Goal: Information Seeking & Learning: Find specific fact

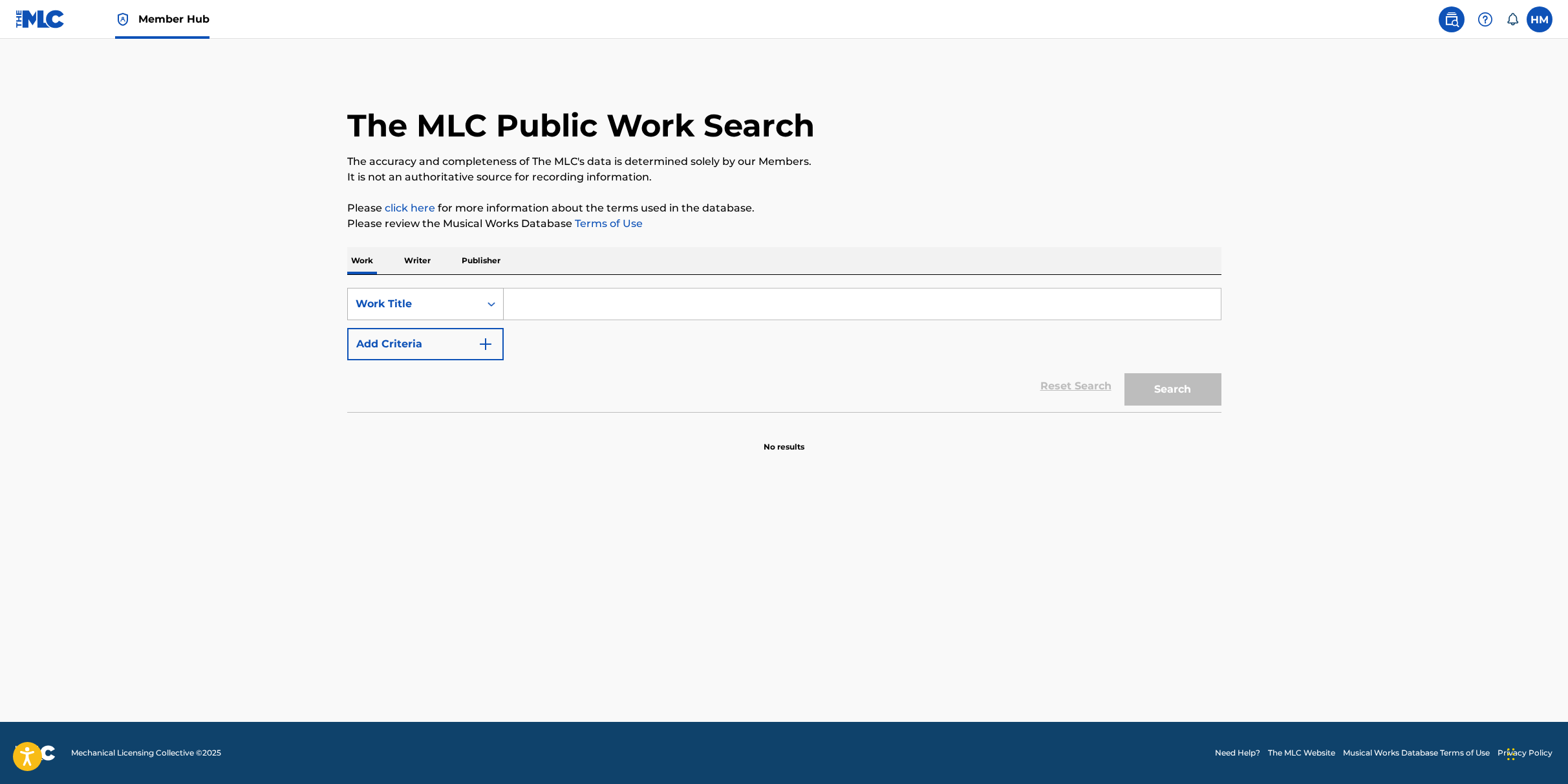
click at [407, 305] on div "Work Title" at bounding box center [413, 304] width 116 height 16
click at [417, 405] on div "MLC Song Code" at bounding box center [425, 401] width 155 height 32
click at [556, 299] on input "Search Form" at bounding box center [862, 304] width 717 height 31
paste input "CA3VBQ"
type input "CA3VBQ"
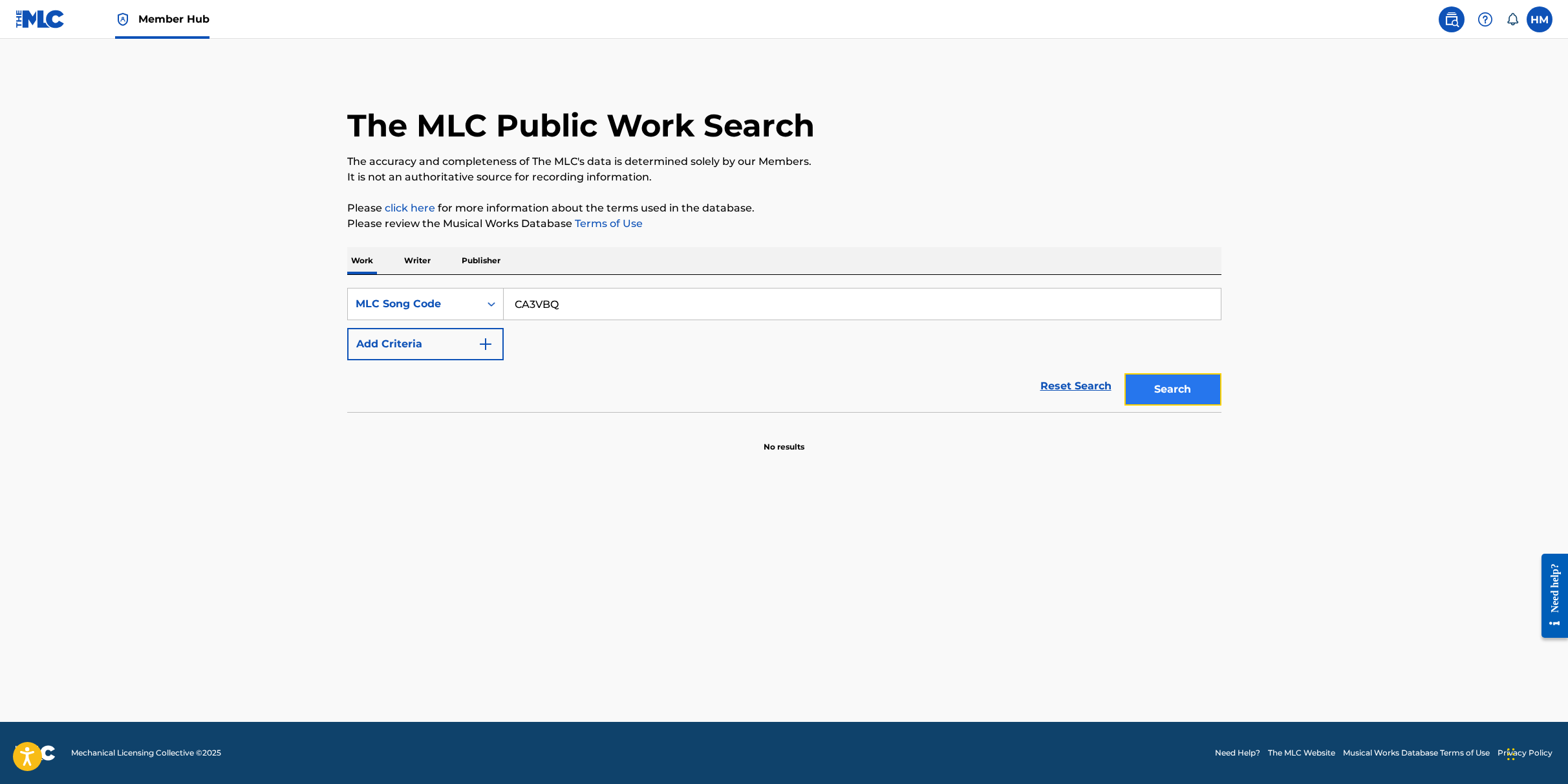
click at [1162, 383] on button "Search" at bounding box center [1173, 389] width 97 height 32
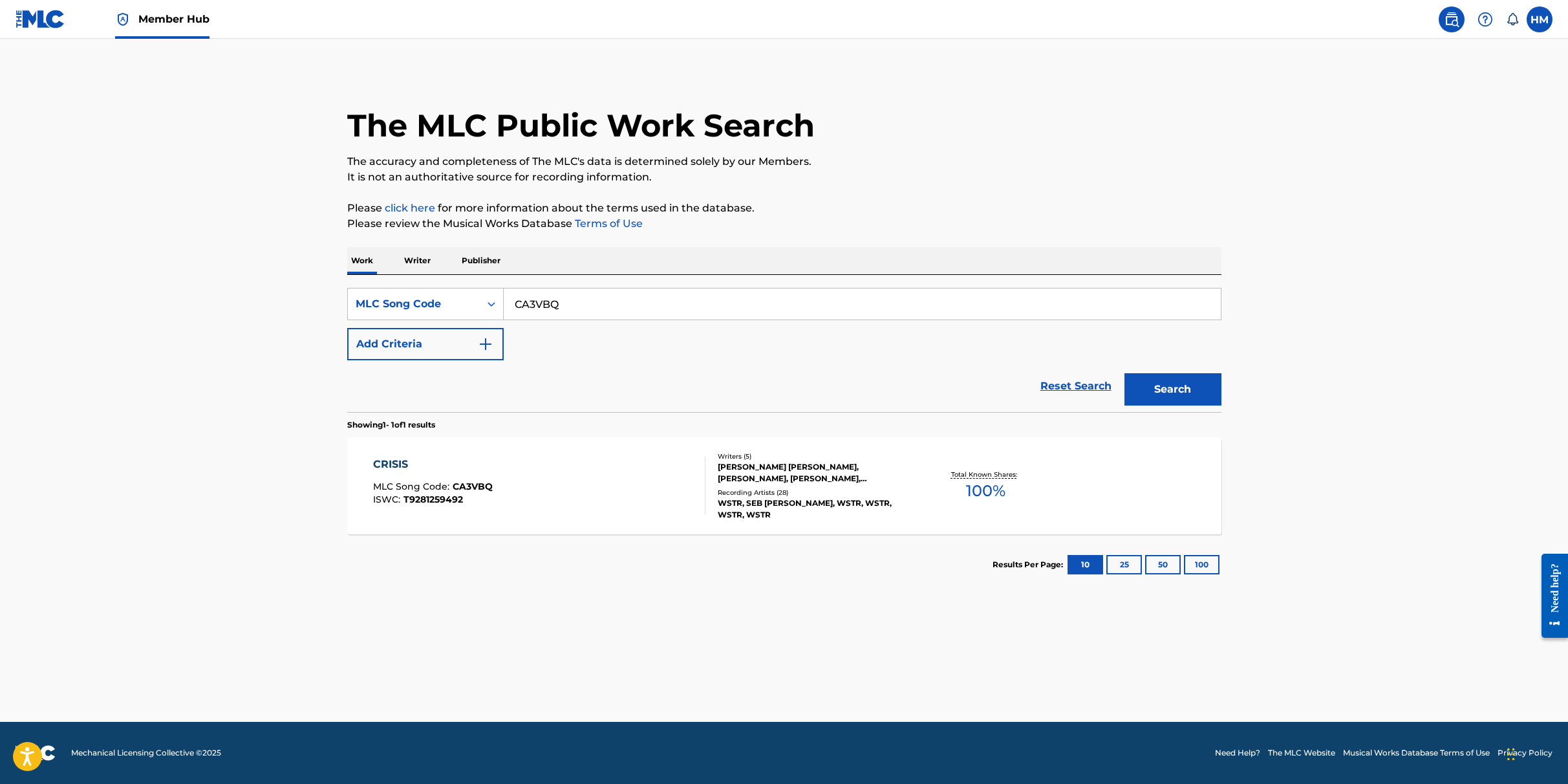
click at [516, 467] on div "CRISIS MLC Song Code : CA3VBQ ISWC : T9281259492" at bounding box center [539, 486] width 332 height 59
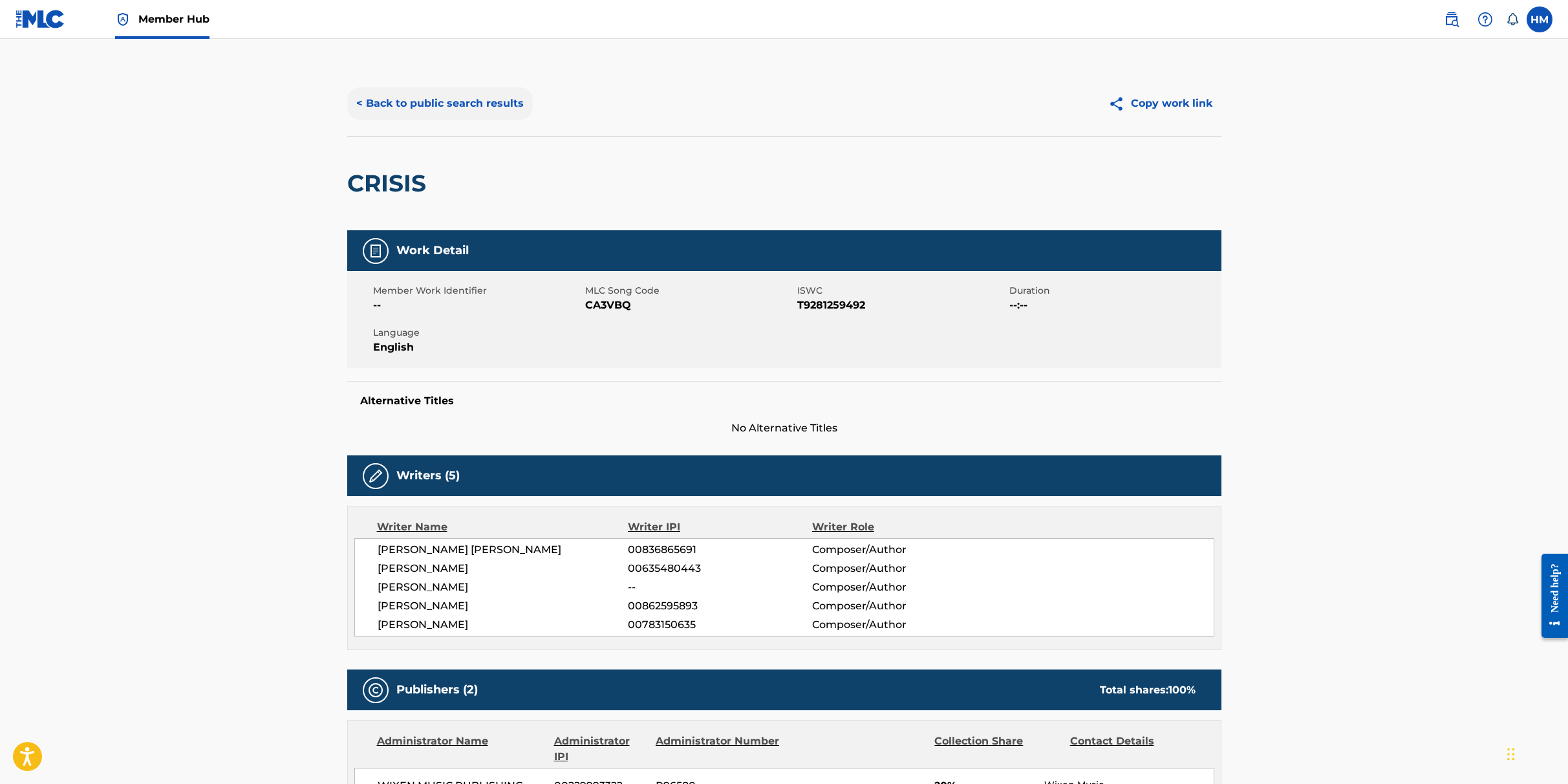
click at [415, 101] on button "< Back to public search results" at bounding box center [439, 103] width 185 height 32
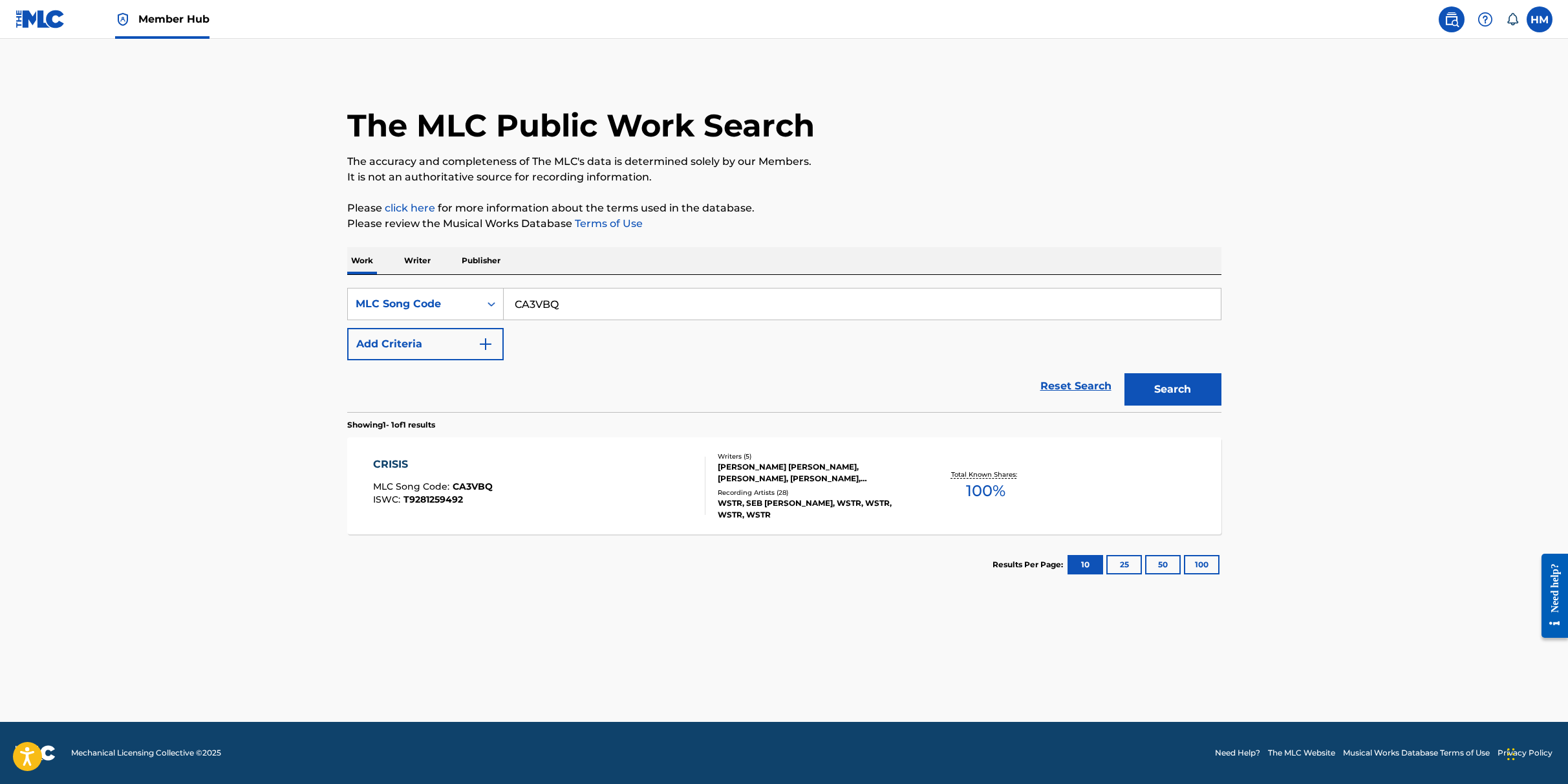
click at [558, 311] on input "CA3VBQ" at bounding box center [862, 304] width 717 height 31
paste input "JC0OAW"
type input "JC0OAW"
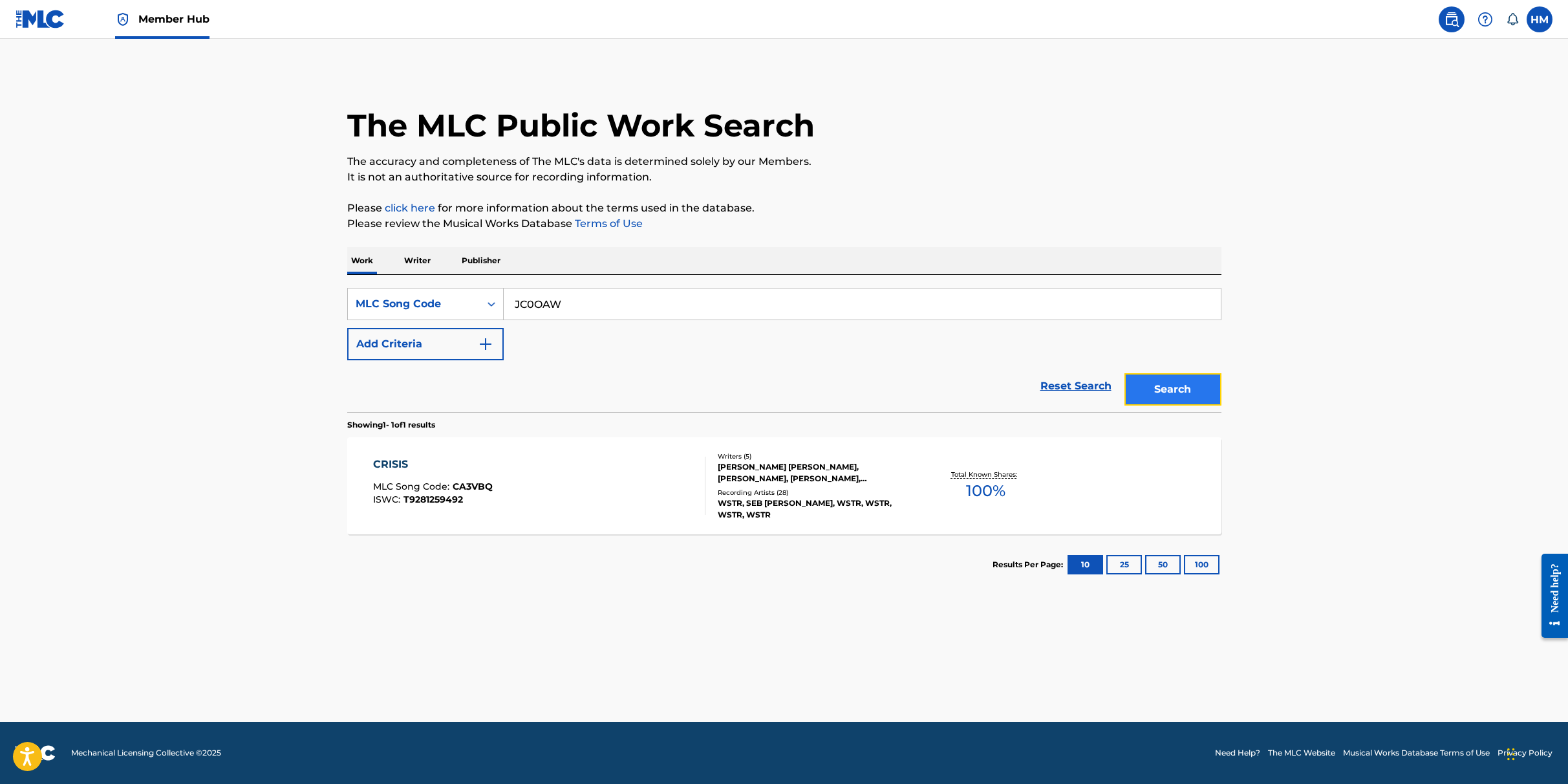
click at [1177, 397] on button "Search" at bounding box center [1173, 389] width 97 height 32
click at [516, 479] on div "JOBBO MLC Song Code : JC0OAW ISWC : T3074247302" at bounding box center [539, 486] width 332 height 59
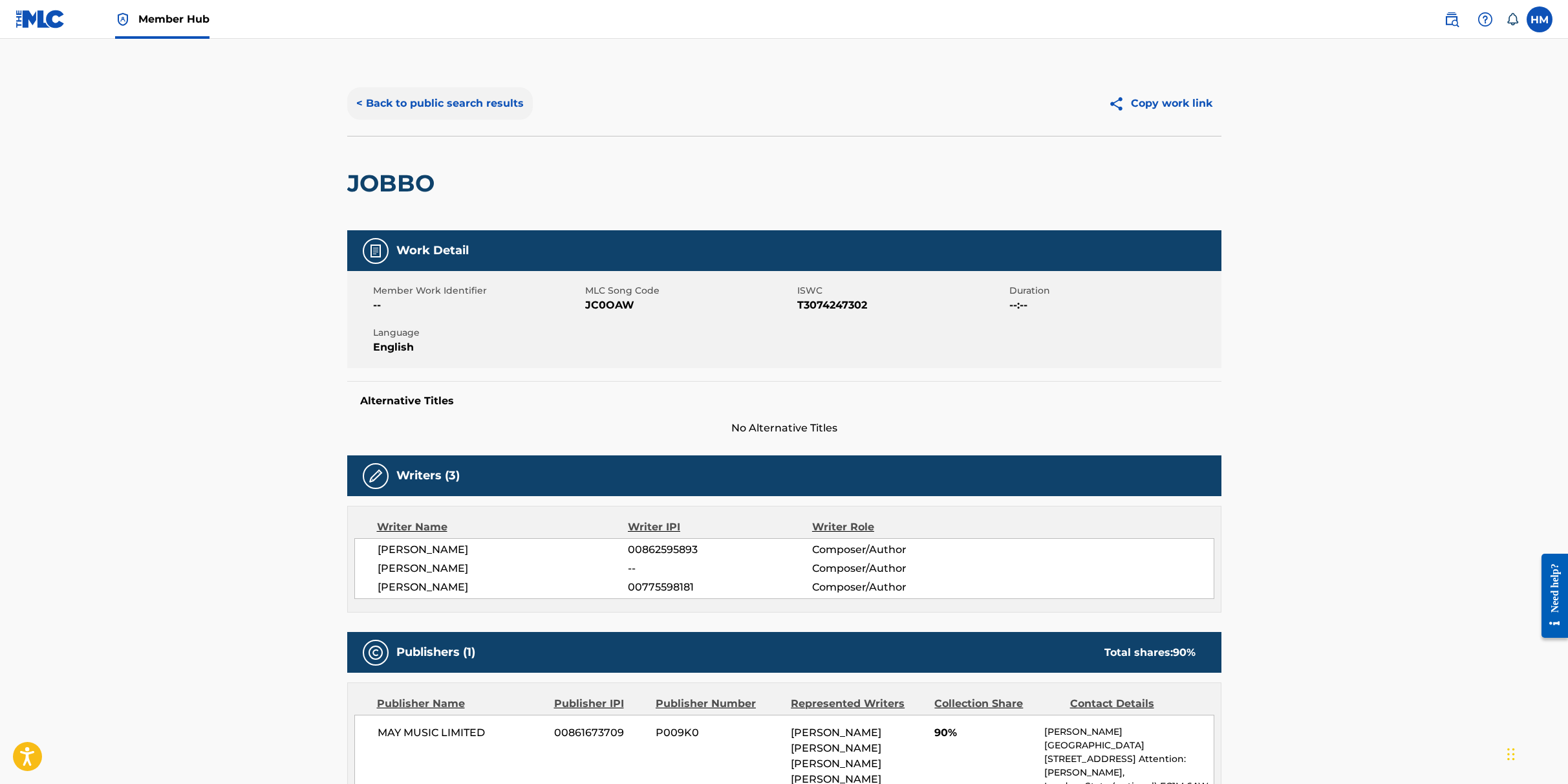
click at [437, 112] on button "< Back to public search results" at bounding box center [439, 103] width 185 height 32
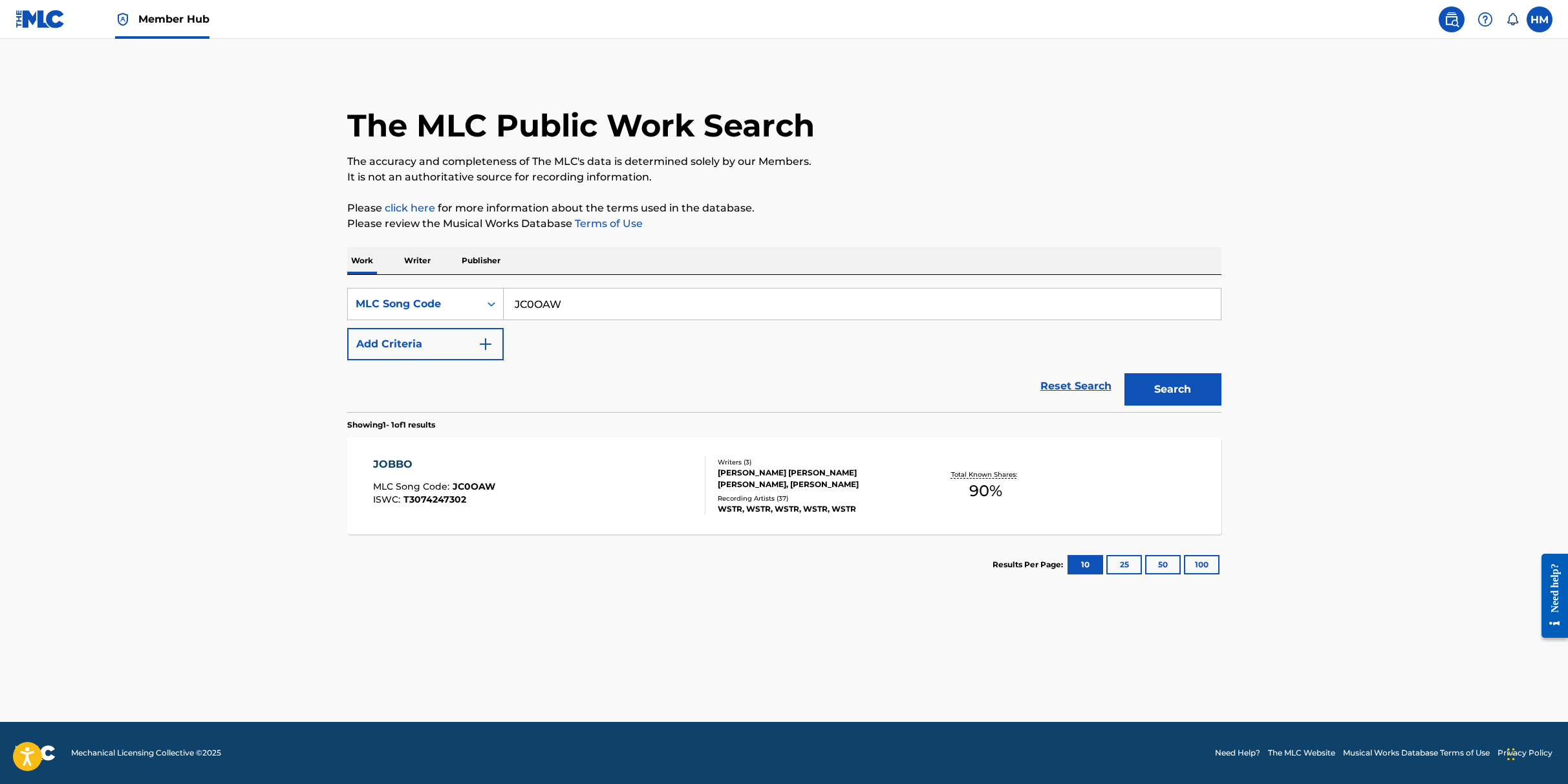
click at [561, 313] on input "JC0OAW" at bounding box center [862, 304] width 717 height 31
paste input "KF33JM"
click at [1173, 389] on button "Search" at bounding box center [1173, 389] width 97 height 32
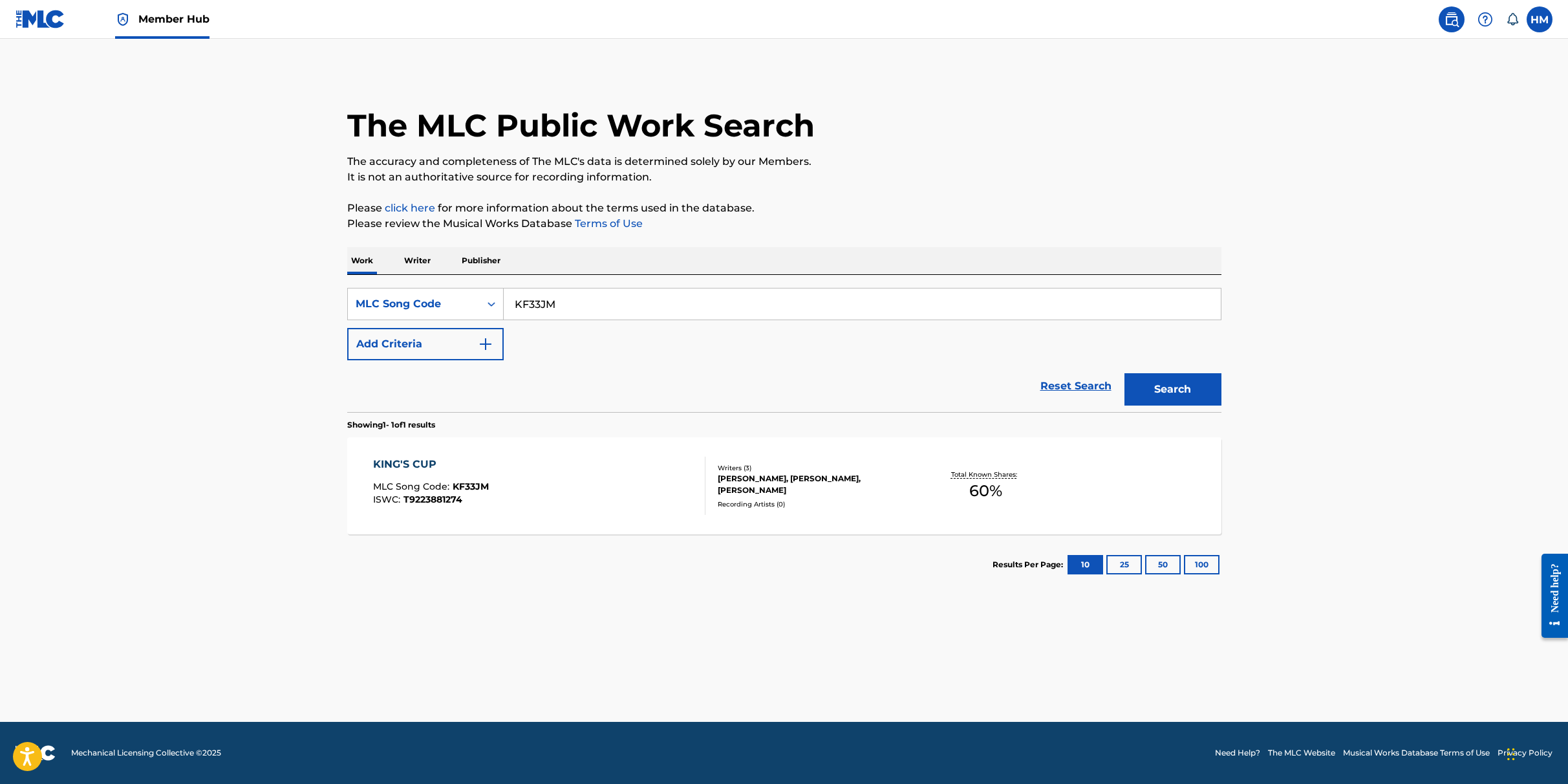
click at [583, 294] on input "KF33JM" at bounding box center [862, 304] width 717 height 31
paste input "FVARAK"
type input "FVARAK"
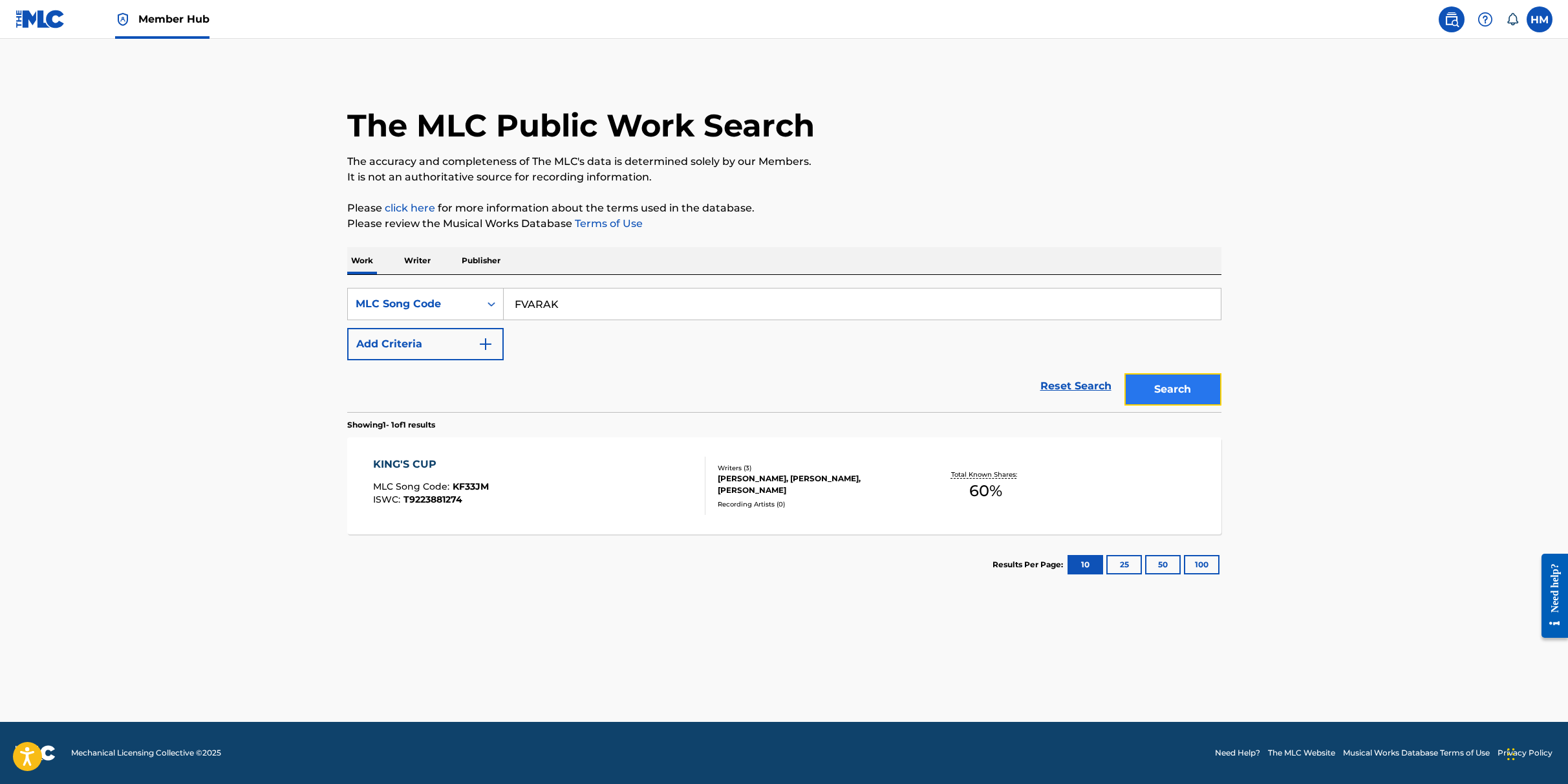
click at [1195, 392] on button "Search" at bounding box center [1173, 389] width 97 height 32
click at [541, 491] on div "FOOTPRINTS MLC Song Code : FVARAK ISWC : T9256779698" at bounding box center [539, 486] width 332 height 59
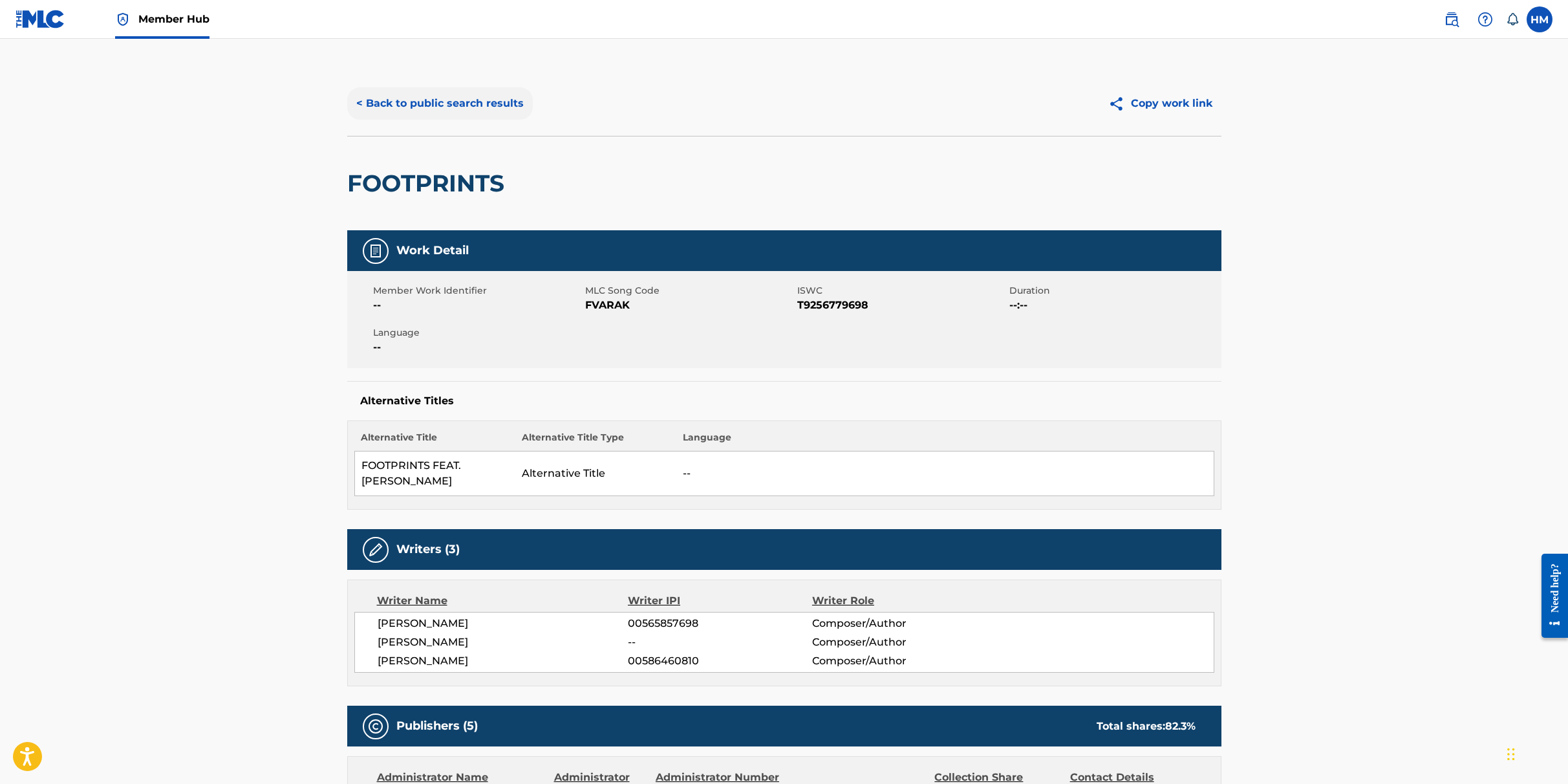
click at [415, 98] on button "< Back to public search results" at bounding box center [439, 103] width 185 height 32
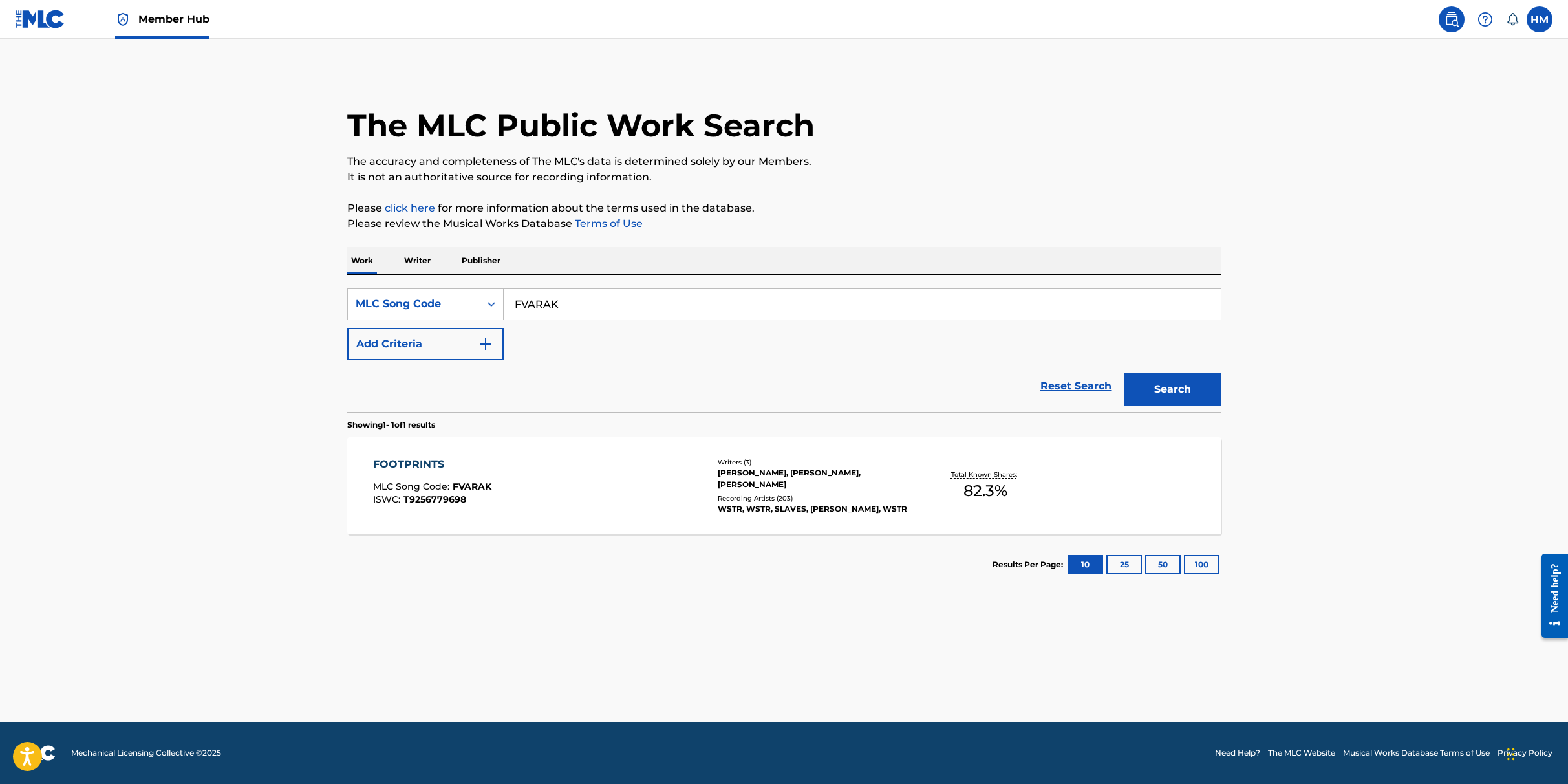
click at [571, 314] on input "FVARAK" at bounding box center [862, 304] width 717 height 31
paste input "KF33JM"
click at [1167, 386] on button "Search" at bounding box center [1173, 389] width 97 height 32
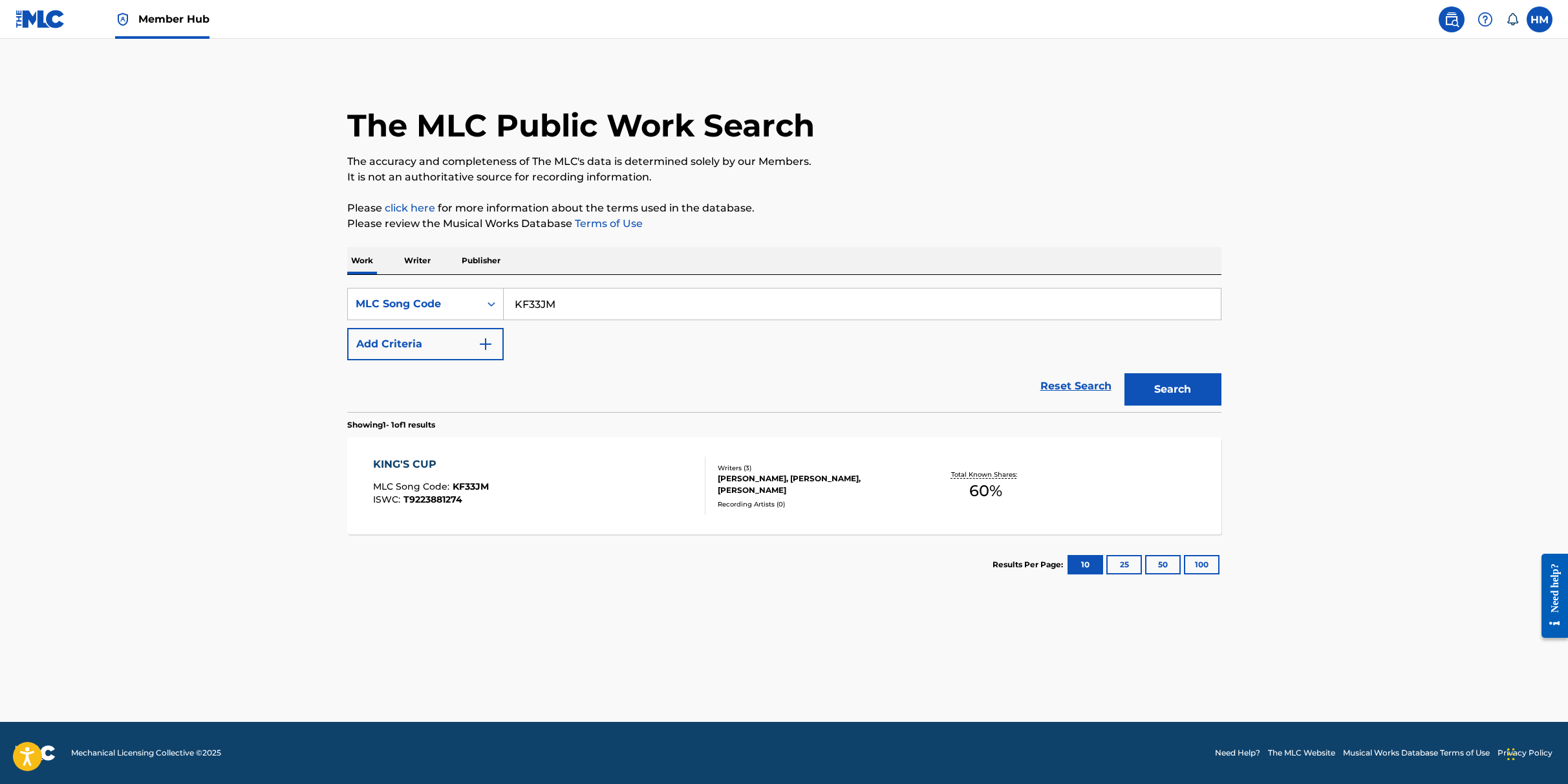
click at [554, 305] on input "KF33JM" at bounding box center [862, 304] width 717 height 31
paste input "SA4YPP"
click at [1164, 400] on button "Search" at bounding box center [1173, 389] width 97 height 32
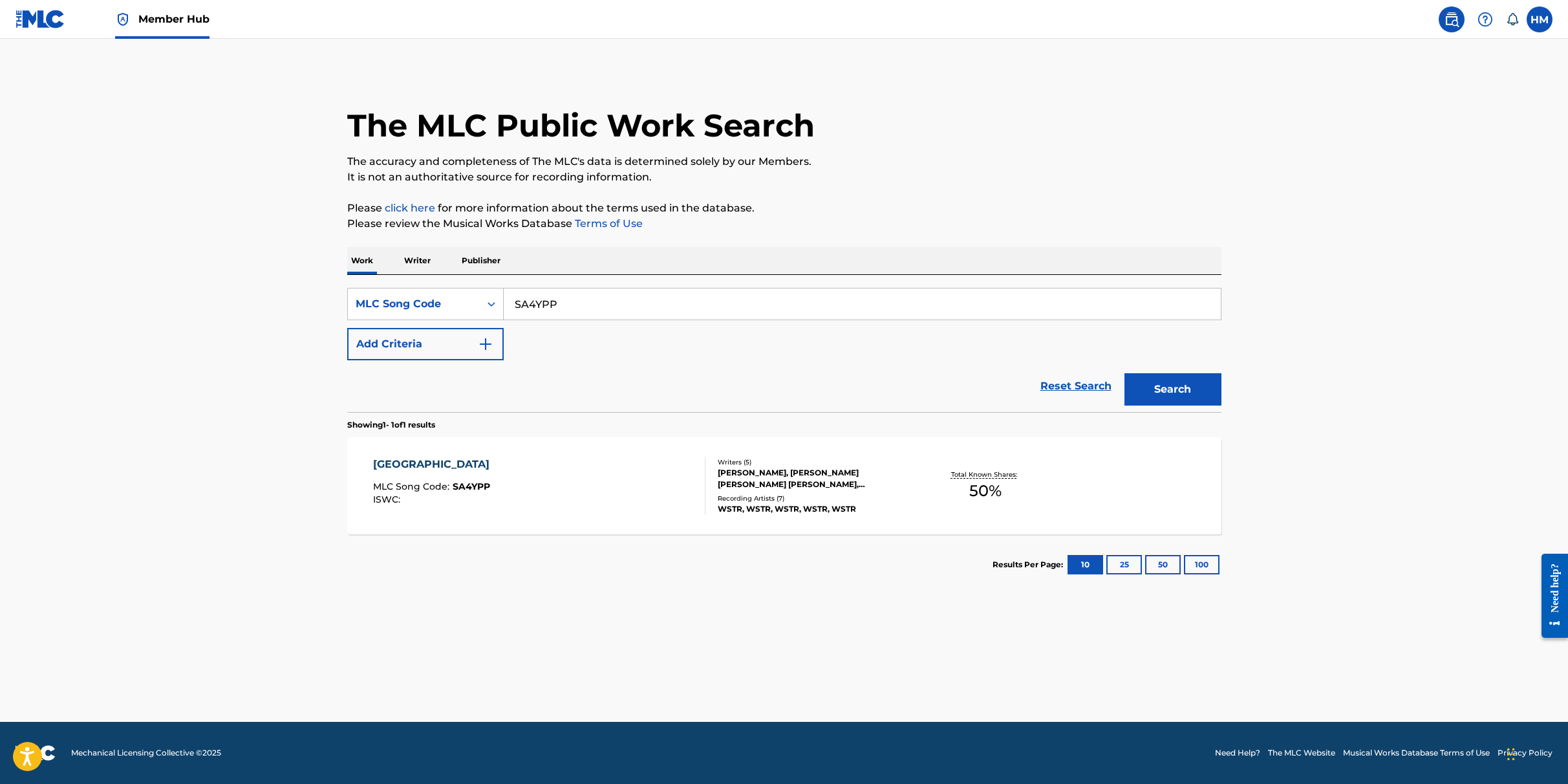
click at [584, 299] on input "SA4YPP" at bounding box center [862, 304] width 717 height 31
paste input "CA3VBQ"
click at [1180, 388] on button "Search" at bounding box center [1173, 389] width 97 height 32
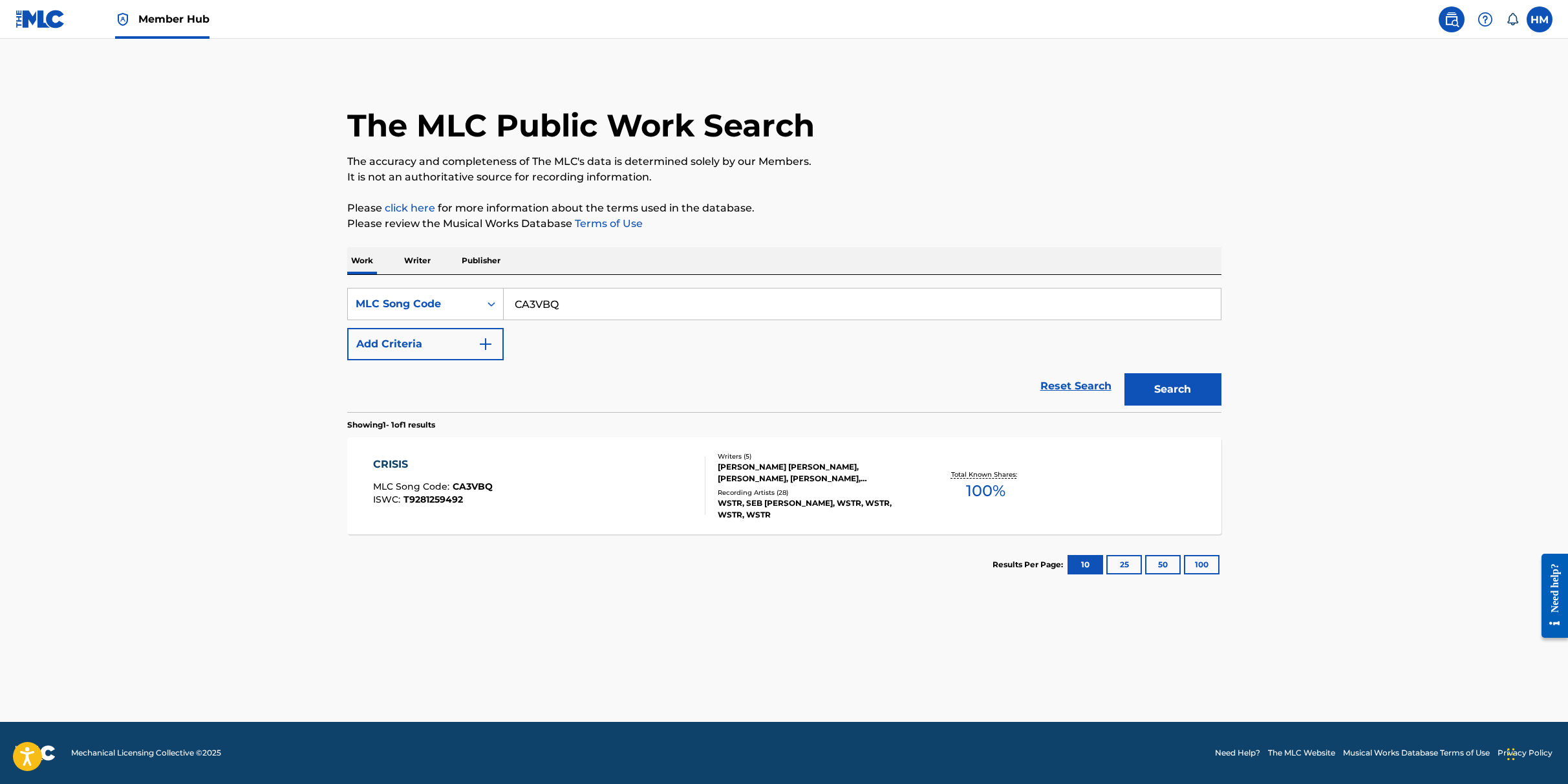
click at [625, 312] on input "CA3VBQ" at bounding box center [862, 304] width 717 height 31
paste input "GA3HBC"
click at [1169, 388] on button "Search" at bounding box center [1173, 389] width 97 height 32
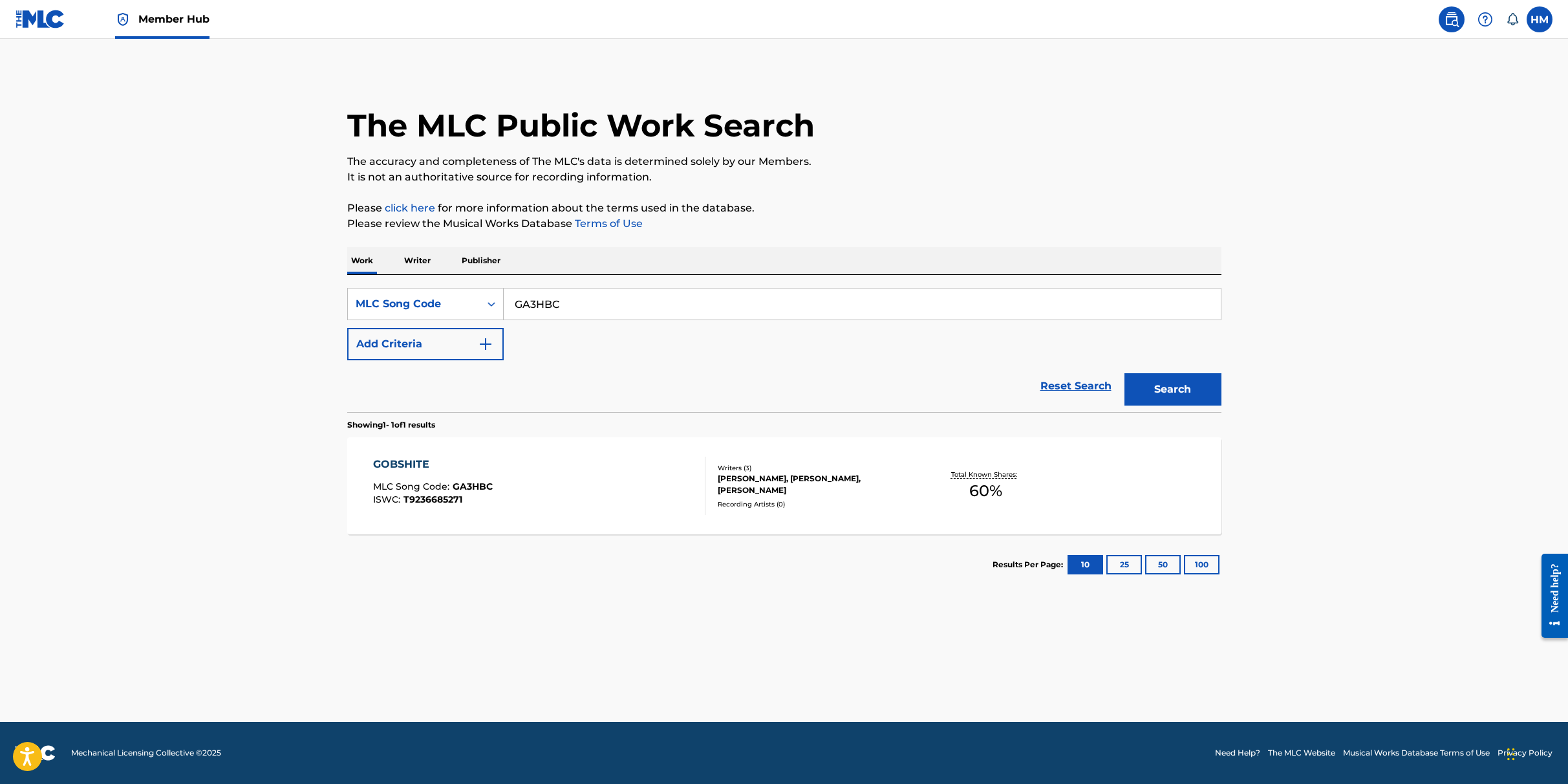
click at [545, 307] on input "GA3HBC" at bounding box center [862, 304] width 717 height 31
paste input "TB9B3I"
type input "TB9B3I"
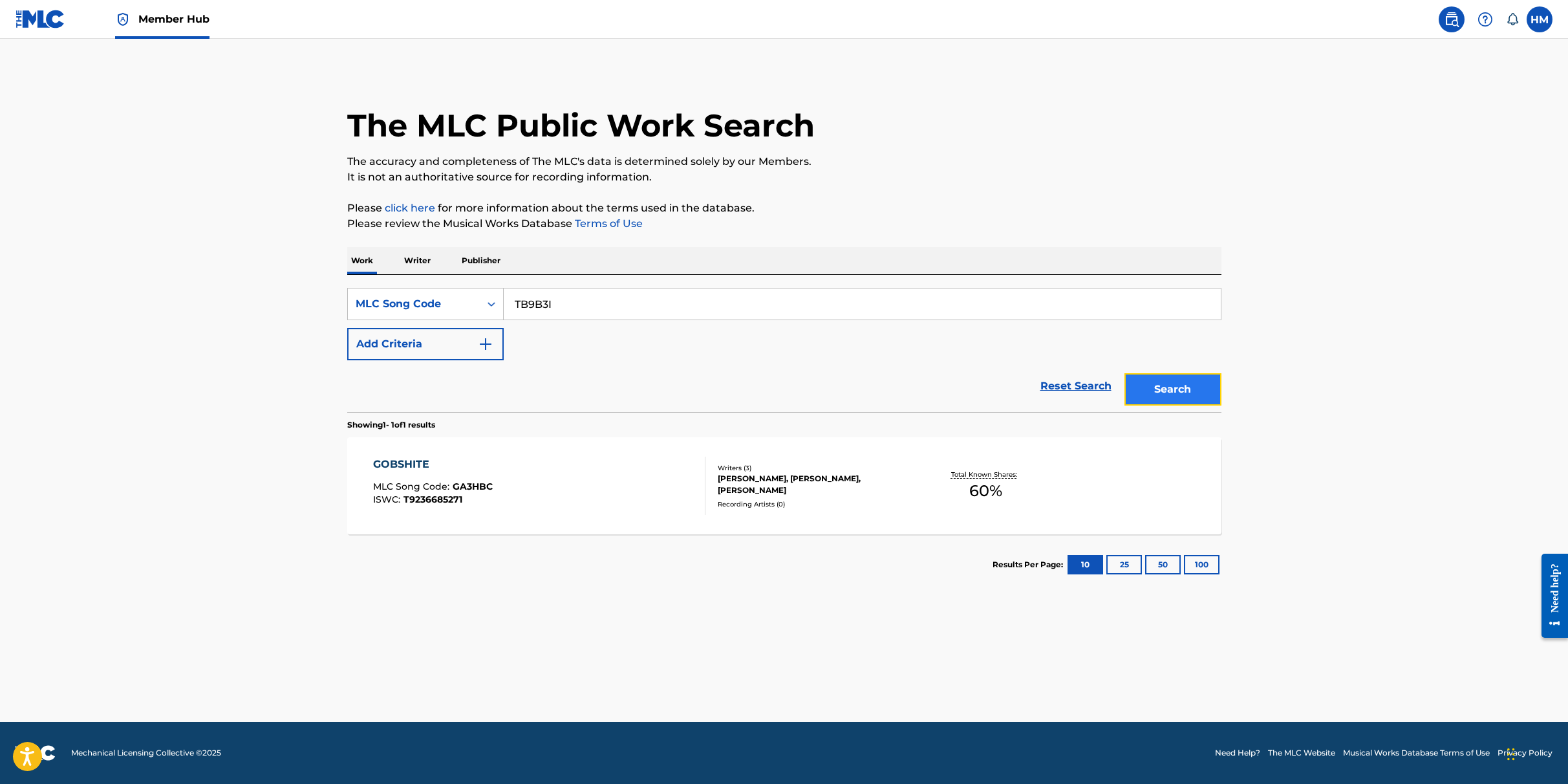
click at [1155, 389] on button "Search" at bounding box center [1173, 389] width 97 height 32
click at [610, 487] on div "THREE DAYS SOBER MLC Song Code : TB9B3I ISWC : T3136788228" at bounding box center [539, 486] width 332 height 59
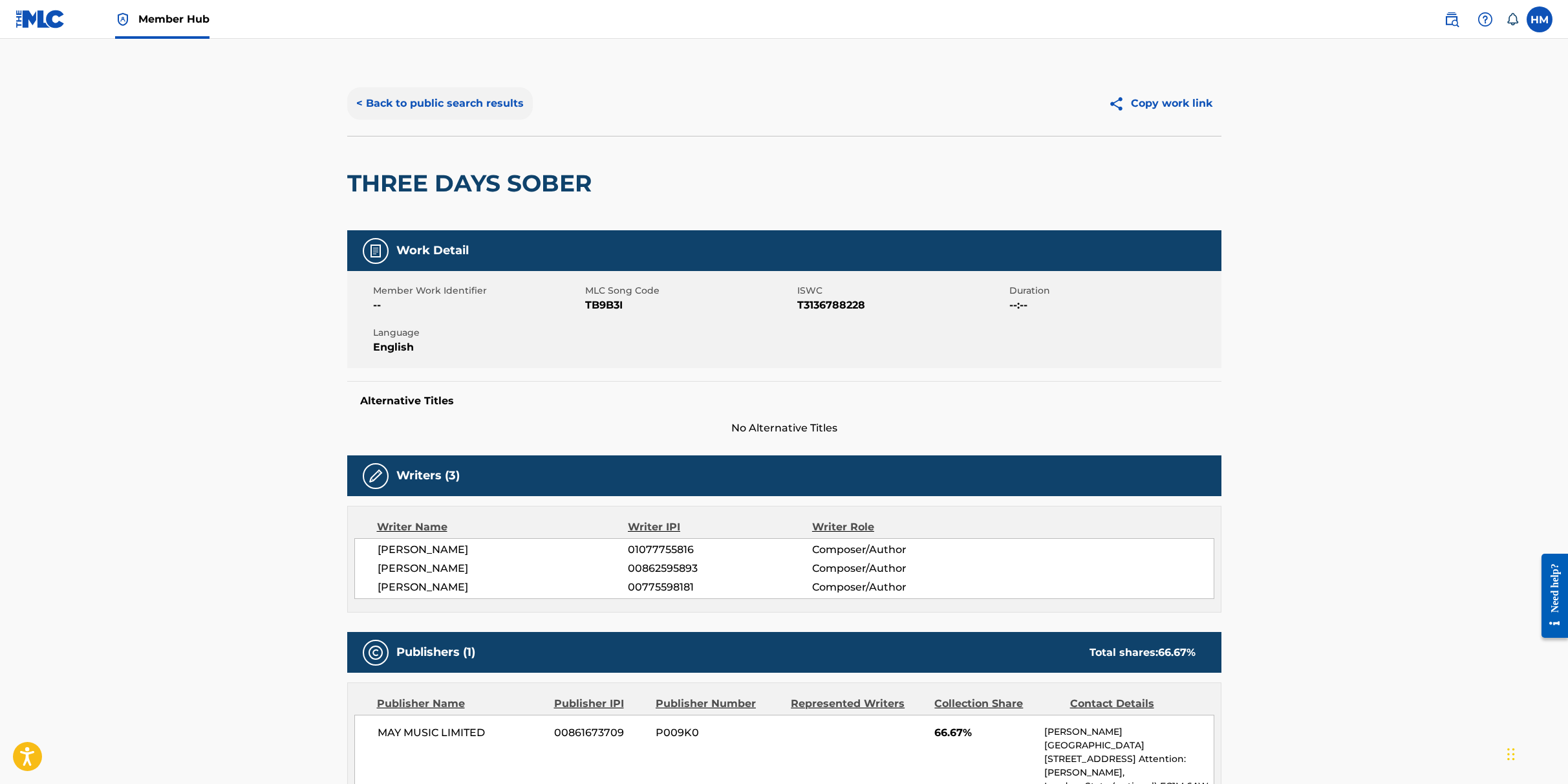
click at [473, 101] on button "< Back to public search results" at bounding box center [439, 103] width 185 height 32
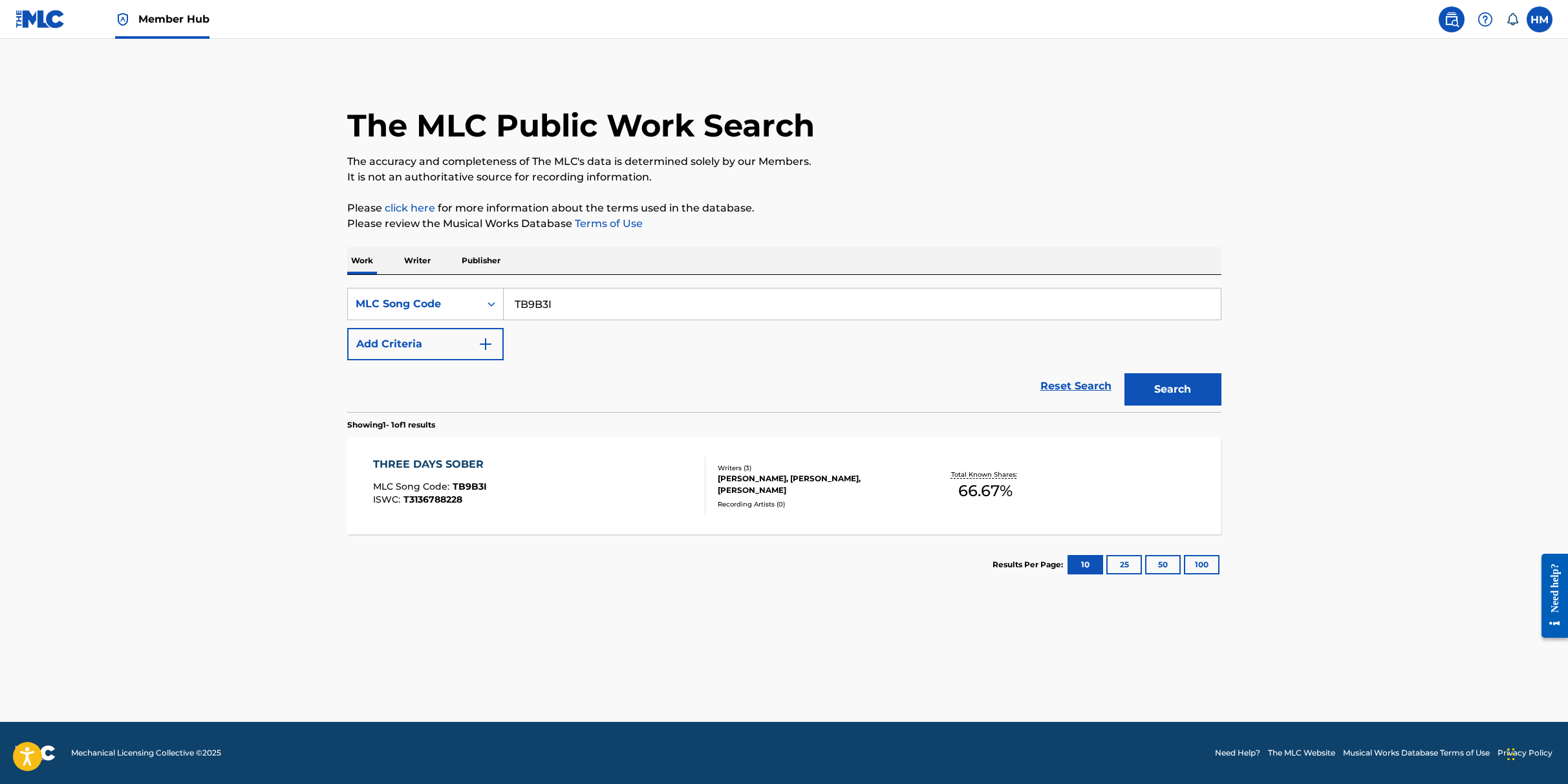
click at [554, 305] on input "TB9B3I" at bounding box center [862, 304] width 717 height 31
paste input "GA3HBC"
click at [1174, 390] on button "Search" at bounding box center [1173, 389] width 97 height 32
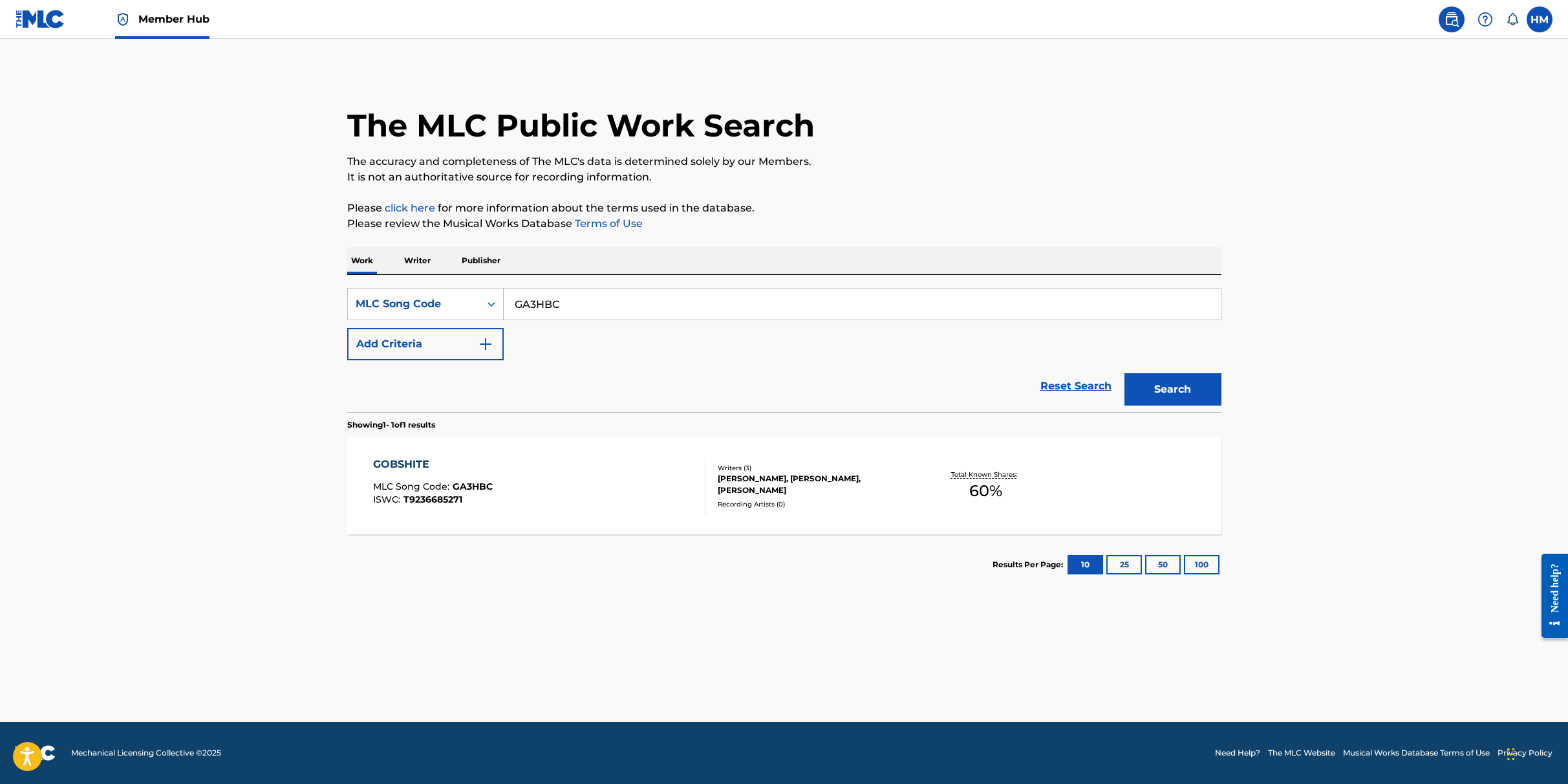
click at [546, 296] on input "GA3HBC" at bounding box center [862, 304] width 717 height 31
paste input "LF1HCR"
click at [1162, 386] on button "Search" at bounding box center [1173, 389] width 97 height 32
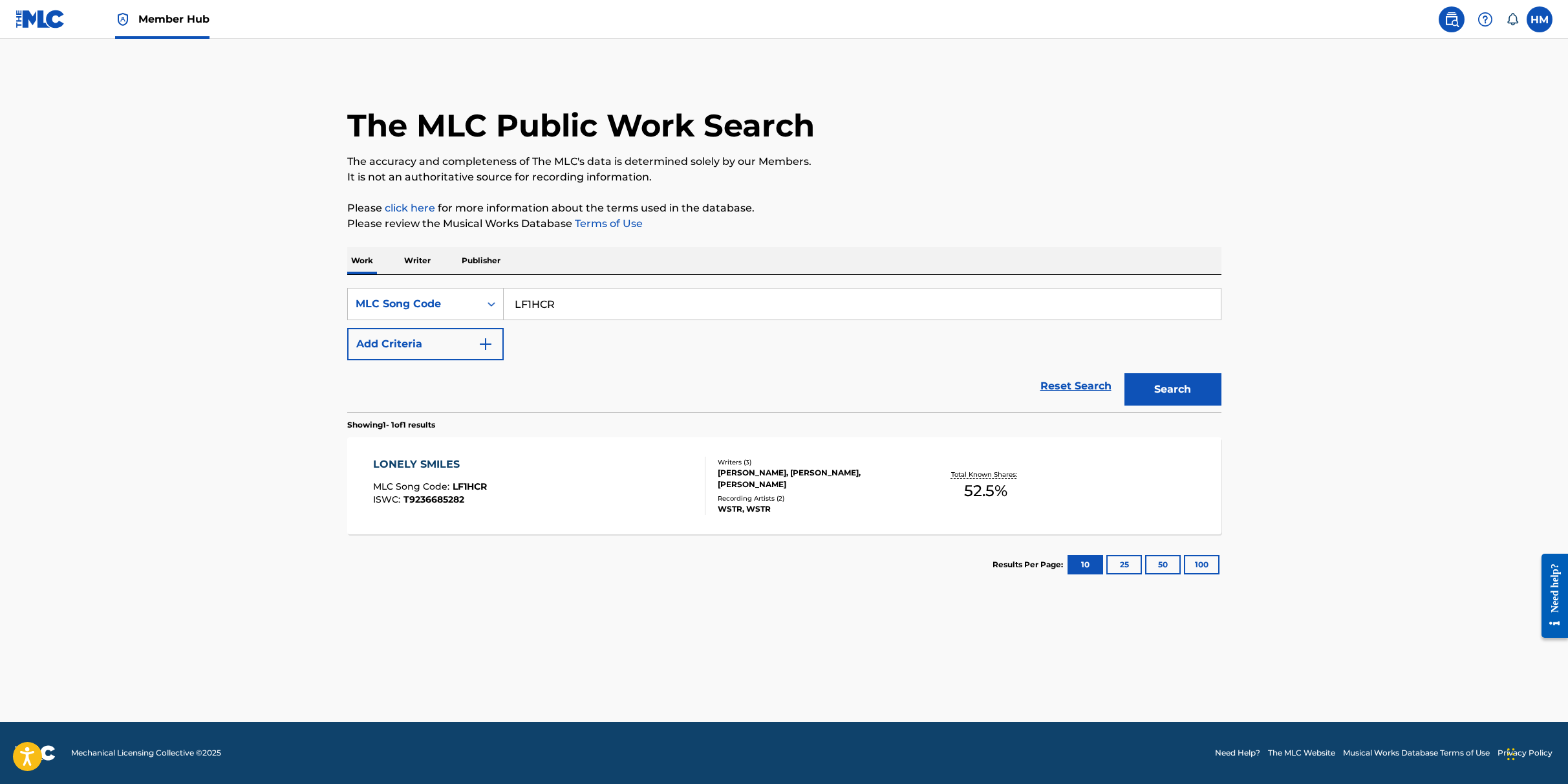
click at [587, 309] on input "LF1HCR" at bounding box center [862, 304] width 717 height 31
paste input "BB0PV6"
type input "BB0PV6"
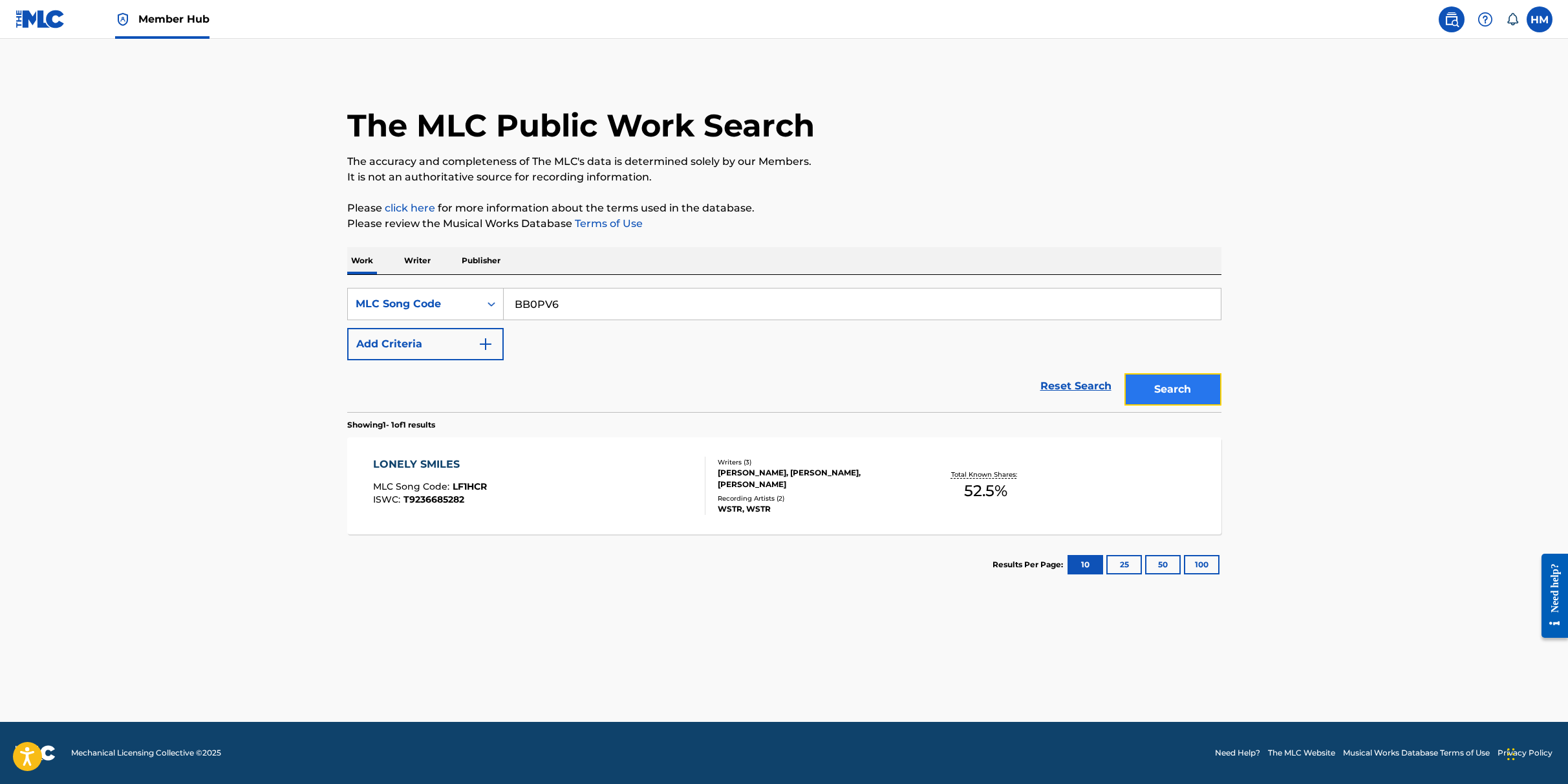
click at [1145, 383] on button "Search" at bounding box center [1173, 389] width 97 height 32
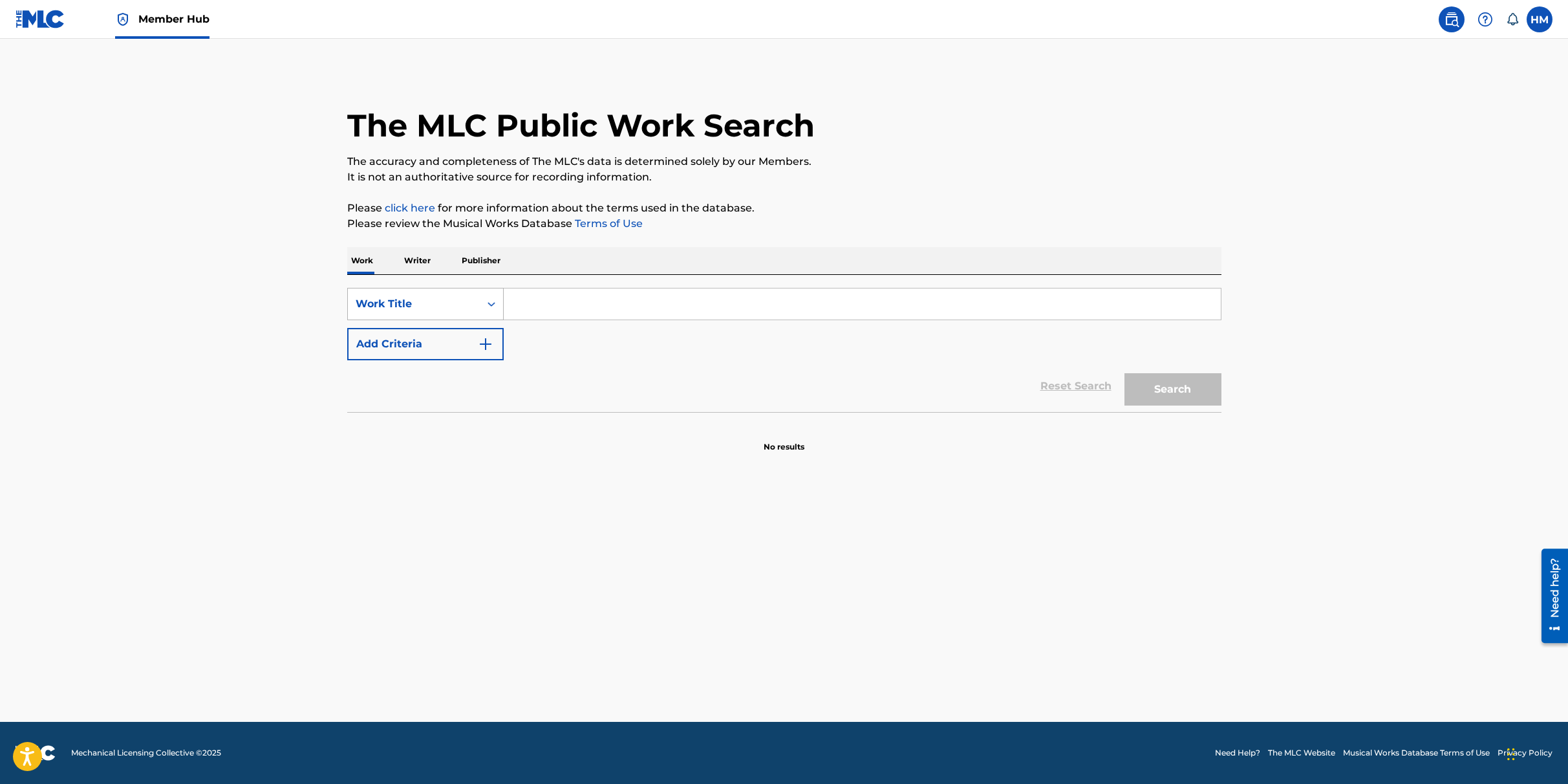
click at [400, 296] on div "Work Title" at bounding box center [413, 304] width 116 height 16
click at [411, 341] on div "MLC Song Code" at bounding box center [425, 336] width 155 height 32
click at [585, 299] on input "Search Form" at bounding box center [862, 304] width 717 height 31
paste input "BB0PV6"
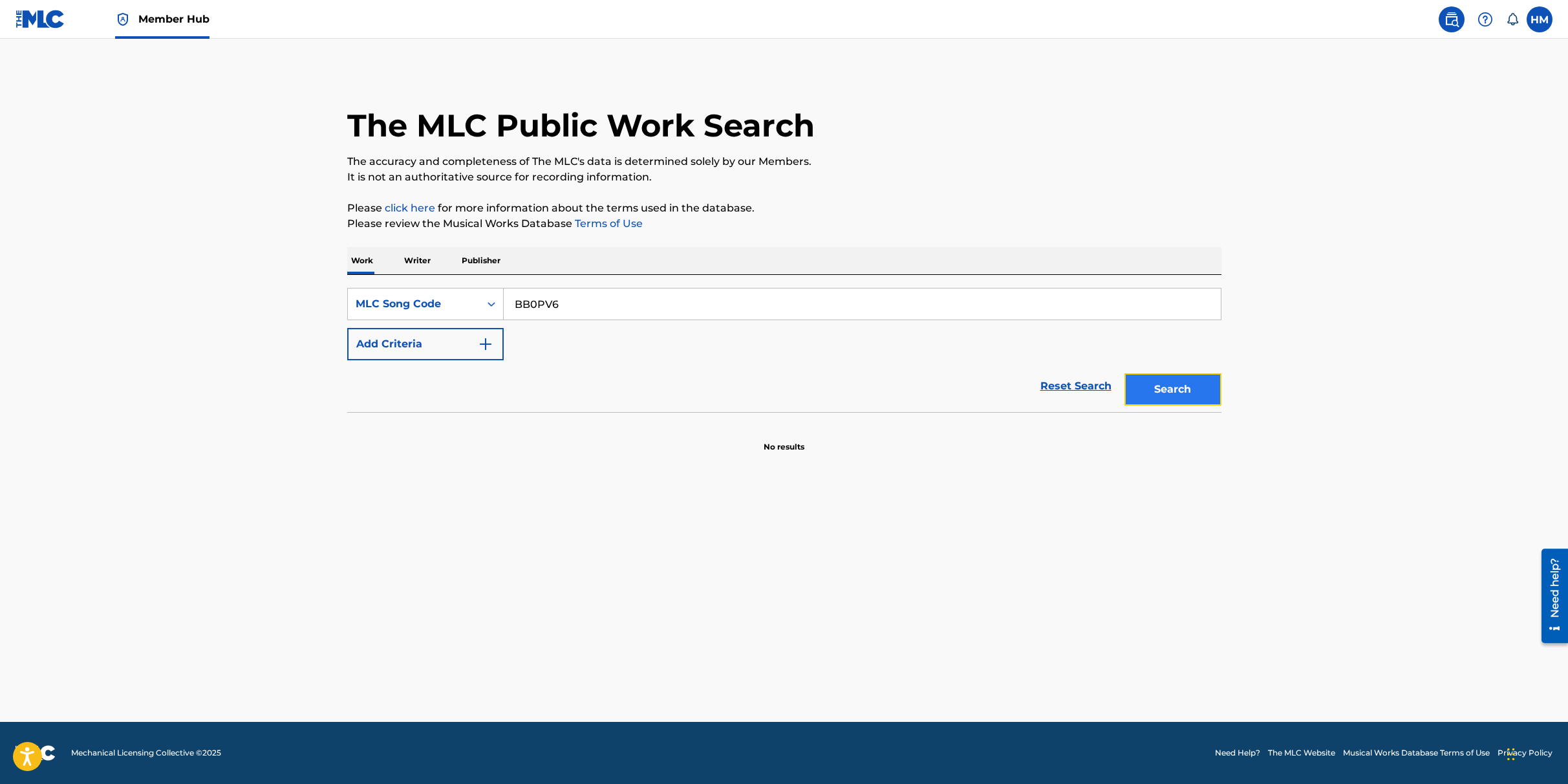
click at [1166, 390] on button "Search" at bounding box center [1173, 389] width 97 height 32
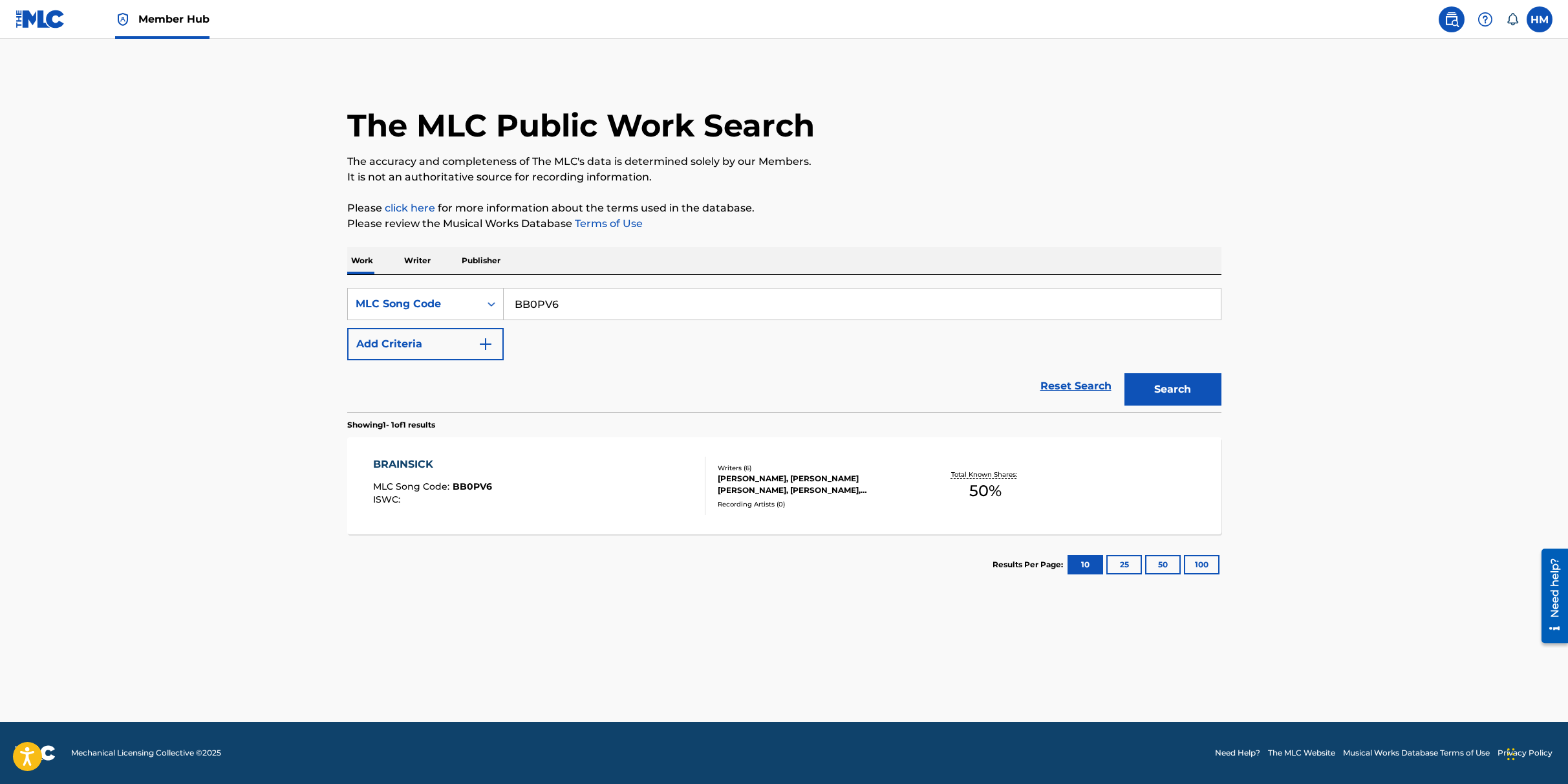
click at [563, 296] on input "BB0PV6" at bounding box center [862, 304] width 717 height 31
paste input "LF1HCR"
click at [1165, 391] on button "Search" at bounding box center [1173, 389] width 97 height 32
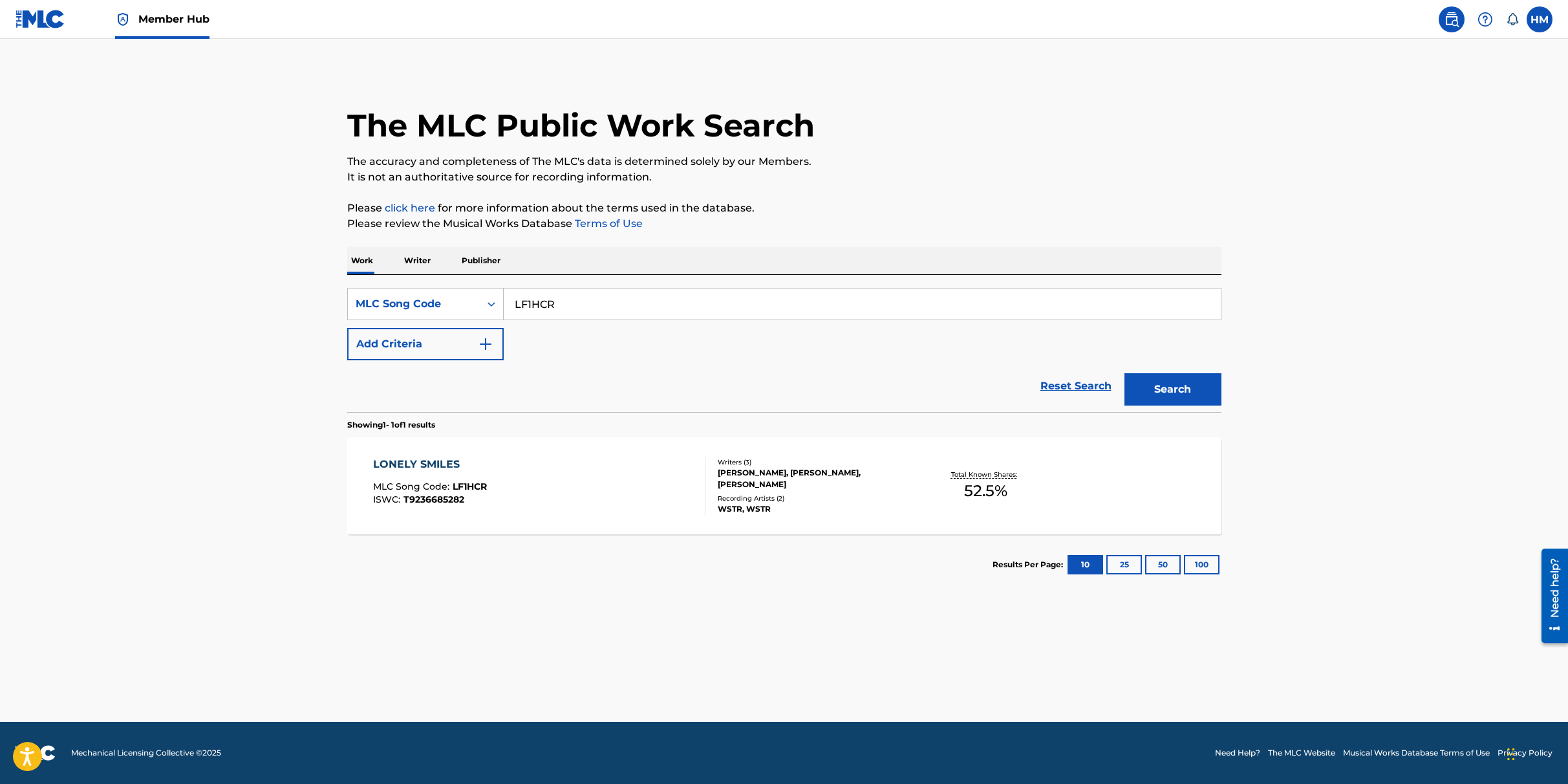
click at [571, 313] on input "LF1HCR" at bounding box center [862, 304] width 717 height 31
paste input "EA1B15"
click at [1172, 395] on button "Search" at bounding box center [1173, 389] width 97 height 32
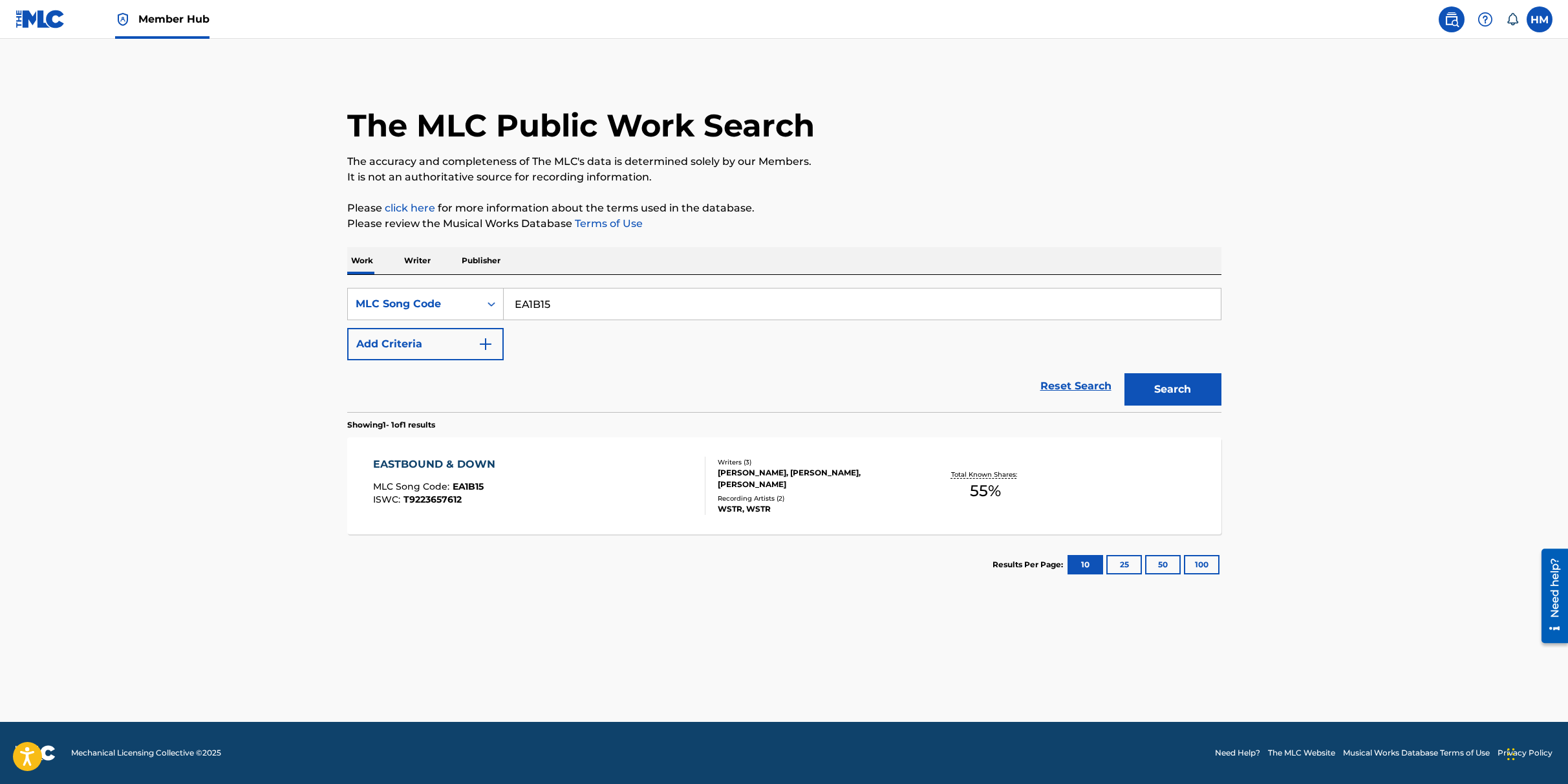
click at [546, 291] on input "EA1B15" at bounding box center [862, 304] width 717 height 31
paste input "FE1N0P"
click at [1167, 386] on button "Search" at bounding box center [1173, 389] width 97 height 32
click at [542, 314] on input "FE1N0P" at bounding box center [862, 304] width 717 height 31
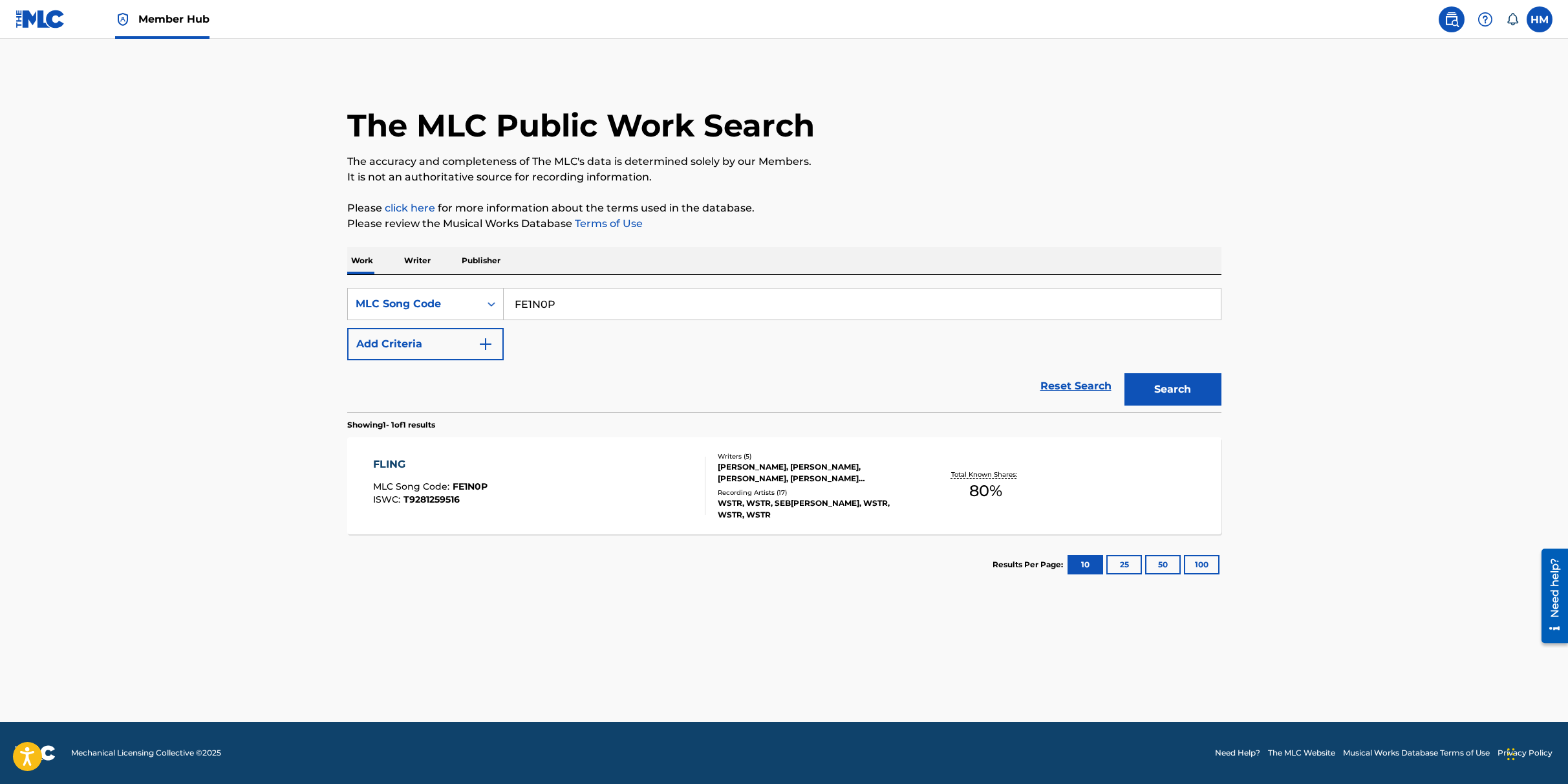
click at [542, 314] on input "FE1N0P" at bounding box center [862, 304] width 717 height 31
paste input "GA5WU1"
type input "GA5WU1"
click at [1166, 374] on button "Search" at bounding box center [1173, 389] width 97 height 32
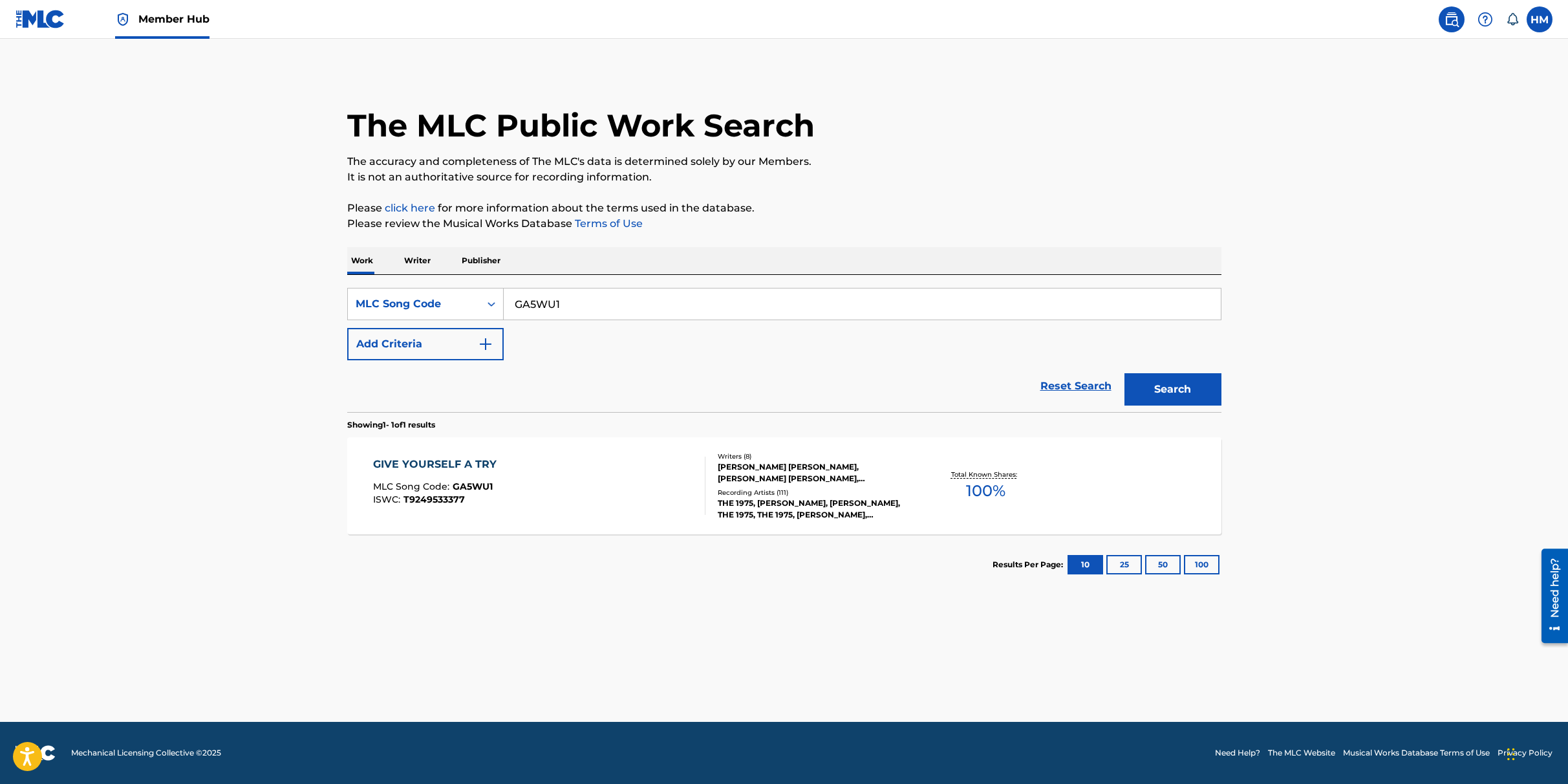
click at [442, 481] on span "MLC Song Code :" at bounding box center [413, 487] width 79 height 12
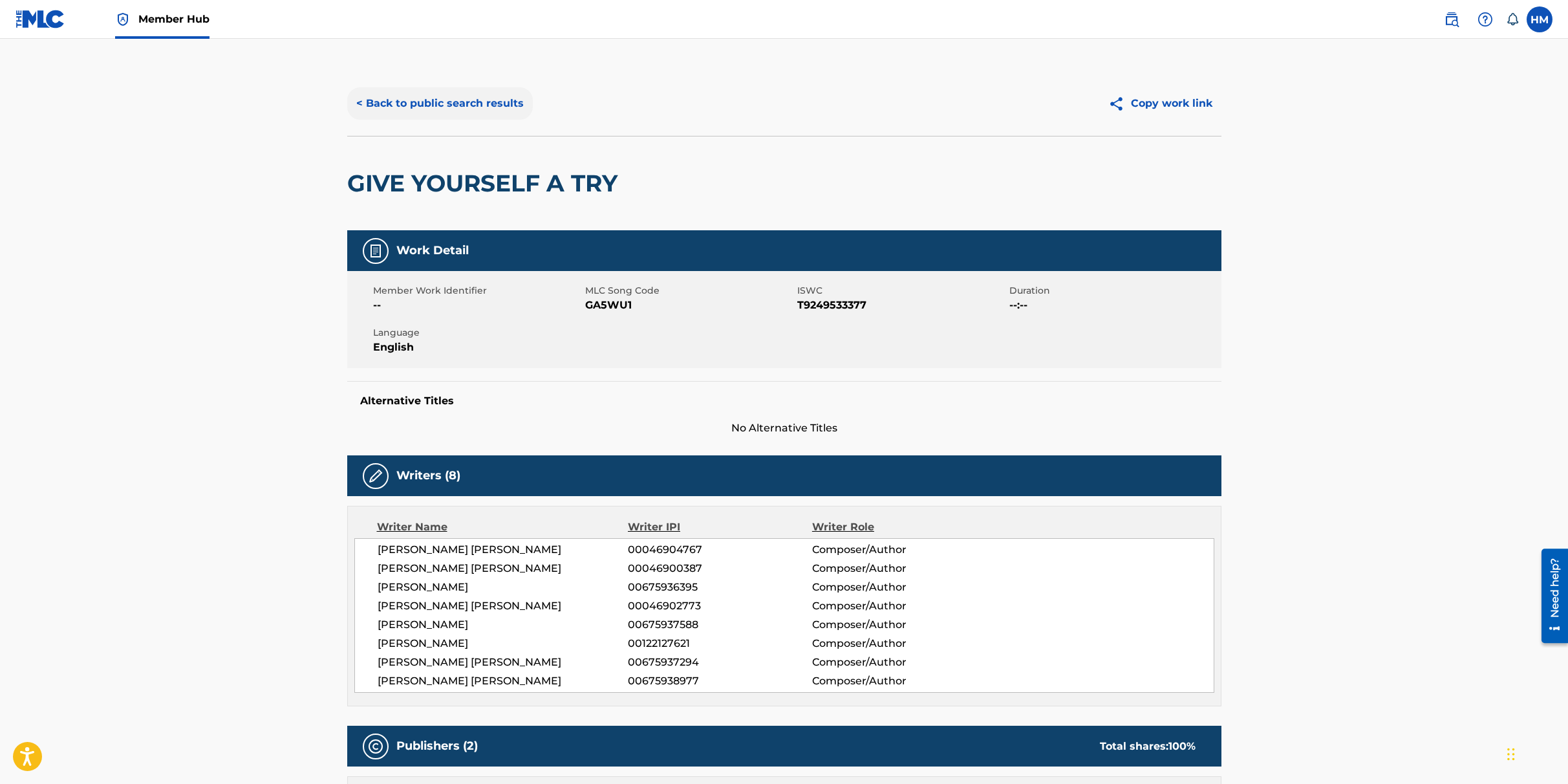
click at [412, 89] on button "< Back to public search results" at bounding box center [439, 103] width 185 height 32
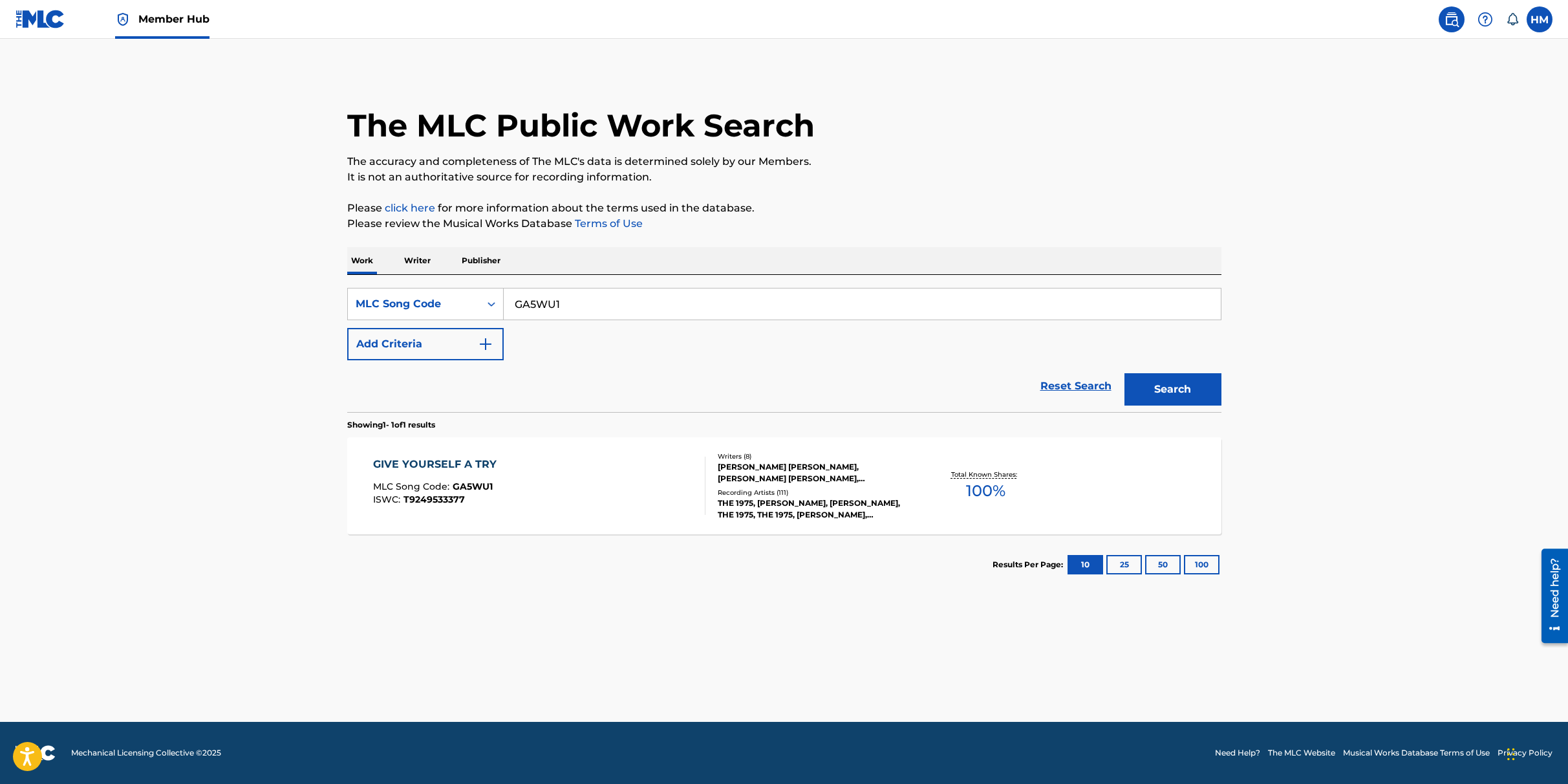
click at [542, 308] on input "GA5WU1" at bounding box center [862, 304] width 717 height 31
click at [429, 305] on div "MLC Song Code" at bounding box center [413, 304] width 116 height 16
click at [401, 347] on div "Work Title" at bounding box center [425, 336] width 155 height 32
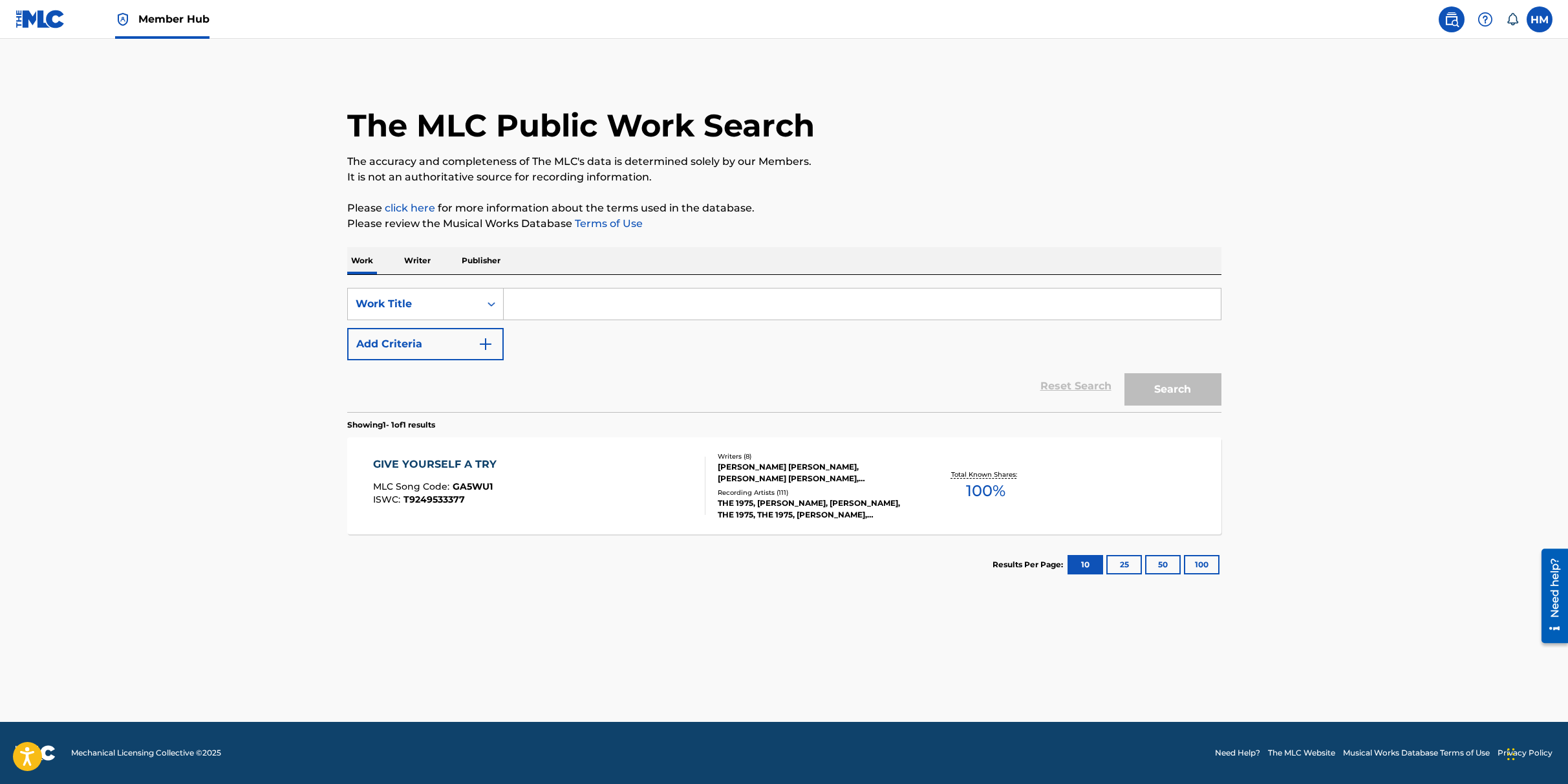
click at [552, 309] on input "Search Form" at bounding box center [862, 304] width 717 height 31
type input "Give Yourself a try"
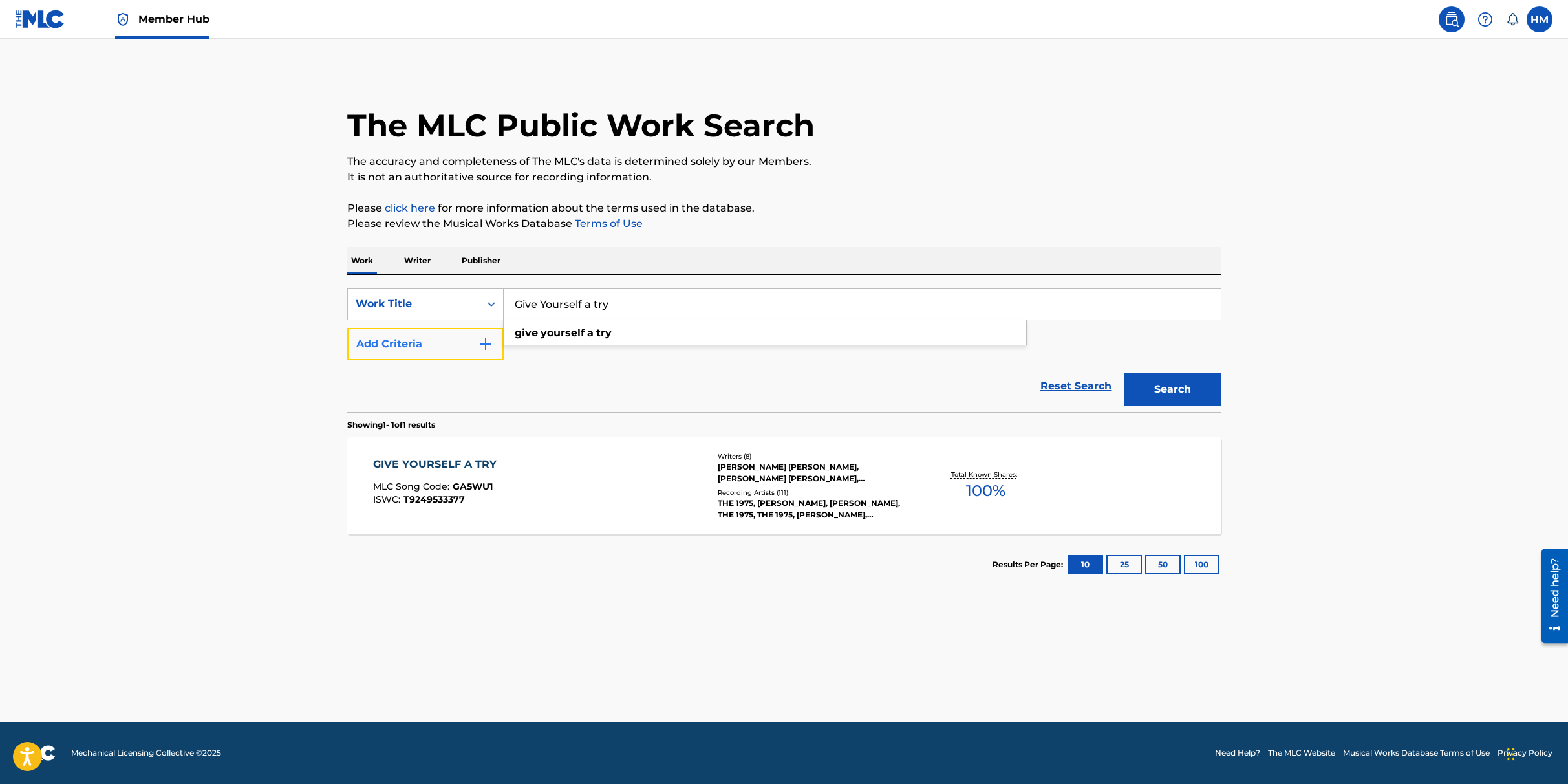
click at [397, 336] on button "Add Criteria" at bounding box center [425, 344] width 157 height 32
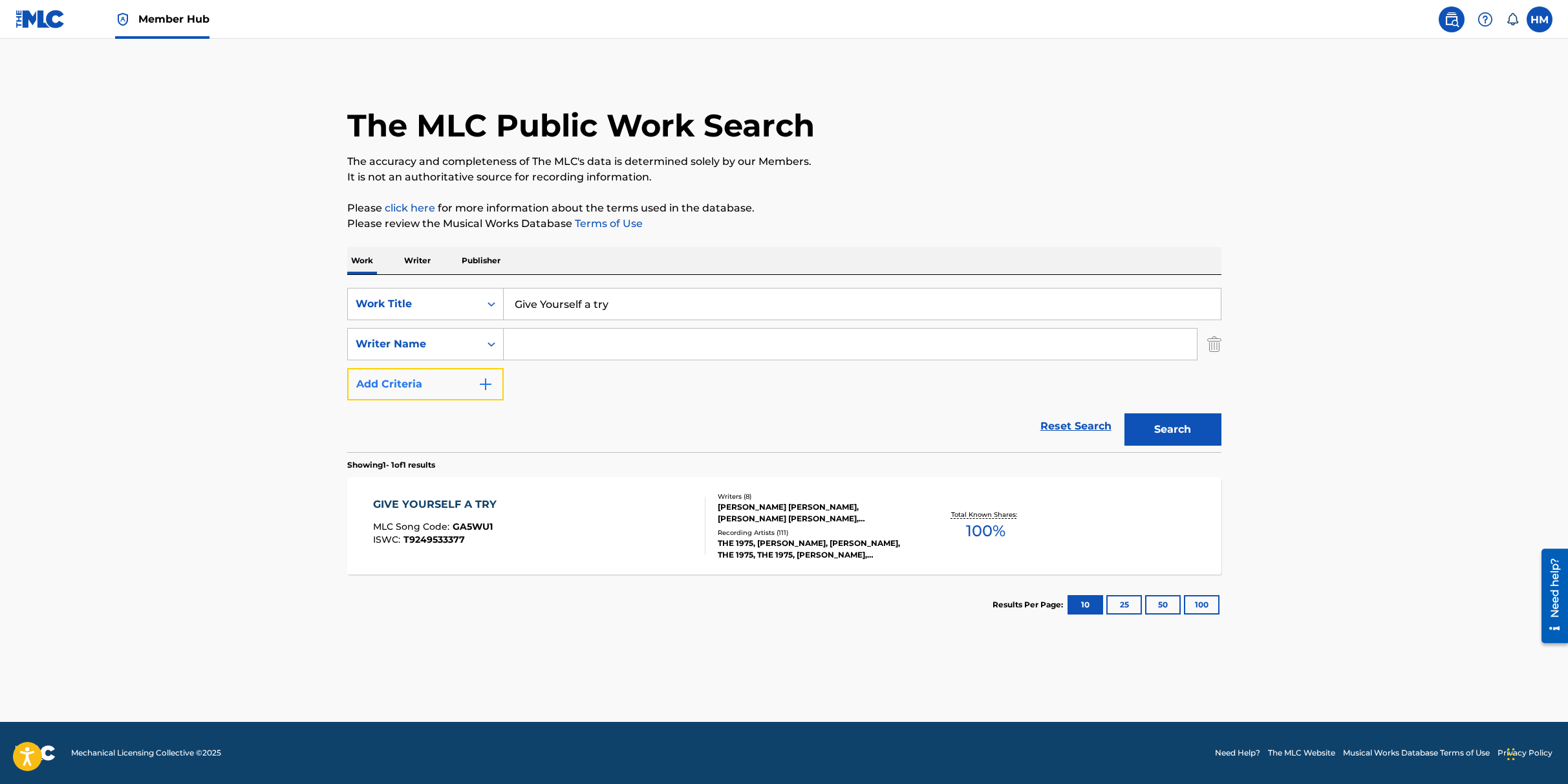
click at [439, 389] on button "Add Criteria" at bounding box center [425, 384] width 157 height 32
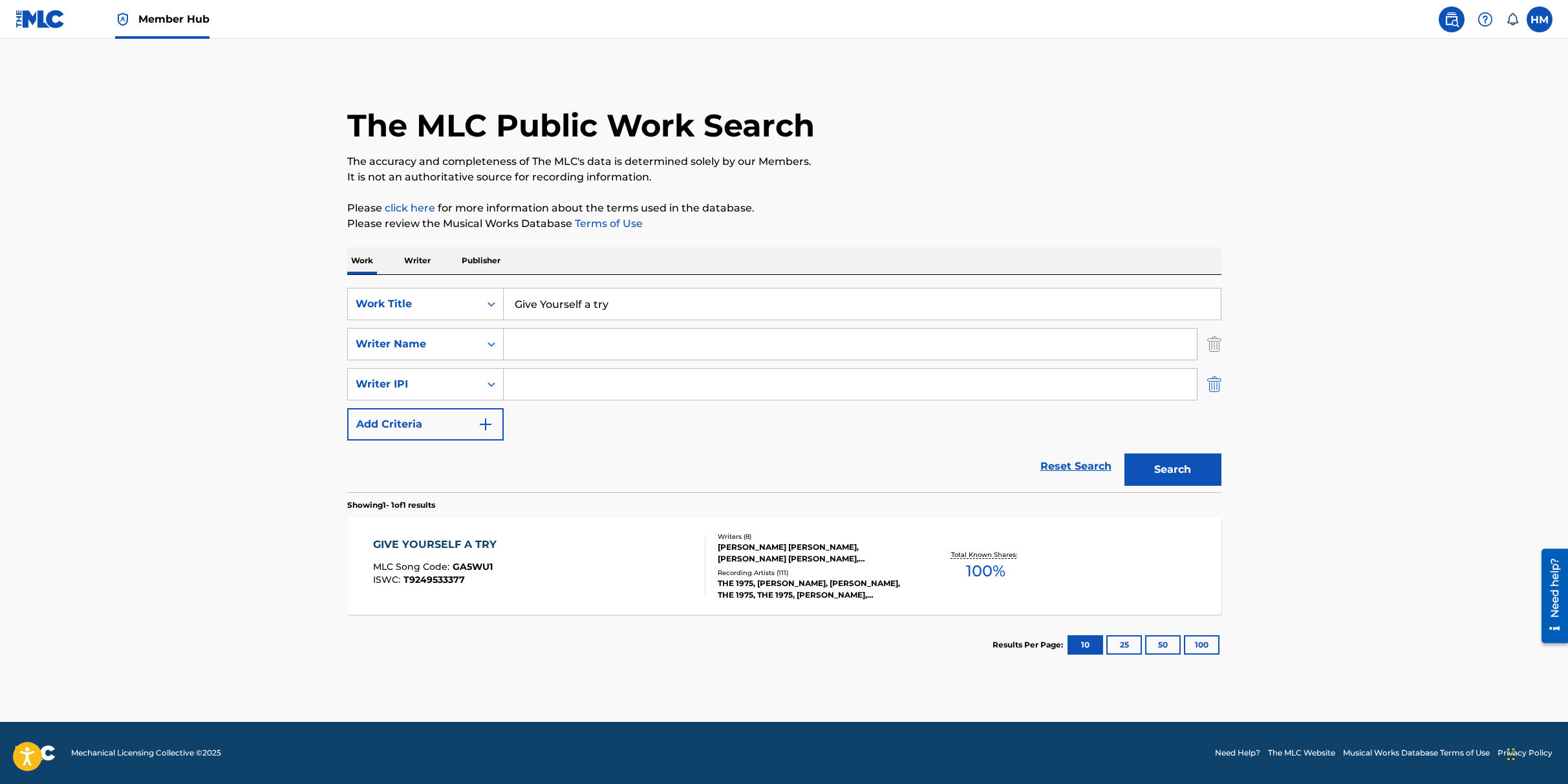
click at [1216, 385] on img "Search Form" at bounding box center [1214, 384] width 14 height 32
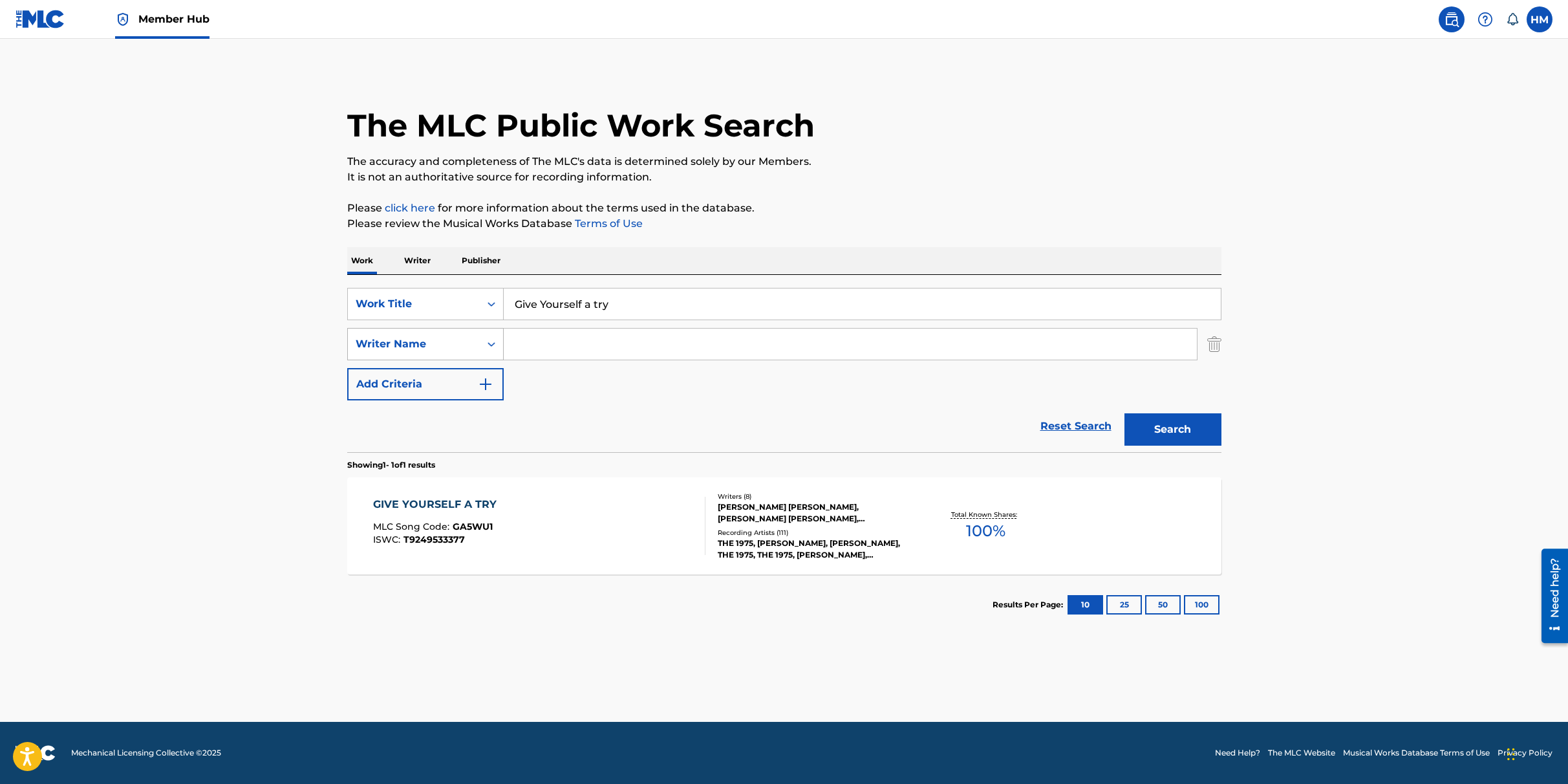
click at [401, 350] on div "Writer Name" at bounding box center [413, 344] width 116 height 16
click at [439, 413] on div "Publisher Name" at bounding box center [425, 408] width 155 height 32
click at [538, 341] on input "Search Form" at bounding box center [850, 344] width 693 height 31
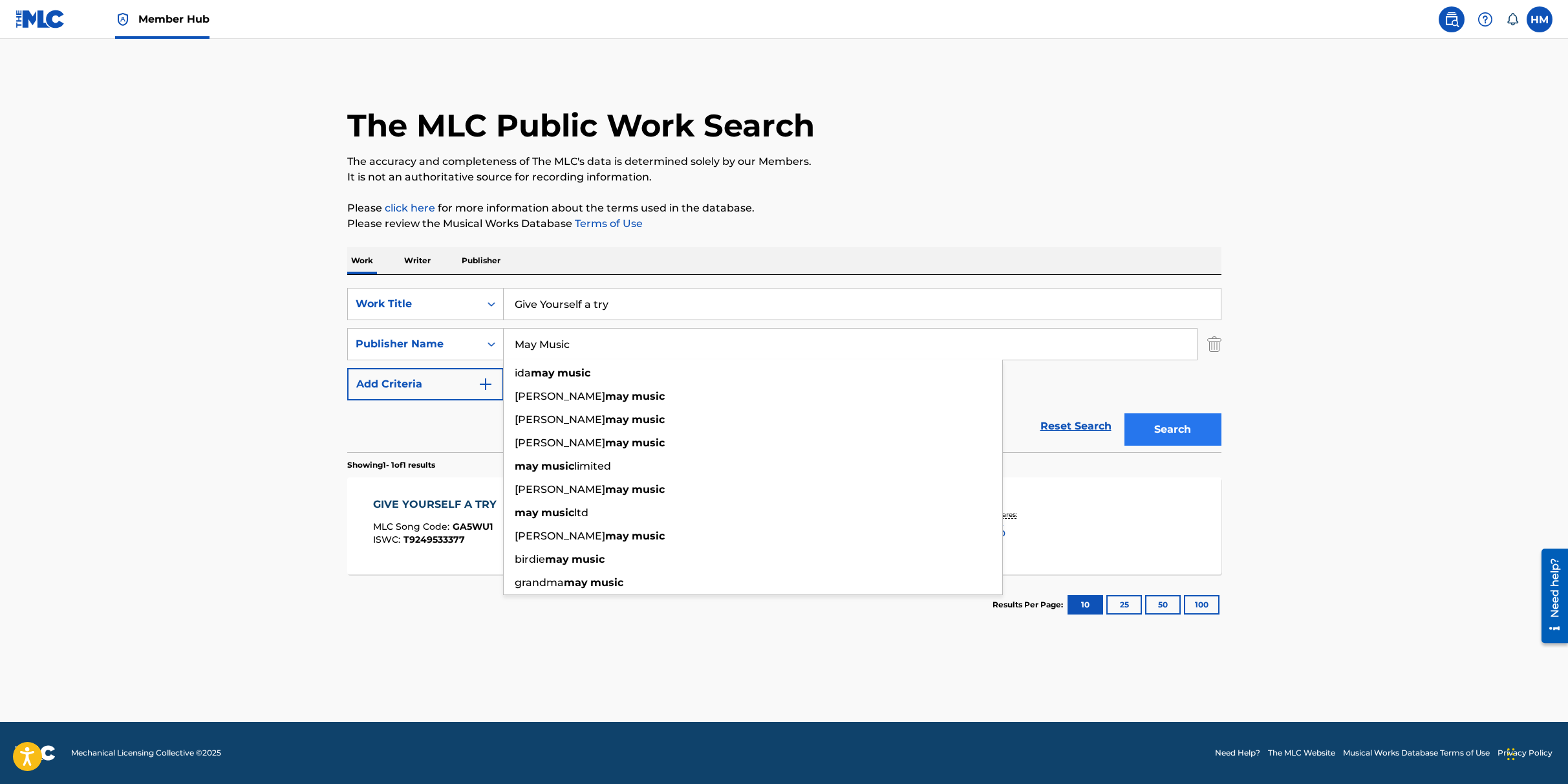
type input "May Music"
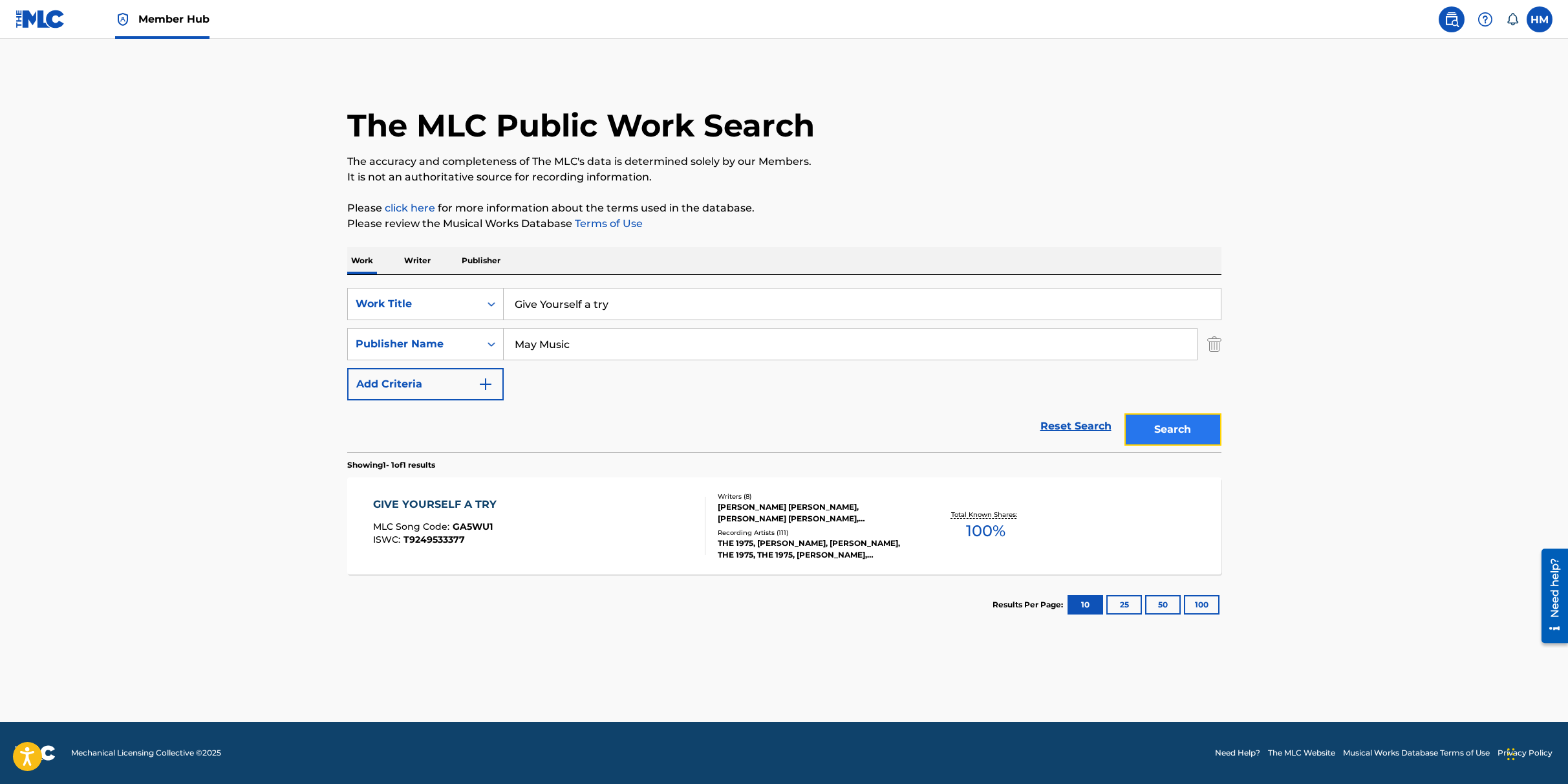
click at [1158, 428] on button "Search" at bounding box center [1173, 429] width 97 height 32
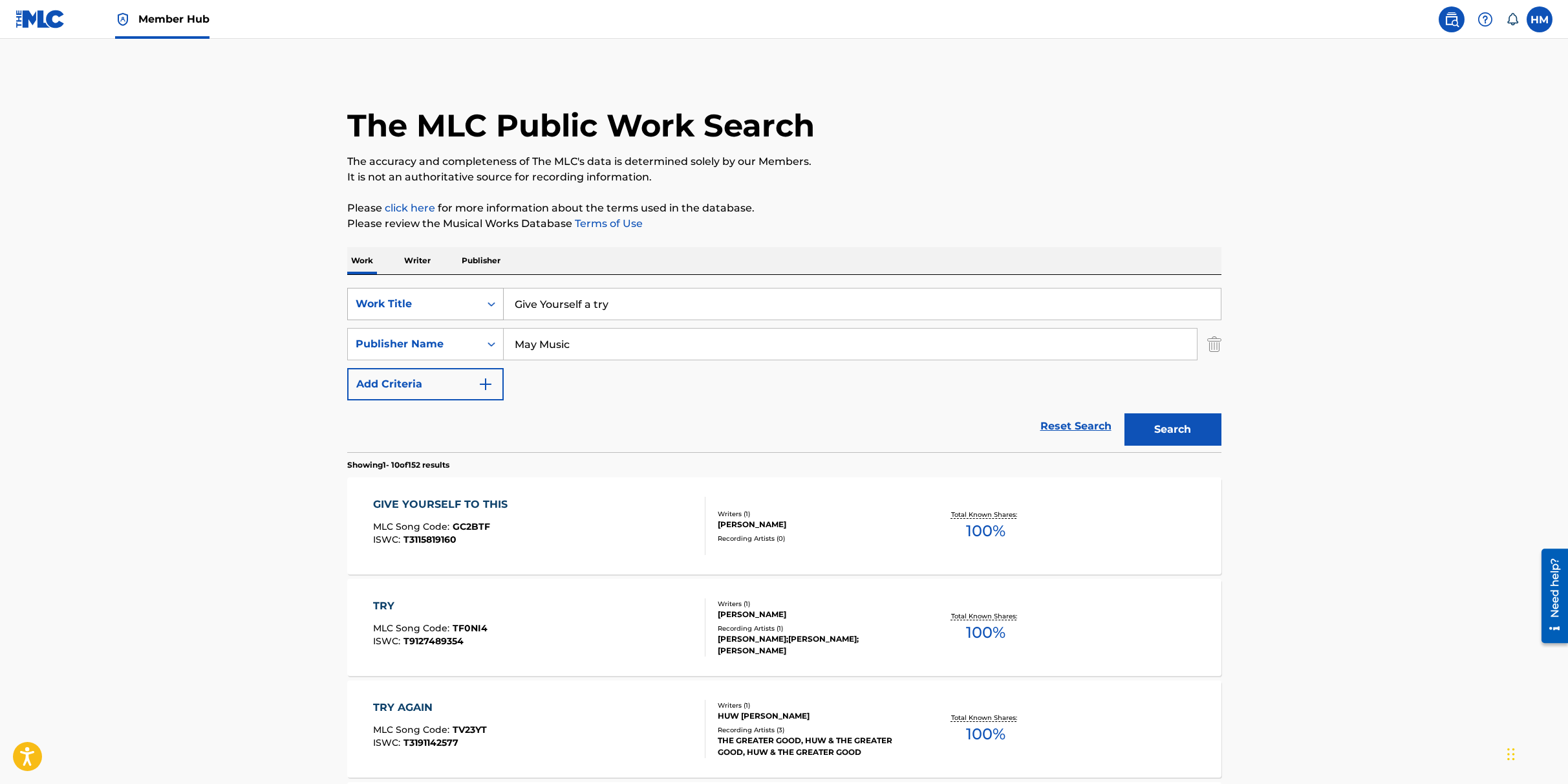
click at [425, 304] on div "Work Title" at bounding box center [413, 304] width 116 height 16
click at [407, 404] on div "MLC Song Code" at bounding box center [425, 401] width 155 height 32
click at [581, 300] on input "Search Form" at bounding box center [862, 304] width 717 height 31
paste input "FF0T19"
type input "FF0T19"
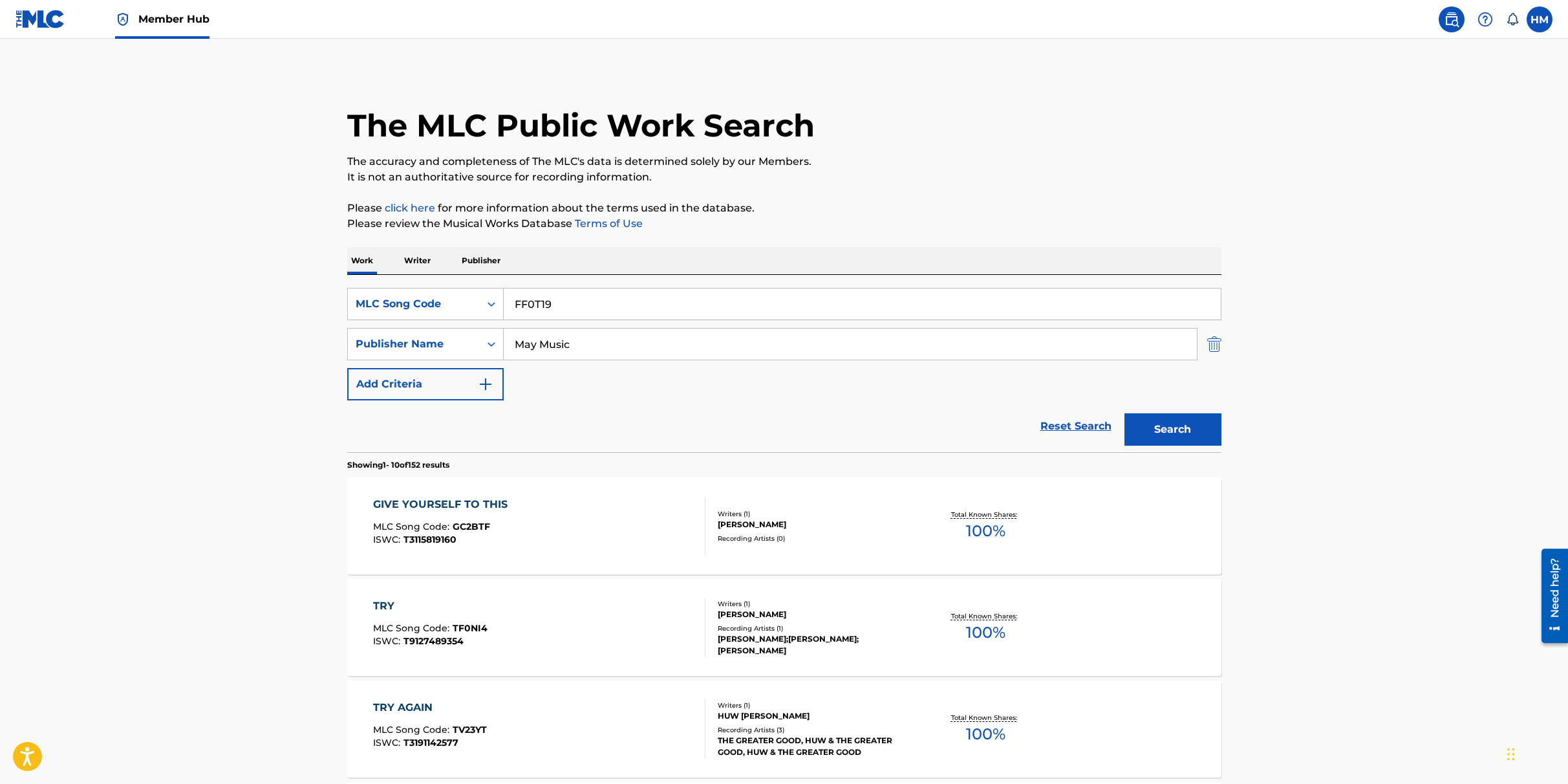
click at [1212, 347] on img "Search Form" at bounding box center [1214, 344] width 14 height 32
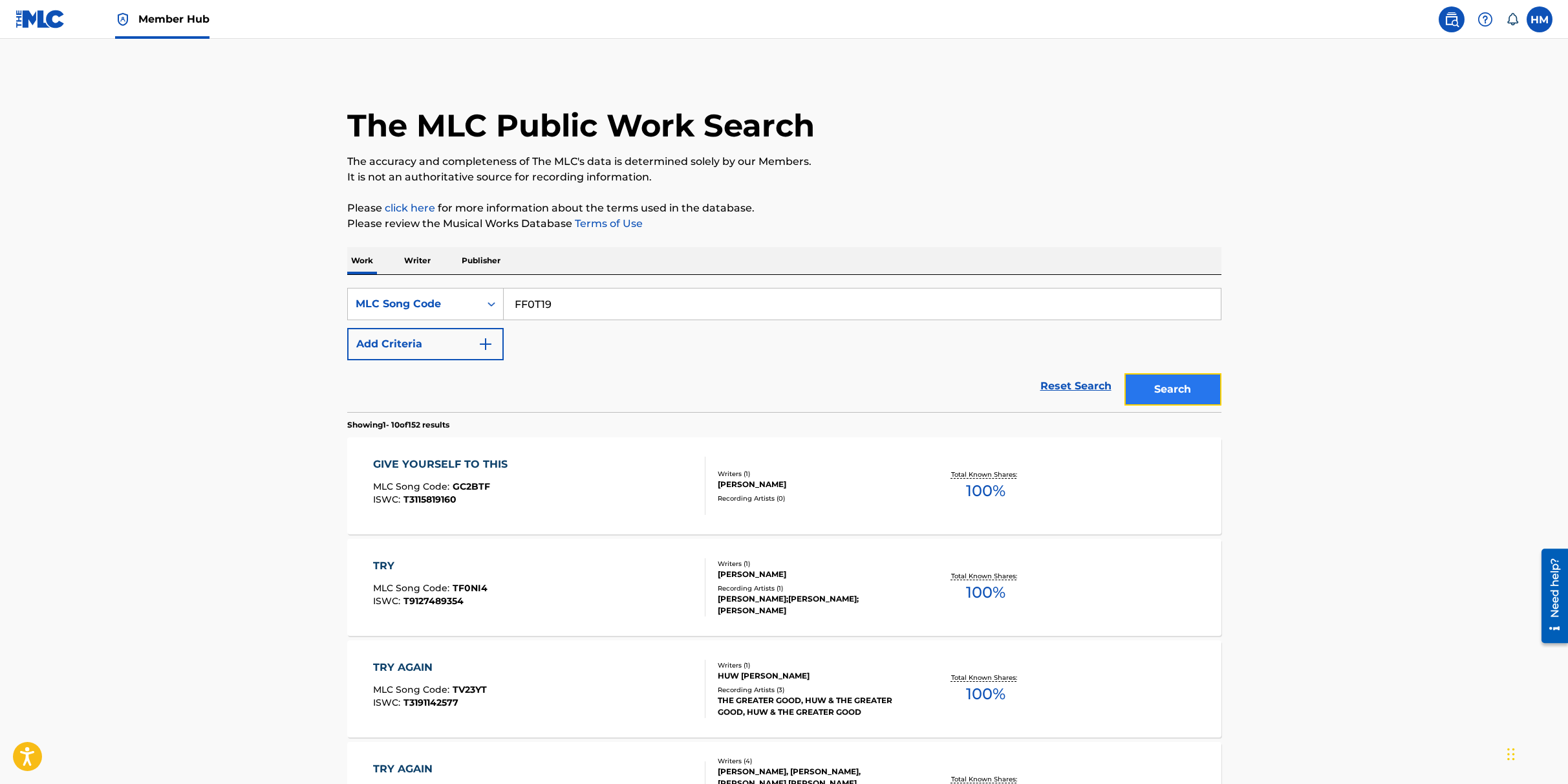
click at [1160, 397] on button "Search" at bounding box center [1173, 389] width 97 height 32
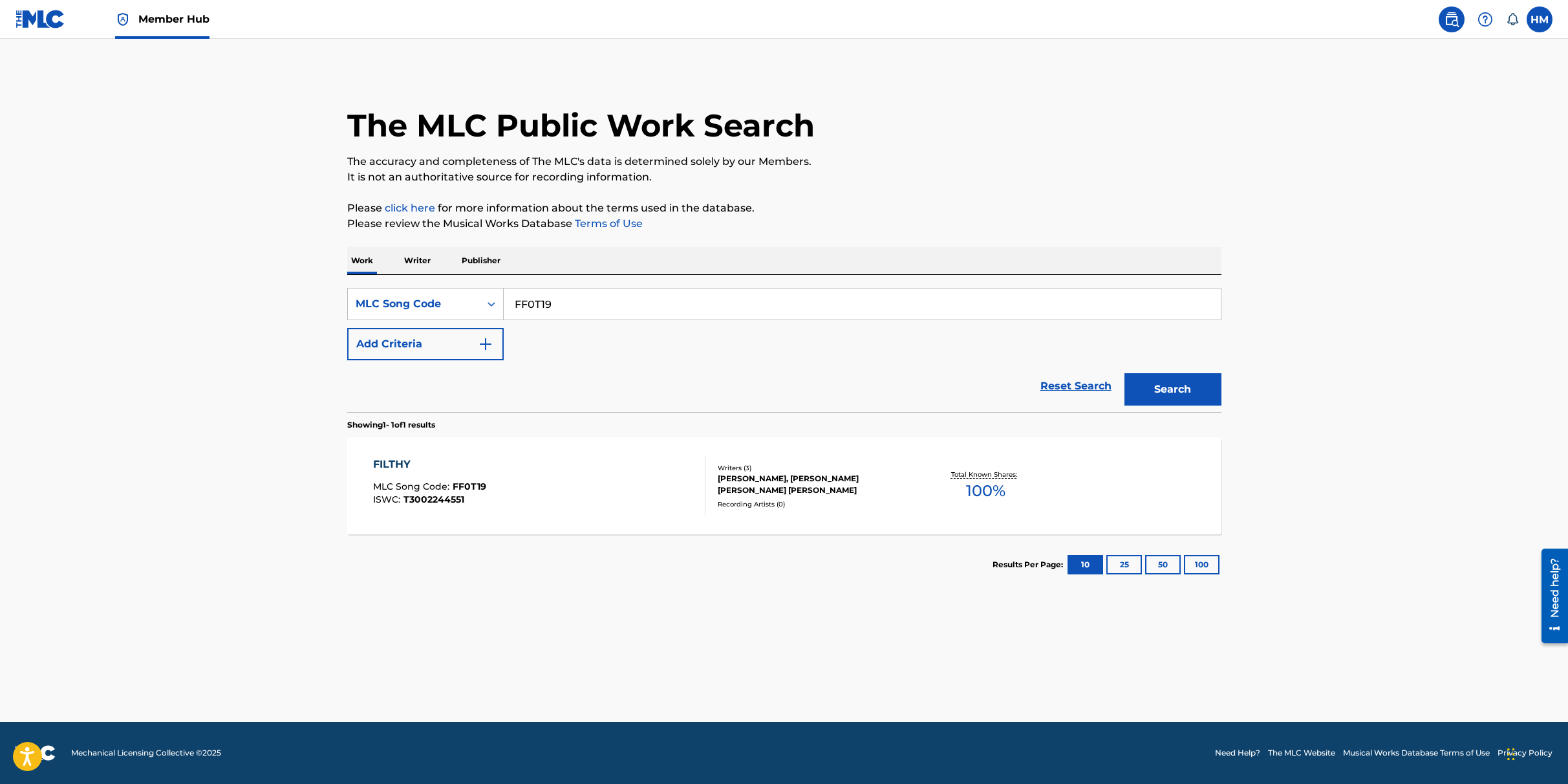
click at [441, 475] on div "FILTHY MLC Song Code : FF0T19 ISWC : T3002244551" at bounding box center [430, 486] width 113 height 59
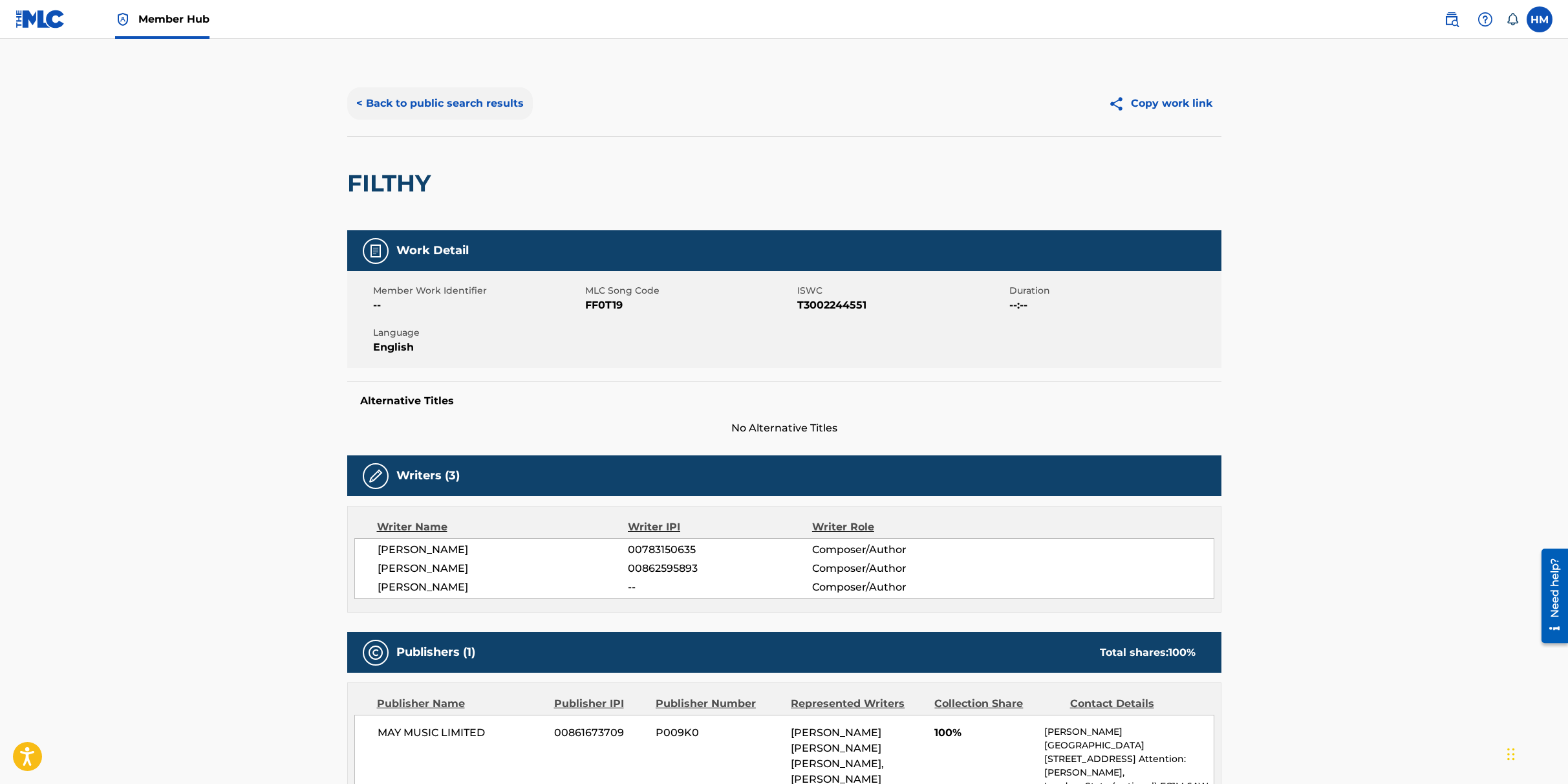
click at [434, 90] on button "< Back to public search results" at bounding box center [439, 103] width 185 height 32
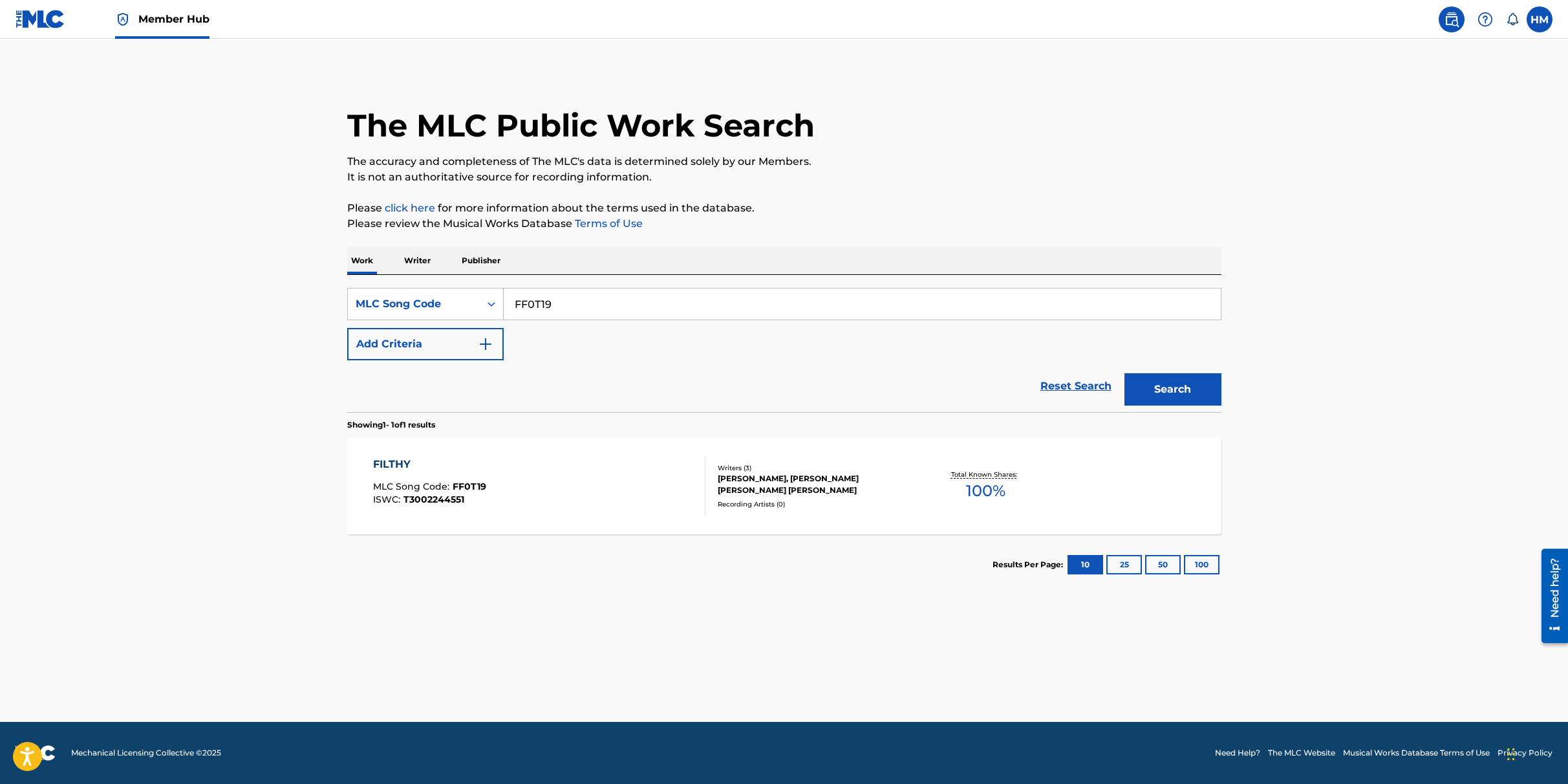
click at [565, 299] on input "FF0T19" at bounding box center [862, 304] width 717 height 31
paste input "C"
type input "FF0T1C"
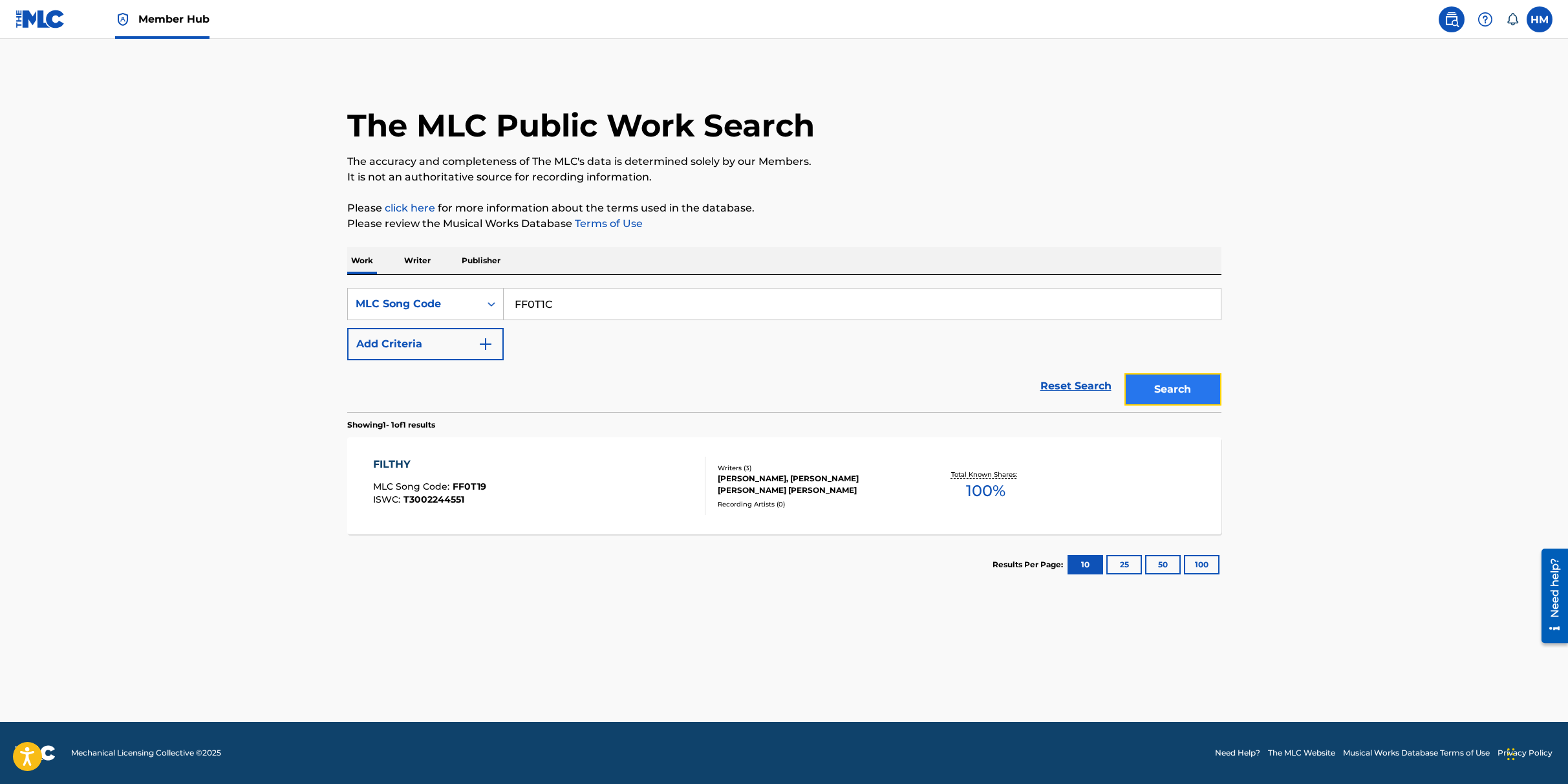
click at [1150, 390] on button "Search" at bounding box center [1173, 389] width 97 height 32
click at [565, 300] on input "FF0T1C" at bounding box center [862, 304] width 717 height 31
click at [1186, 393] on button "Search" at bounding box center [1173, 389] width 97 height 32
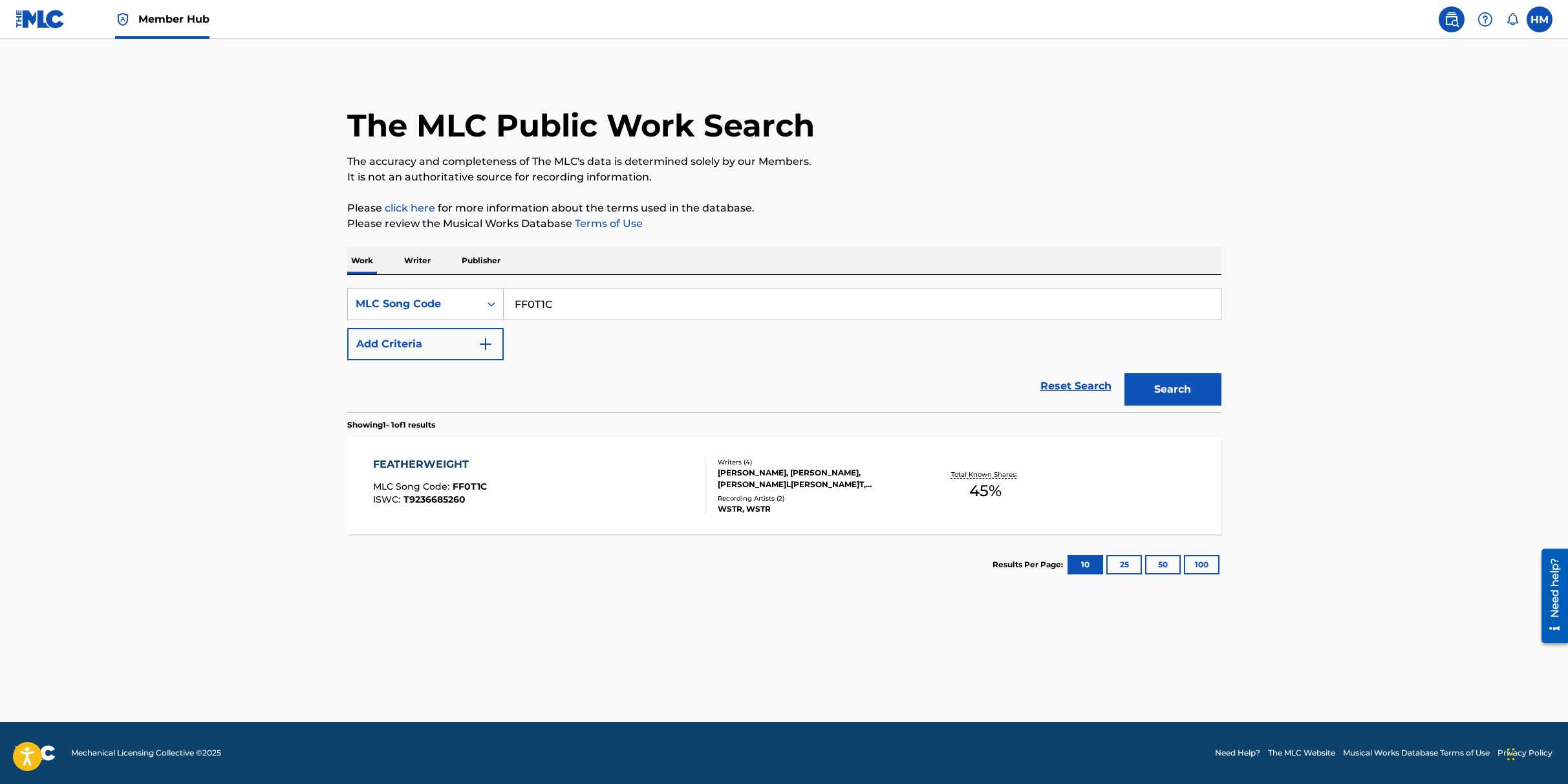
click at [490, 479] on div "FEATHERWEIGHT MLC Song Code : FF0T1C ISWC : T9236685260" at bounding box center [539, 486] width 332 height 59
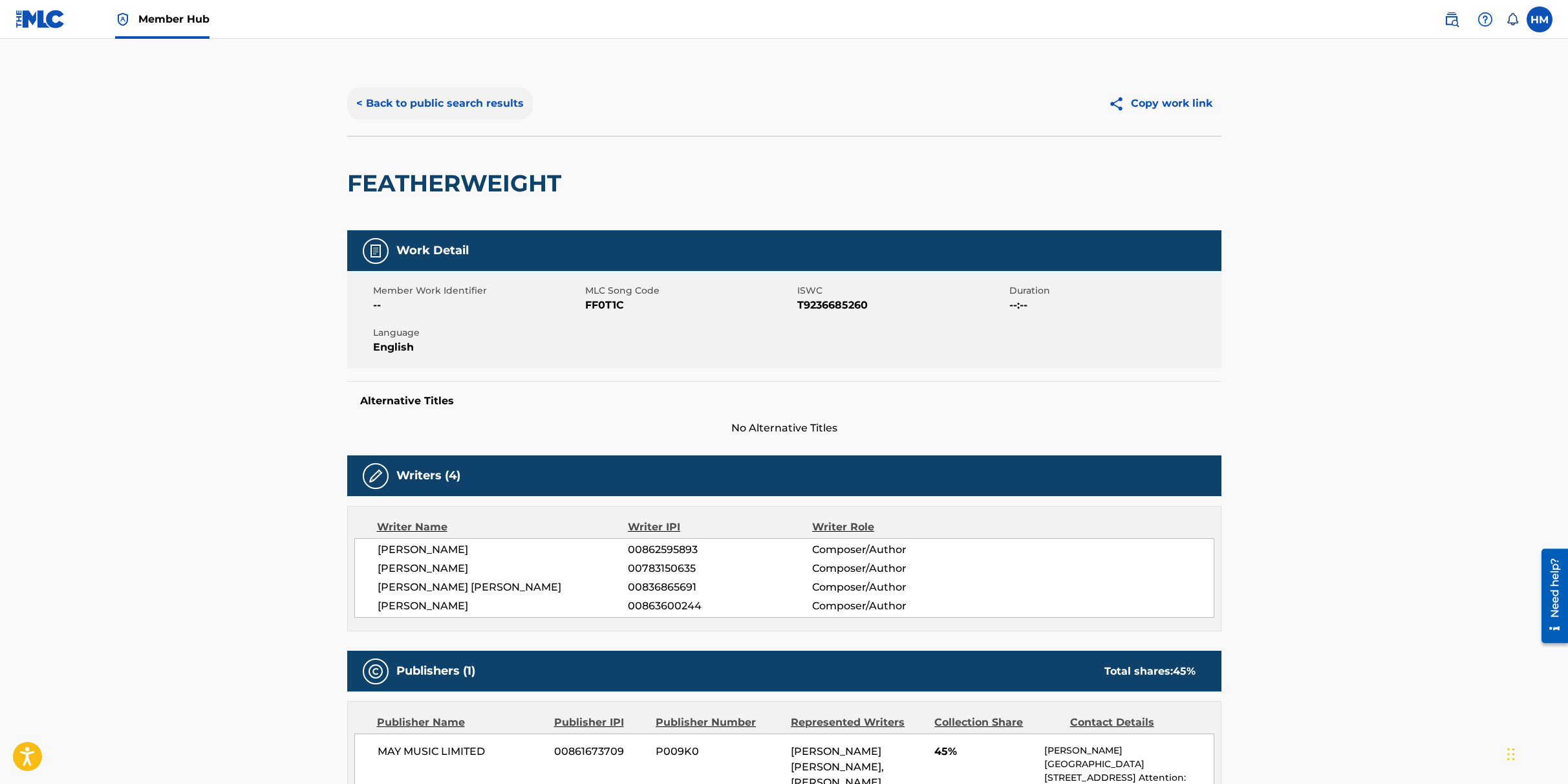
click at [452, 101] on button "< Back to public search results" at bounding box center [439, 103] width 185 height 32
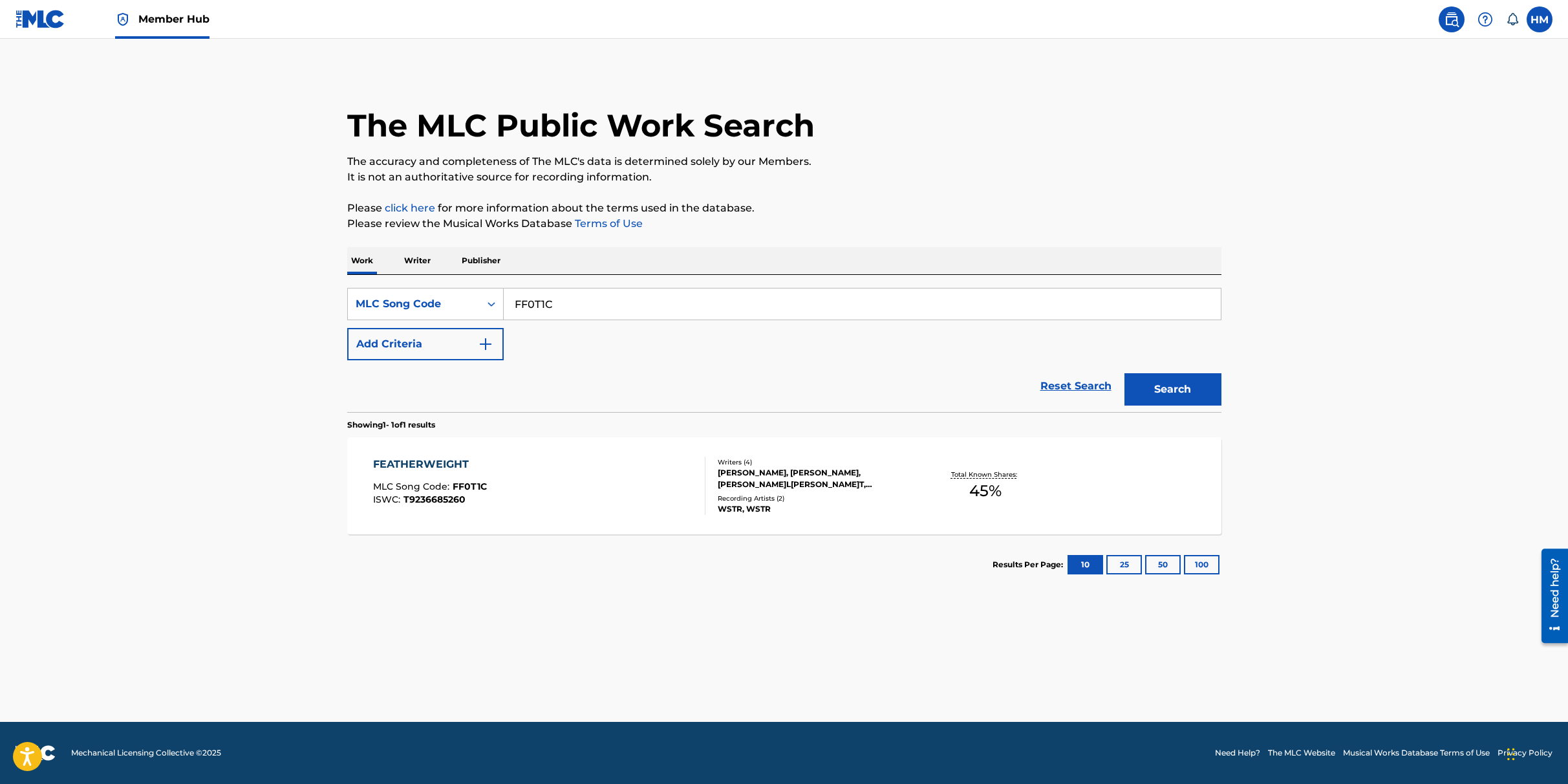
click at [552, 300] on input "FF0T1C" at bounding box center [862, 304] width 717 height 31
paste input "2R"
click at [1171, 386] on button "Search" at bounding box center [1173, 389] width 97 height 32
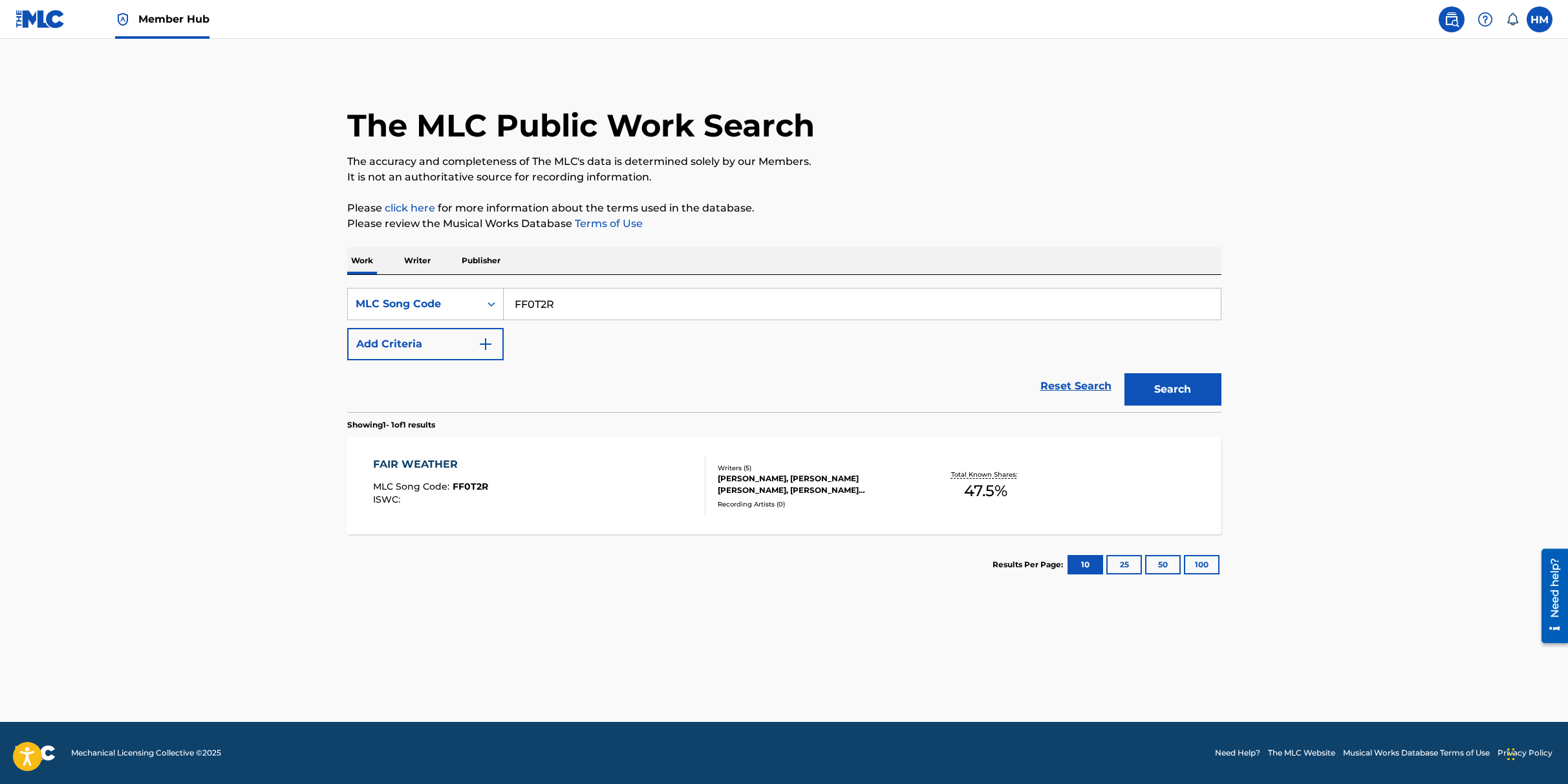
click at [570, 293] on input "FF0T2R" at bounding box center [862, 304] width 717 height 31
paste input "XE"
click at [1167, 393] on button "Search" at bounding box center [1173, 389] width 97 height 32
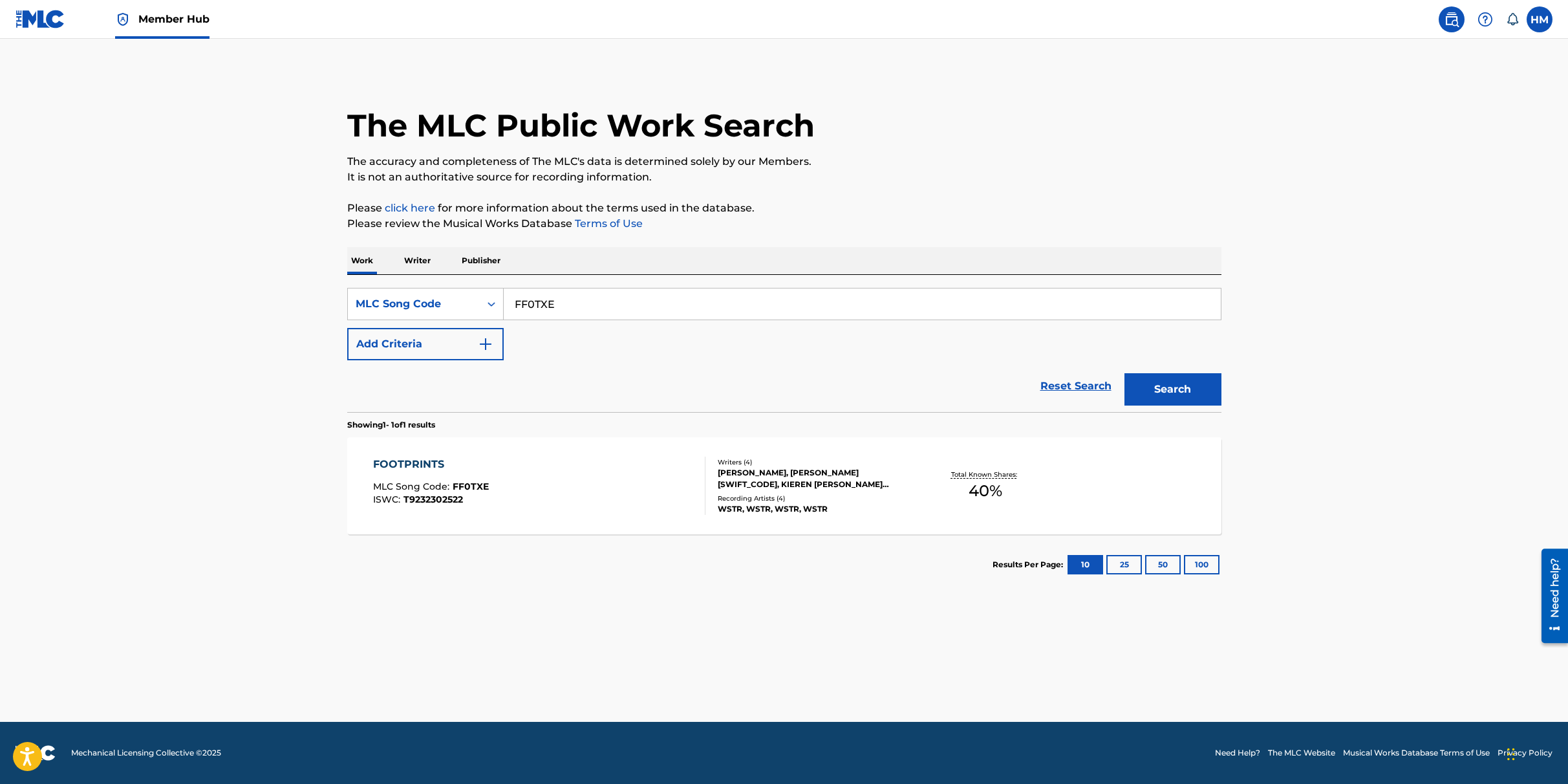
click at [540, 308] on input "FF0TXE" at bounding box center [862, 304] width 717 height 31
paste input "GA3HBC"
type input "GA3HBC"
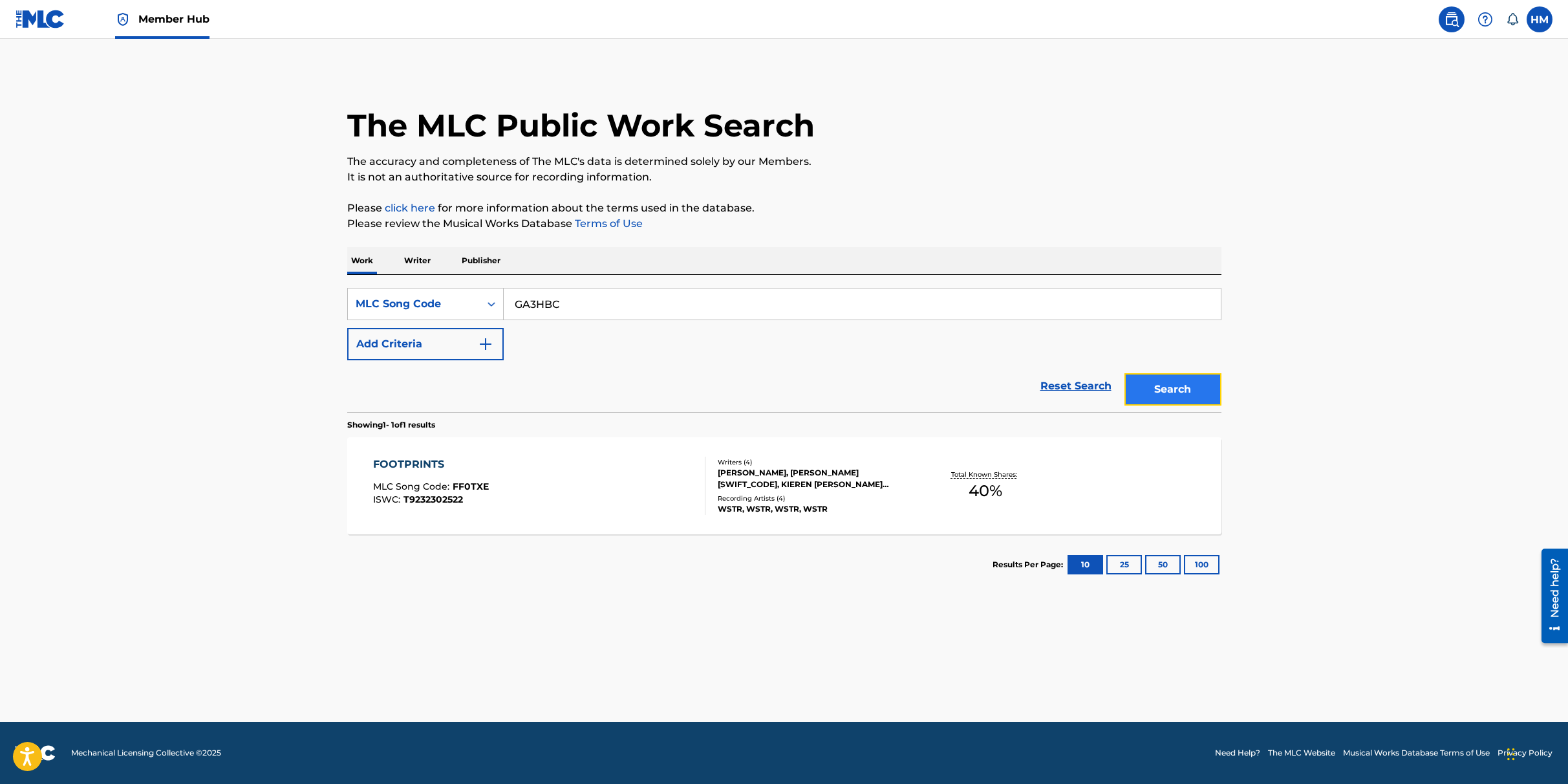
click at [1182, 392] on button "Search" at bounding box center [1173, 389] width 97 height 32
click at [496, 476] on div "GOBSHITE MLC Song Code : GA3HBC ISWC : T9236685271" at bounding box center [539, 486] width 332 height 59
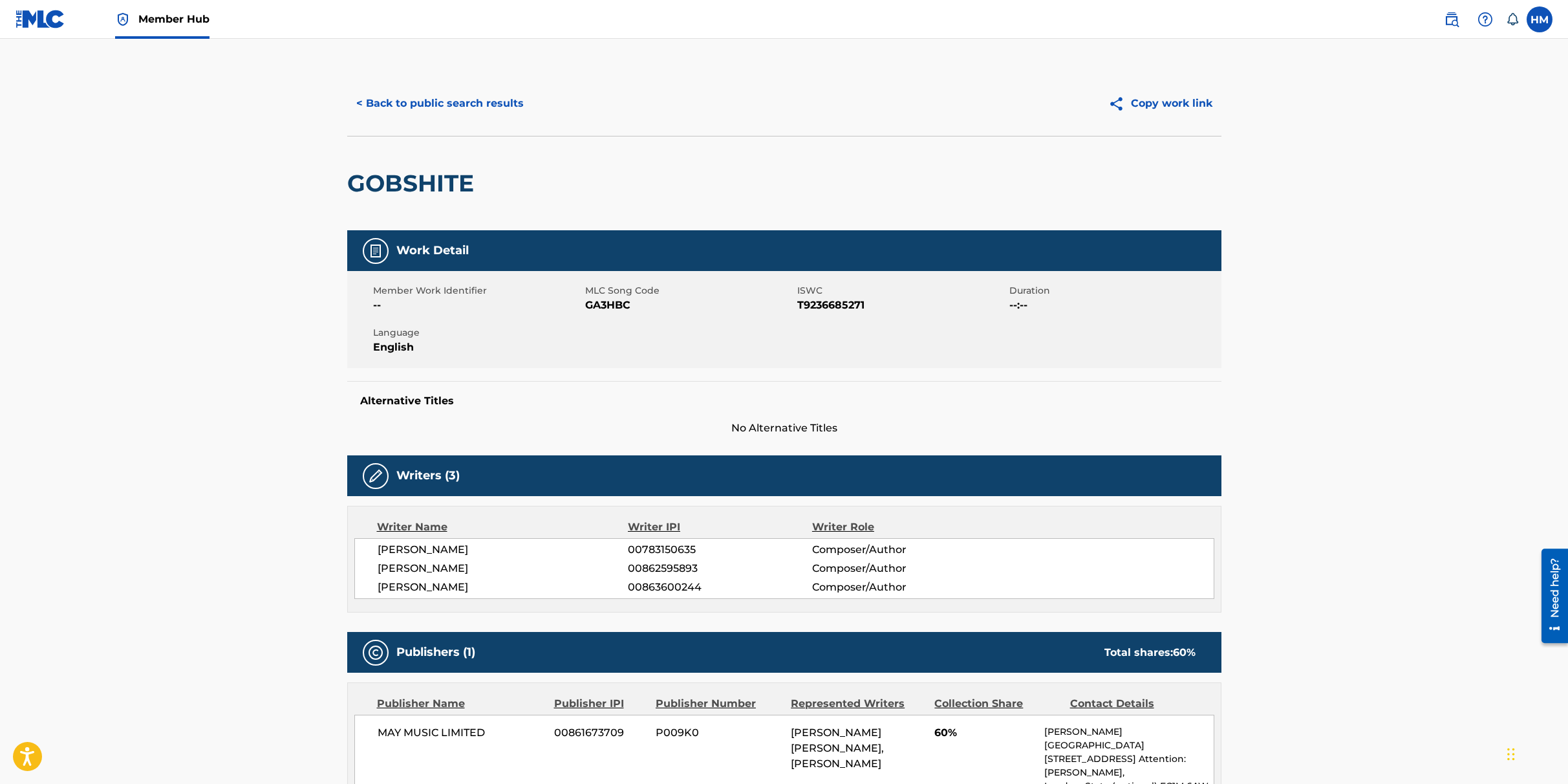
click at [599, 306] on span "GA3HBC" at bounding box center [689, 305] width 209 height 16
copy span "GA3HBC"
click at [438, 100] on button "< Back to public search results" at bounding box center [439, 103] width 185 height 32
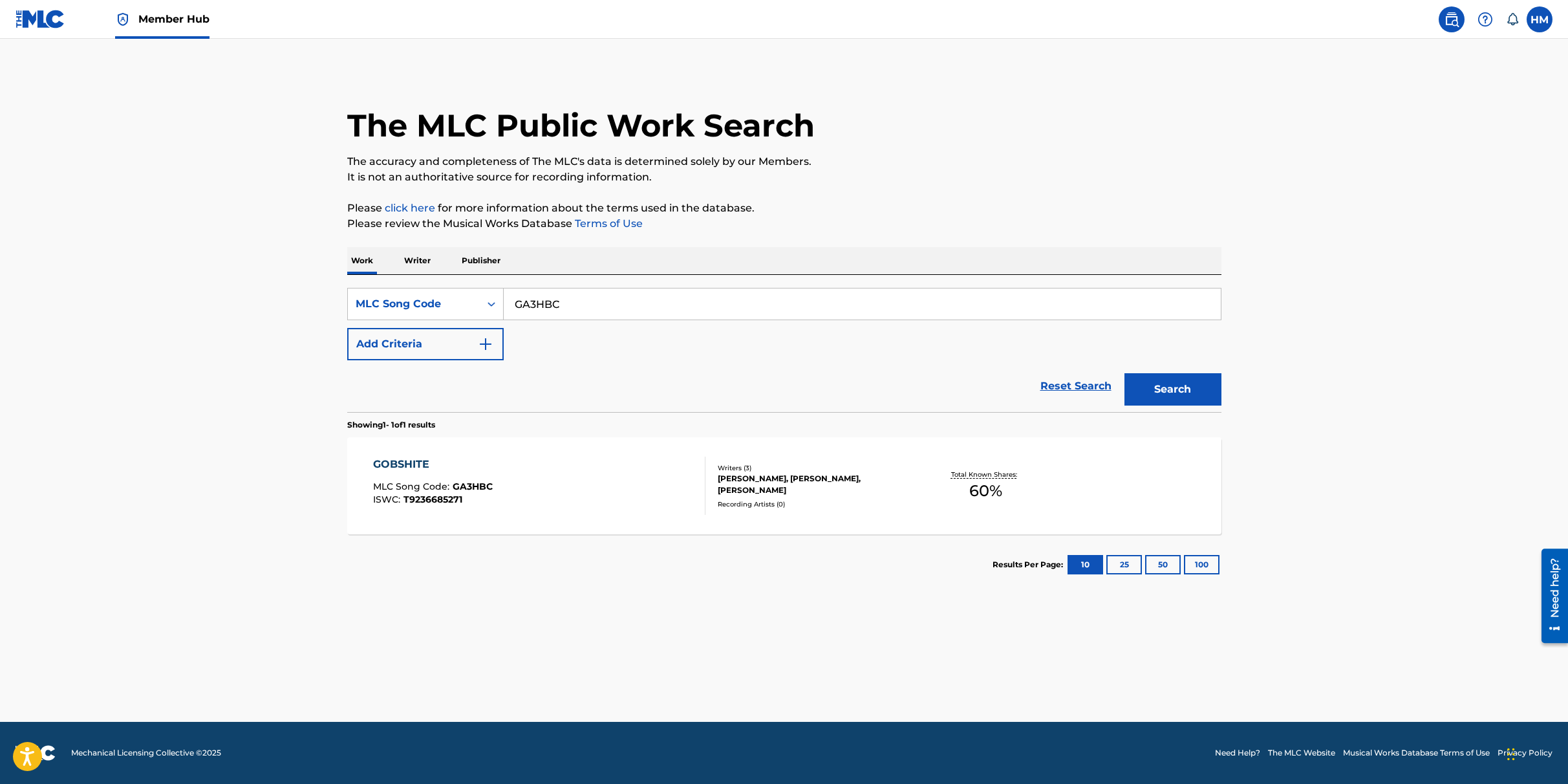
click at [561, 307] on input "GA3HBC" at bounding box center [862, 304] width 717 height 31
paste input "DB4ZY"
type input "DB4ZYC"
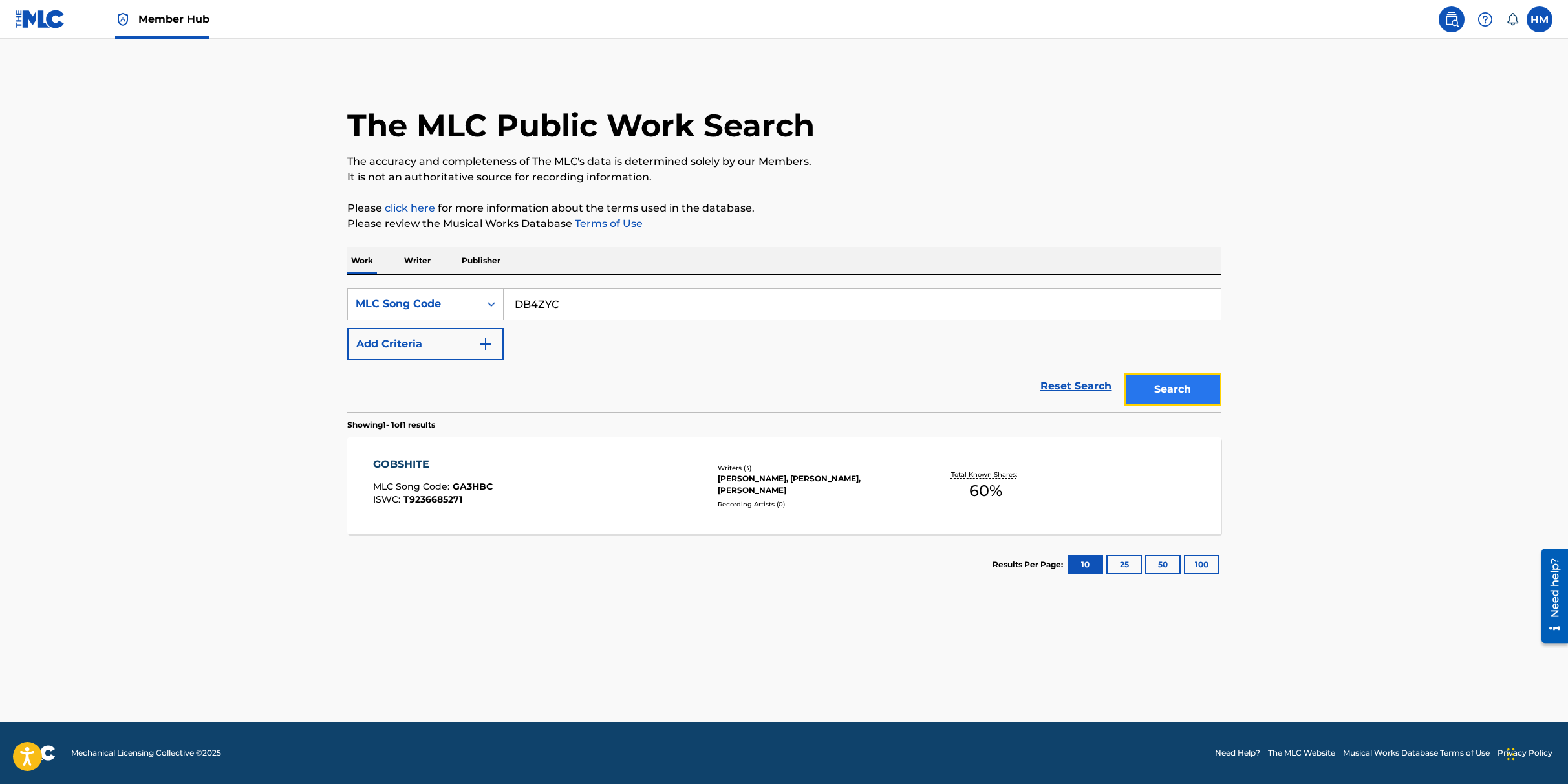
click at [1180, 380] on button "Search" at bounding box center [1173, 389] width 97 height 32
click at [444, 458] on div "DEVILS N DEMONS" at bounding box center [433, 464] width 119 height 16
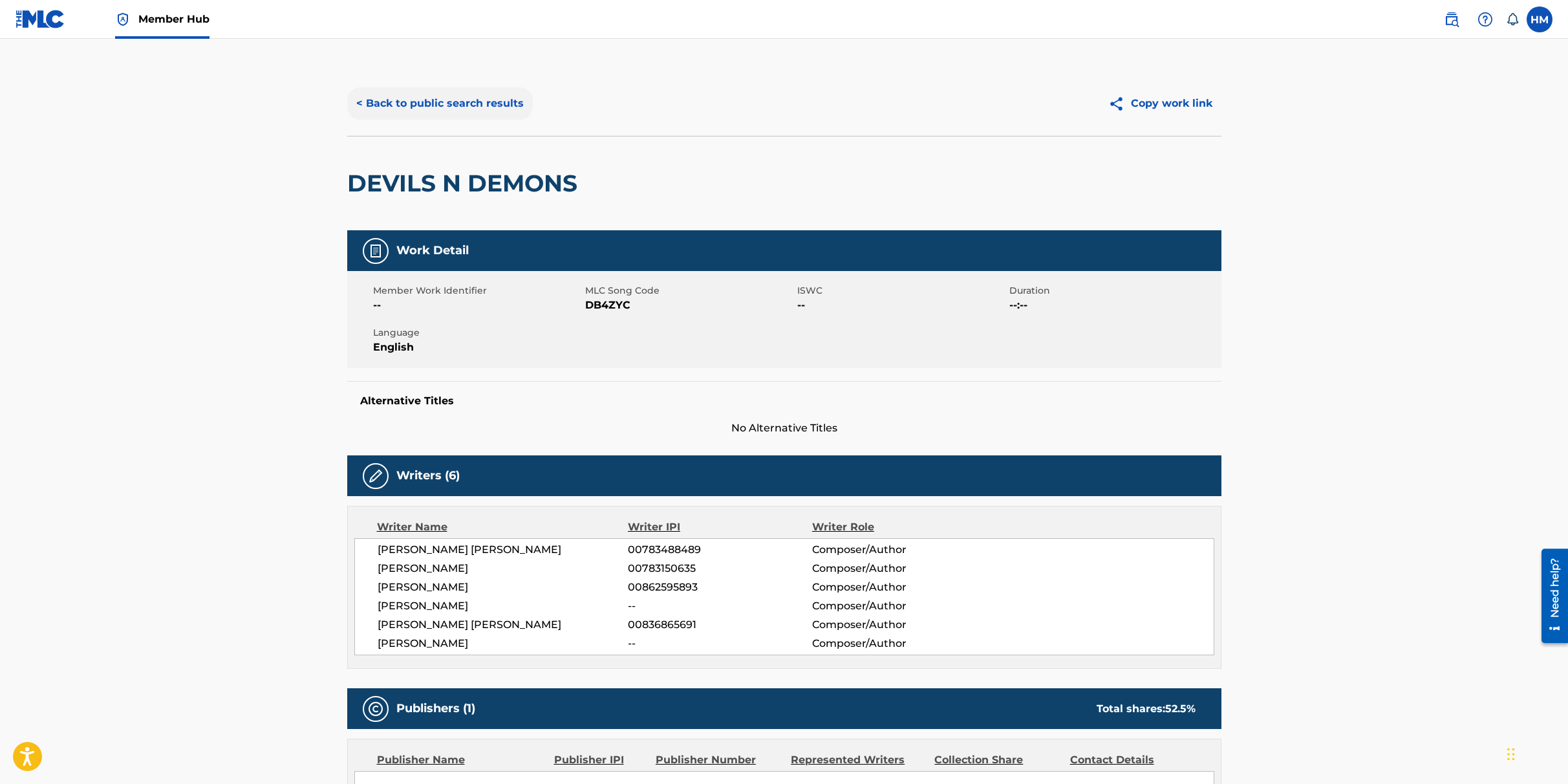
click at [436, 103] on button "< Back to public search results" at bounding box center [439, 103] width 185 height 32
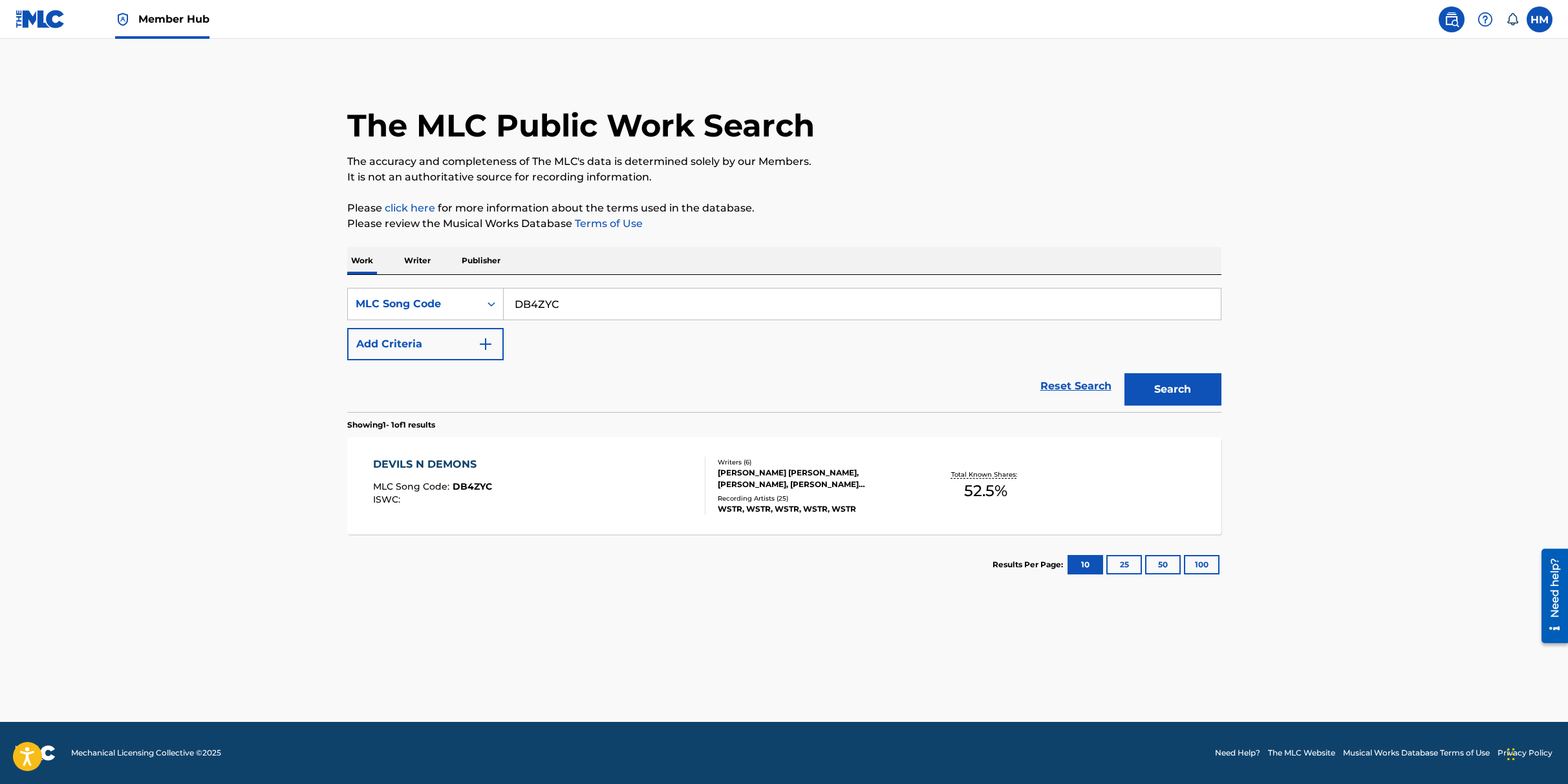
click at [574, 311] on input "DB4ZYC" at bounding box center [862, 304] width 717 height 31
click at [574, 311] on input "DB4ZYC" at bounding box center [862, 304] width 717 height 31
paste input "FE1N0P"
click at [1183, 399] on button "Search" at bounding box center [1173, 389] width 97 height 32
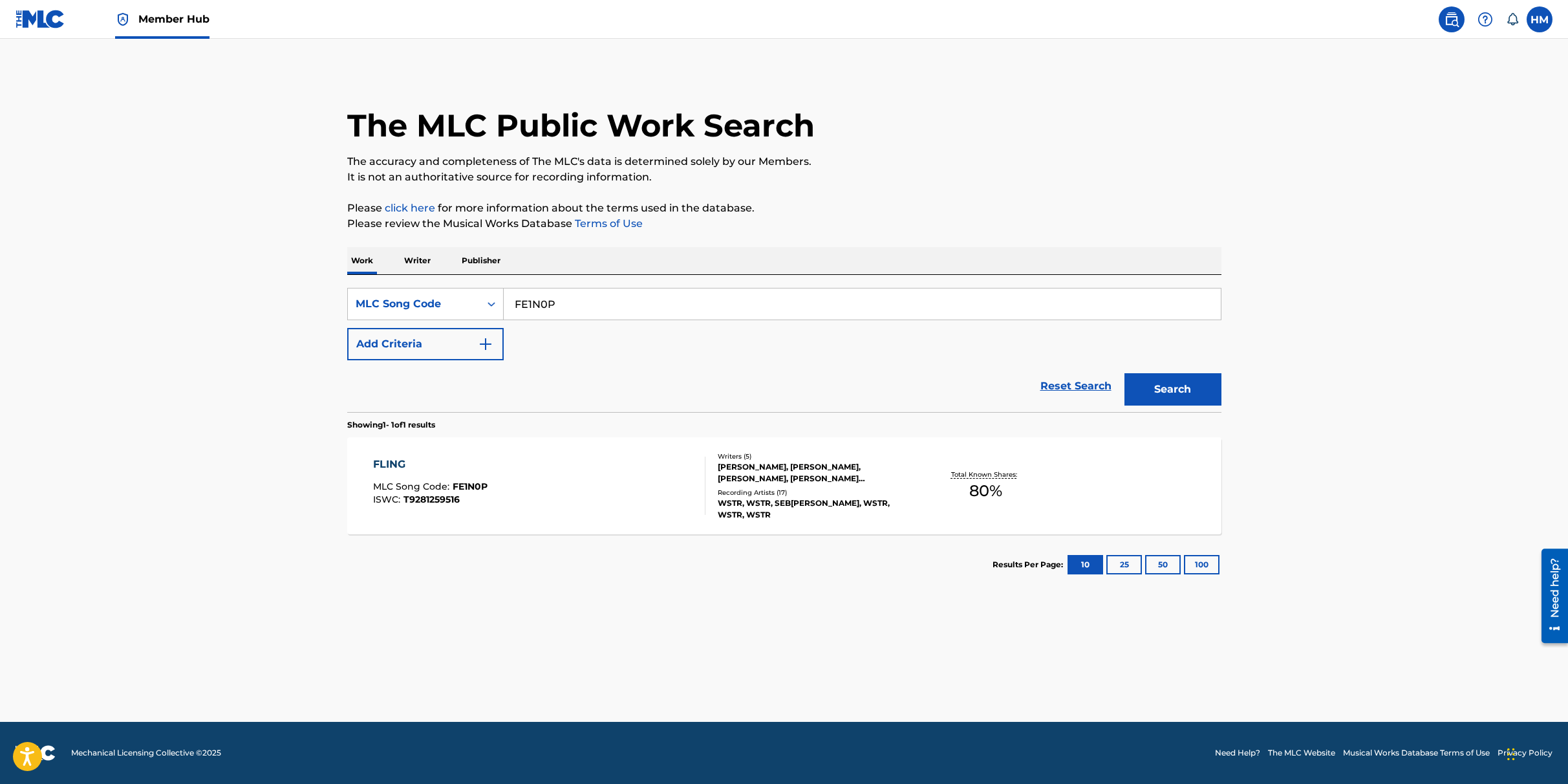
click at [570, 307] on input "FE1N0P" at bounding box center [862, 304] width 717 height 31
paste input "F0TXE"
type input "FF0TXE"
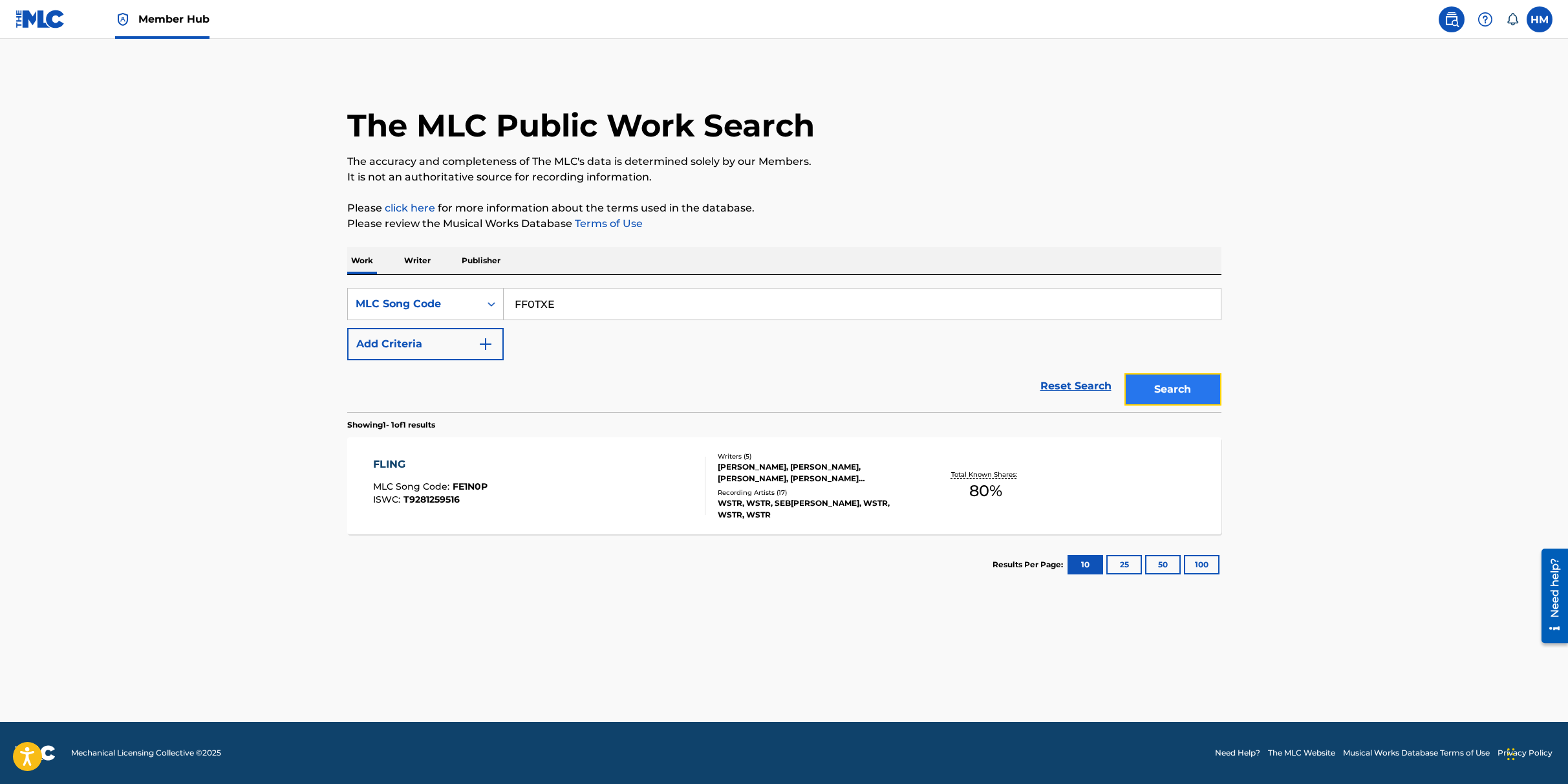
click at [1188, 392] on button "Search" at bounding box center [1173, 389] width 97 height 32
click at [544, 470] on div "FOOTPRINTS MLC Song Code : FF0TXE ISWC : T9232302522" at bounding box center [539, 486] width 332 height 59
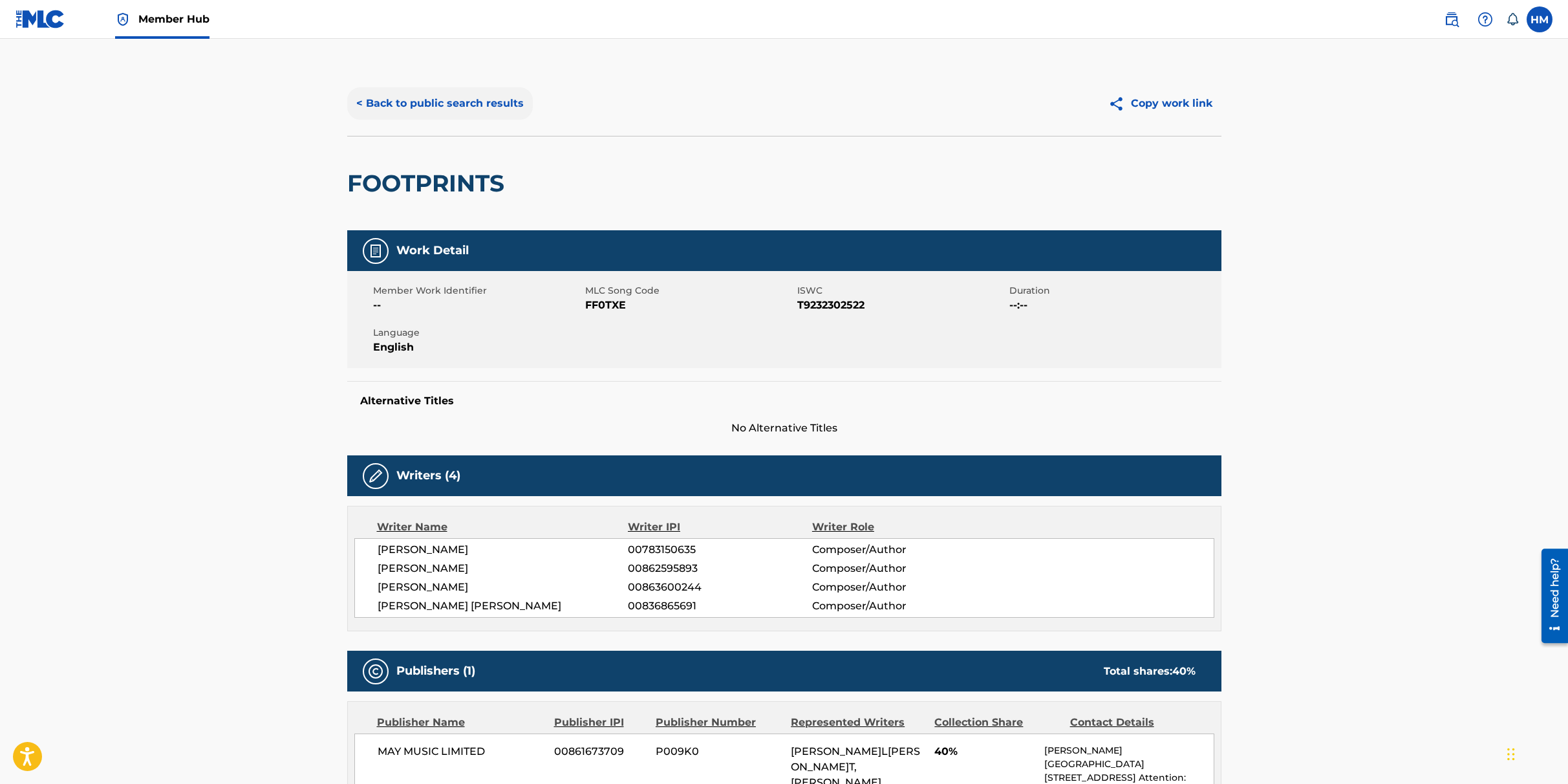
click at [492, 102] on button "< Back to public search results" at bounding box center [439, 103] width 185 height 32
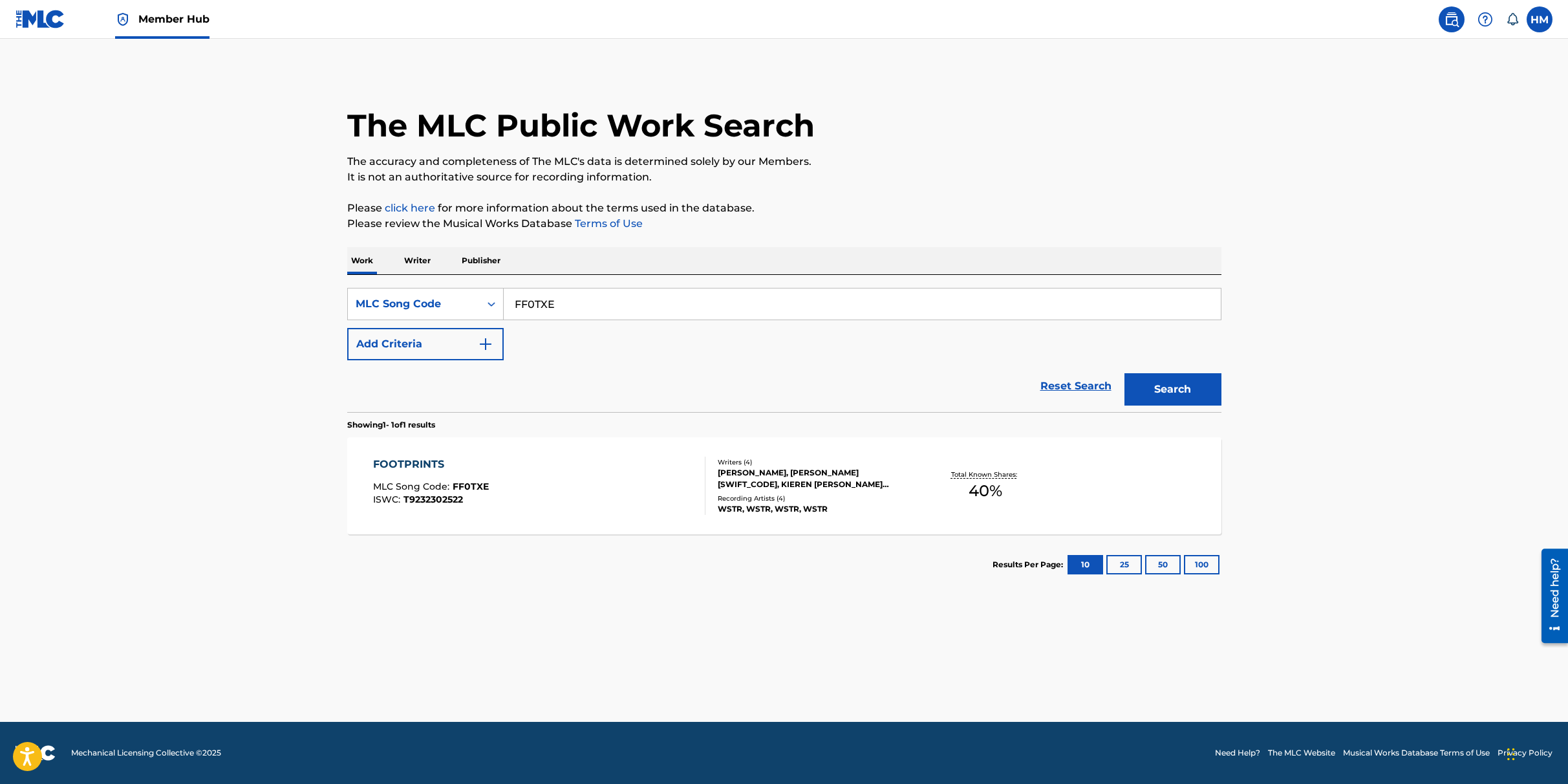
click at [540, 296] on input "FF0TXE" at bounding box center [862, 304] width 717 height 31
paste input "LF1HCR"
click at [1155, 383] on button "Search" at bounding box center [1173, 389] width 97 height 32
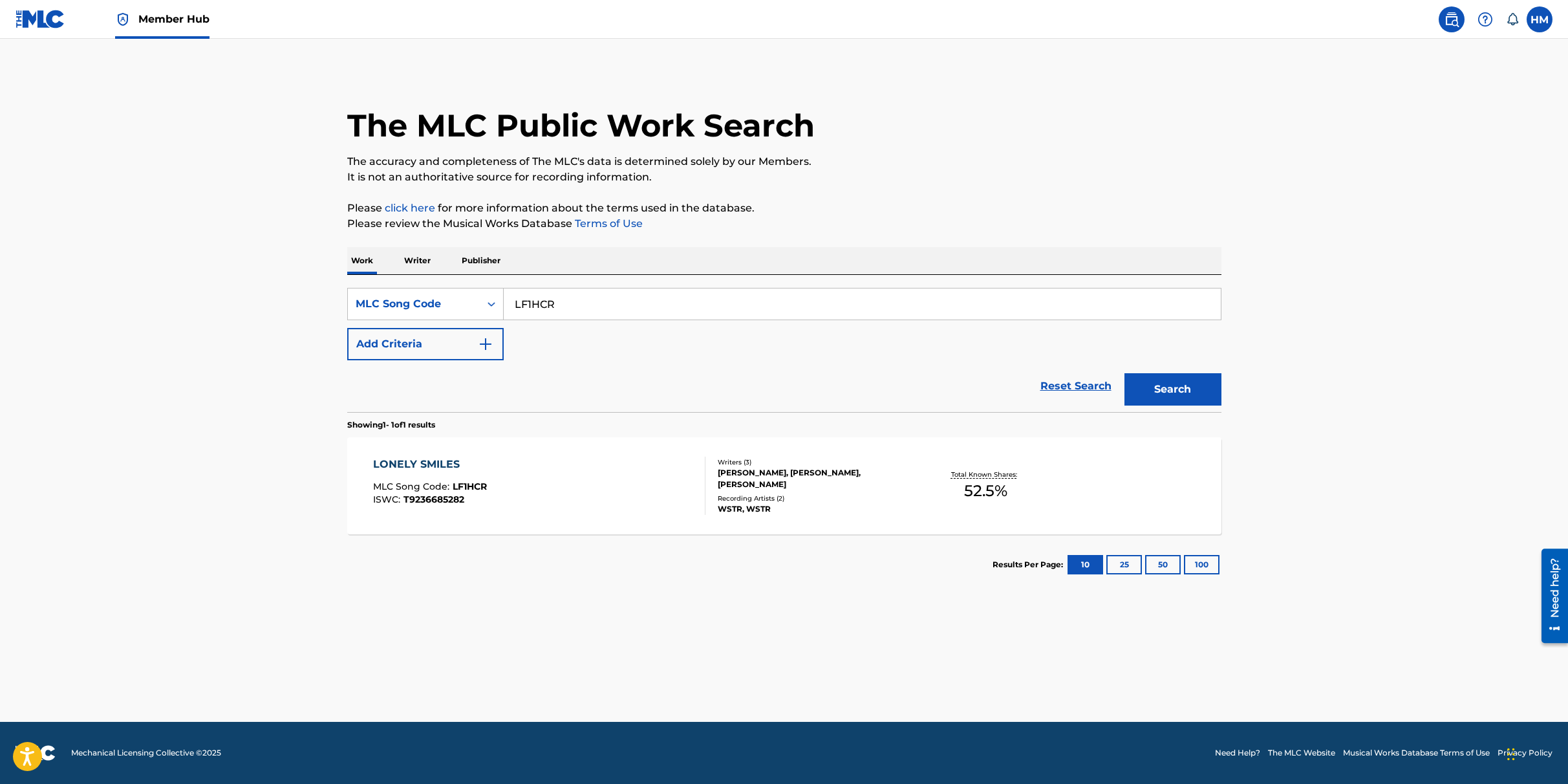
click at [549, 293] on input "LF1HCR" at bounding box center [862, 304] width 717 height 31
paste input "AA4KIG"
type input "AA4KIG"
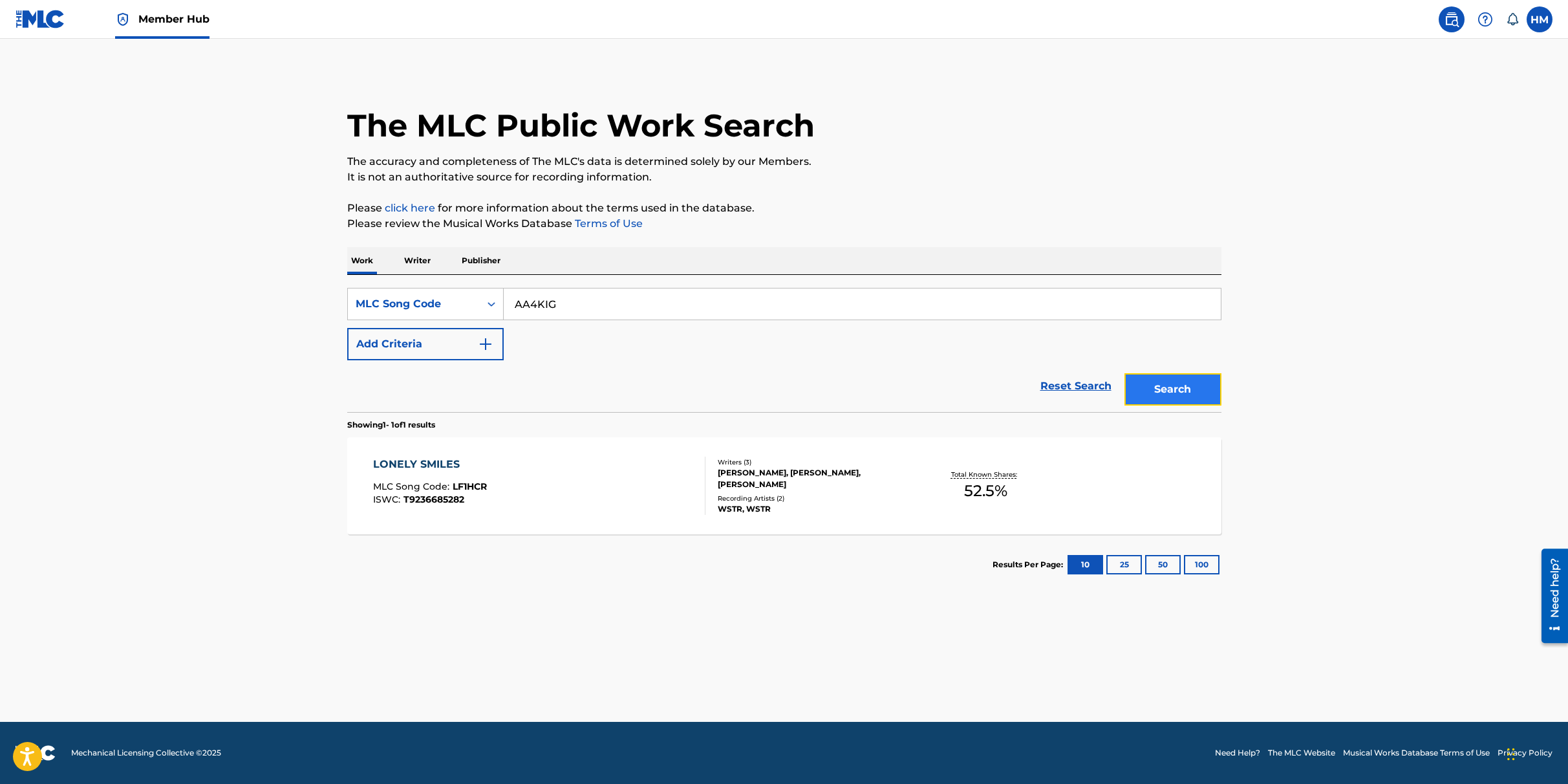
click at [1192, 389] on button "Search" at bounding box center [1173, 389] width 97 height 32
click at [684, 506] on div "ASHTRAY MLC Song Code : AA4KIG ISWC : T9281253790" at bounding box center [539, 486] width 332 height 59
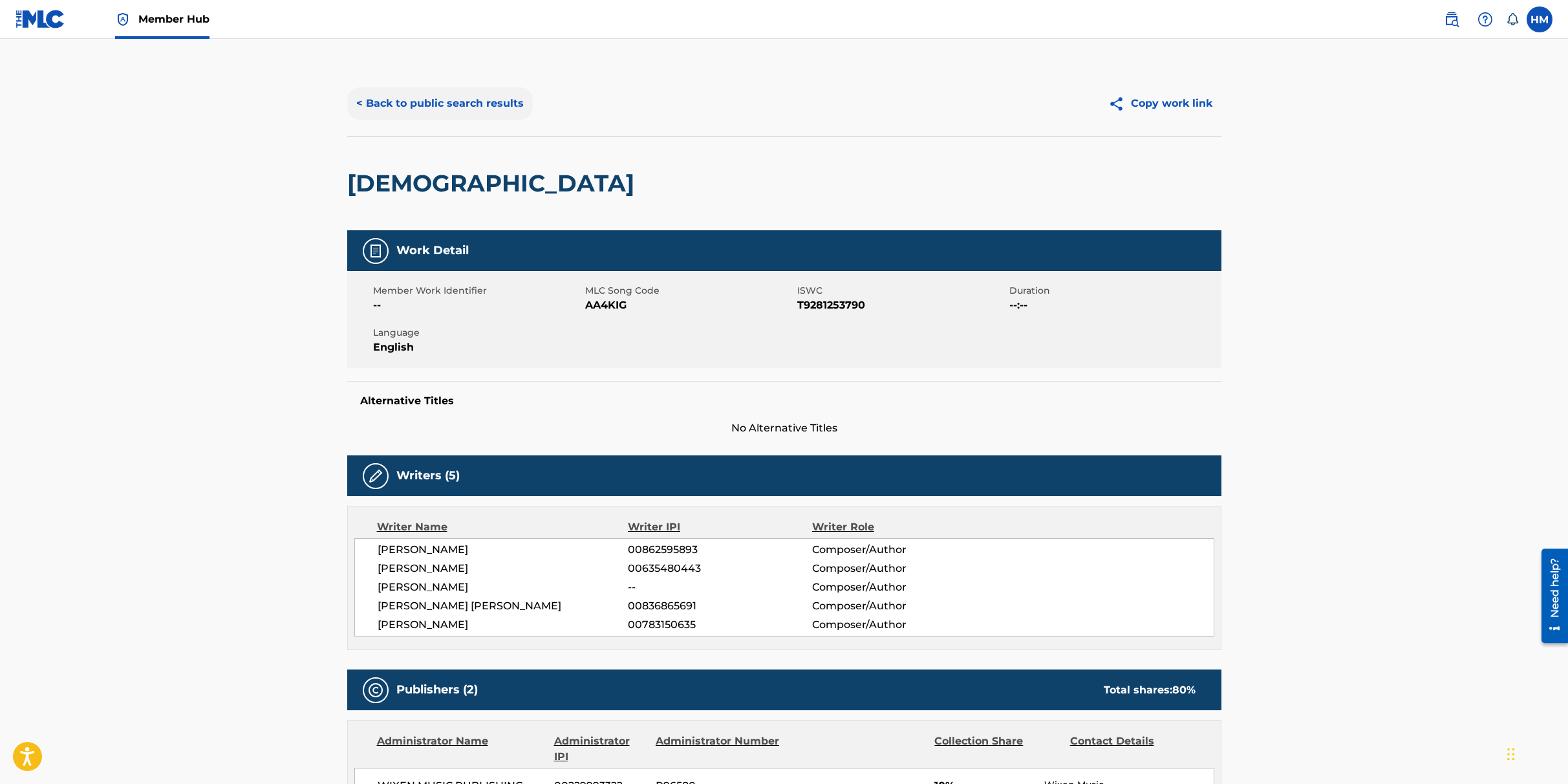
click at [467, 102] on button "< Back to public search results" at bounding box center [439, 103] width 185 height 32
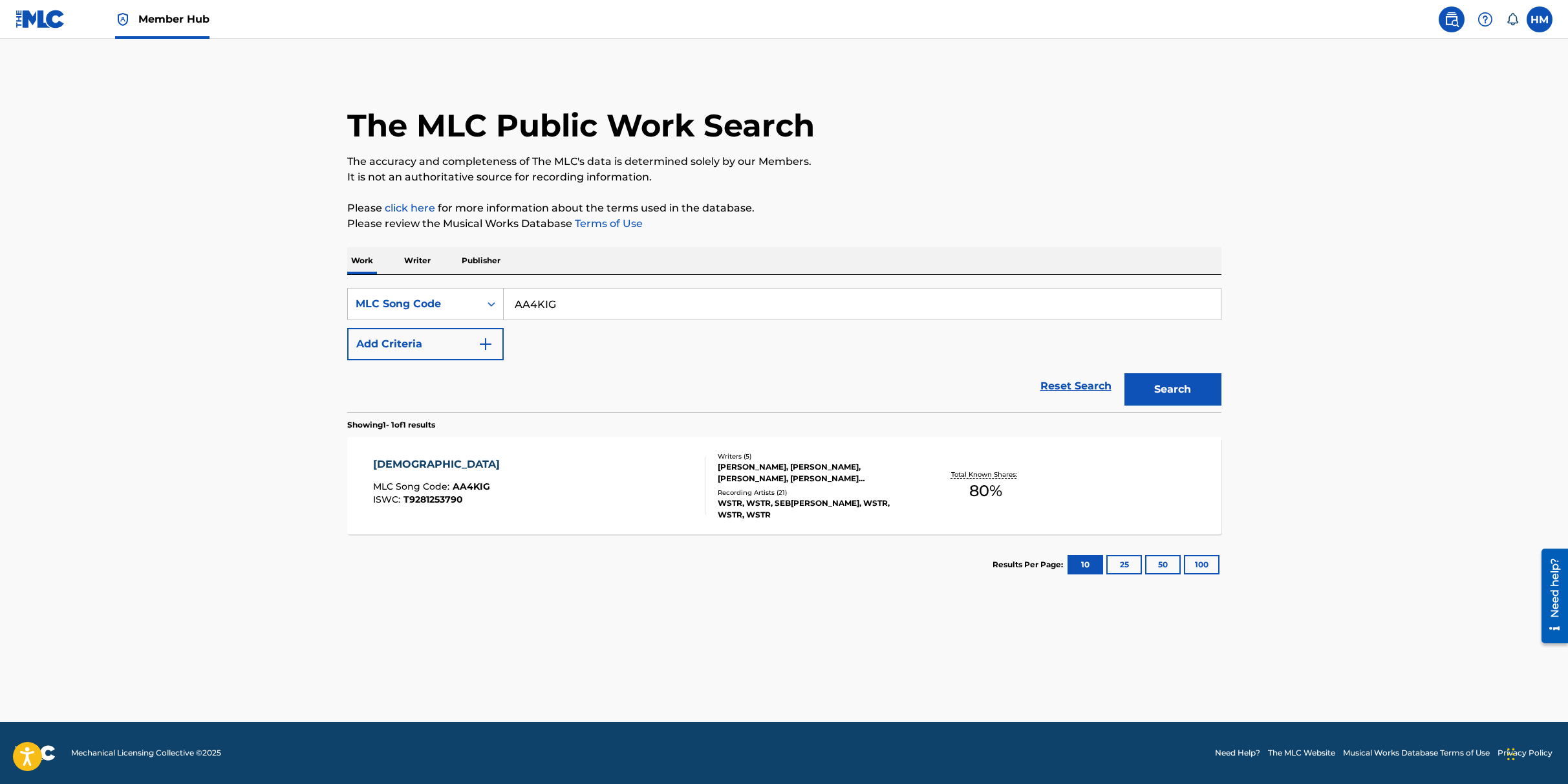
click at [602, 305] on input "AA4KIG" at bounding box center [862, 304] width 717 height 31
paste input "TF0NG4"
click at [1156, 380] on button "Search" at bounding box center [1173, 389] width 97 height 32
click at [573, 314] on input "TF0NG4" at bounding box center [862, 304] width 717 height 31
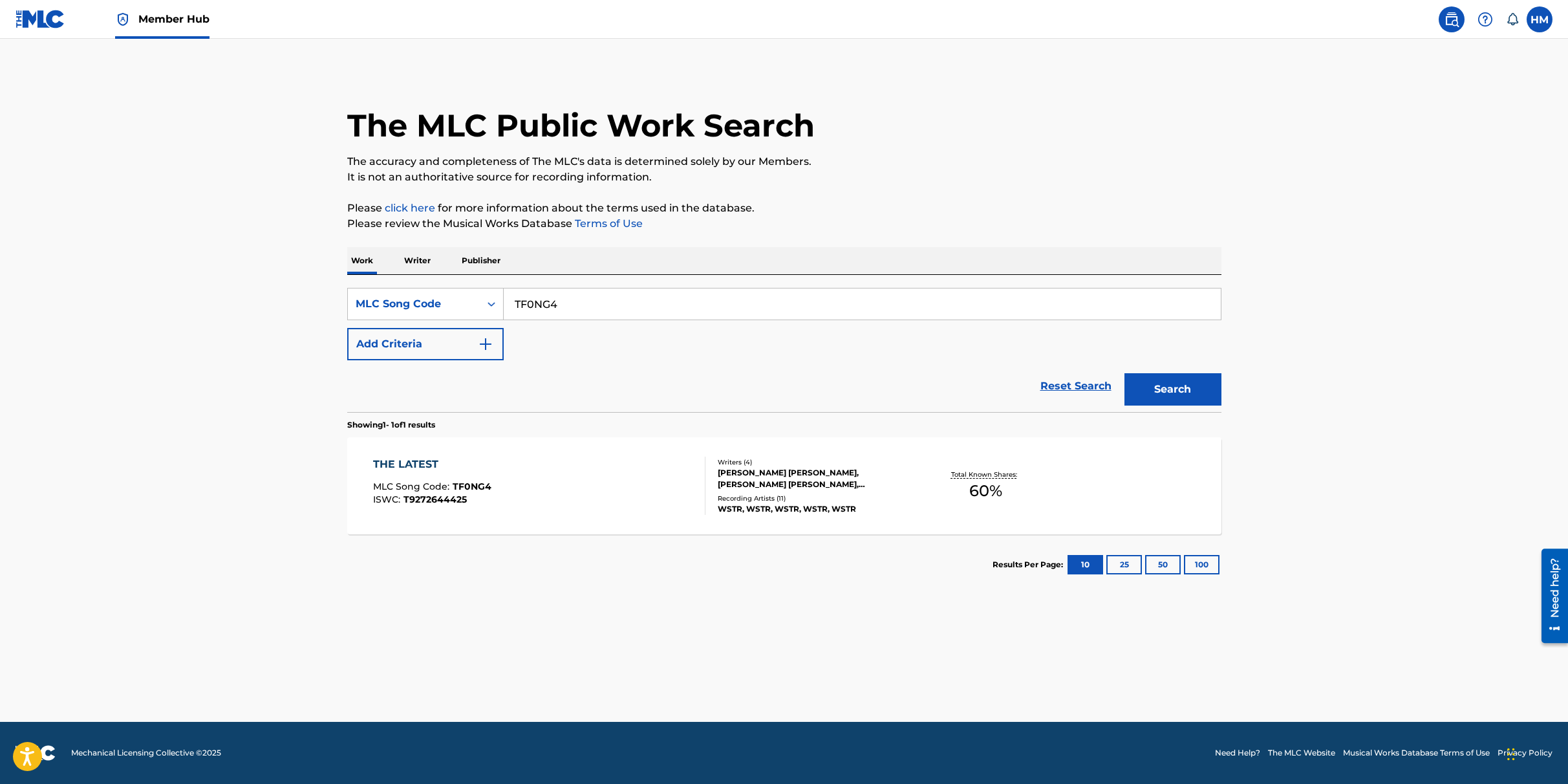
click at [573, 314] on input "TF0NG4" at bounding box center [862, 304] width 717 height 31
paste input "FVARAK"
click at [1192, 401] on button "Search" at bounding box center [1173, 389] width 97 height 32
click at [695, 303] on input "FVARAK" at bounding box center [862, 304] width 717 height 31
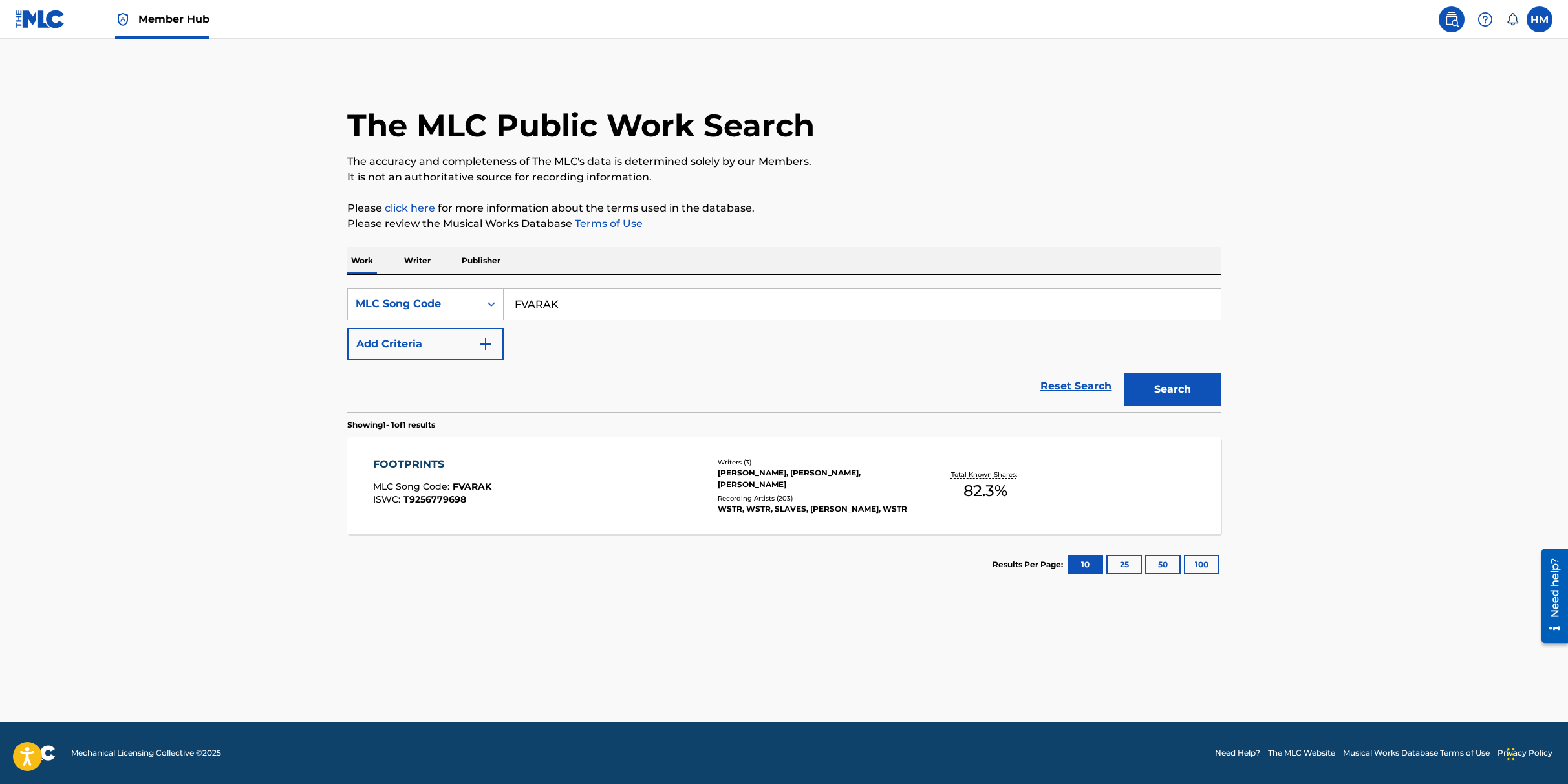
click at [695, 303] on input "FVARAK" at bounding box center [862, 304] width 717 height 31
paste input "TB9B3I"
type input "TB9B3I"
click at [1171, 395] on button "Search" at bounding box center [1173, 389] width 97 height 32
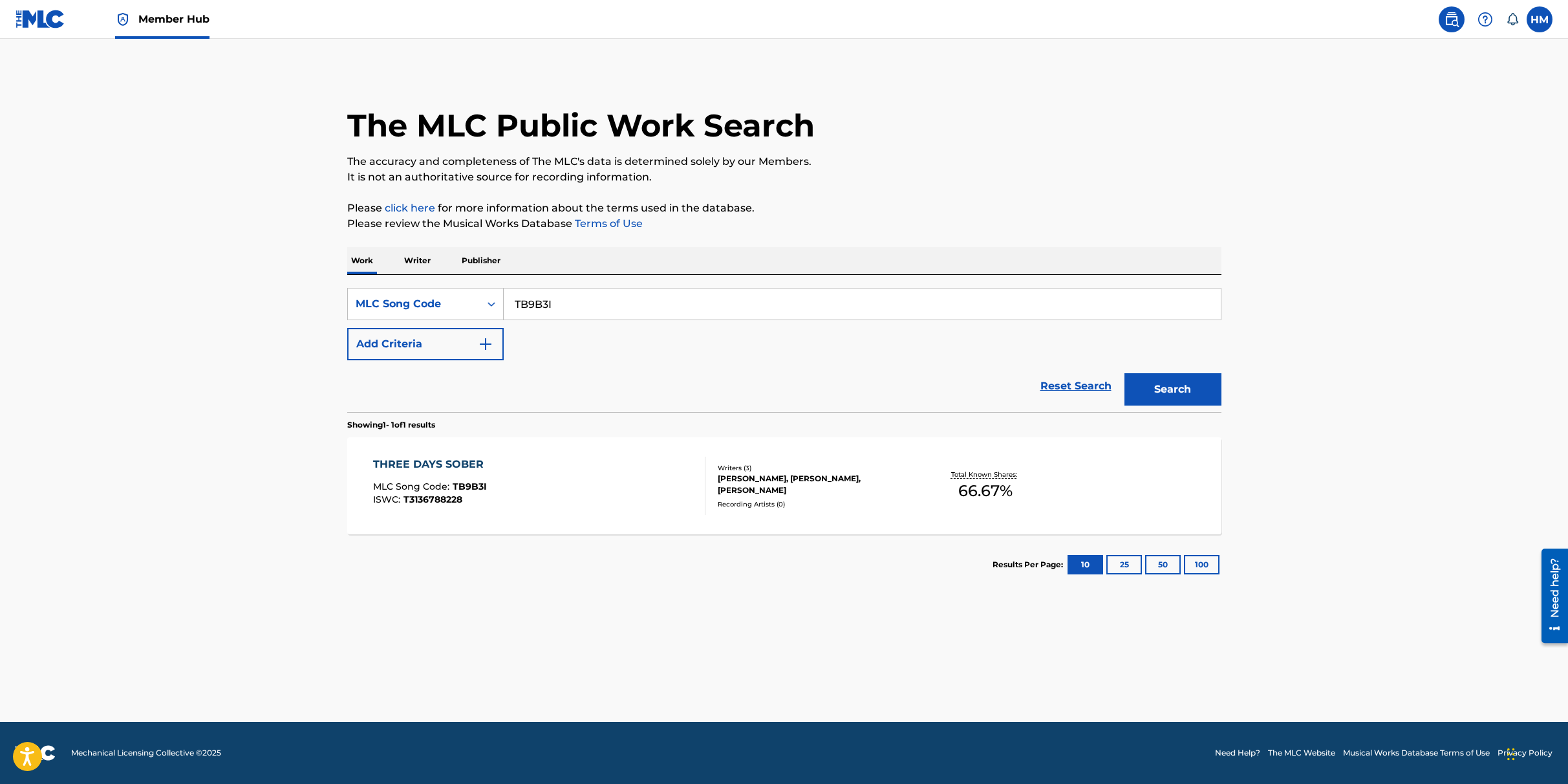
click at [779, 476] on div "[PERSON_NAME], [PERSON_NAME], [PERSON_NAME]" at bounding box center [815, 484] width 195 height 23
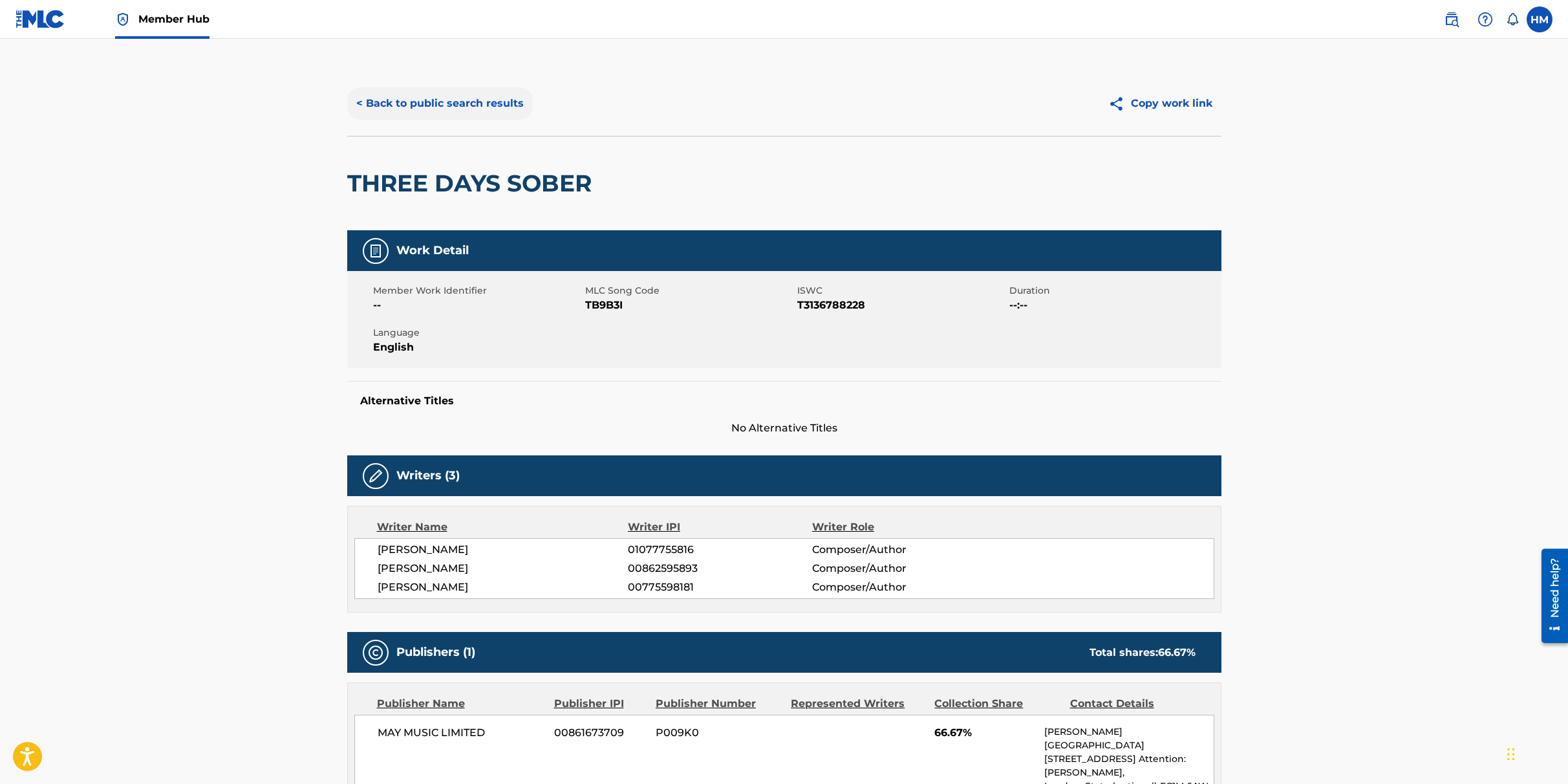
click at [454, 103] on button "< Back to public search results" at bounding box center [439, 103] width 185 height 32
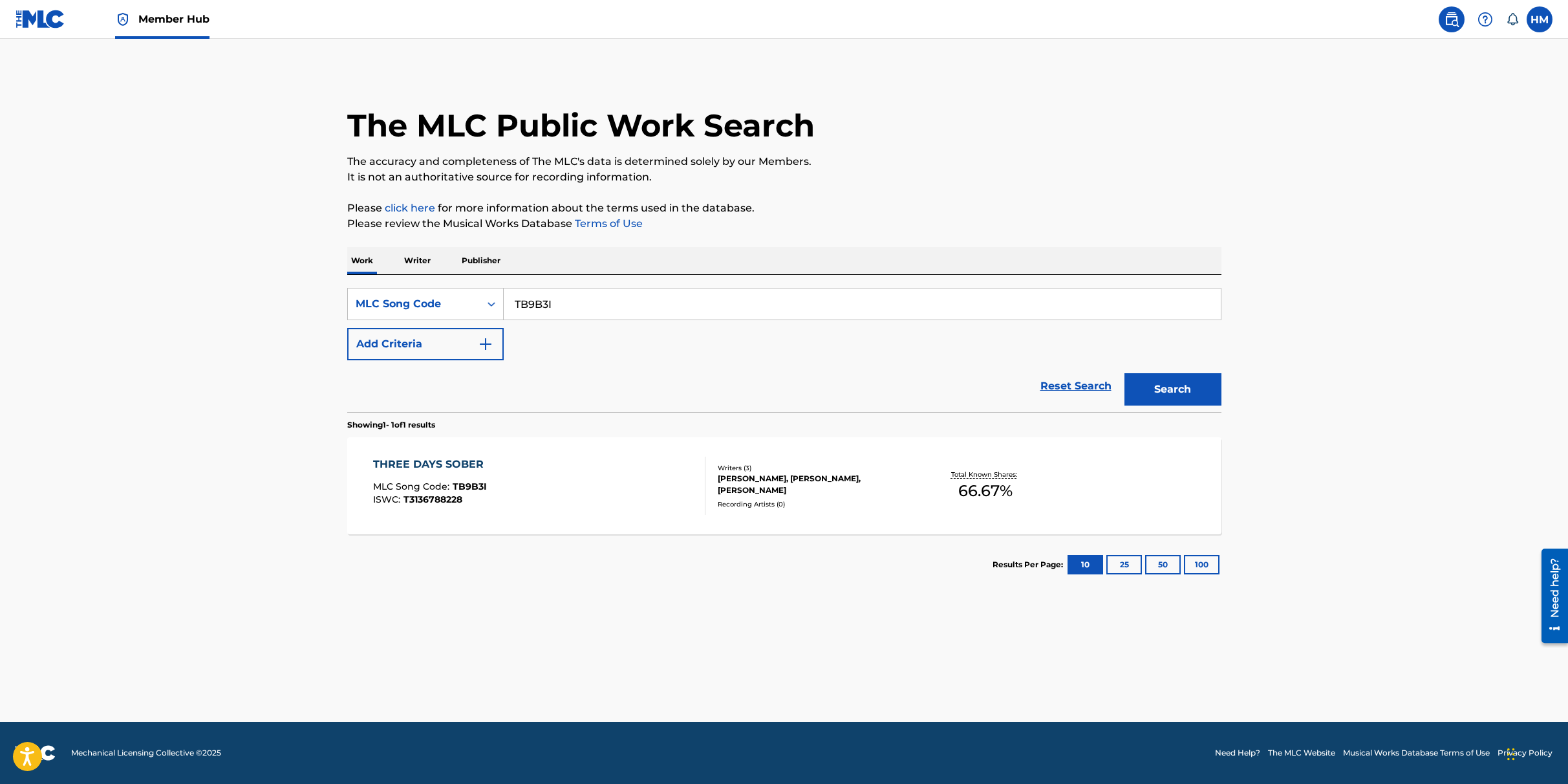
click at [579, 294] on input "TB9B3I" at bounding box center [862, 304] width 717 height 31
paste input "C0DI"
type input "TC0DII"
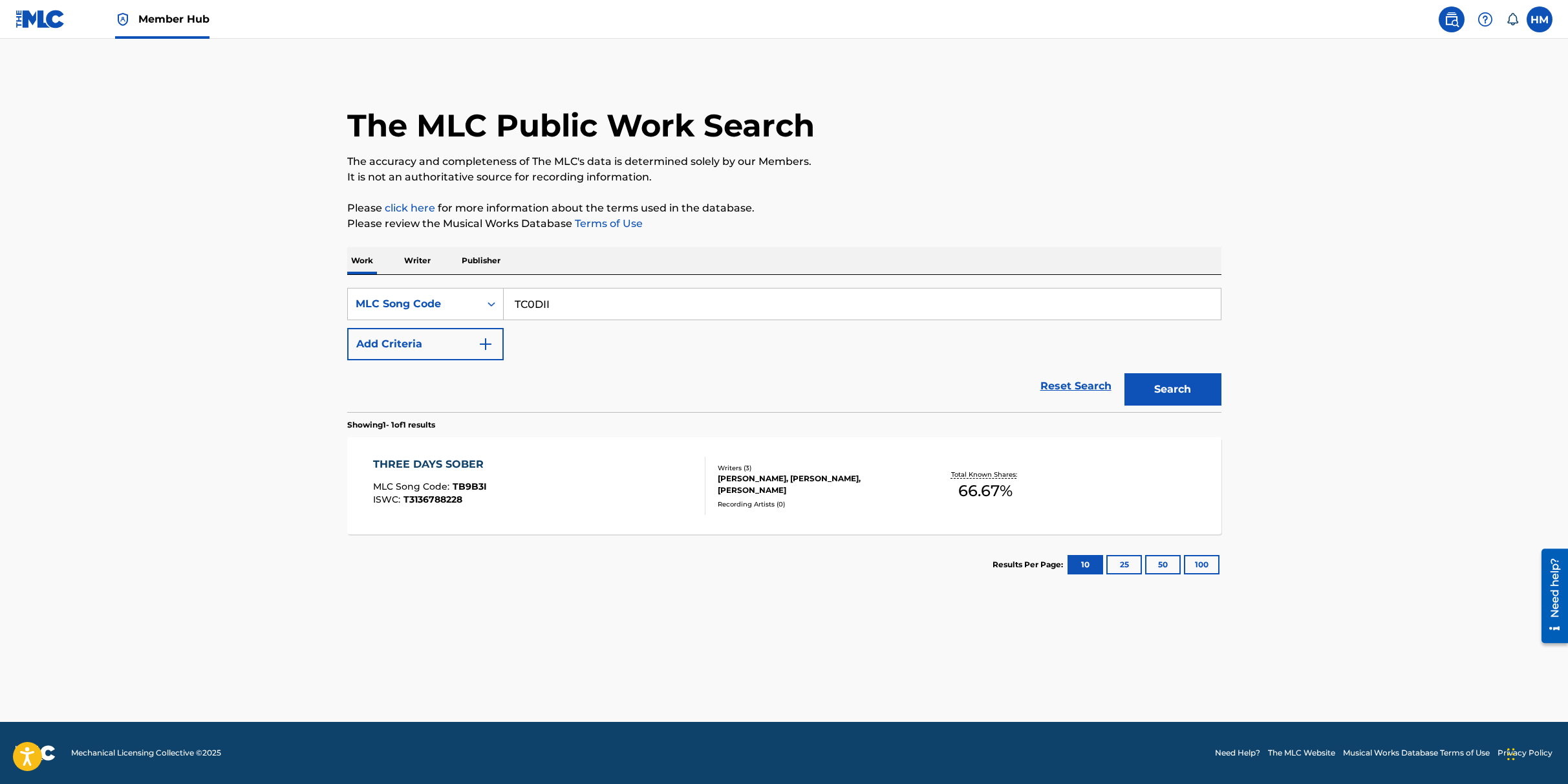
click at [1167, 407] on div "Search" at bounding box center [1170, 386] width 103 height 52
click at [1167, 388] on button "Search" at bounding box center [1173, 389] width 97 height 32
click at [529, 494] on div "TIL' THE WHEELS FALL OFF MLC Song Code : TC0DII ISWC : T3160195284" at bounding box center [539, 486] width 332 height 59
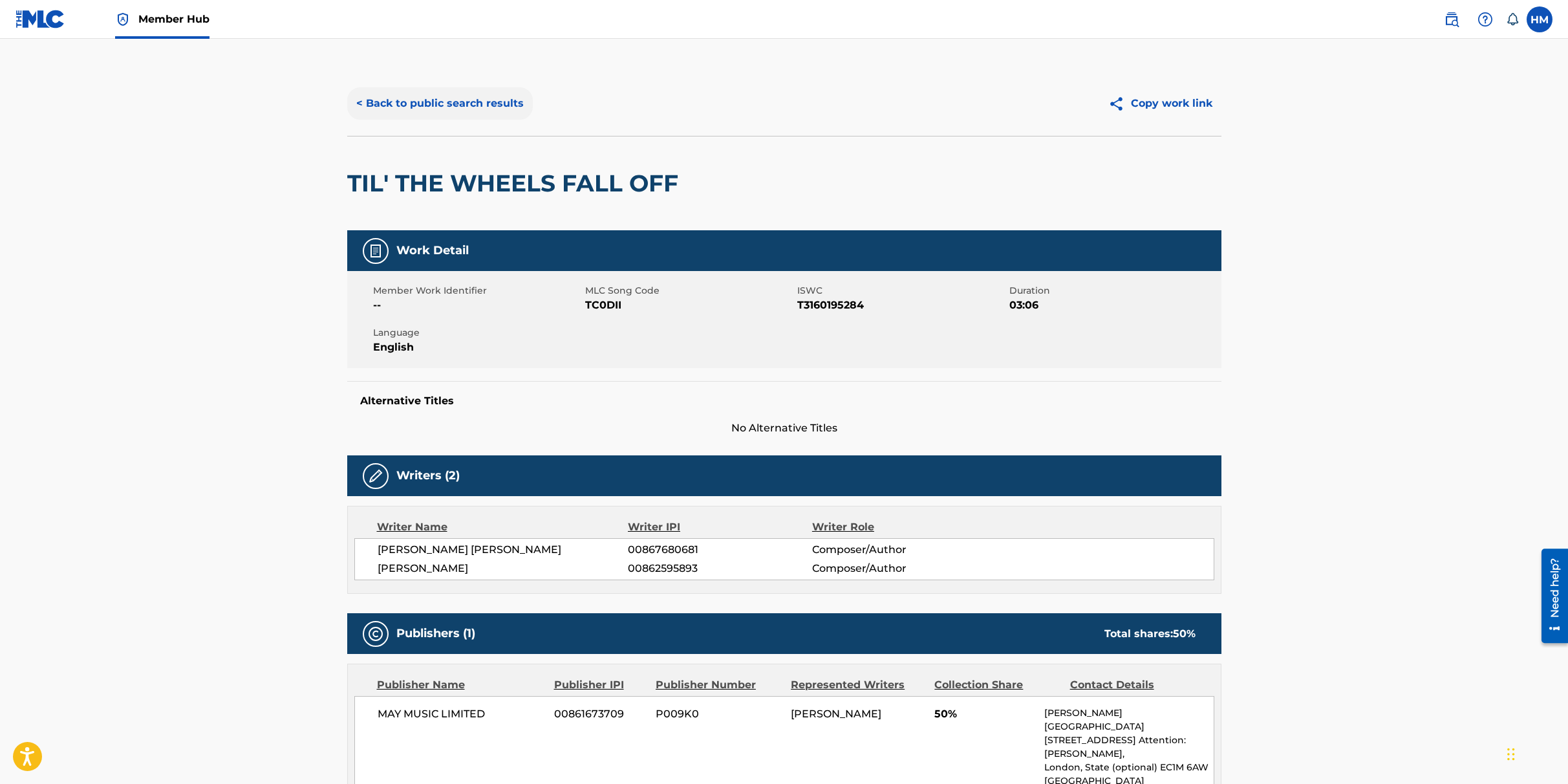
click at [461, 101] on button "< Back to public search results" at bounding box center [439, 103] width 185 height 32
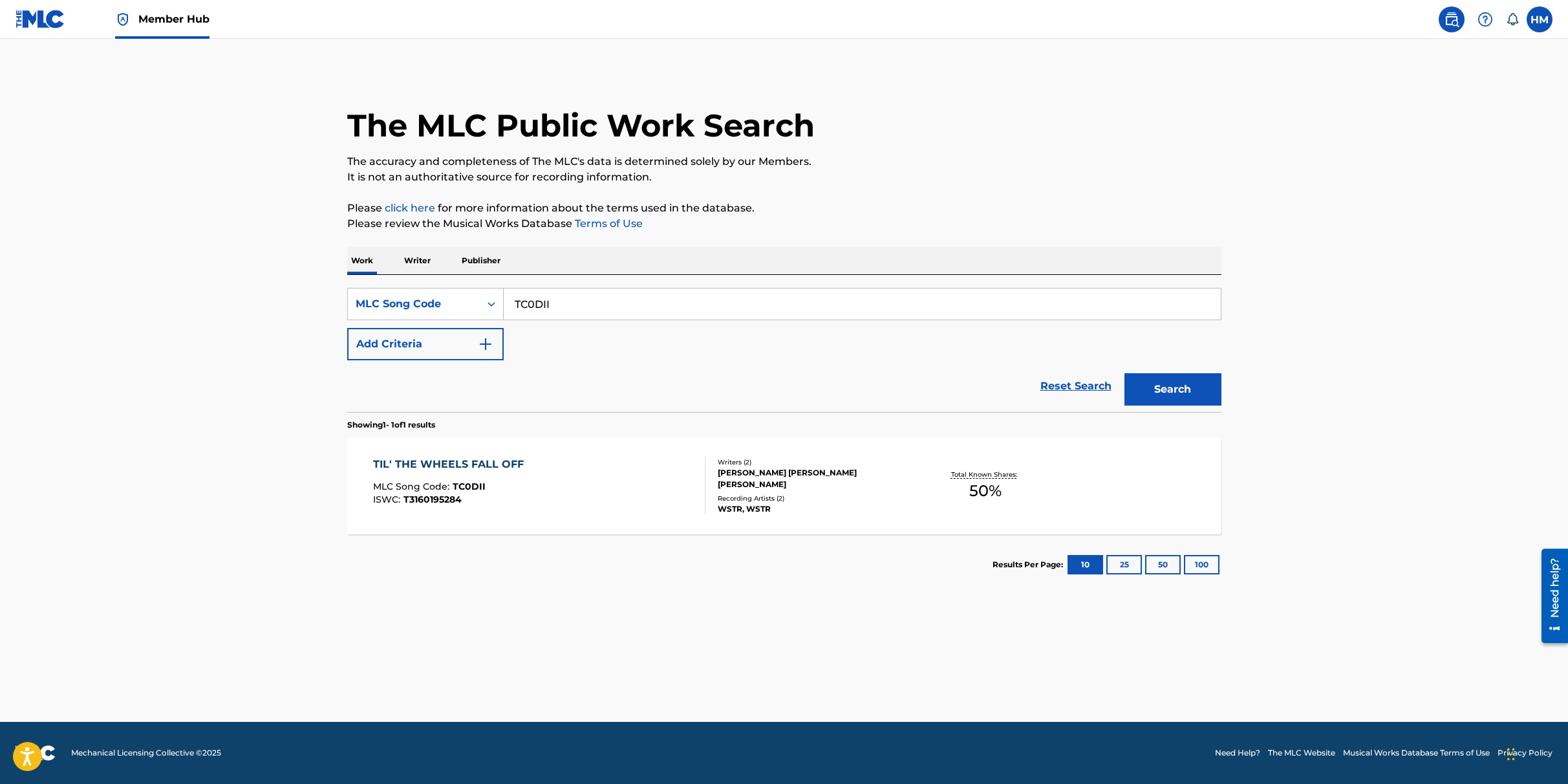
click at [570, 311] on input "TC0DII" at bounding box center [862, 304] width 717 height 31
paste input "CA3VBQ"
type input "CA3VBQ"
click at [1179, 389] on button "Search" at bounding box center [1173, 389] width 97 height 32
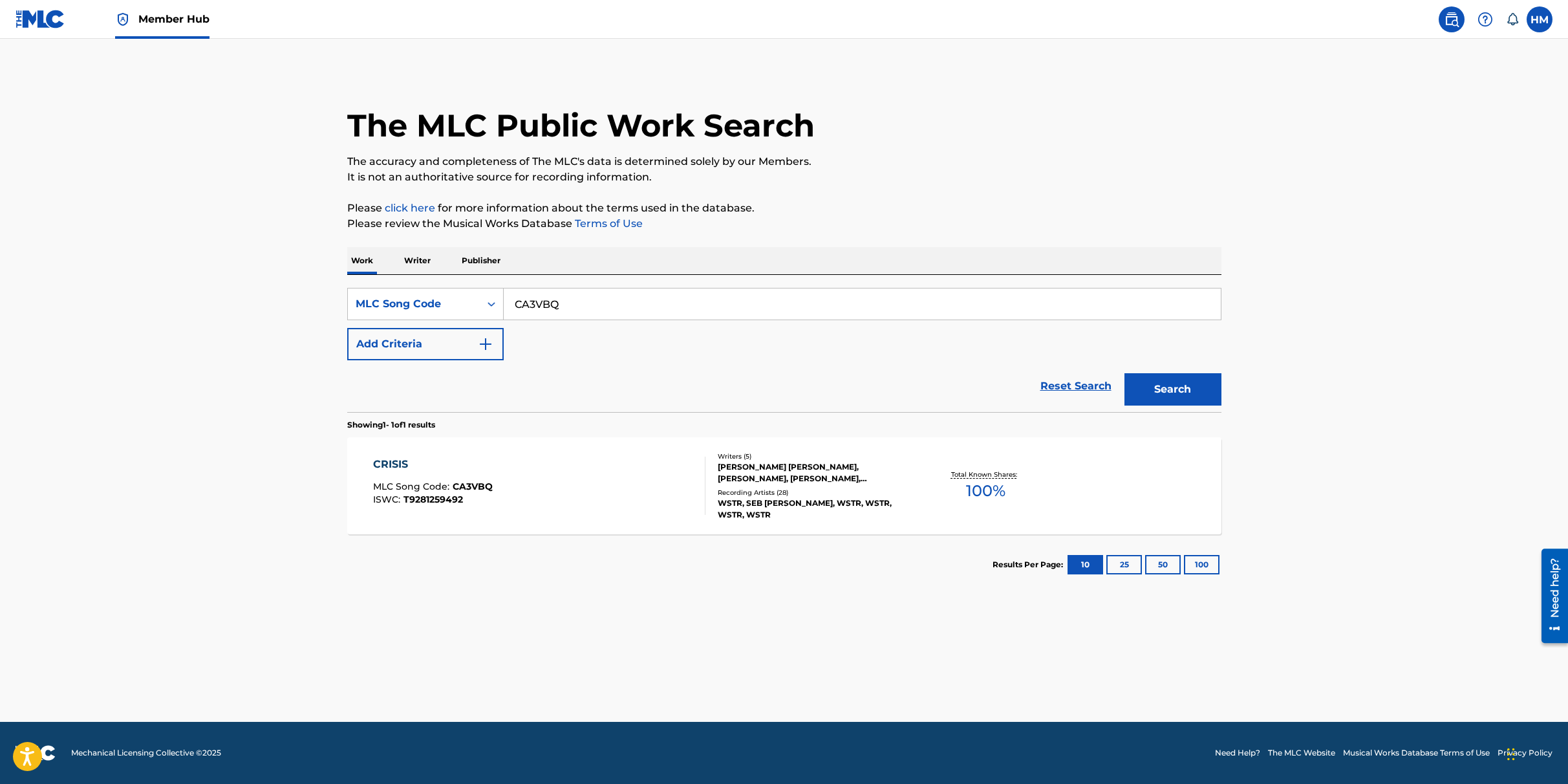
click at [580, 455] on div "CRISIS MLC Song Code : CA3VBQ ISWC : T9281259492 Writers ( 5 ) [PERSON_NAME] [P…" at bounding box center [784, 485] width 874 height 97
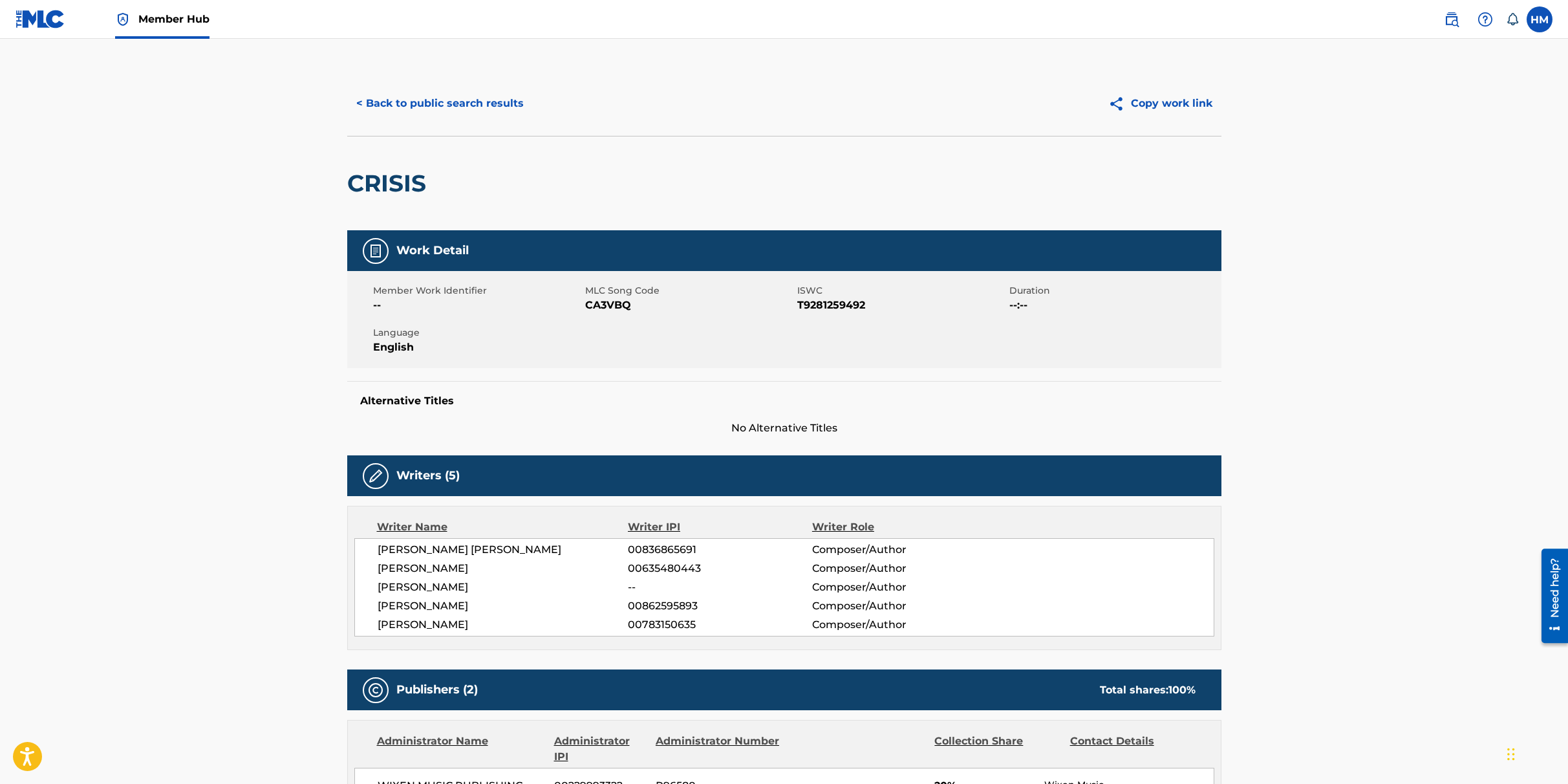
click at [439, 125] on div "< Back to public search results Copy work link" at bounding box center [784, 104] width 874 height 65
click at [472, 95] on button "< Back to public search results" at bounding box center [439, 103] width 185 height 32
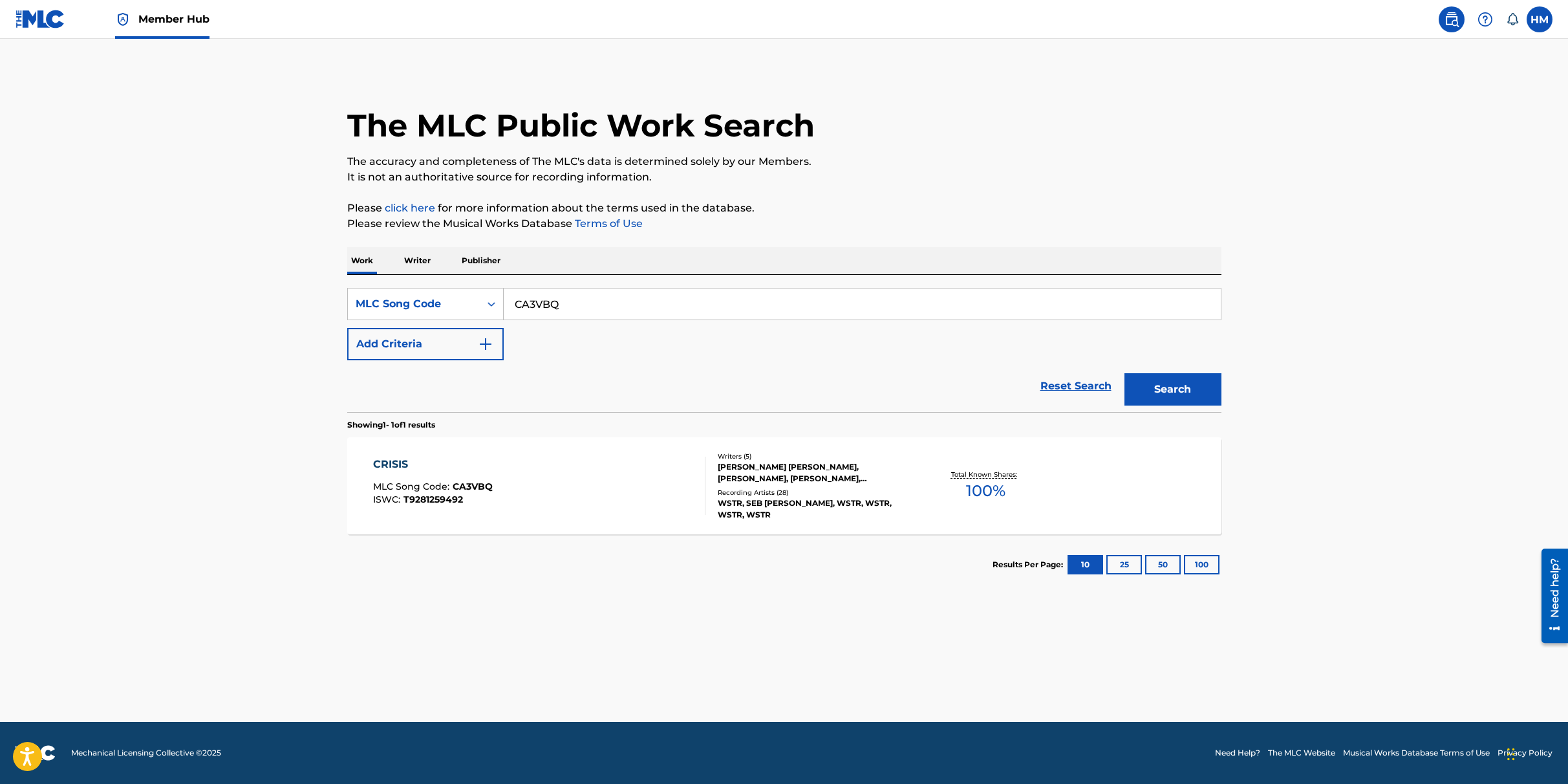
click at [542, 296] on input "CA3VBQ" at bounding box center [862, 304] width 717 height 31
click at [542, 296] on input "CA3VBQ" at bounding box center [862, 304] width 717 height 31
paste input "GA5WU1"
type input "GA5WU1"
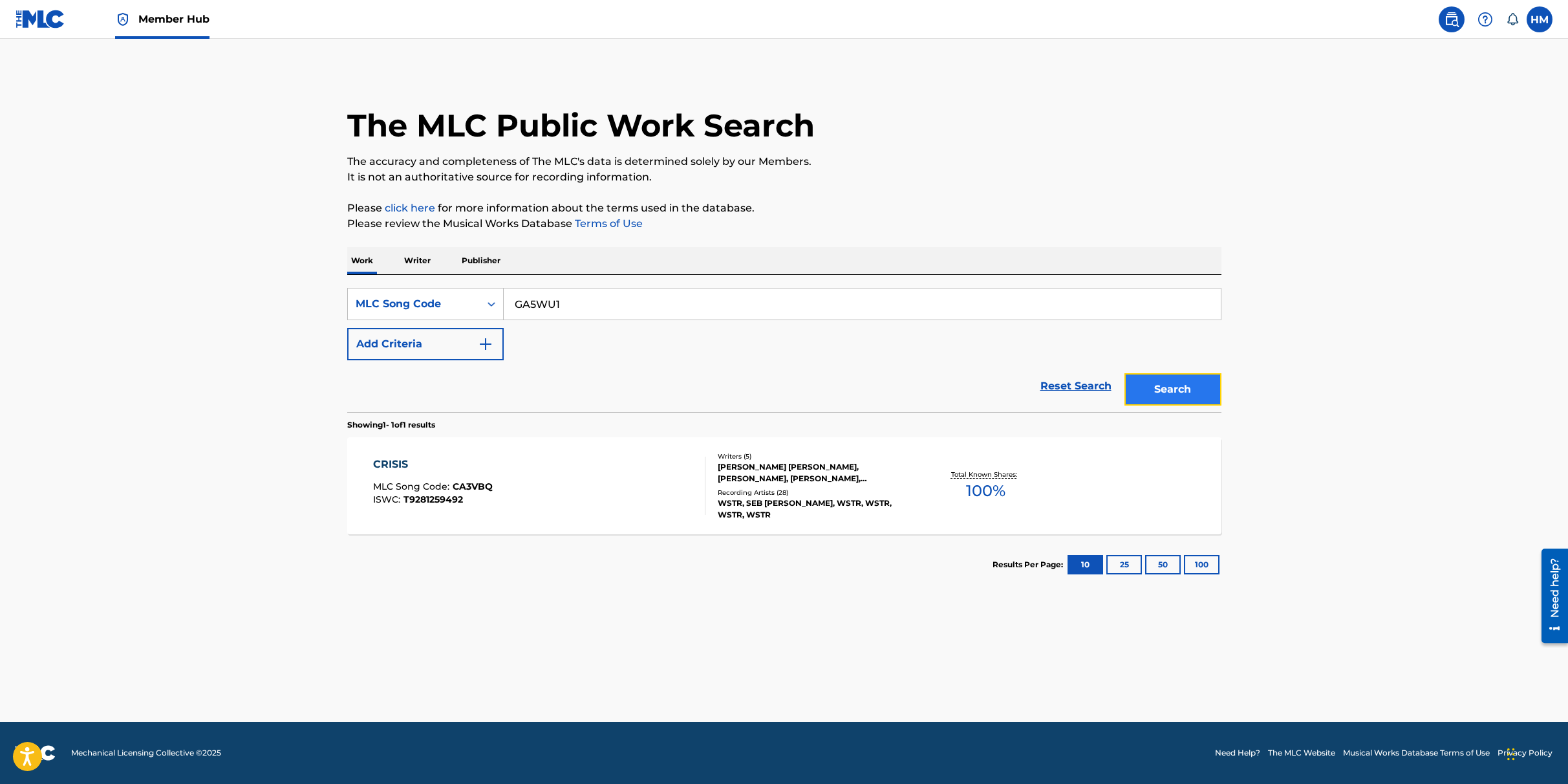
click at [1152, 374] on button "Search" at bounding box center [1173, 389] width 97 height 32
click at [492, 463] on div "GIVE YOURSELF A TRY" at bounding box center [438, 464] width 130 height 16
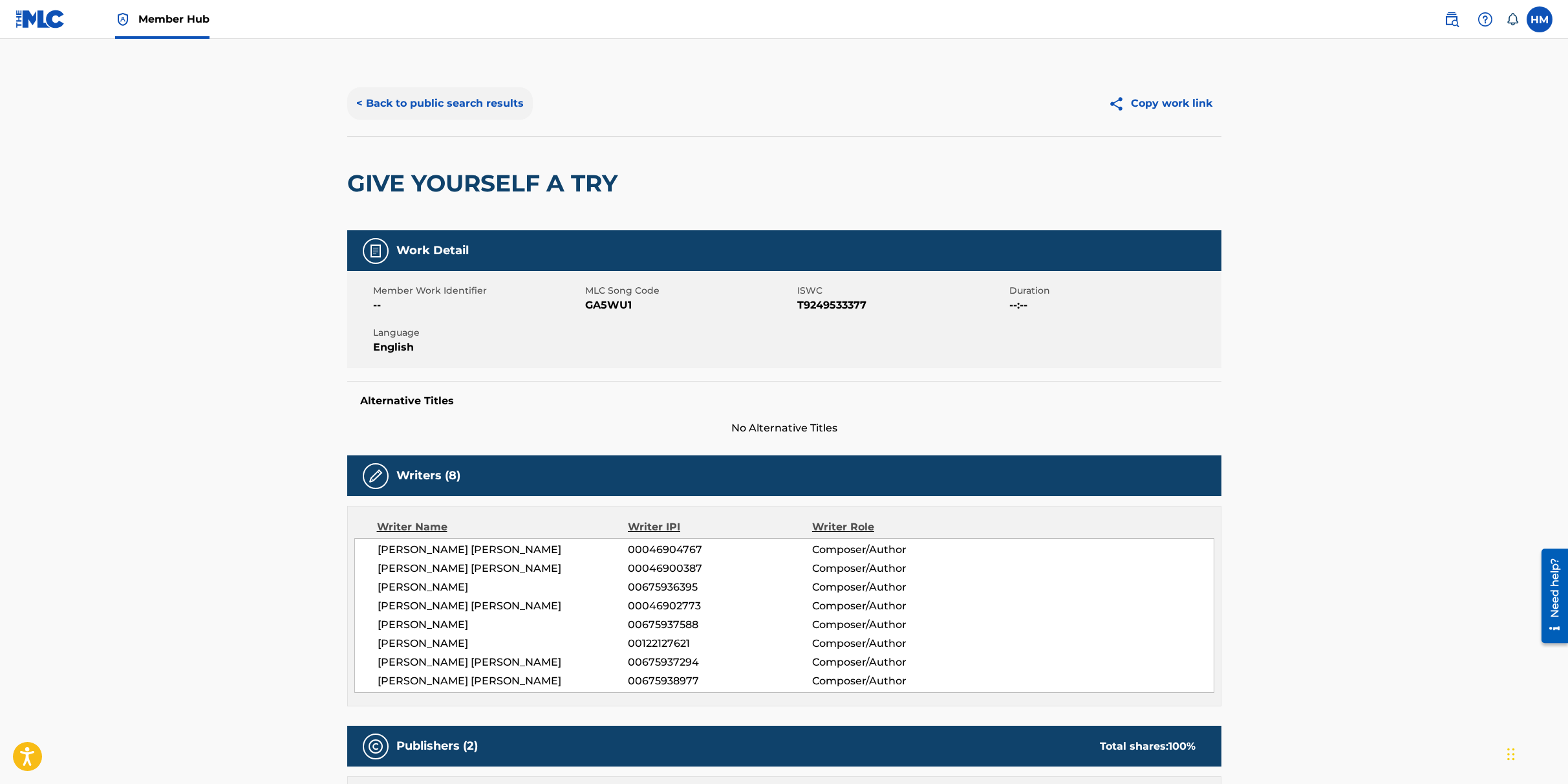
click at [445, 96] on button "< Back to public search results" at bounding box center [439, 103] width 185 height 32
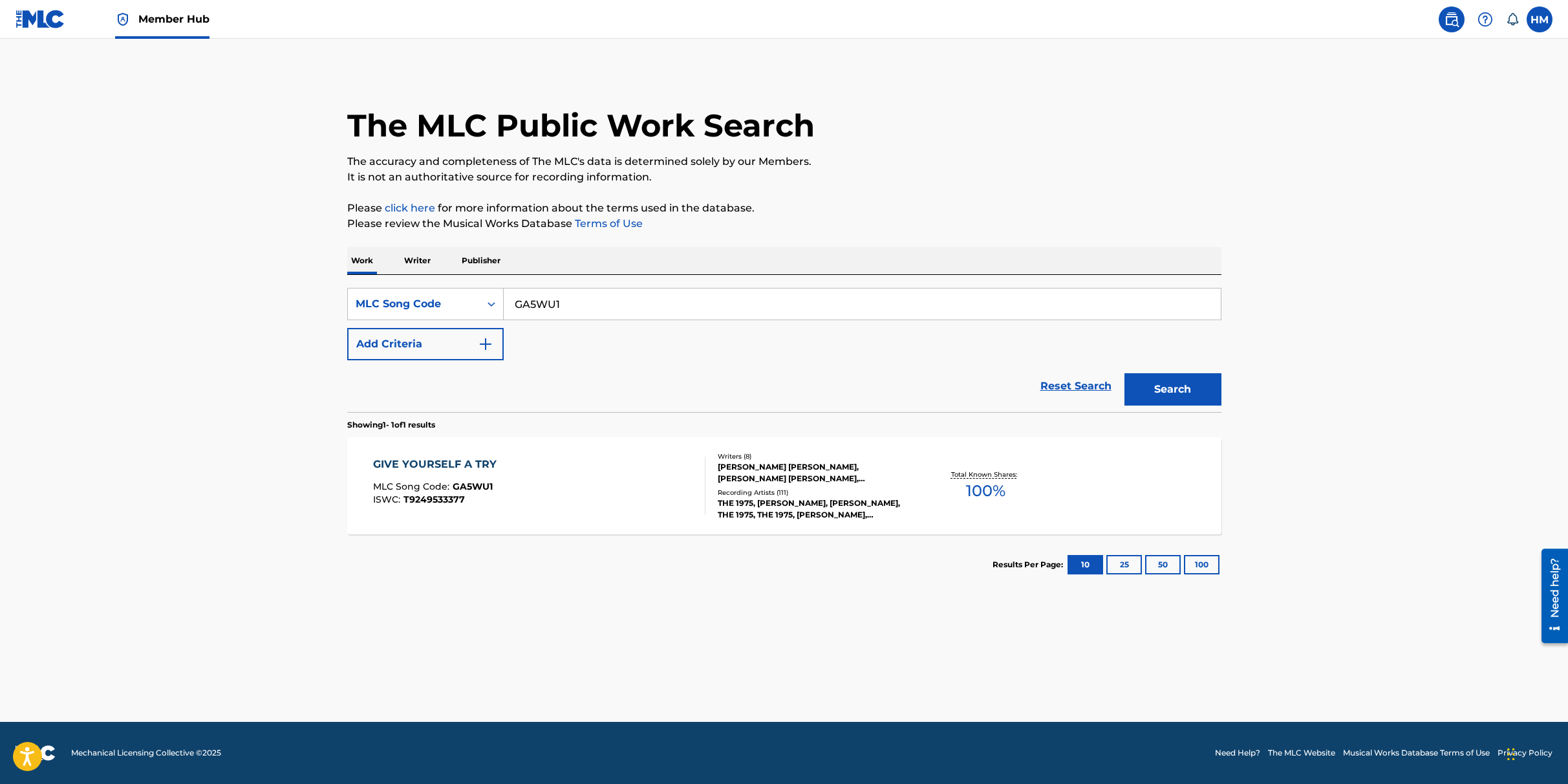
click at [571, 305] on input "GA5WU1" at bounding box center [862, 304] width 717 height 31
paste input "HA5SHA"
type input "HA5SHA"
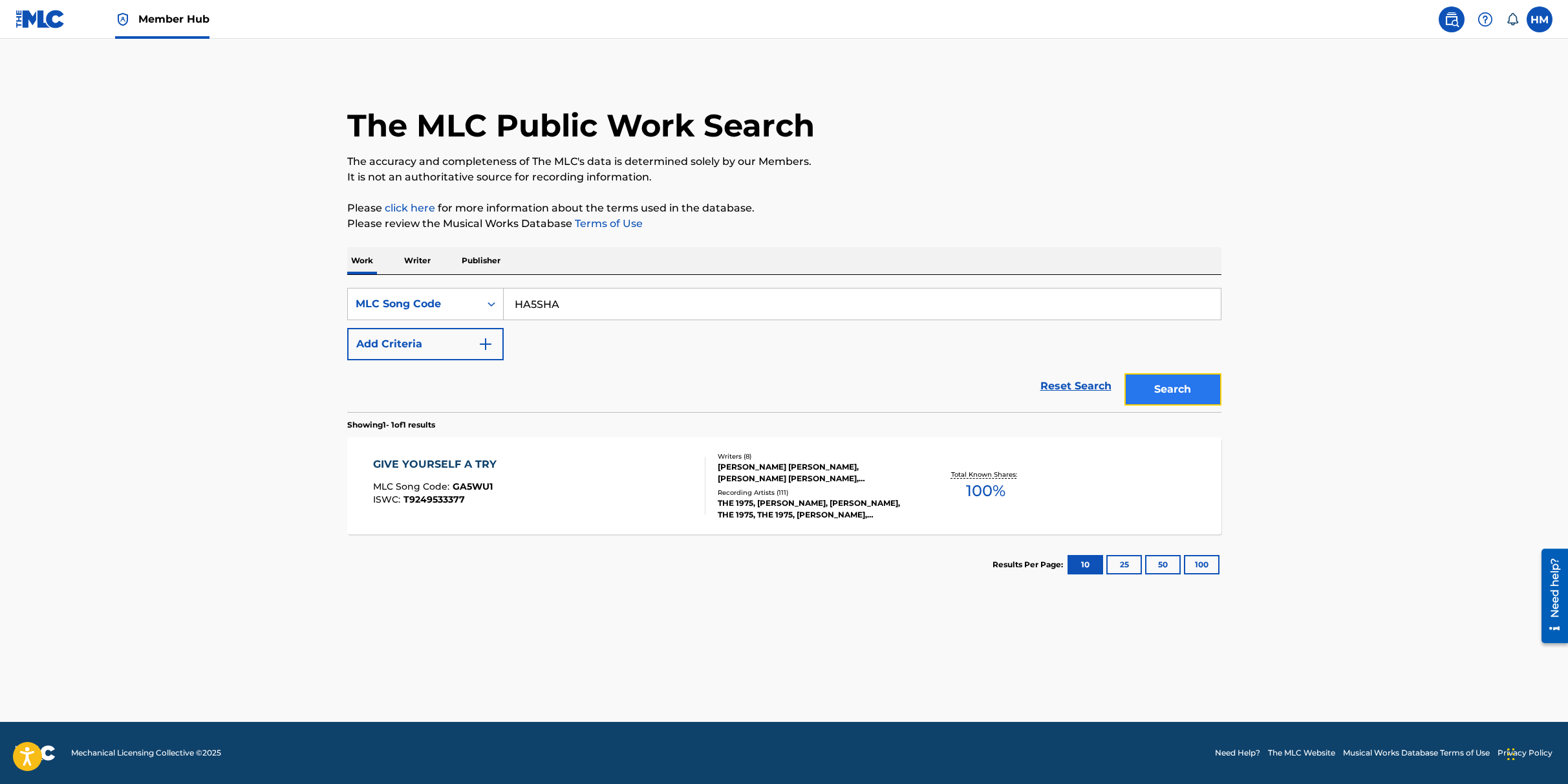
click at [1149, 392] on button "Search" at bounding box center [1173, 389] width 97 height 32
click at [517, 460] on div "HIDE EVERYTHING SHARP" at bounding box center [448, 464] width 149 height 16
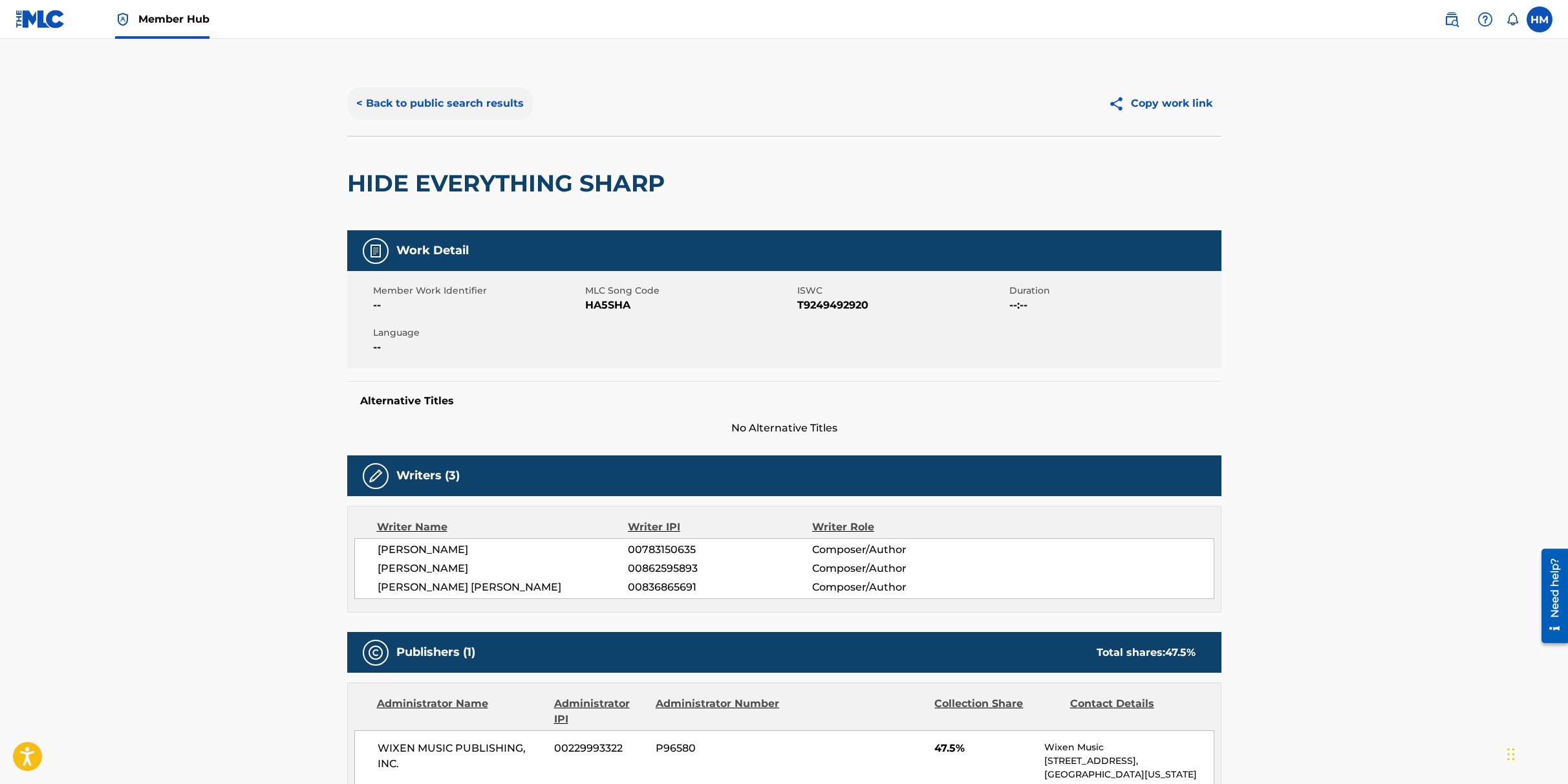
click at [433, 102] on button "< Back to public search results" at bounding box center [439, 103] width 185 height 32
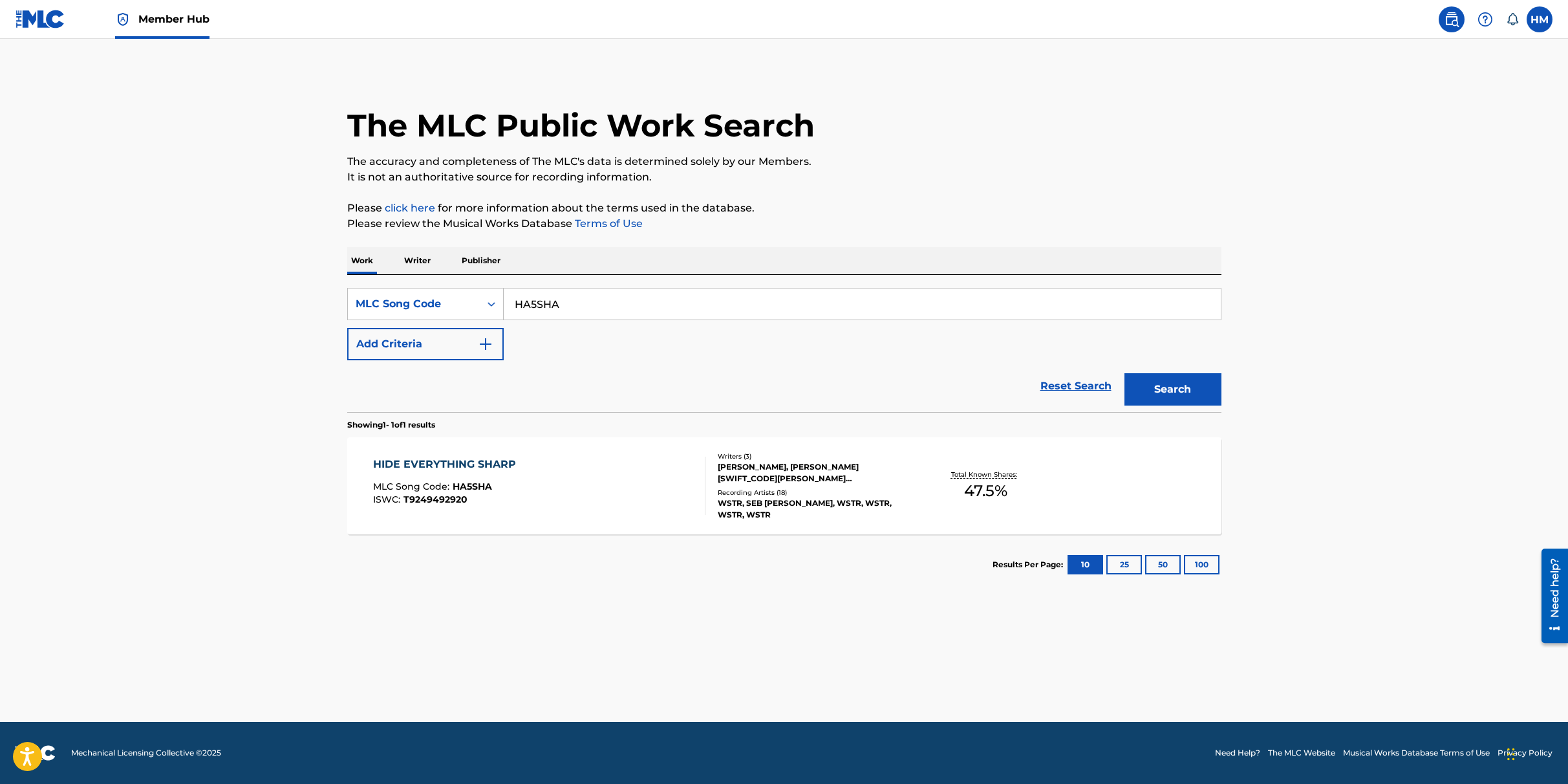
click at [590, 303] on input "HA5SHA" at bounding box center [862, 304] width 717 height 31
paste input "BA6XL5"
click at [1171, 389] on button "Search" at bounding box center [1173, 389] width 97 height 32
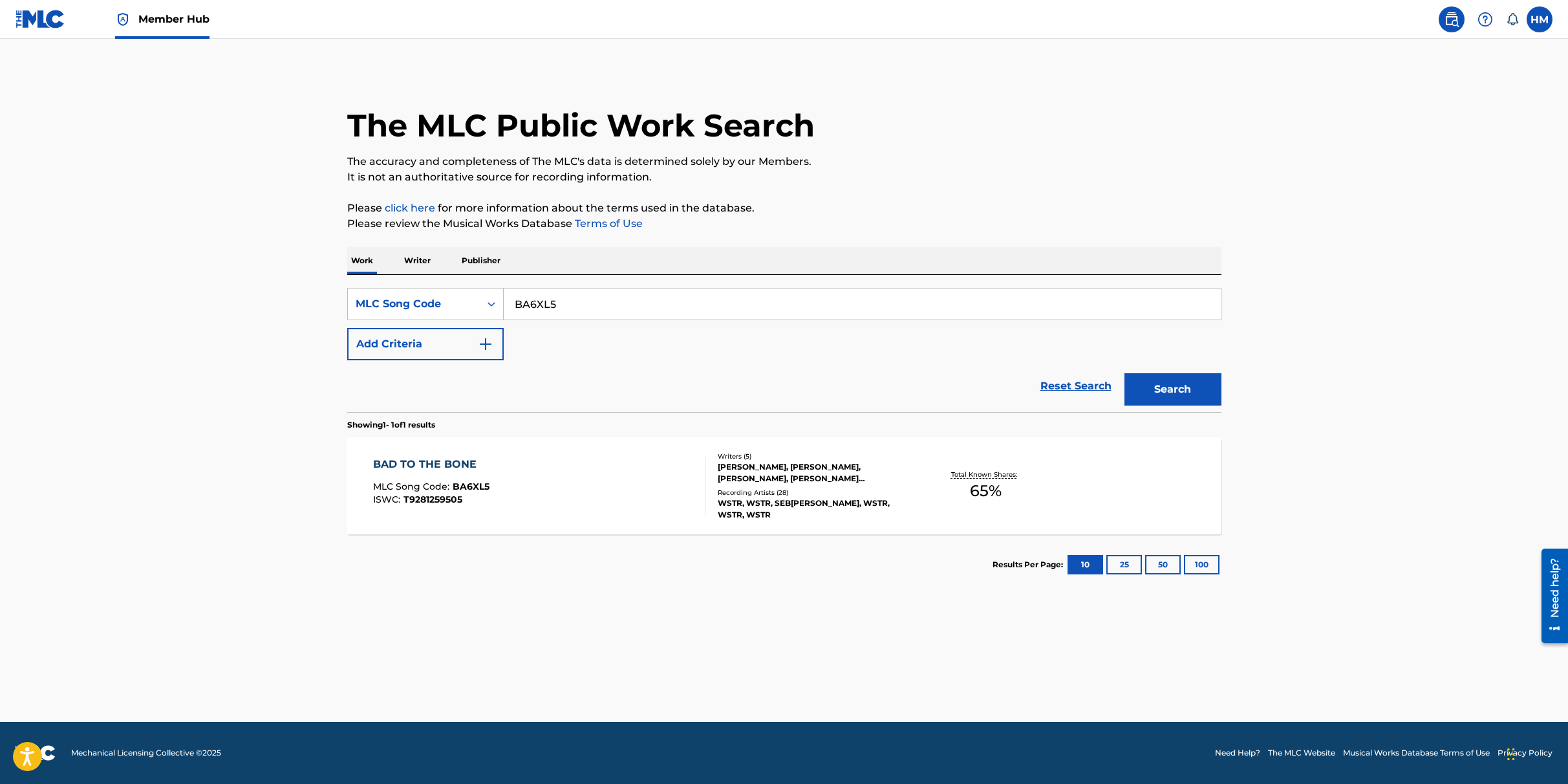
click at [582, 304] on input "BA6XL5" at bounding box center [862, 304] width 717 height 31
paste input "SA4RJT"
click at [1168, 397] on button "Search" at bounding box center [1173, 389] width 97 height 32
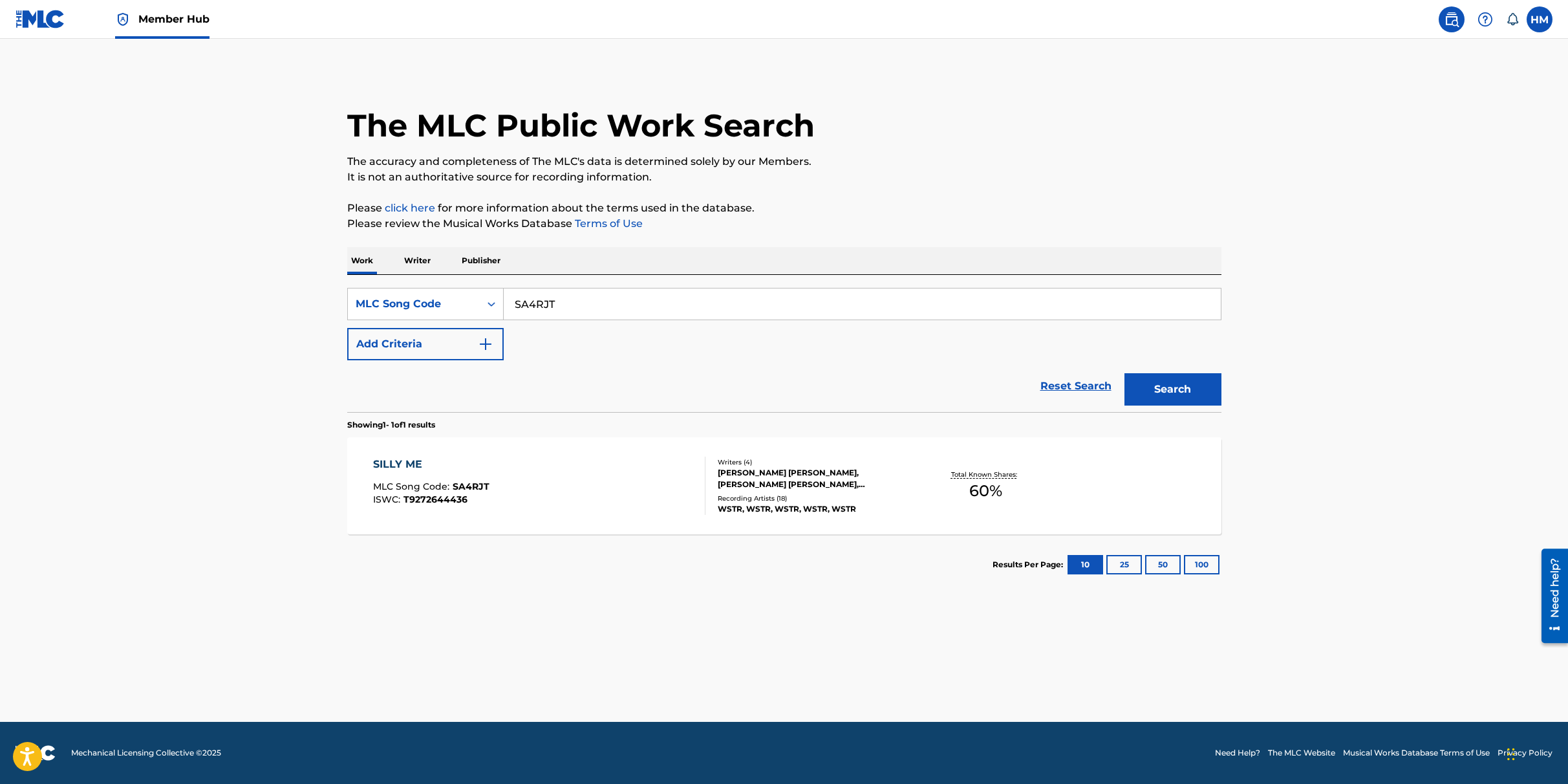
click at [568, 308] on input "SA4RJT" at bounding box center [862, 304] width 717 height 31
paste input "RA6776"
type input "RA6776"
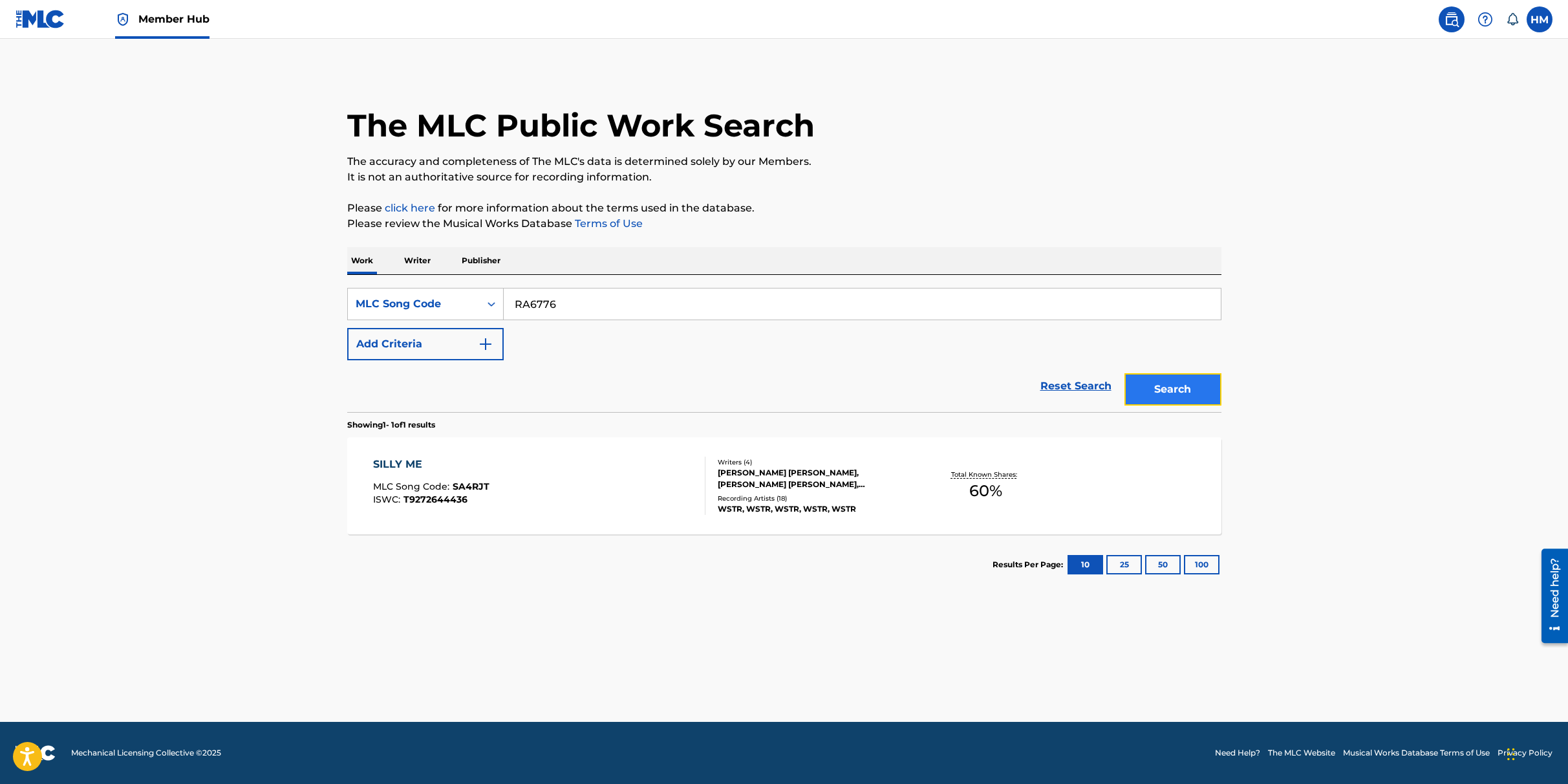
click at [1164, 397] on button "Search" at bounding box center [1173, 389] width 97 height 32
click at [574, 484] on div "RIDDLE ME THIS MLC Song Code : RA6776 ISWC : T9281259538" at bounding box center [539, 486] width 332 height 59
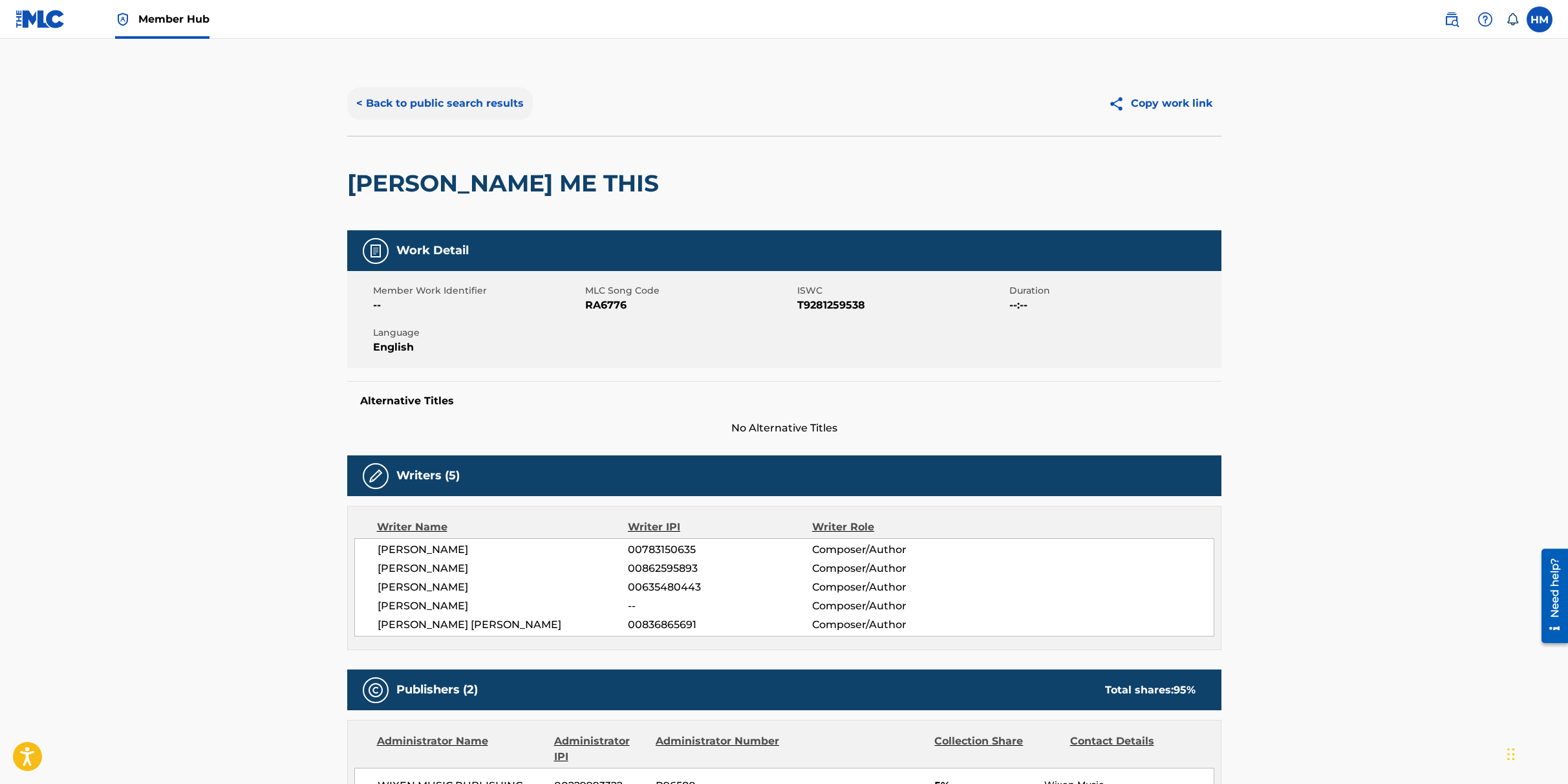
click at [458, 98] on button "< Back to public search results" at bounding box center [439, 103] width 185 height 32
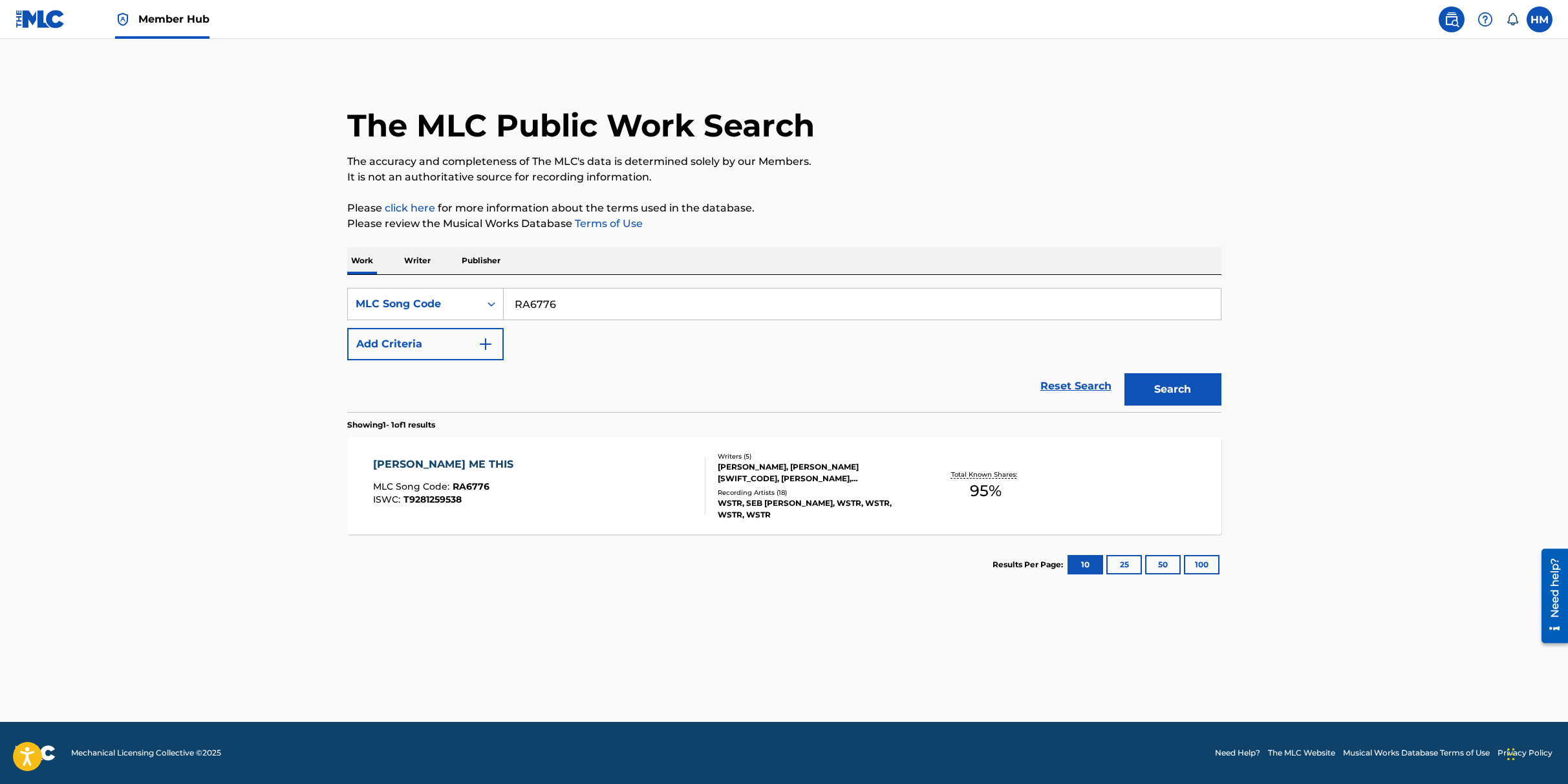
click at [565, 314] on input "RA6776" at bounding box center [862, 304] width 717 height 31
paste input "PF10XW"
click at [1174, 392] on button "Search" at bounding box center [1173, 389] width 97 height 32
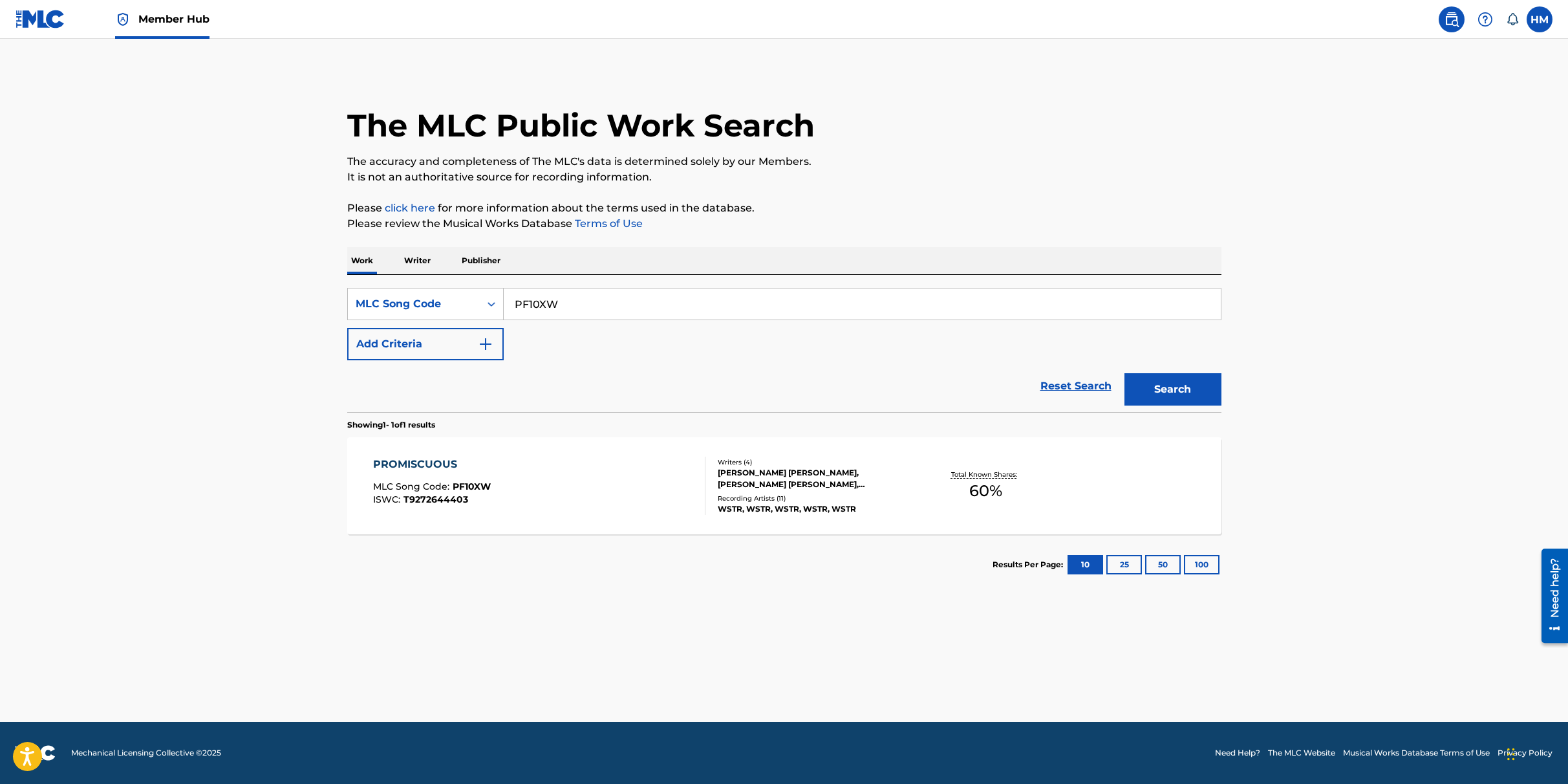
click at [598, 308] on input "PF10XW" at bounding box center [862, 304] width 717 height 31
paste input "SD3FQX"
type input "SD3FQX"
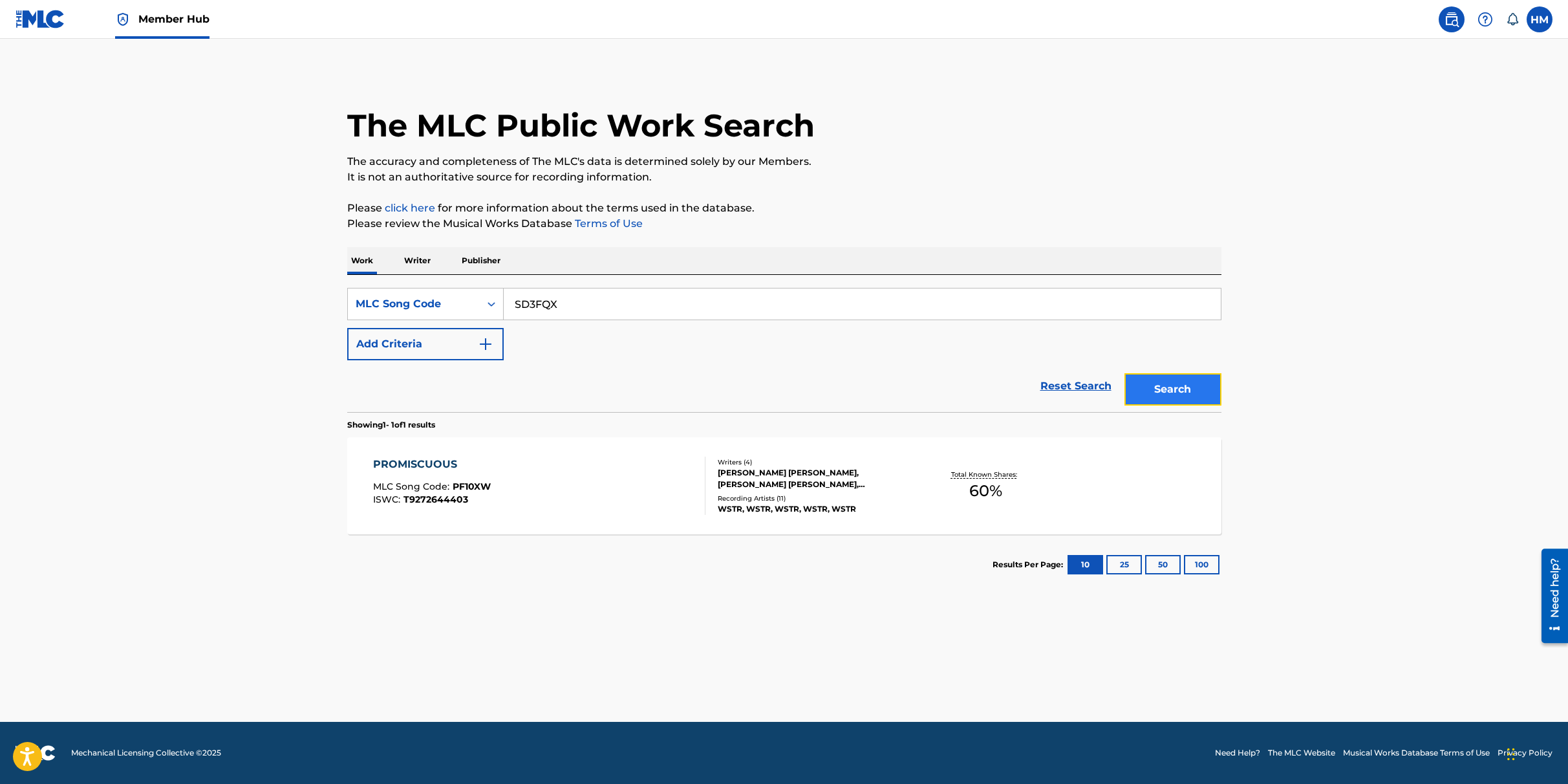
click at [1153, 383] on button "Search" at bounding box center [1173, 389] width 97 height 32
click at [610, 511] on div "SEE YOU IN HELL MLC Song Code : SD3FQX ISWC : T9281259527" at bounding box center [539, 486] width 332 height 59
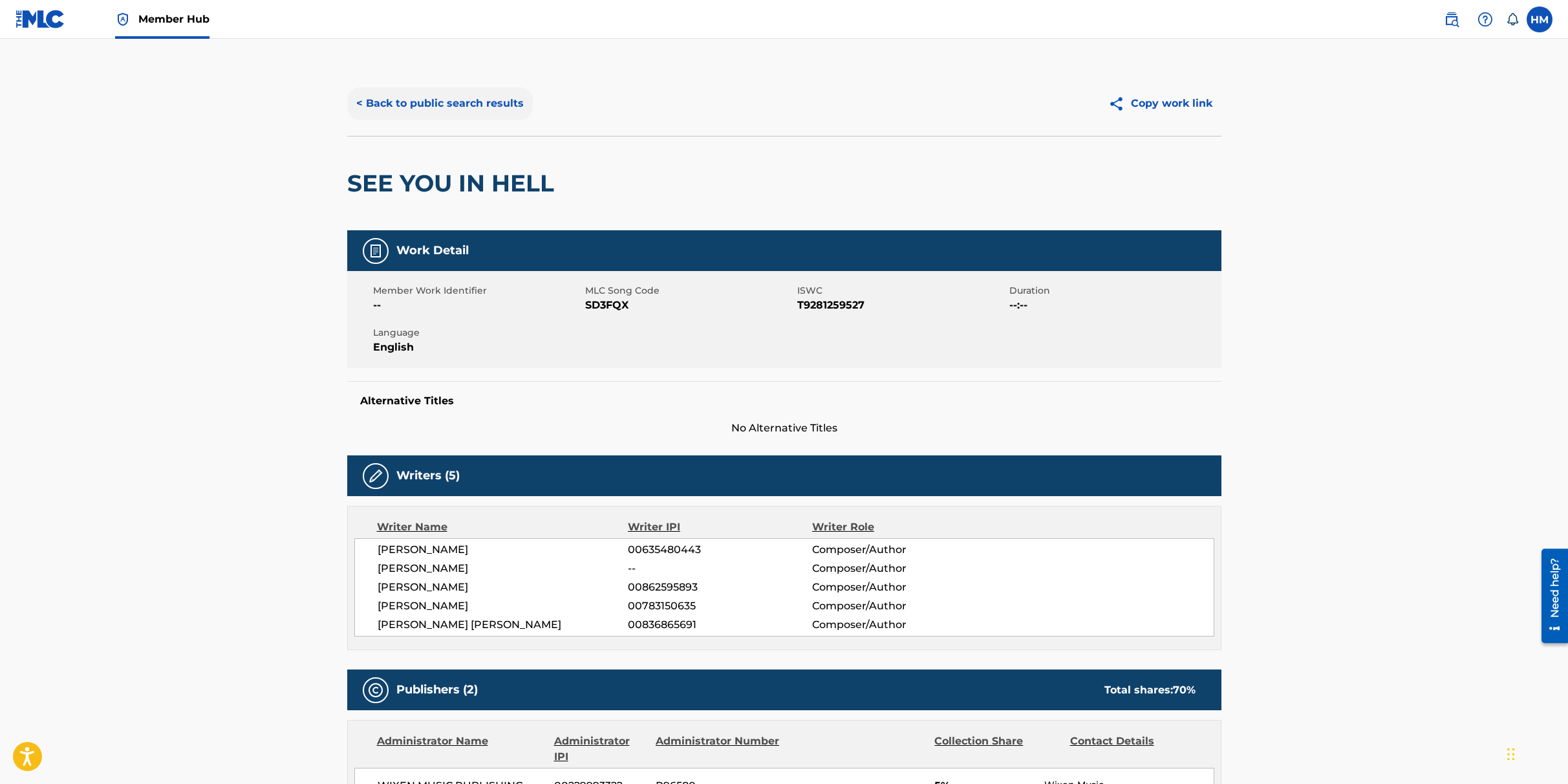
click at [454, 105] on button "< Back to public search results" at bounding box center [439, 103] width 185 height 32
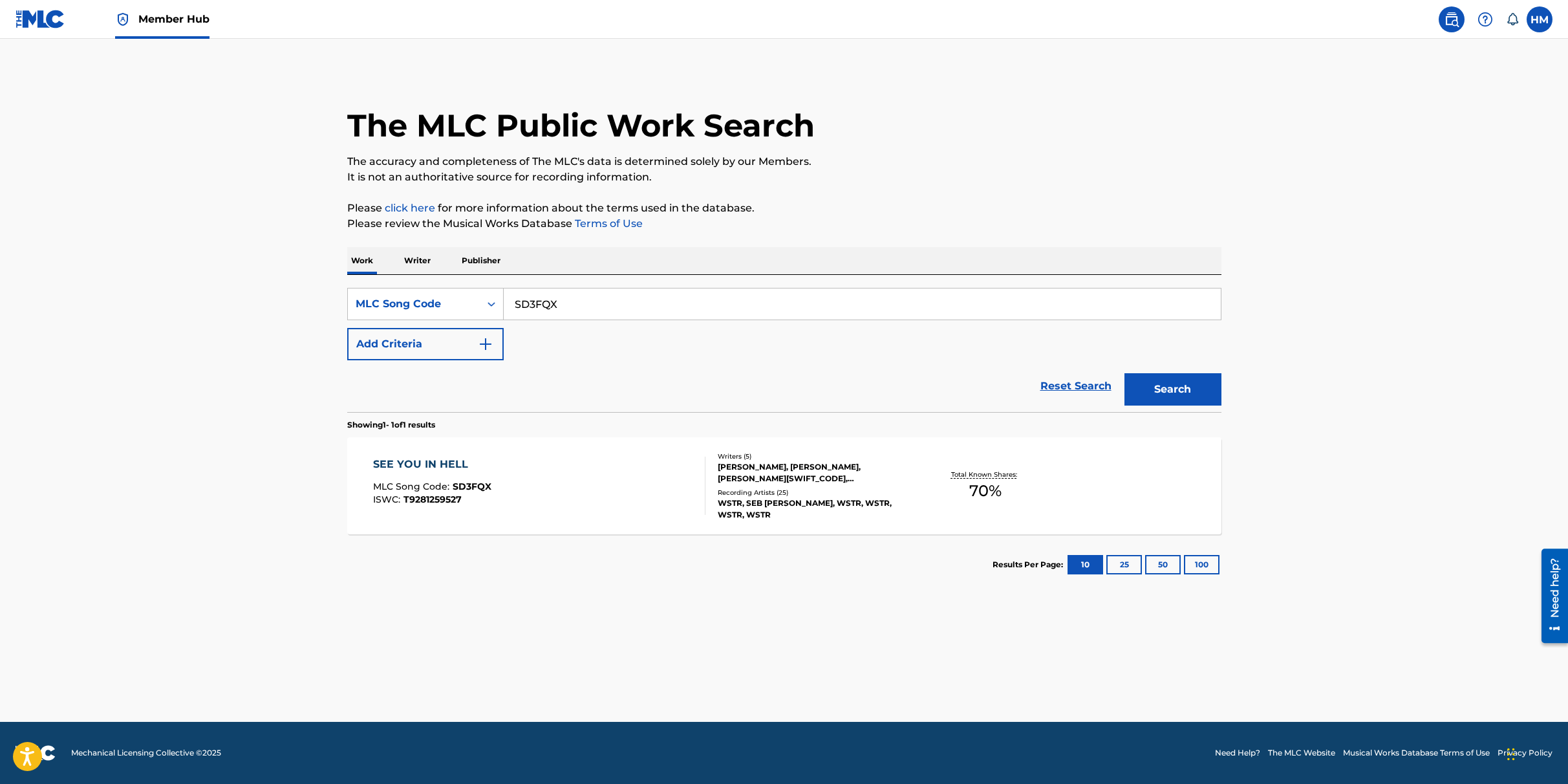
click at [612, 300] on input "SD3FQX" at bounding box center [862, 304] width 717 height 31
paste input "TF0M73"
click at [1136, 379] on button "Search" at bounding box center [1173, 389] width 97 height 32
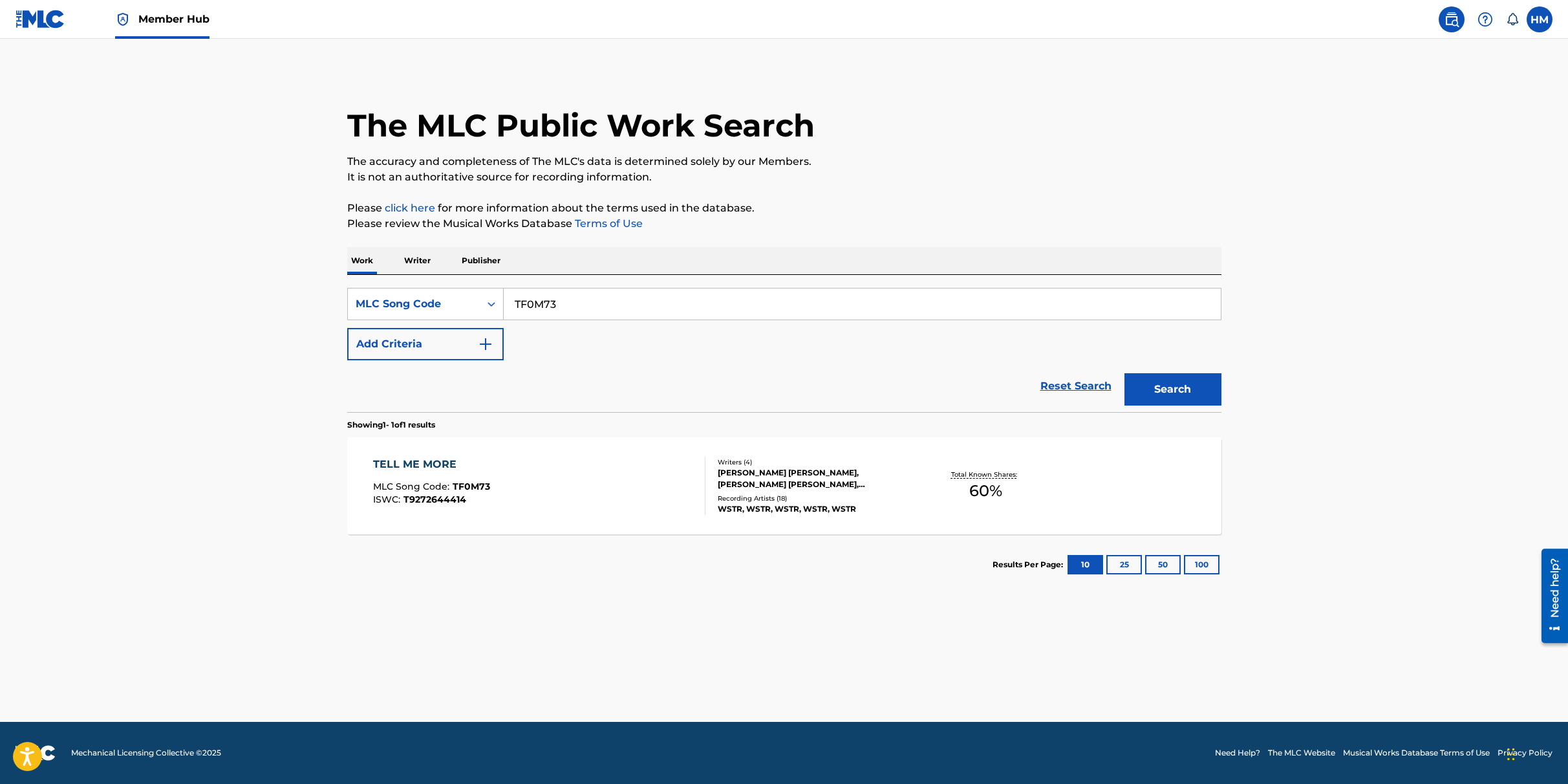
click at [538, 305] on input "TF0M73" at bounding box center [862, 304] width 717 height 31
paste input "SA4RJT"
type input "SA4RJT"
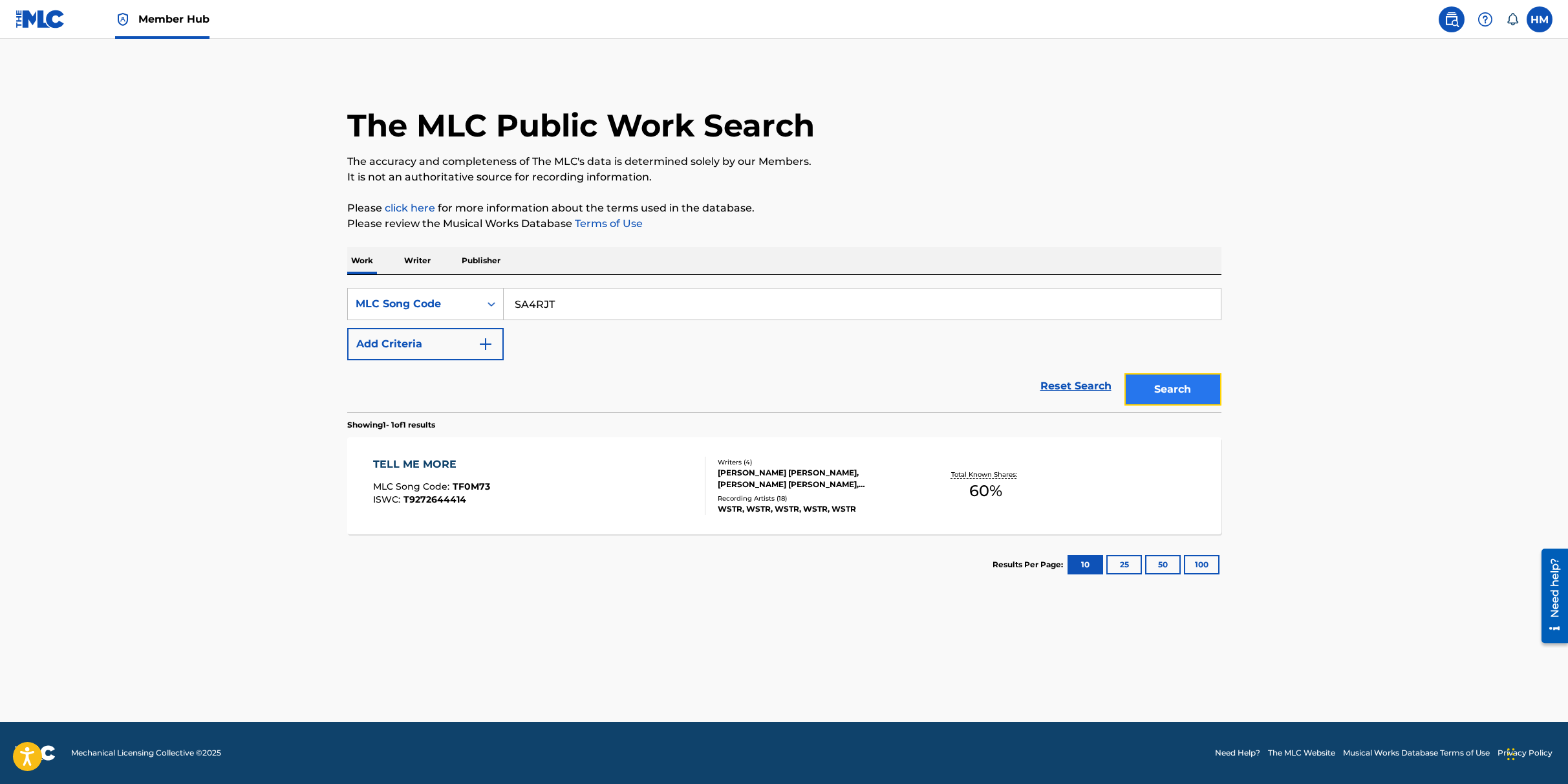
click at [1203, 397] on button "Search" at bounding box center [1173, 389] width 97 height 32
click at [558, 476] on div "SILLY ME MLC Song Code : SA4RJT ISWC : T9272644436" at bounding box center [539, 486] width 332 height 59
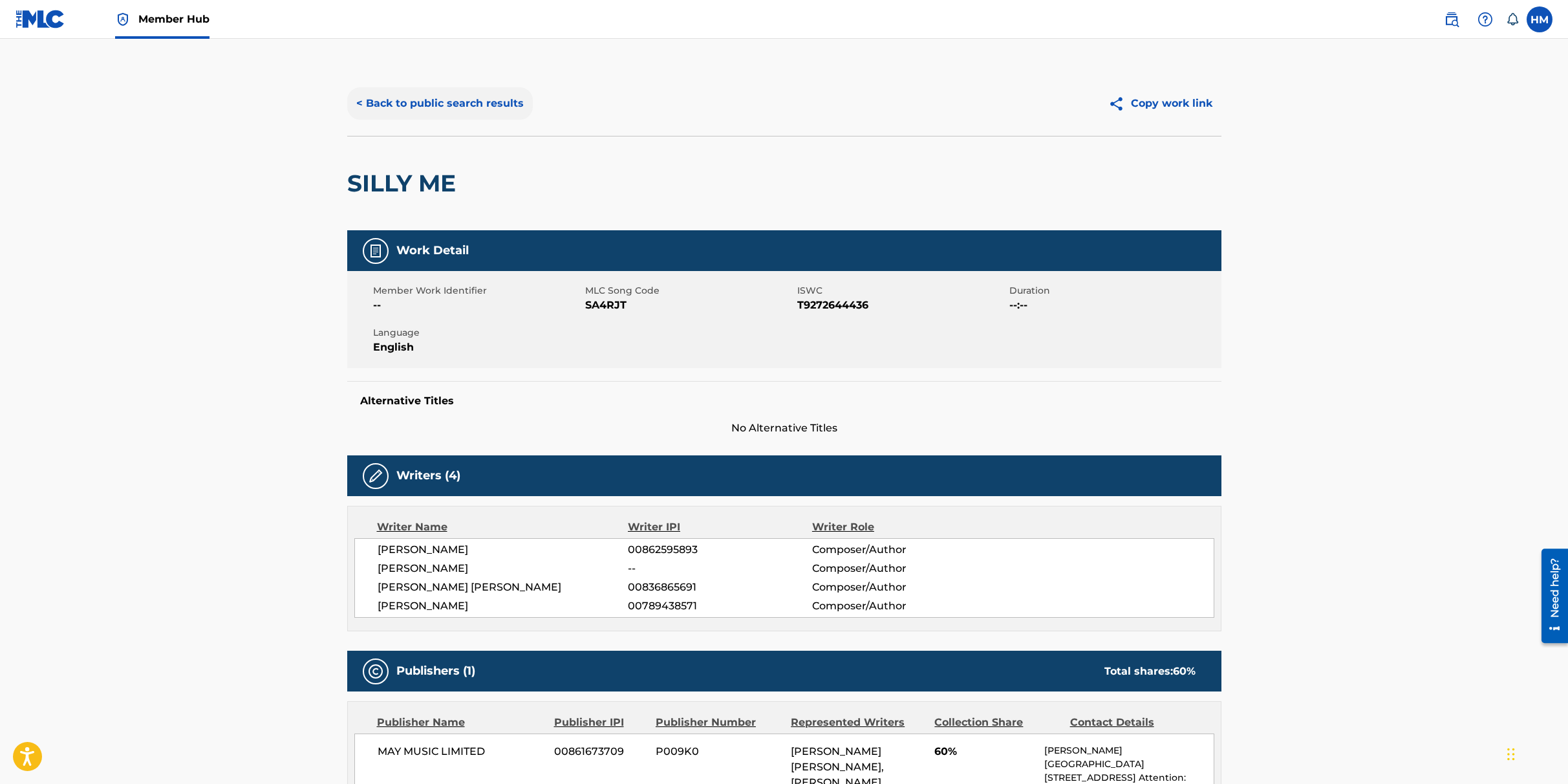
click at [452, 100] on button "< Back to public search results" at bounding box center [439, 103] width 185 height 32
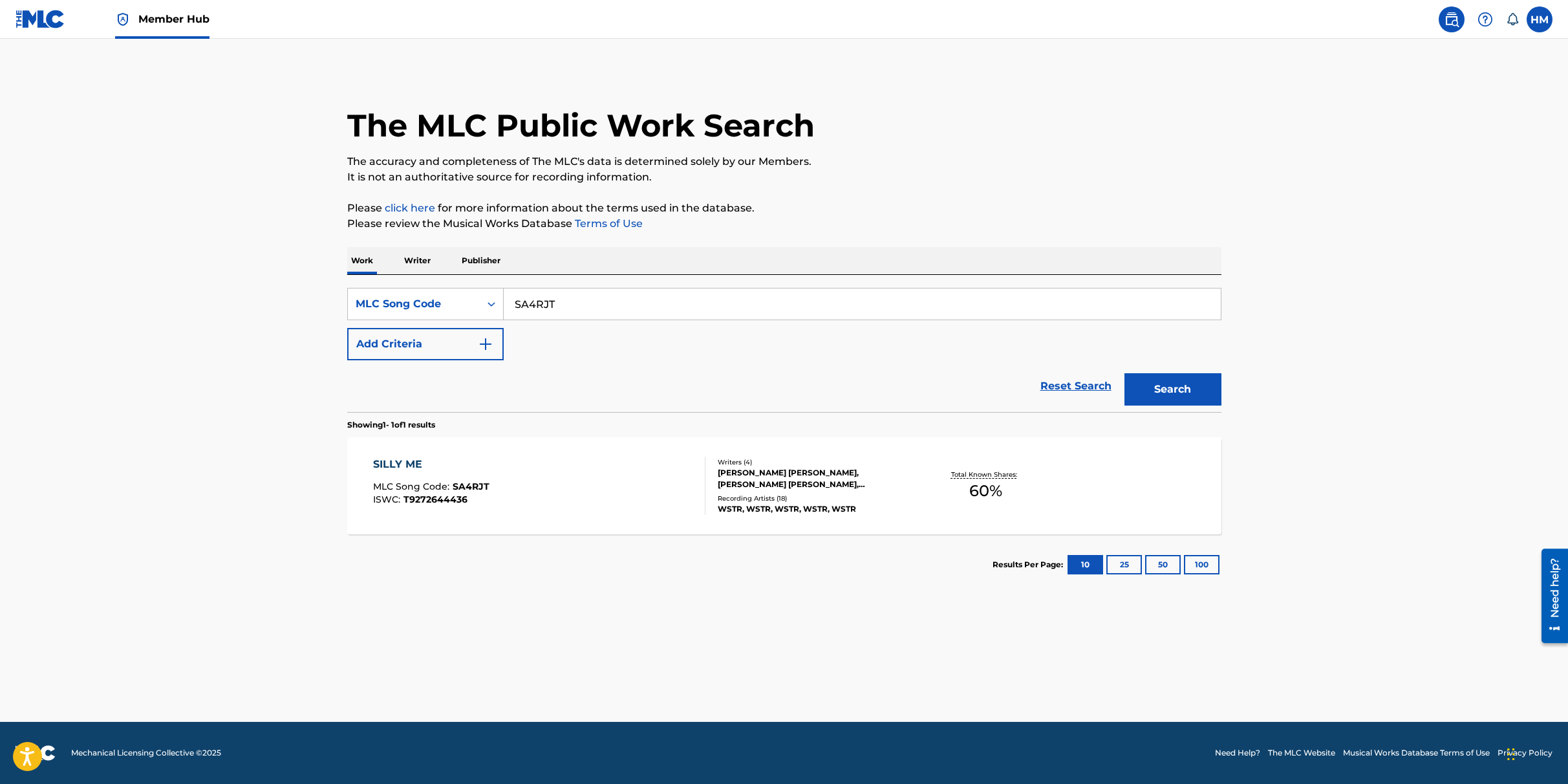
click at [576, 296] on input "SA4RJT" at bounding box center [862, 304] width 717 height 31
paste input "RA6776"
click at [1182, 391] on button "Search" at bounding box center [1173, 389] width 97 height 32
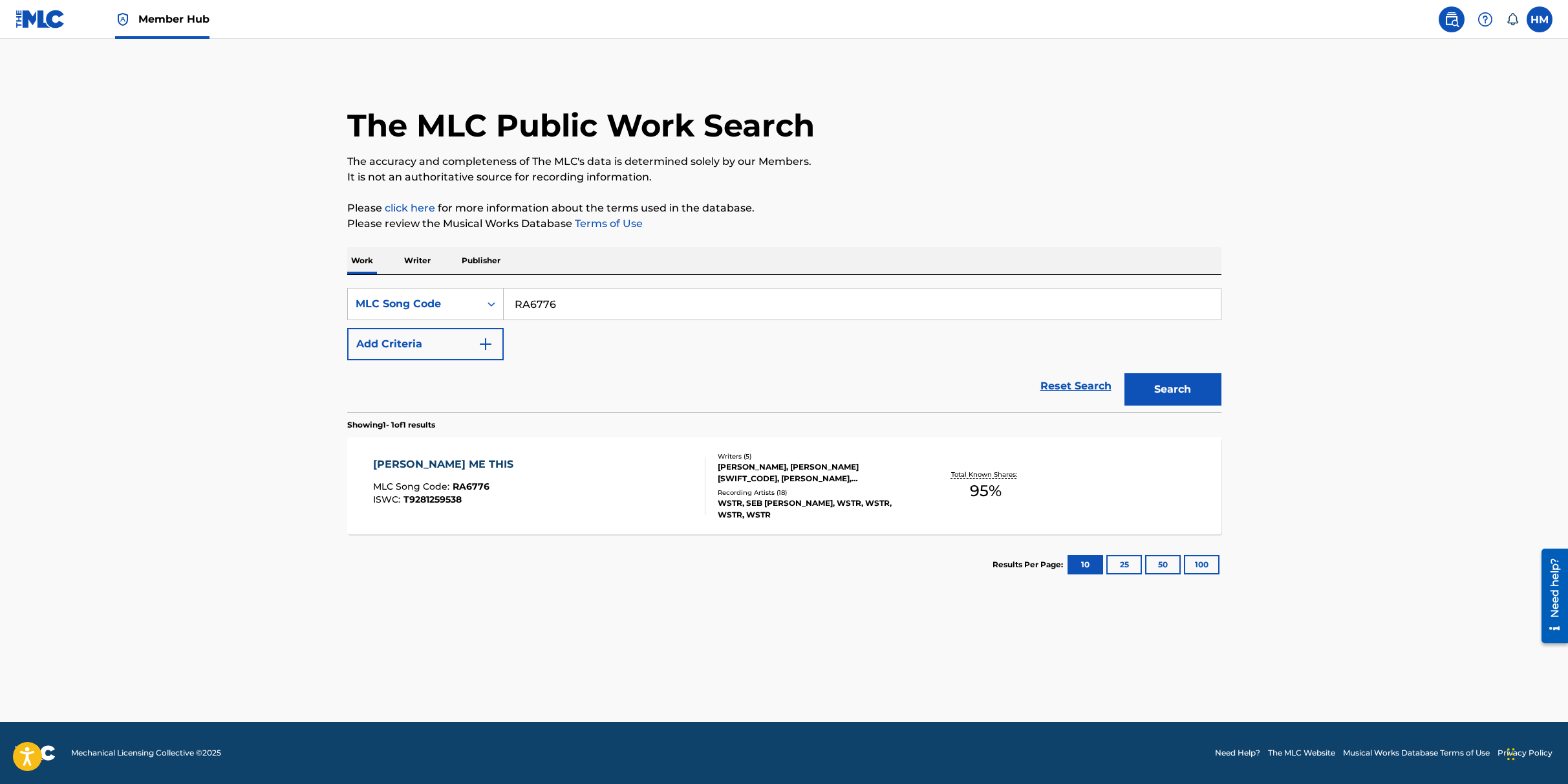
click at [588, 311] on input "RA6776" at bounding box center [862, 304] width 717 height 31
paste input "SA4YPP"
type input "SA4YPP"
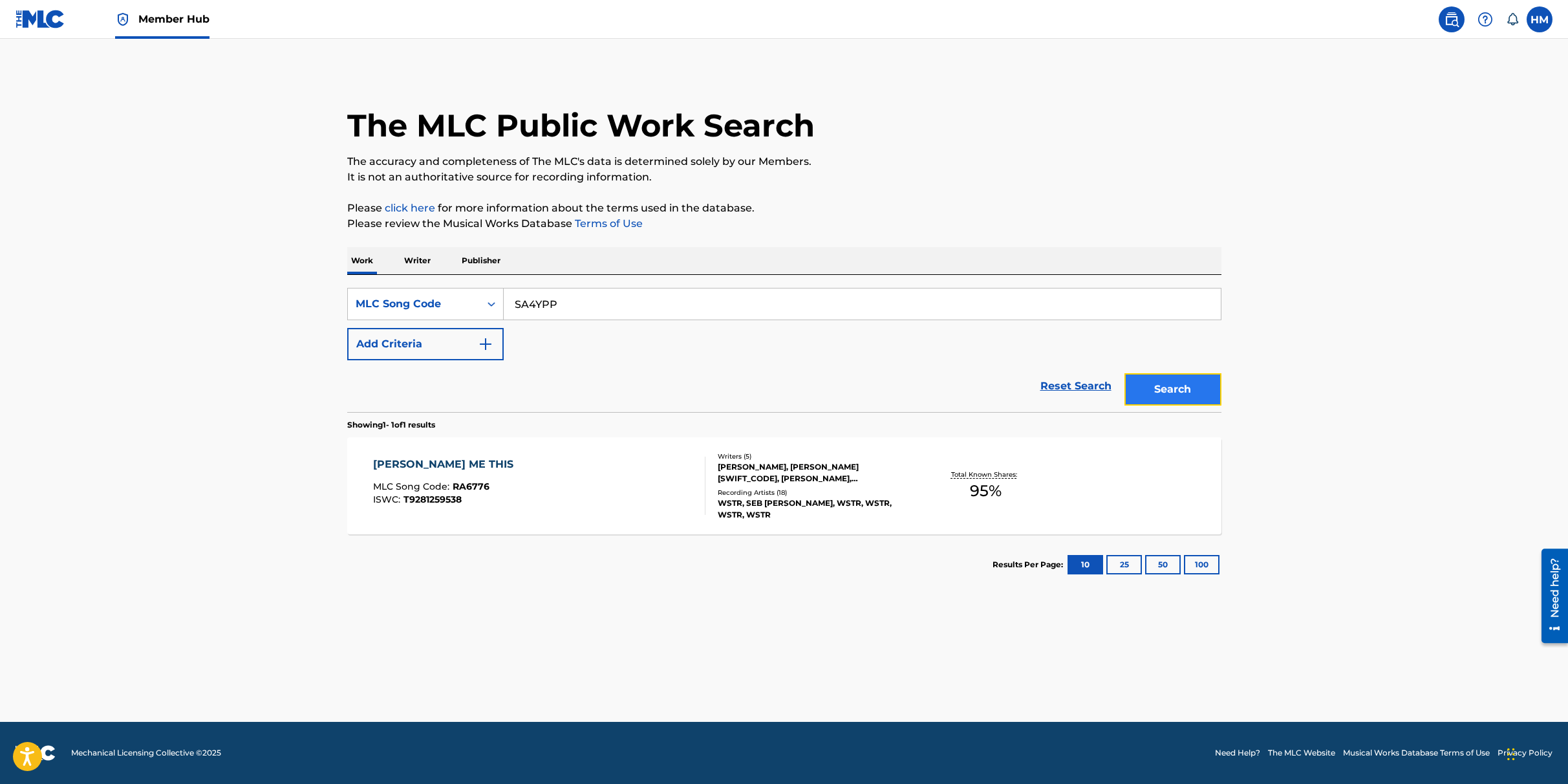
click at [1146, 381] on button "Search" at bounding box center [1173, 389] width 97 height 32
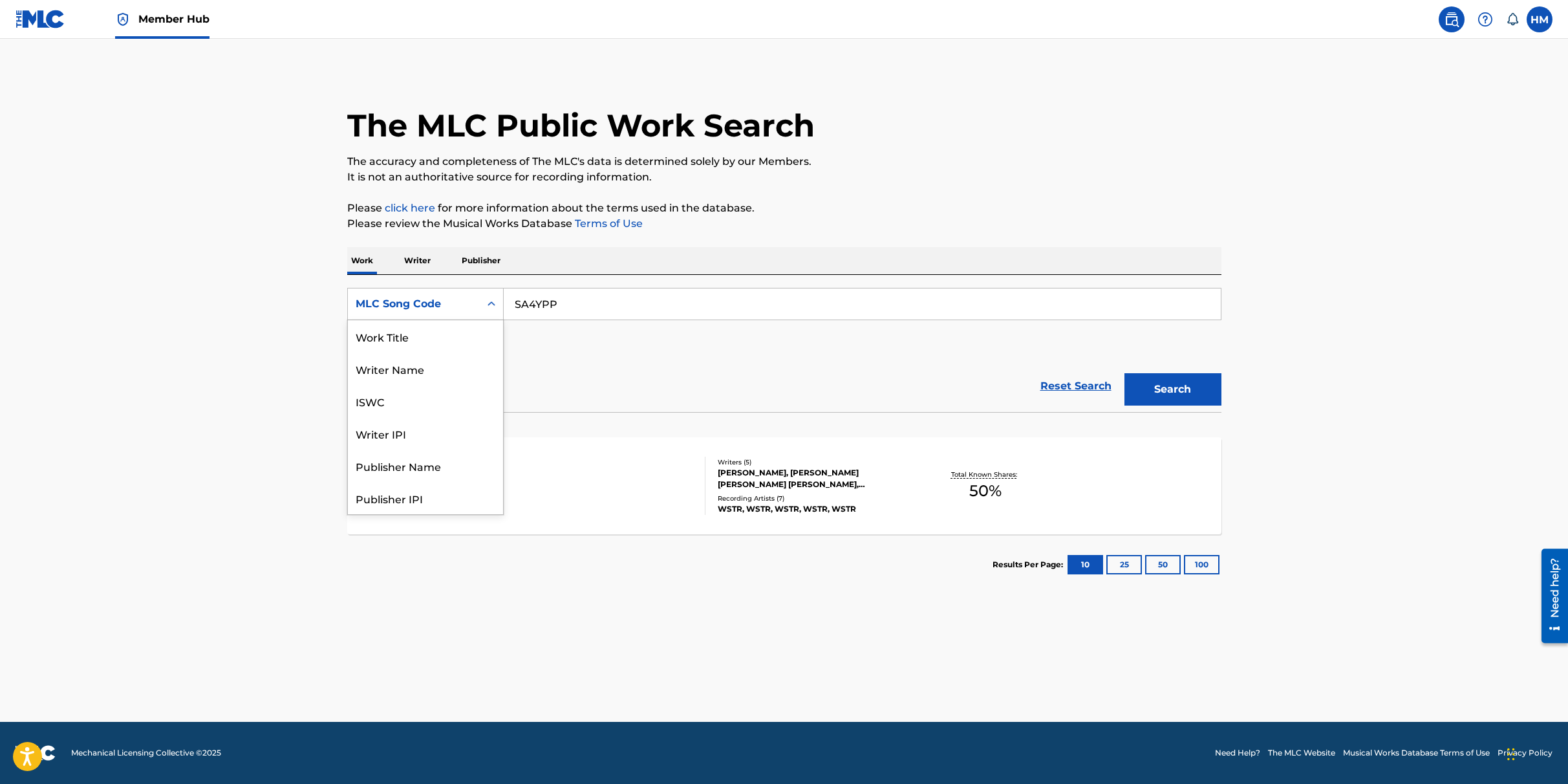
click at [449, 296] on div "MLC Song Code" at bounding box center [413, 304] width 116 height 16
click at [413, 340] on div "Work Title" at bounding box center [425, 336] width 155 height 32
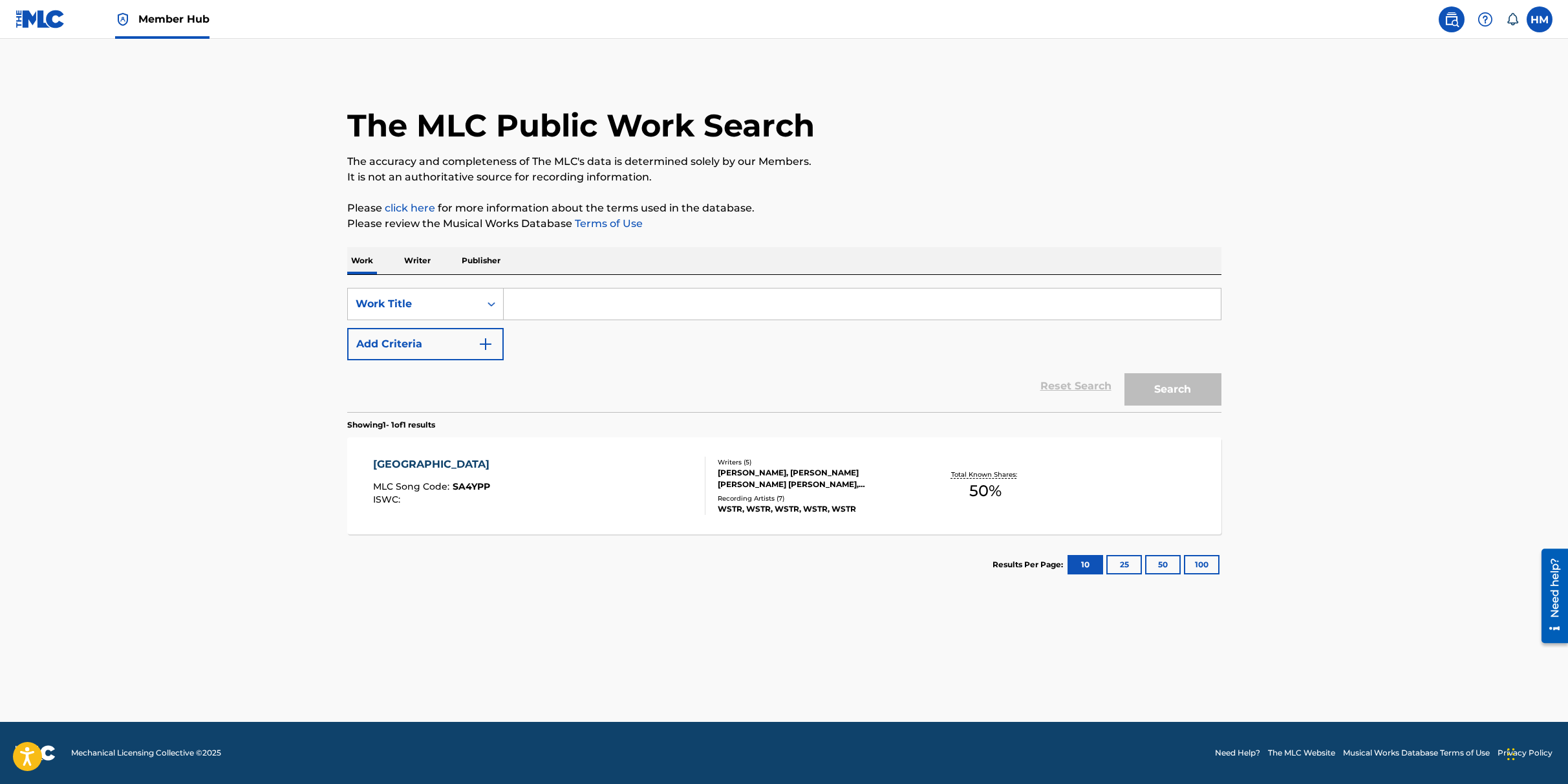
click at [630, 302] on input "Search Form" at bounding box center [862, 304] width 717 height 31
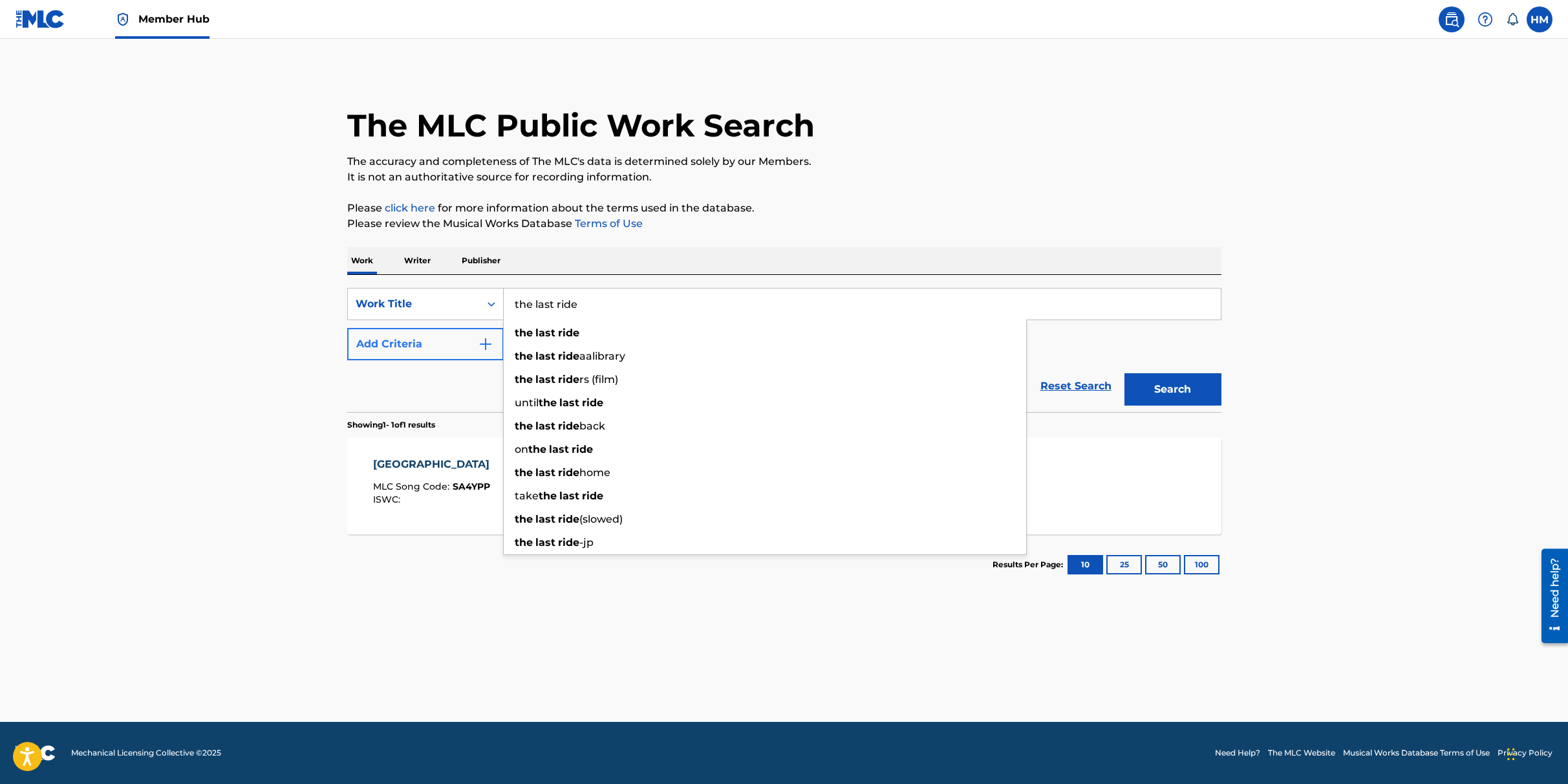
type input "the last ride"
click at [448, 338] on button "Add Criteria" at bounding box center [425, 344] width 157 height 32
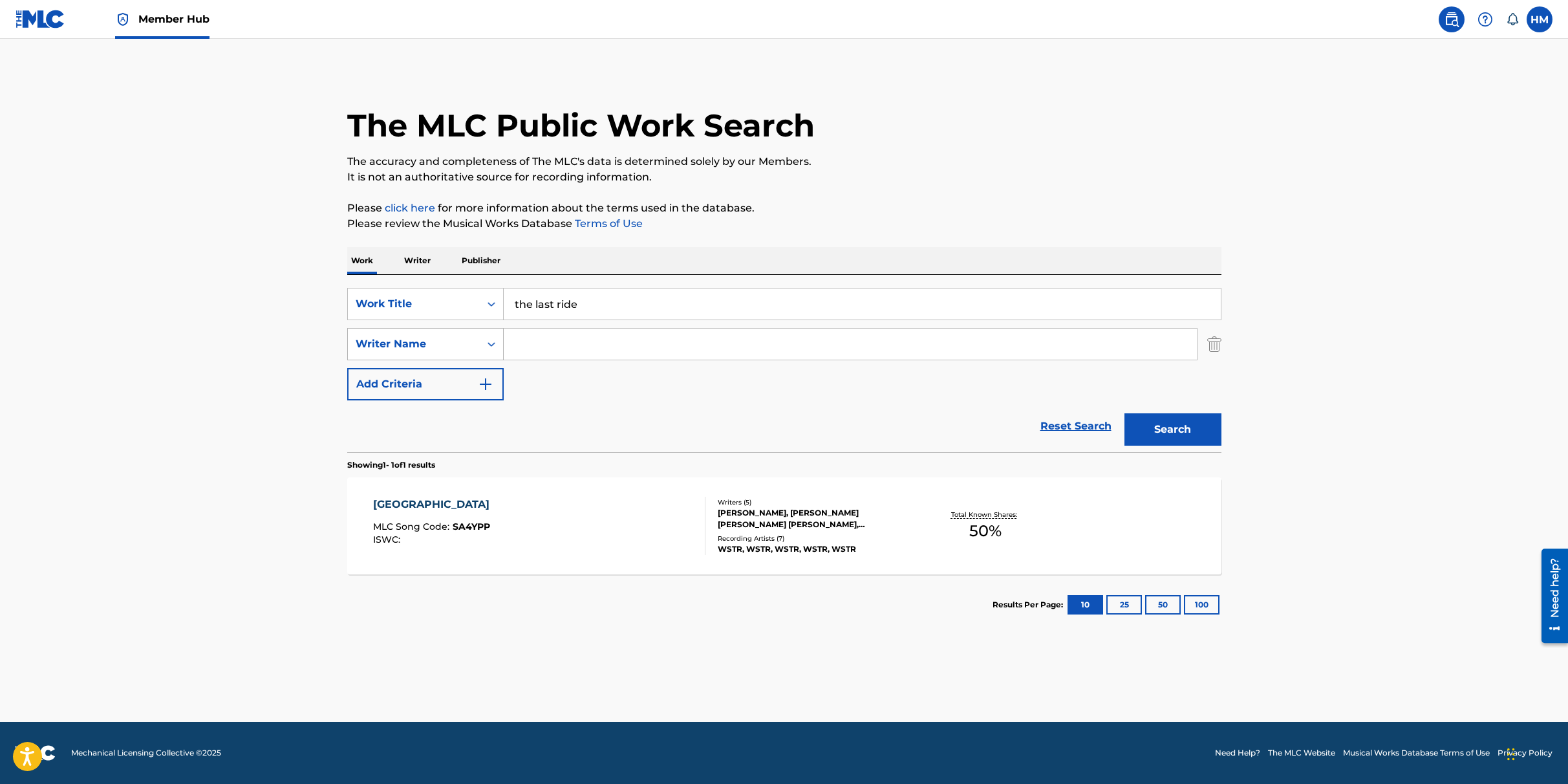
click at [453, 341] on div "Writer Name" at bounding box center [413, 344] width 116 height 16
click at [269, 443] on main "The MLC Public Work Search The accuracy and completeness of The MLC's data is d…" at bounding box center [784, 380] width 1568 height 683
click at [414, 342] on div "Writer Name" at bounding box center [413, 344] width 116 height 16
click at [408, 408] on div "Publisher Name" at bounding box center [425, 408] width 155 height 32
click at [532, 344] on input "Search Form" at bounding box center [850, 344] width 693 height 31
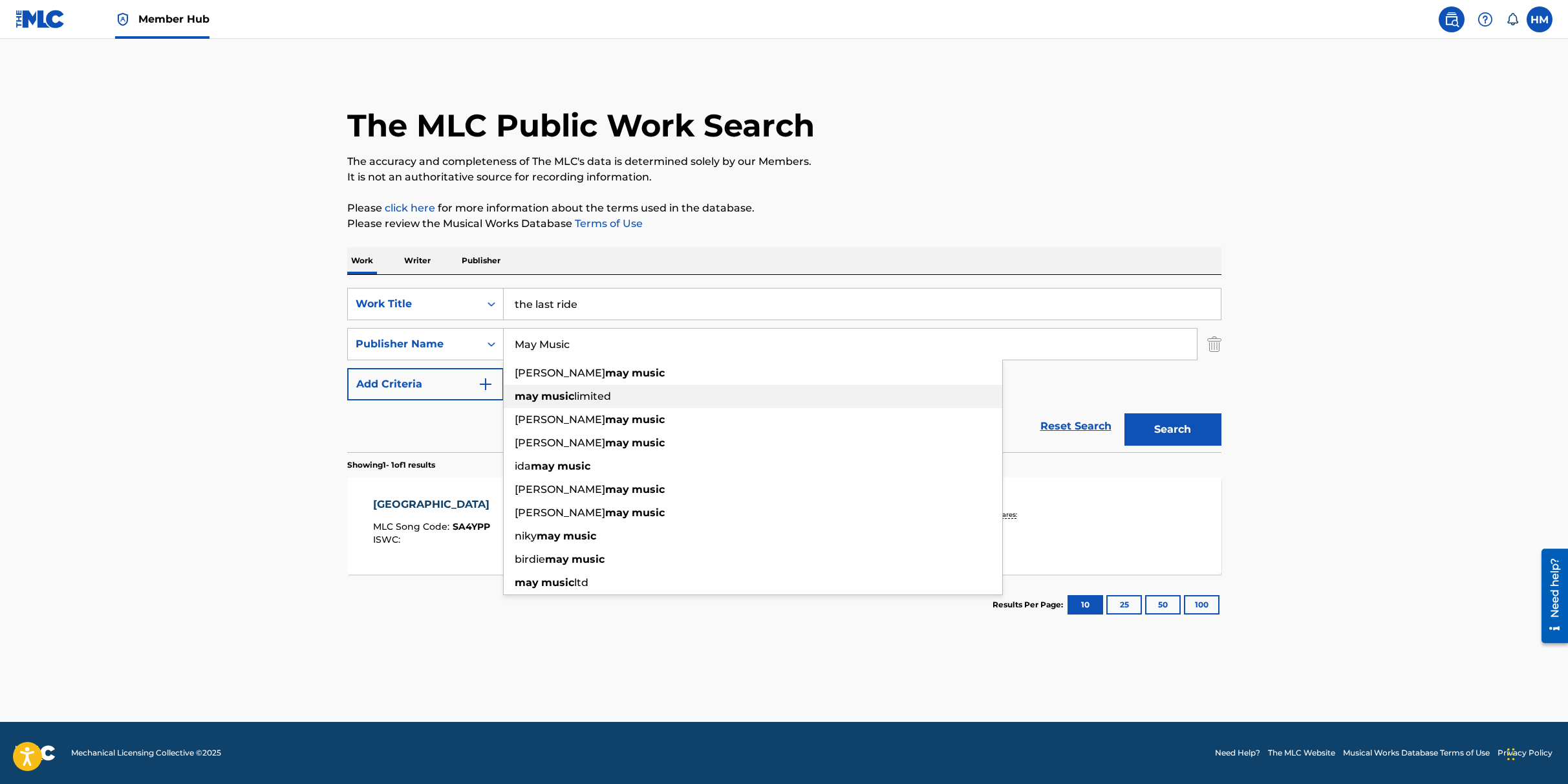
click at [611, 391] on span "limited" at bounding box center [592, 396] width 37 height 12
type input "may music limited"
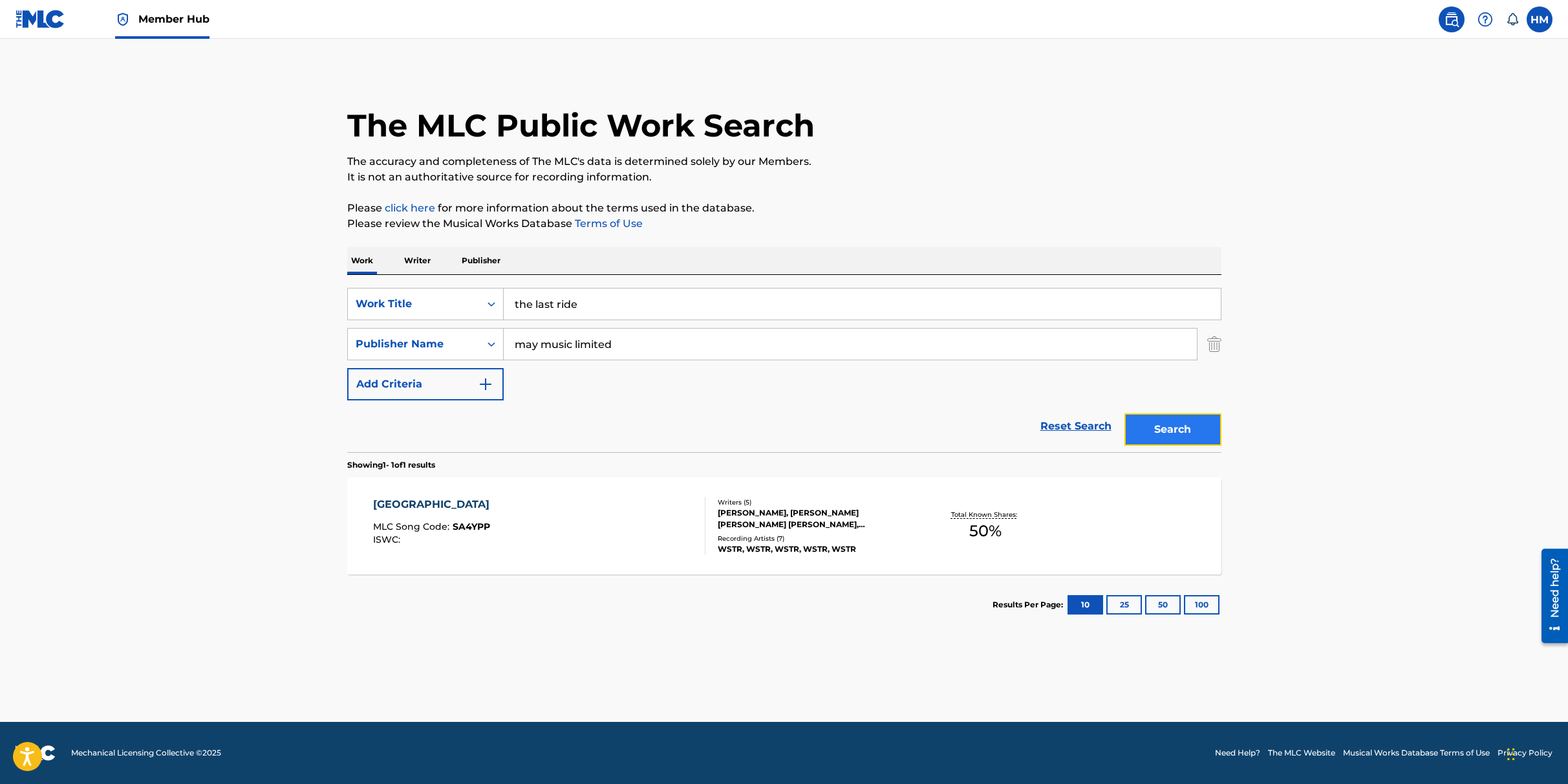
click at [1204, 436] on button "Search" at bounding box center [1173, 429] width 97 height 32
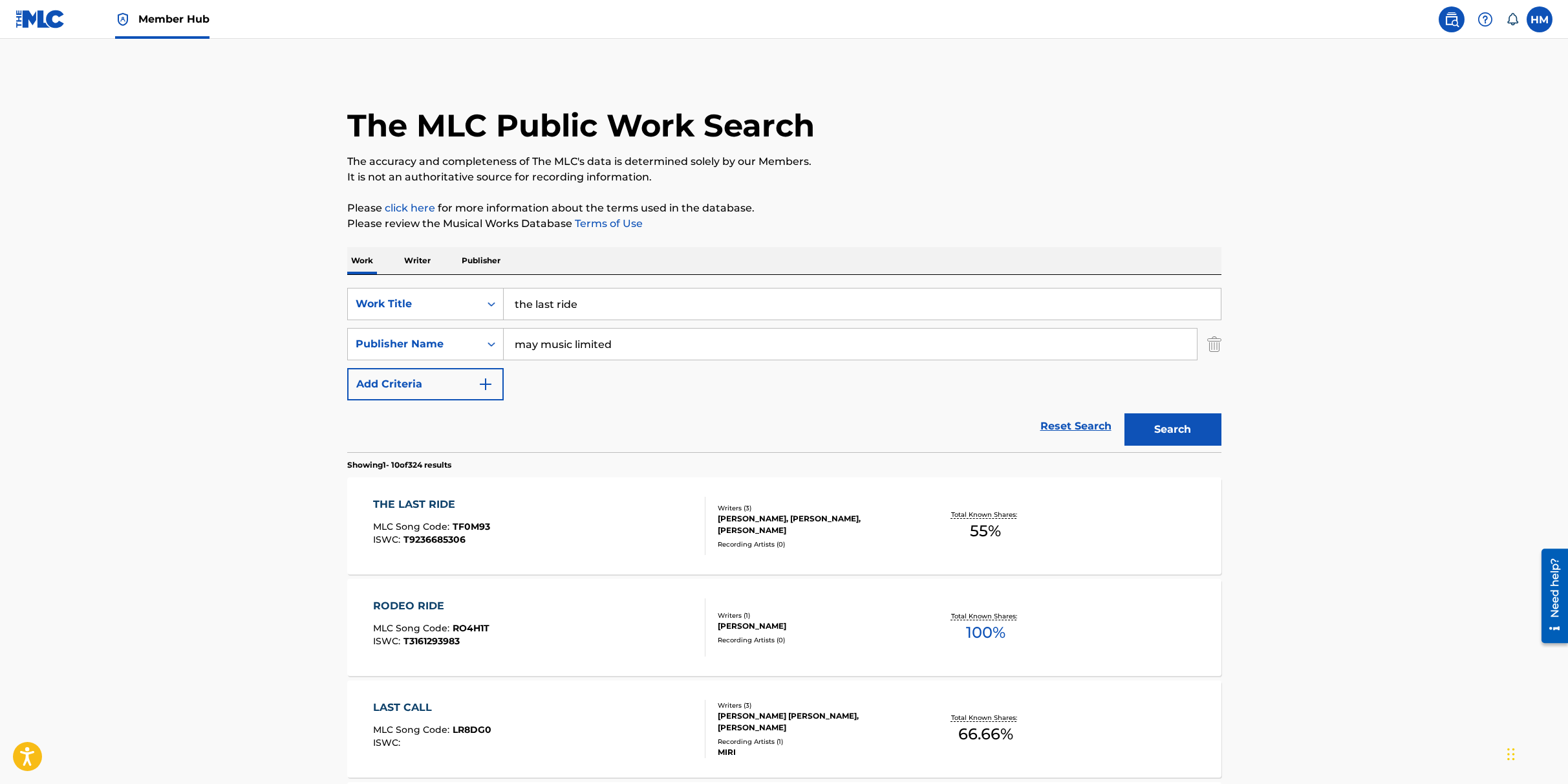
scroll to position [29, 0]
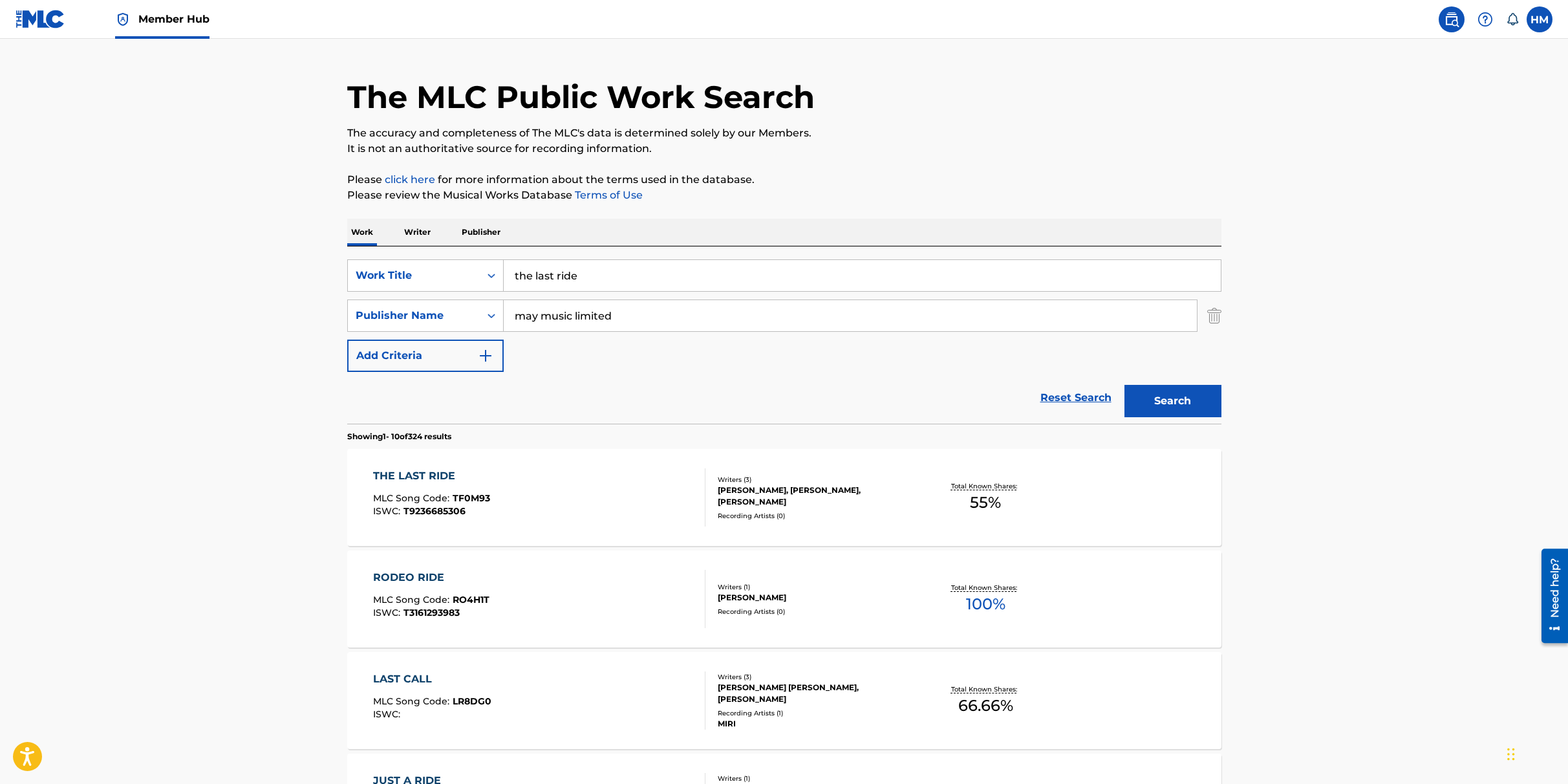
click at [528, 477] on div "THE LAST RIDE MLC Song Code : TF0M93 ISWC : T9236685306" at bounding box center [539, 497] width 332 height 59
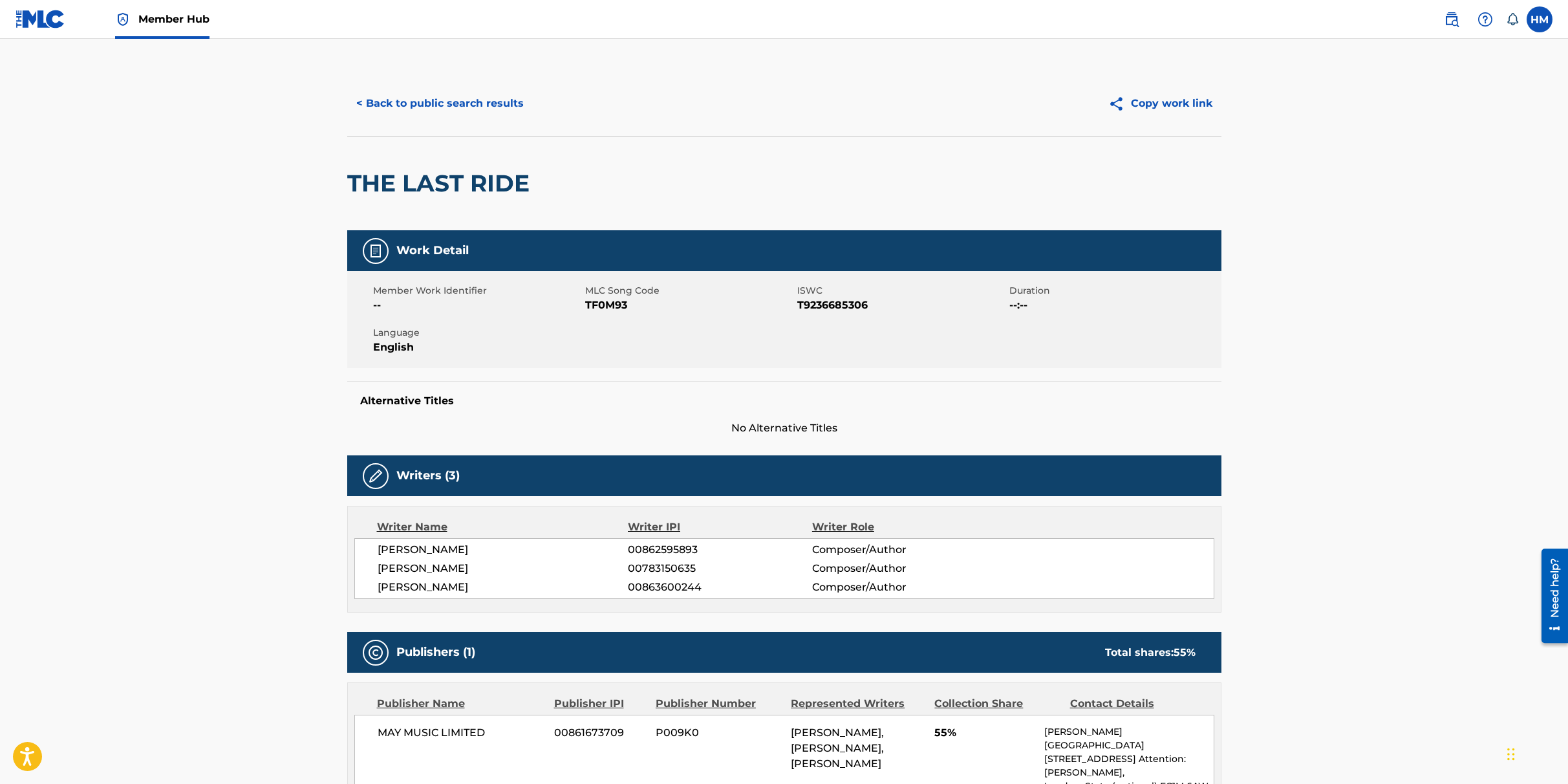
click at [607, 300] on span "TF0M93" at bounding box center [689, 305] width 209 height 16
copy span "TF0M93"
click at [439, 101] on button "< Back to public search results" at bounding box center [439, 103] width 185 height 32
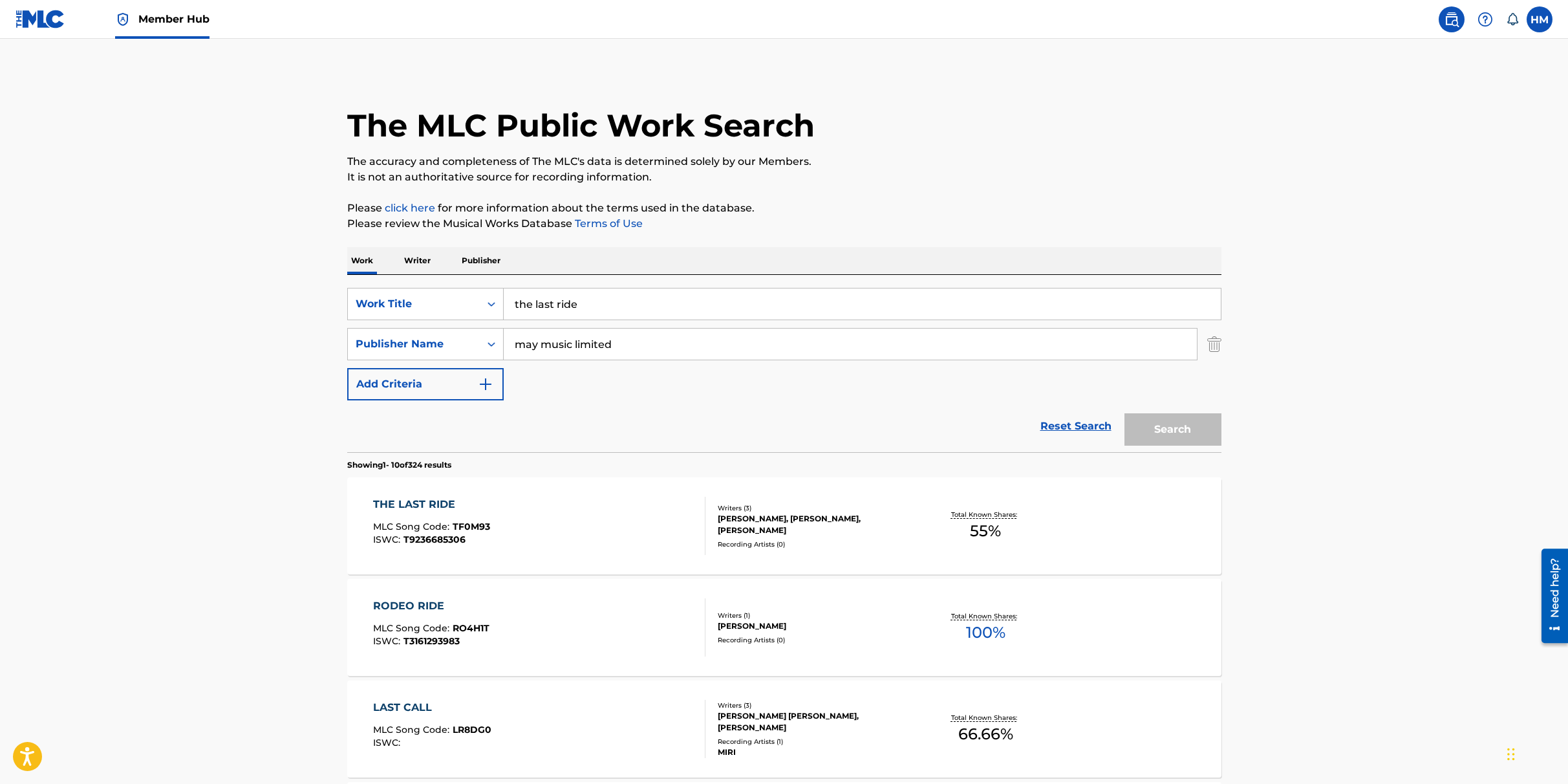
scroll to position [29, 0]
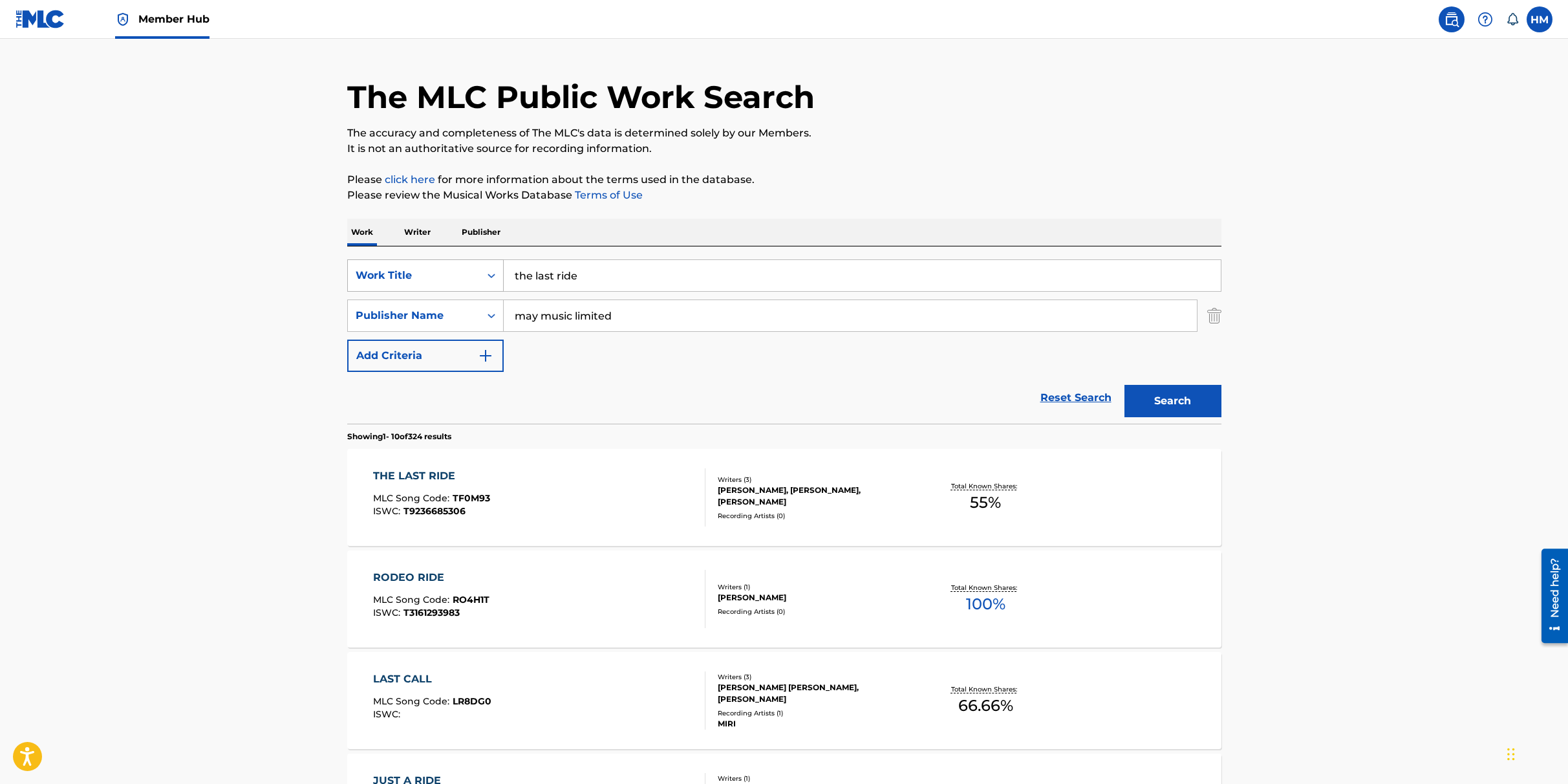
click at [424, 276] on div "Work Title" at bounding box center [413, 275] width 116 height 16
click at [423, 376] on div "MLC Song Code" at bounding box center [425, 372] width 155 height 32
click at [627, 278] on input "Search Form" at bounding box center [862, 275] width 717 height 31
paste input "AA4KIG"
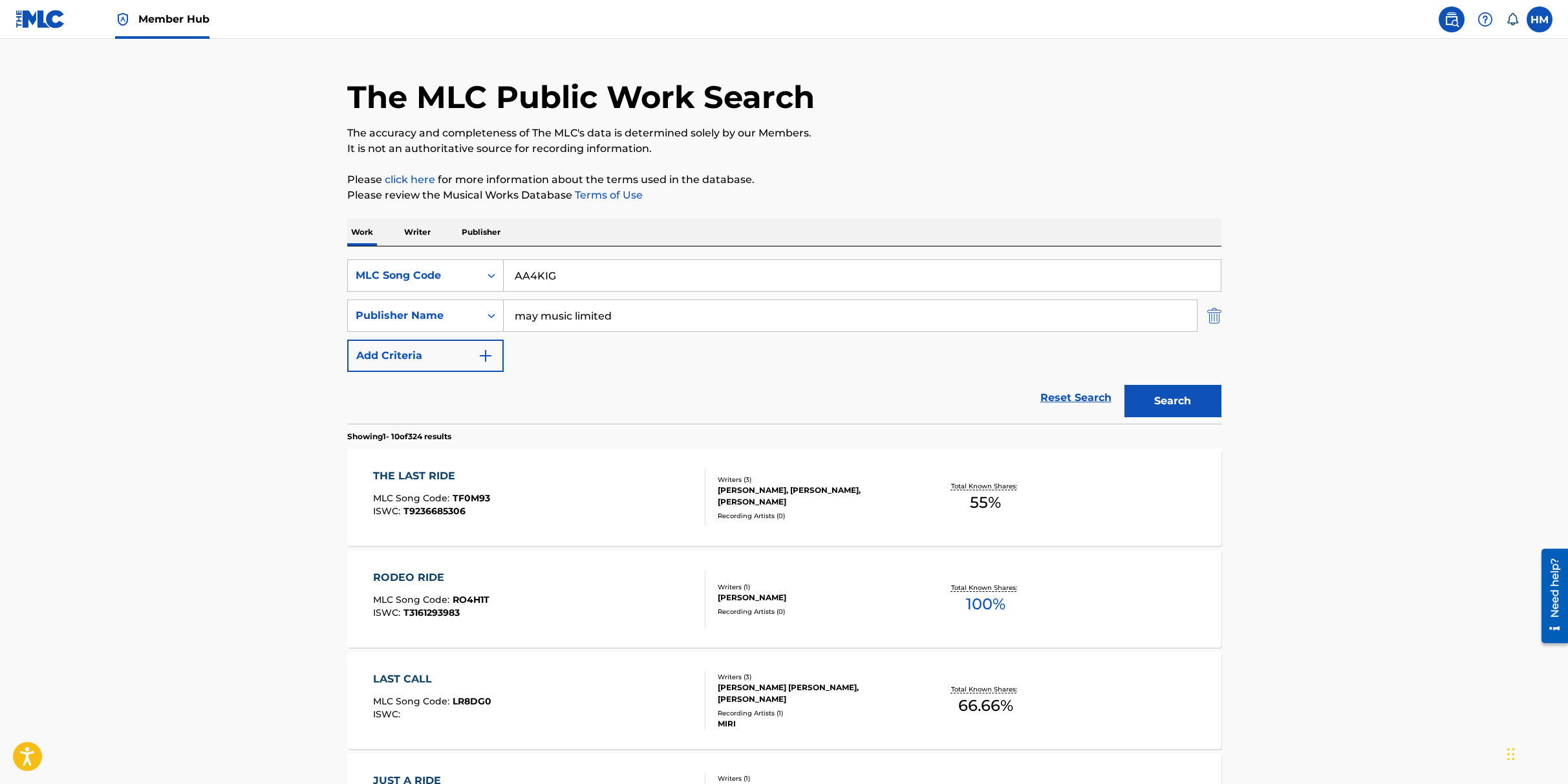
click at [1213, 317] on img "Search Form" at bounding box center [1214, 315] width 14 height 32
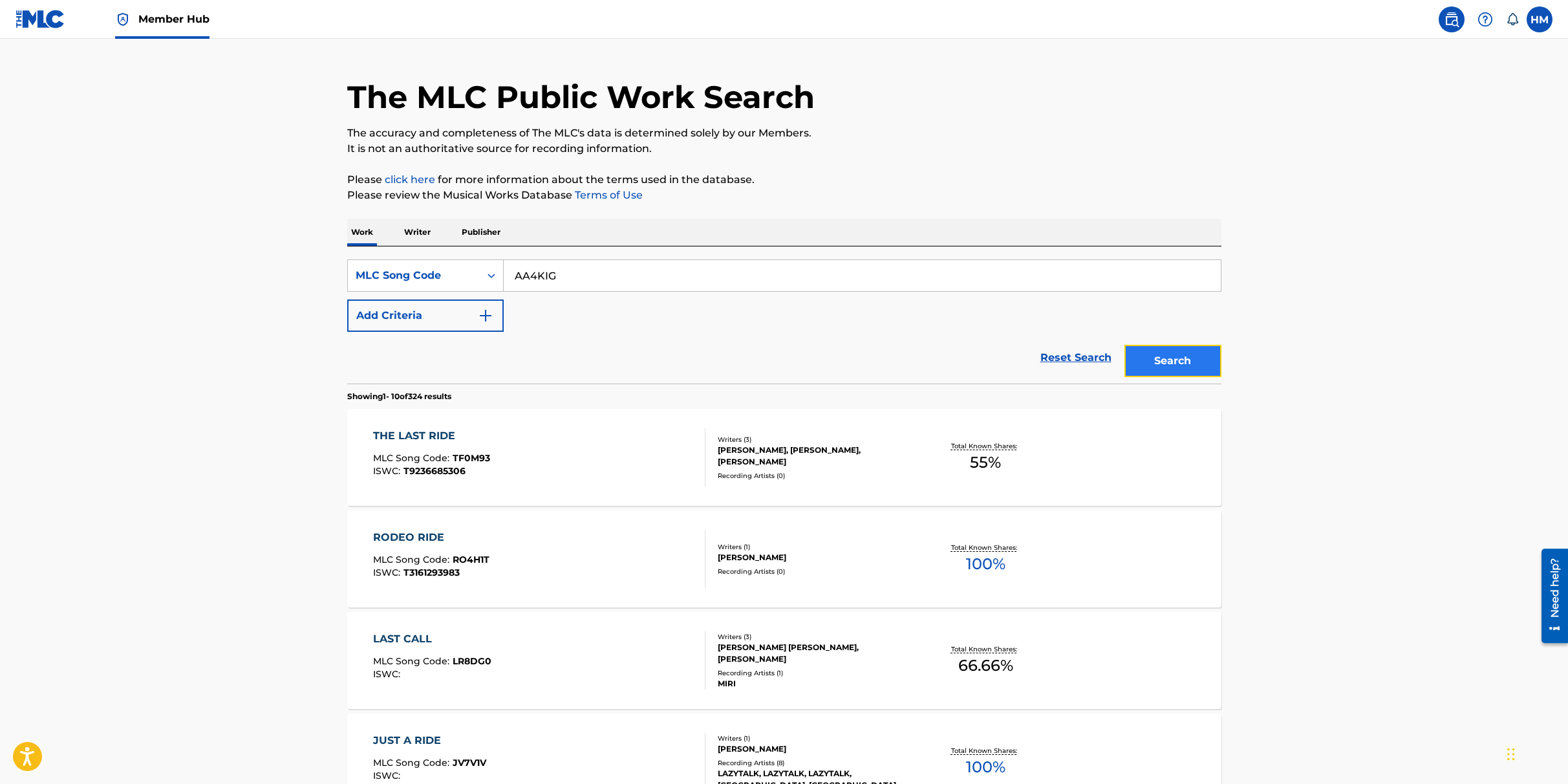
click at [1169, 357] on button "Search" at bounding box center [1173, 361] width 97 height 32
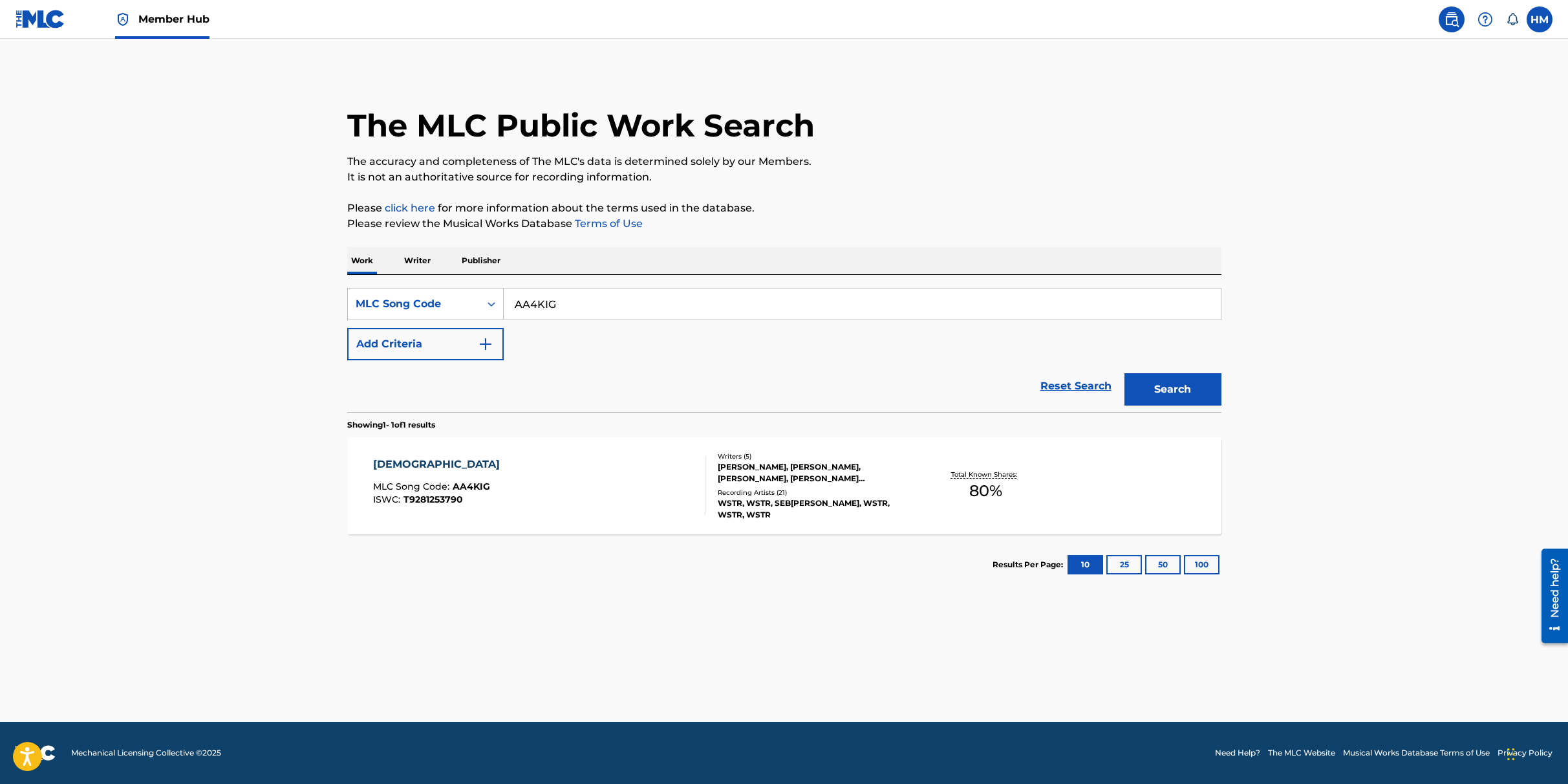
click at [527, 297] on input "AA4KIG" at bounding box center [862, 304] width 717 height 31
paste input "C1PZW"
type input "AC1PZW"
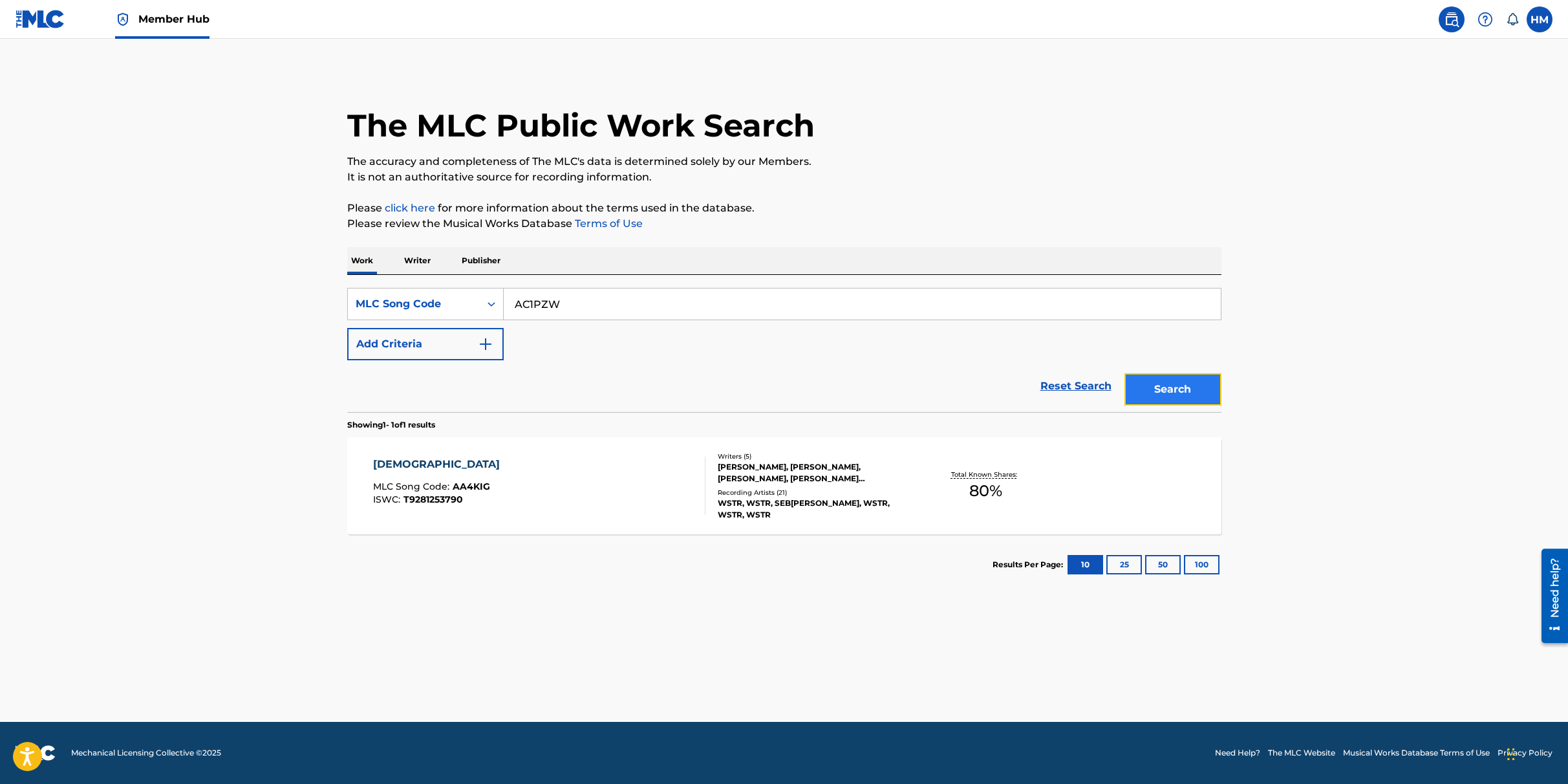
click at [1162, 386] on button "Search" at bounding box center [1173, 389] width 97 height 32
click at [448, 503] on div "ISWC :" at bounding box center [433, 500] width 119 height 10
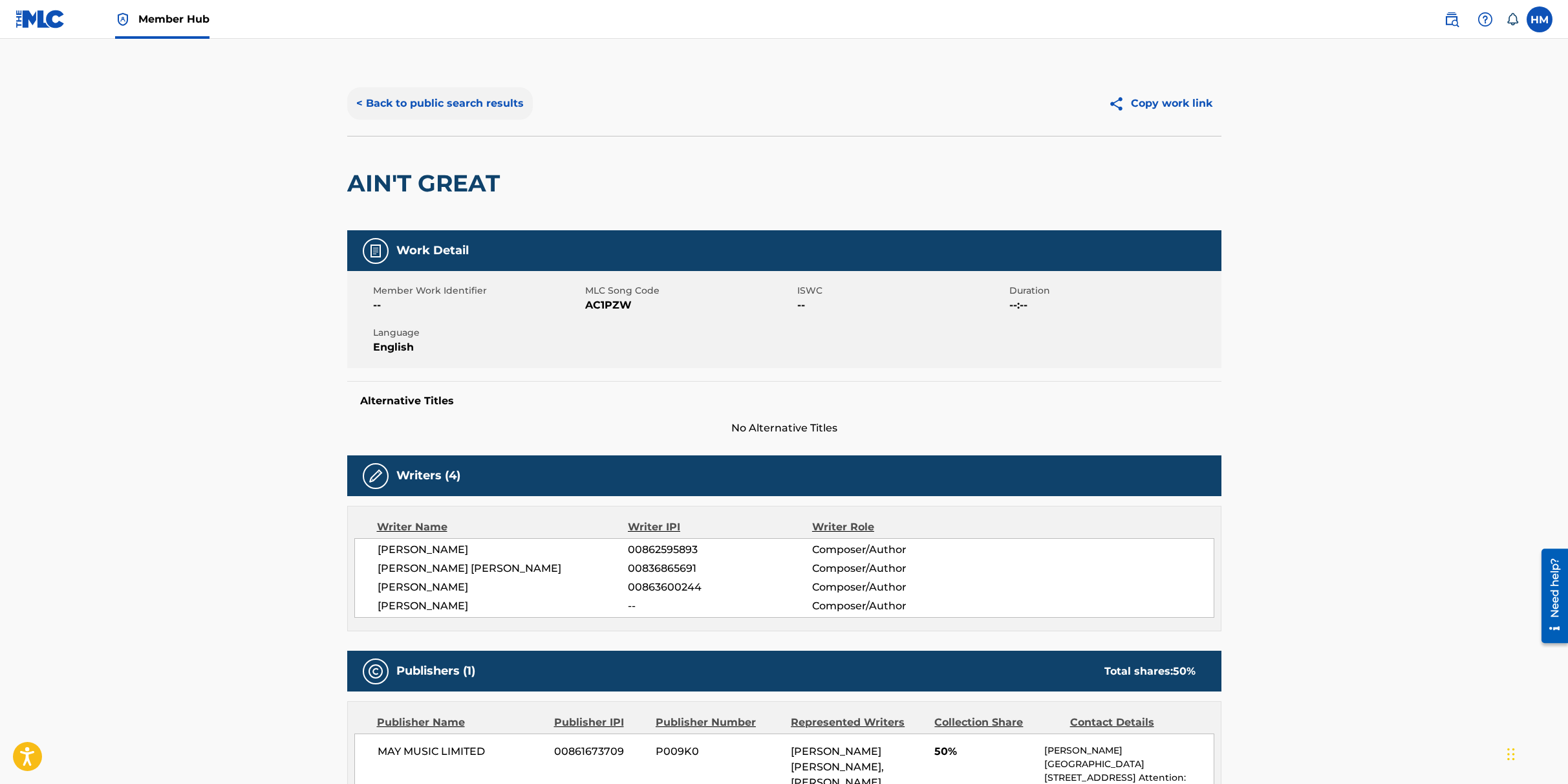
click at [441, 101] on button "< Back to public search results" at bounding box center [439, 103] width 185 height 32
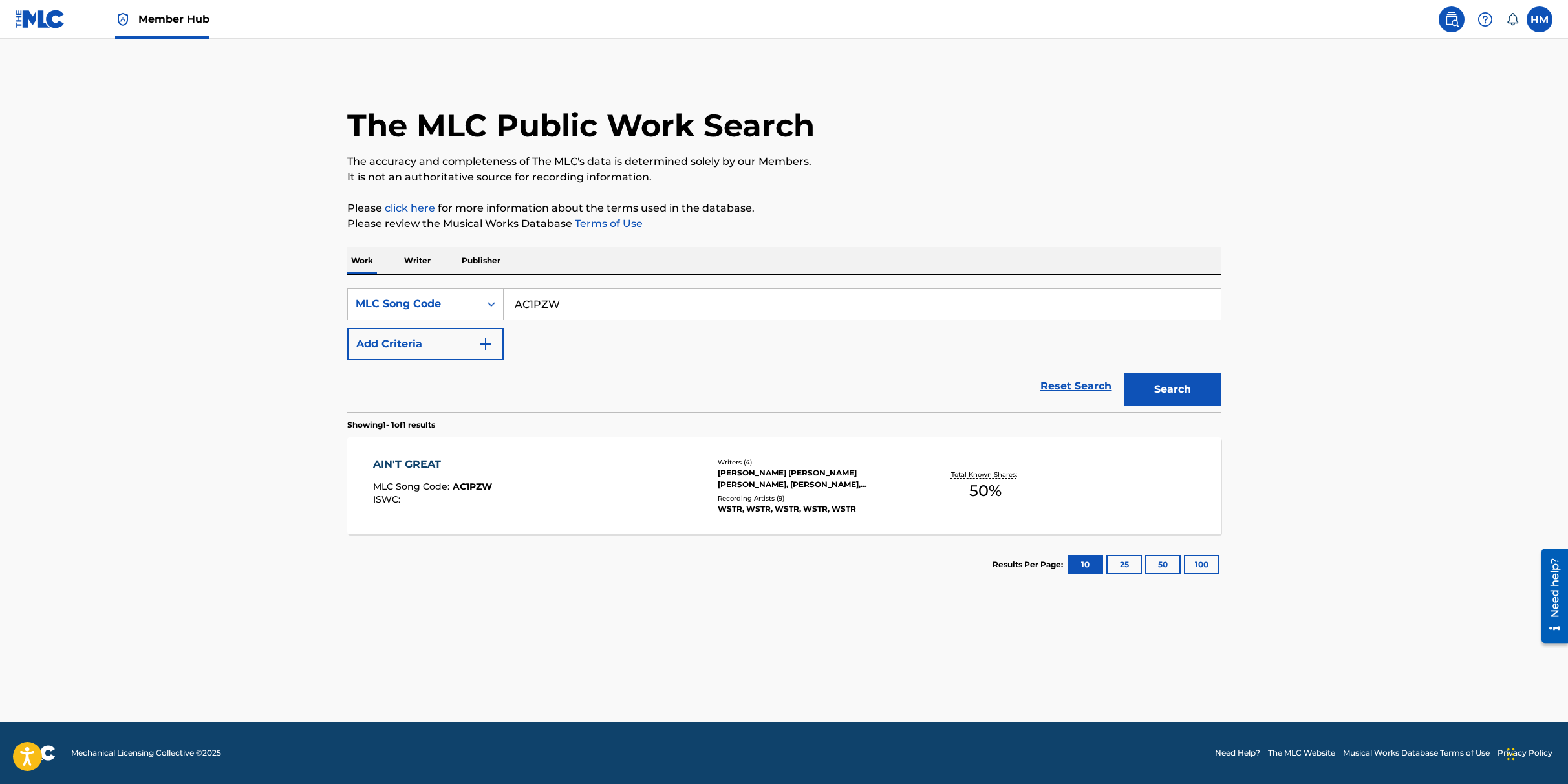
click at [575, 308] on input "AC1PZW" at bounding box center [862, 304] width 717 height 31
paste input "HA5SHA"
type input "HA5SHA"
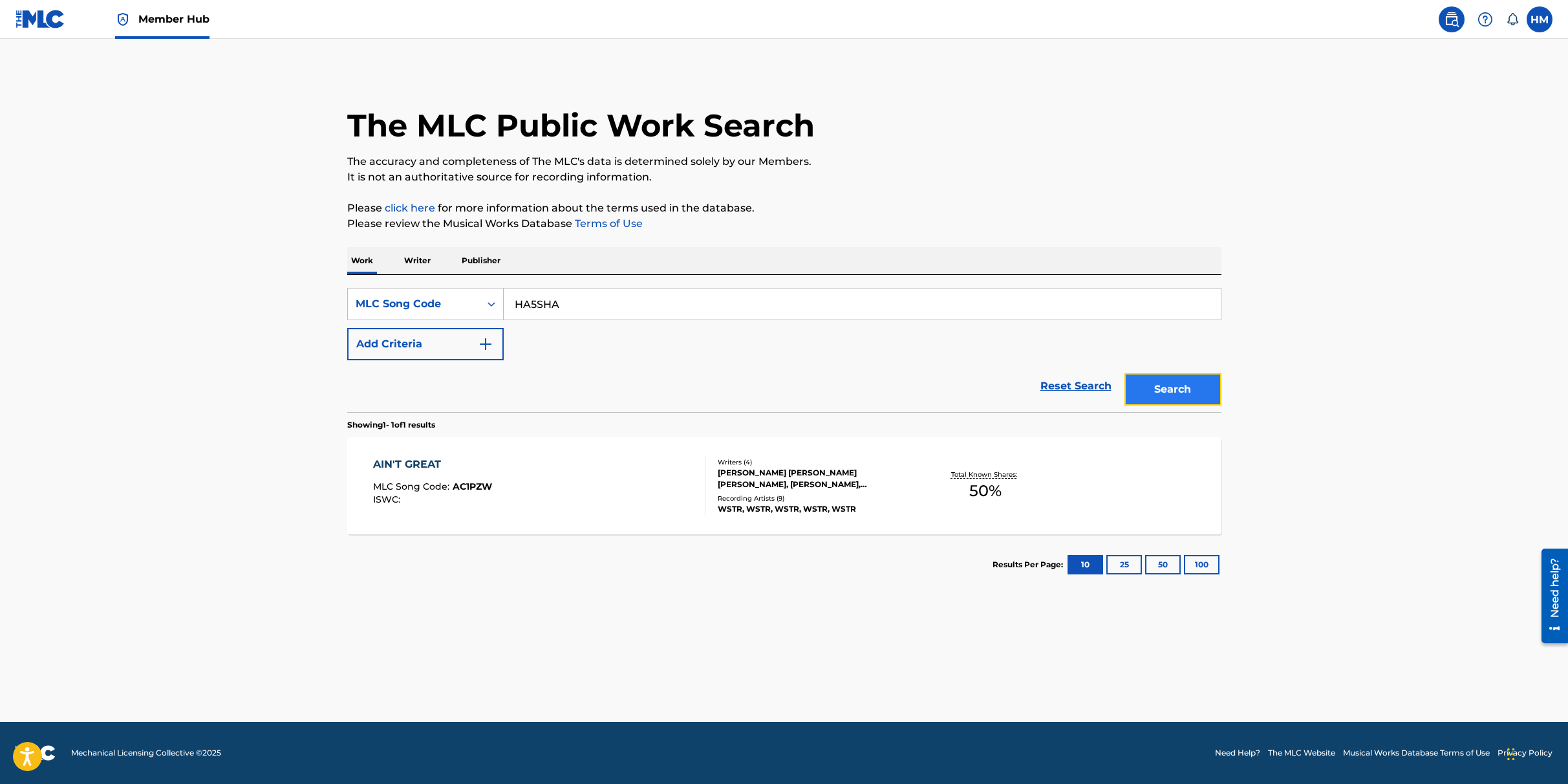
click at [1190, 392] on button "Search" at bounding box center [1173, 389] width 97 height 32
click at [483, 485] on span "HA5SHA" at bounding box center [472, 487] width 40 height 12
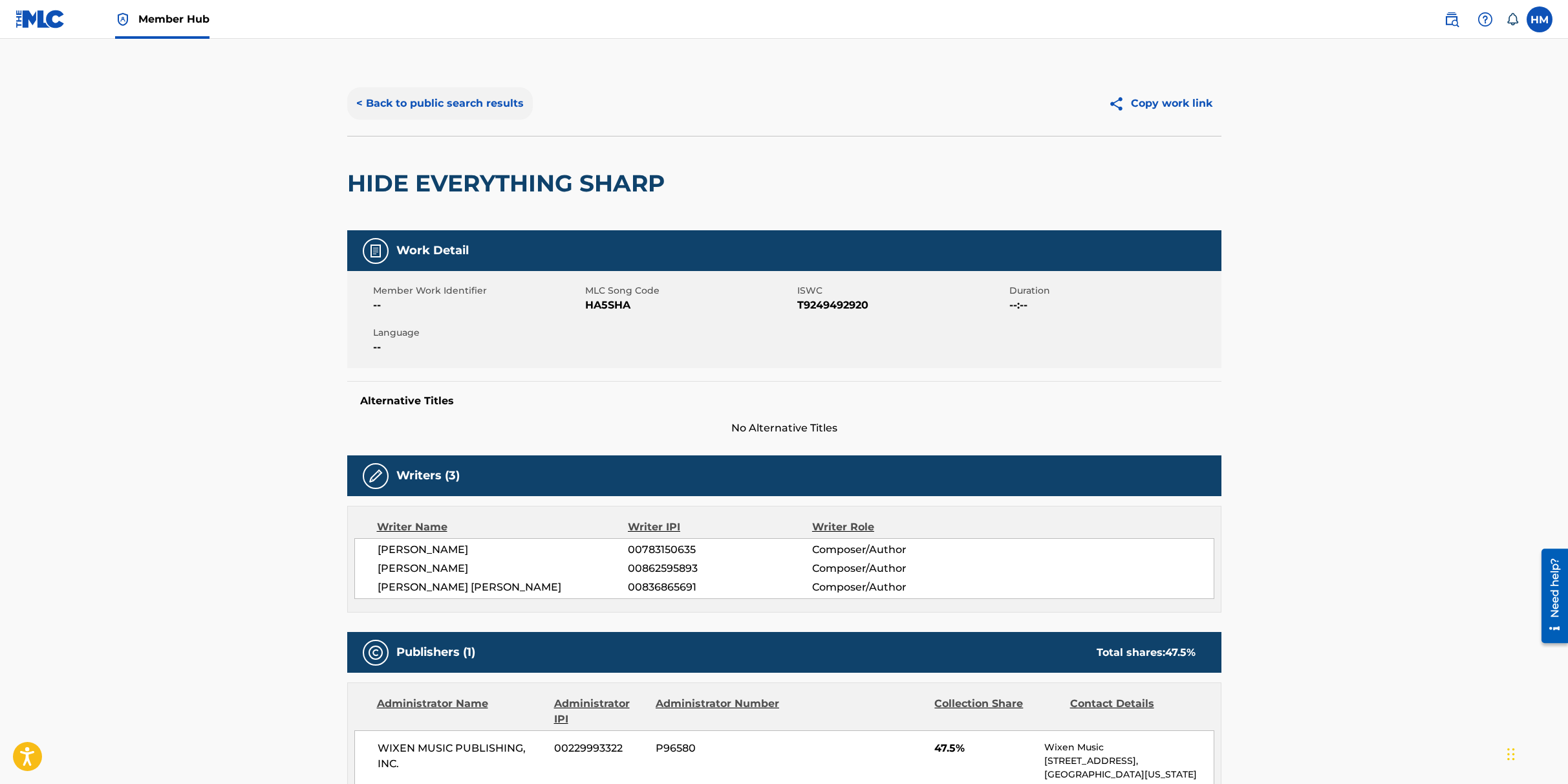
click at [422, 102] on button "< Back to public search results" at bounding box center [439, 103] width 185 height 32
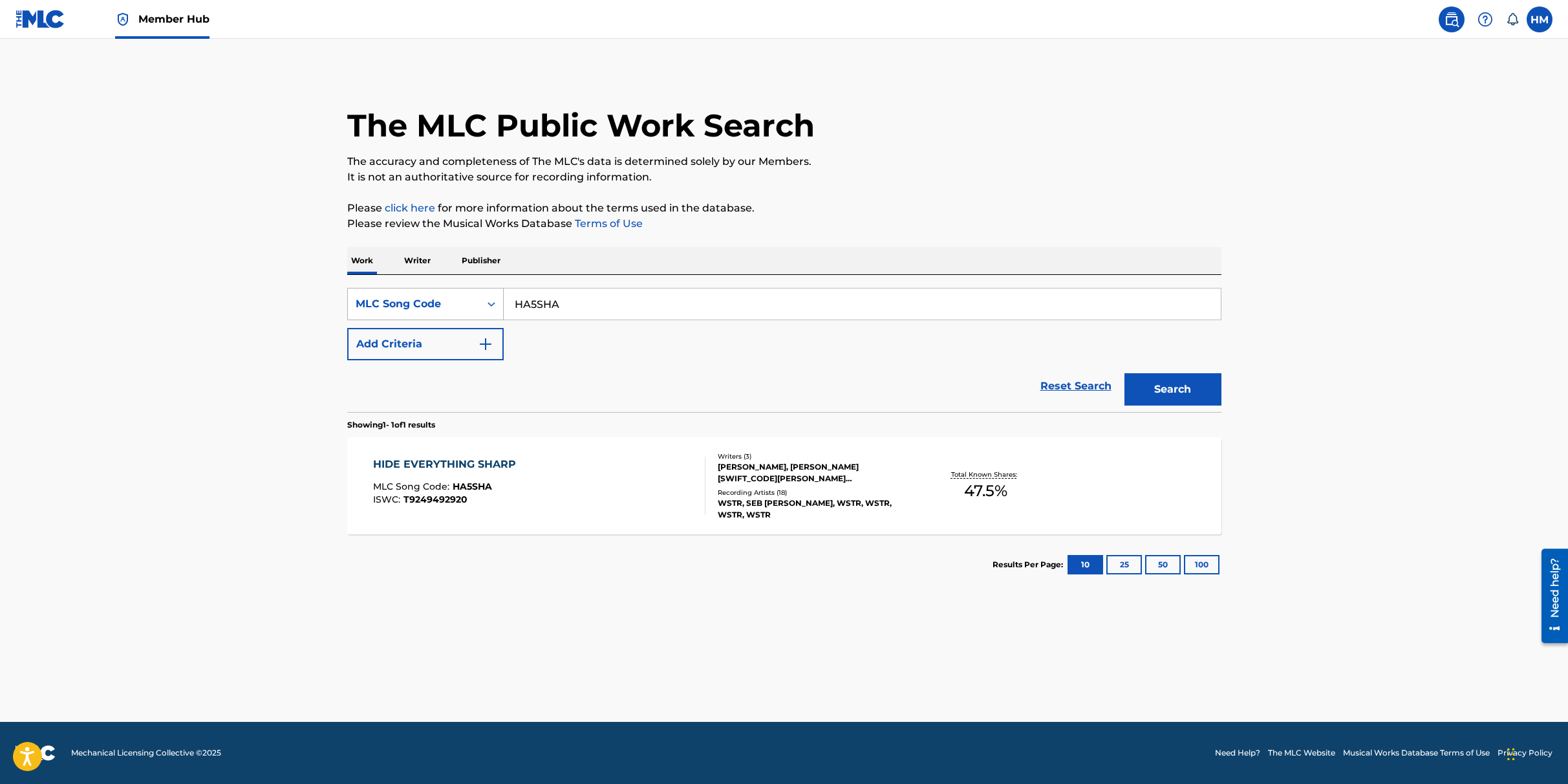
click at [455, 305] on div "MLC Song Code" at bounding box center [413, 304] width 116 height 16
click at [420, 346] on div "Work Title" at bounding box center [425, 336] width 155 height 32
click at [538, 311] on input "Search Form" at bounding box center [862, 304] width 717 height 31
type input "Hide Something Sharp"
click at [409, 338] on button "Add Criteria" at bounding box center [425, 344] width 157 height 32
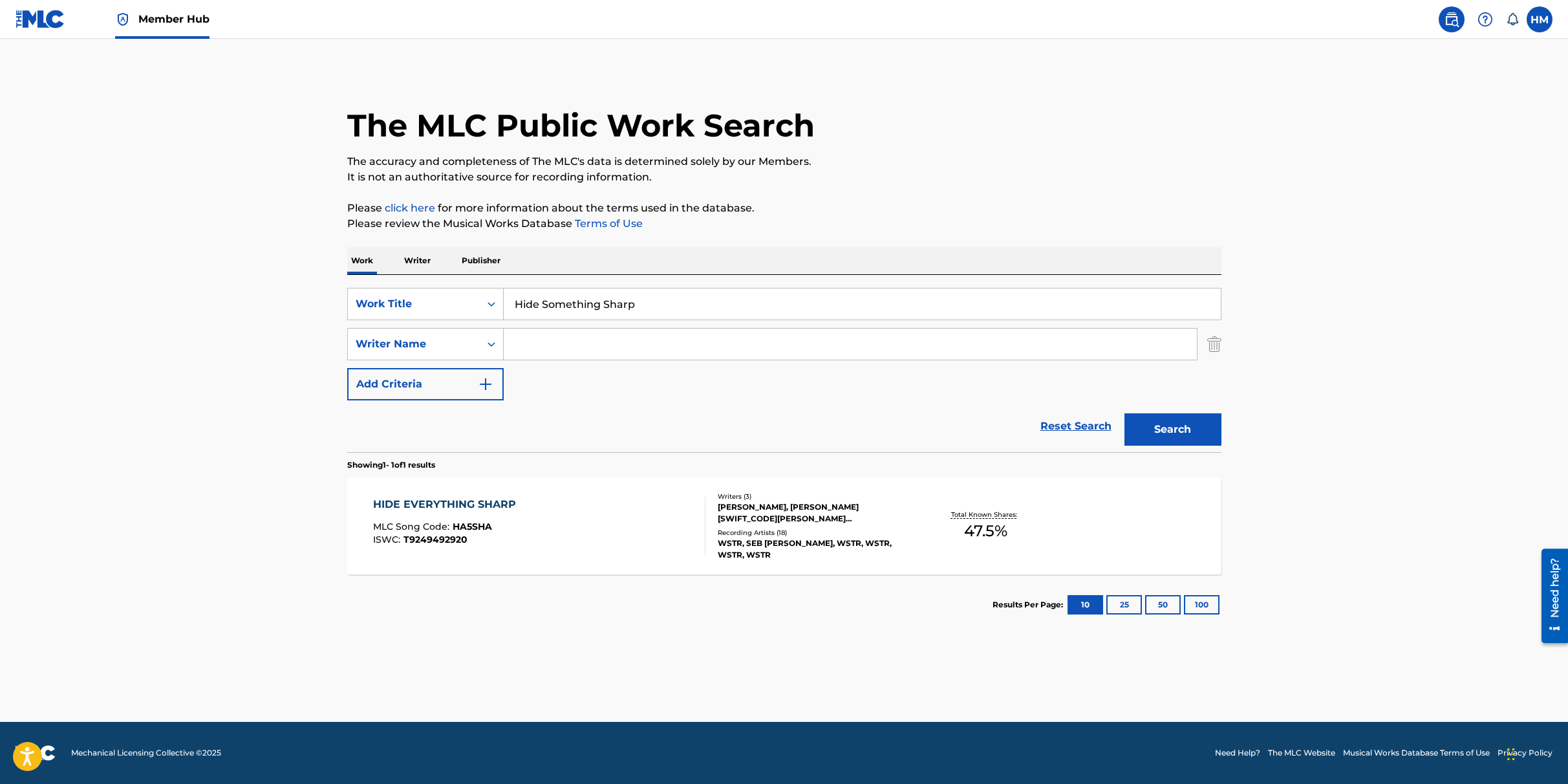
click at [539, 341] on input "Search Form" at bounding box center [850, 344] width 693 height 31
type input "May Music Limited"
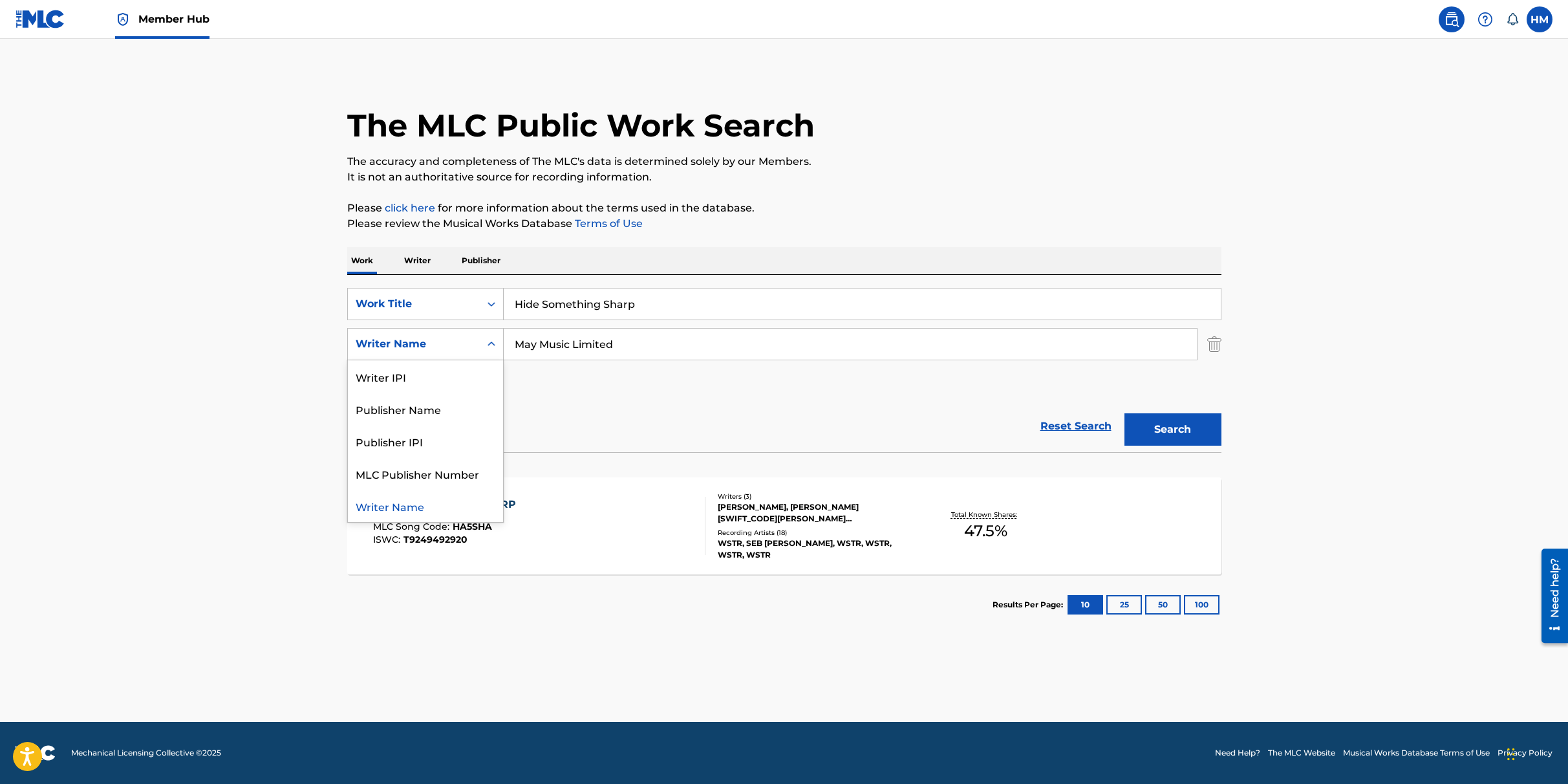
click at [448, 345] on div "Writer Name" at bounding box center [413, 344] width 116 height 16
click at [432, 411] on div "Publisher Name" at bounding box center [425, 408] width 155 height 32
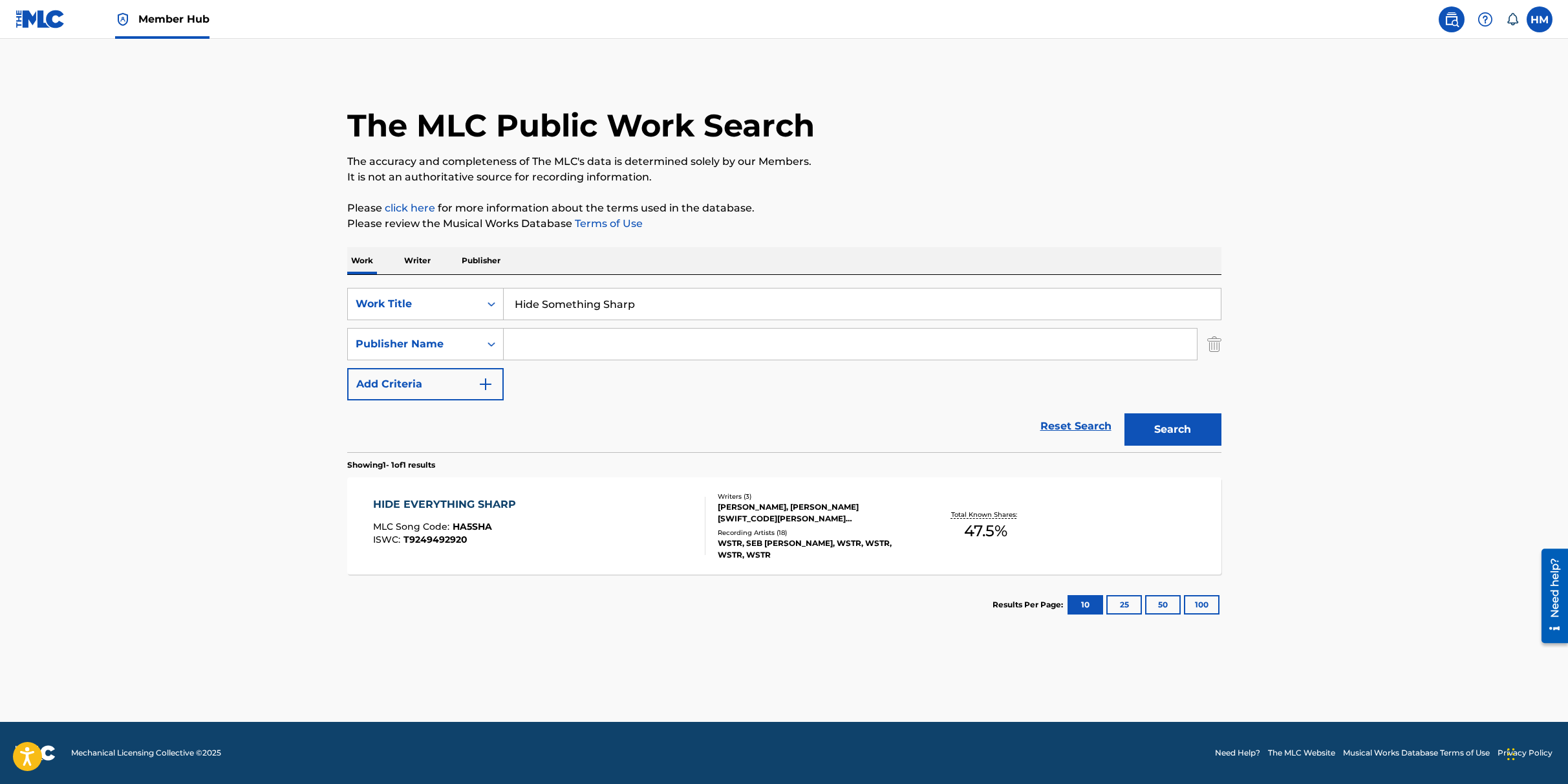
click at [685, 351] on input "Search Form" at bounding box center [850, 344] width 693 height 31
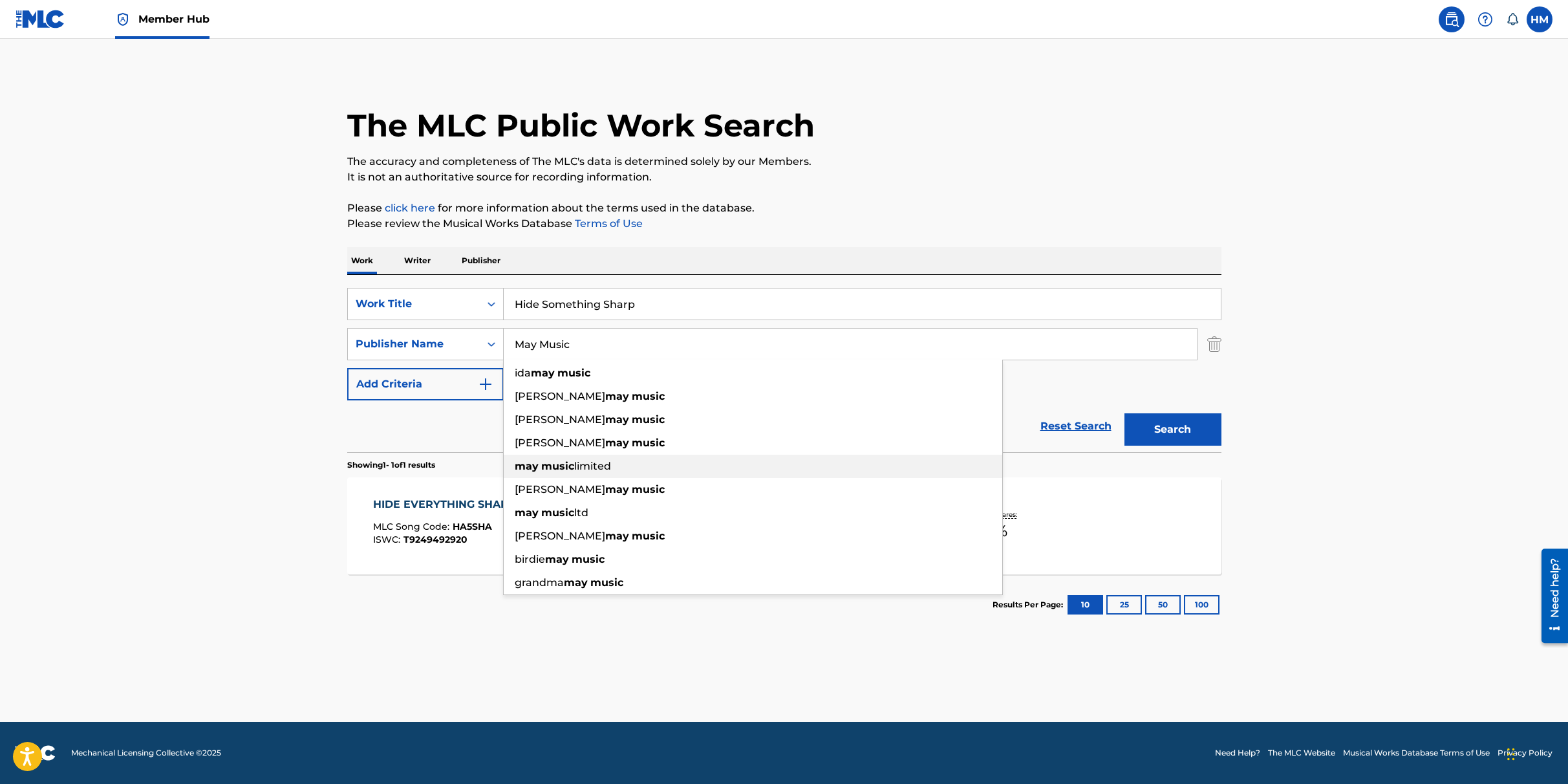
click at [625, 463] on div "may music limited" at bounding box center [753, 466] width 499 height 23
type input "may music limited"
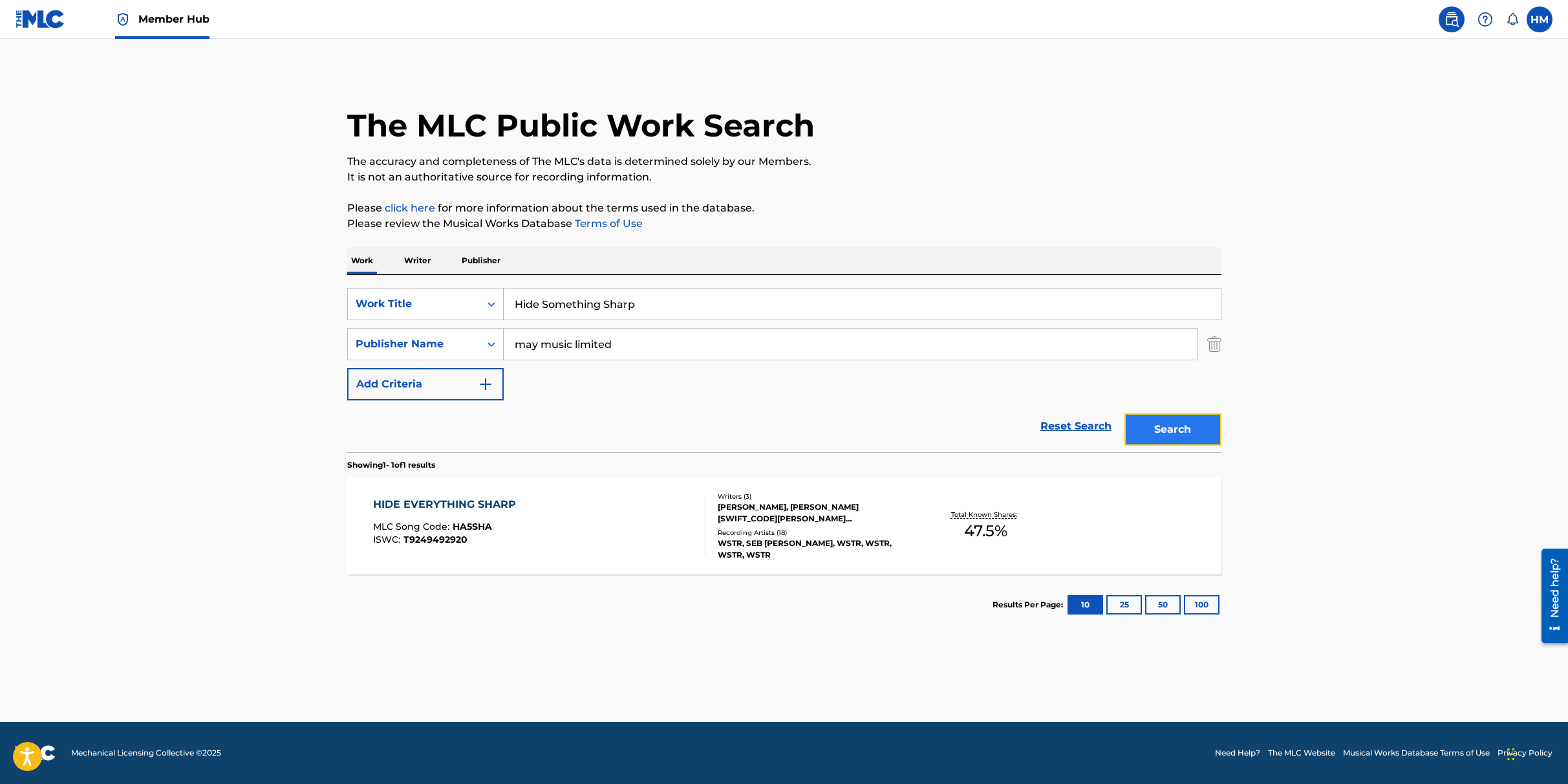
click at [1168, 429] on button "Search" at bounding box center [1173, 429] width 97 height 32
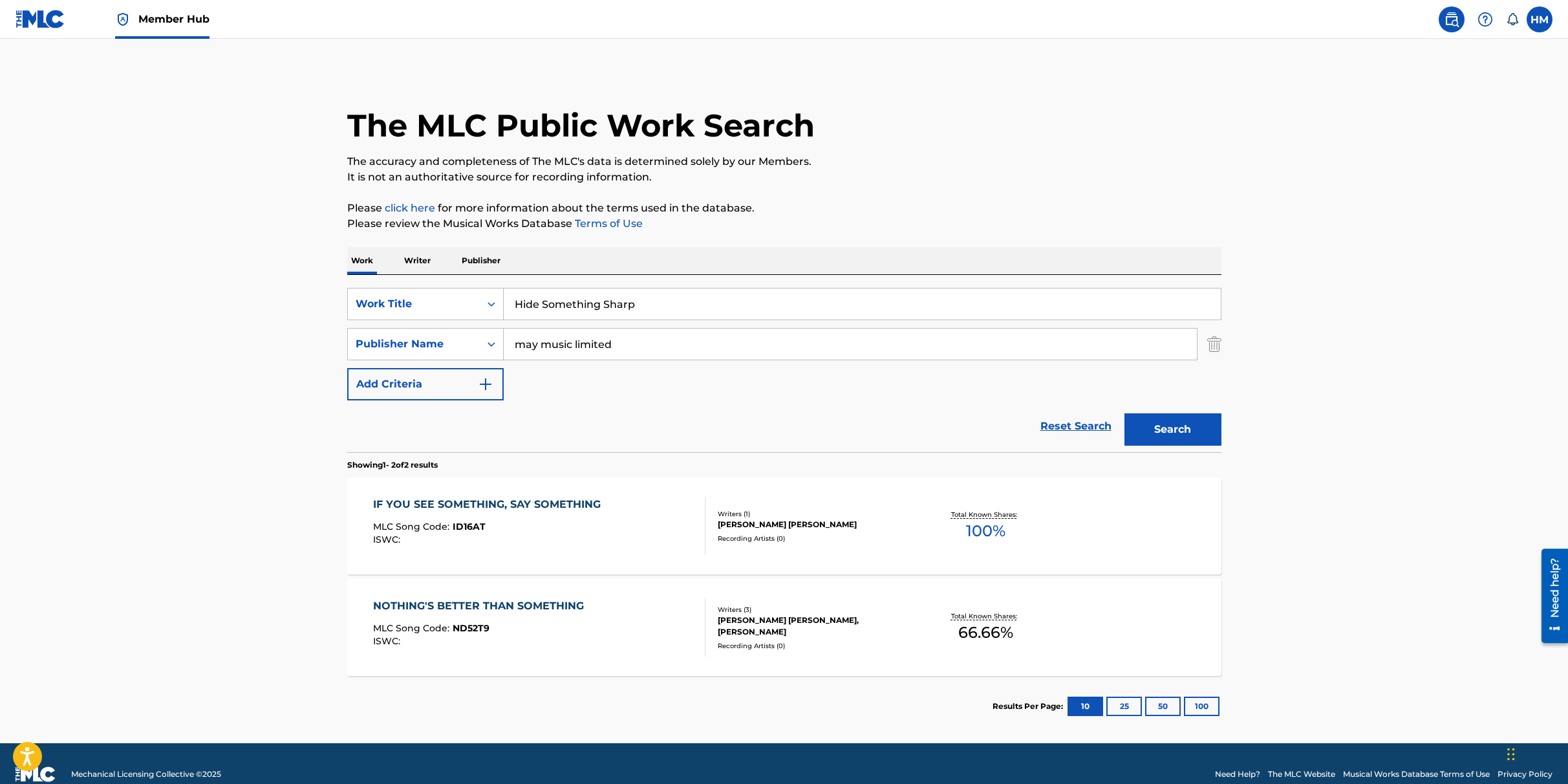
click at [571, 311] on input "Hide Something Sharp" at bounding box center [862, 304] width 717 height 31
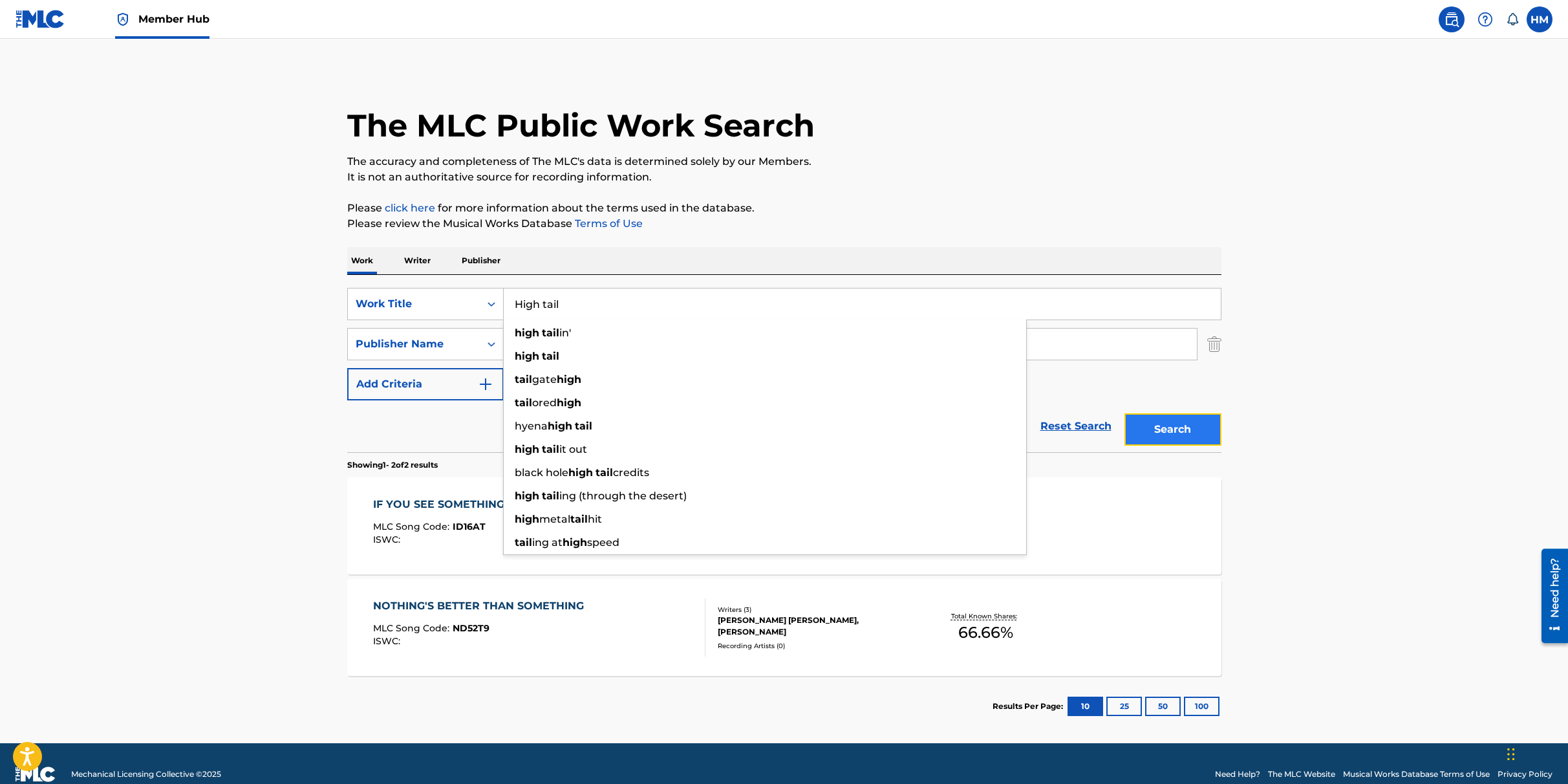
click at [1164, 422] on button "Search" at bounding box center [1173, 429] width 97 height 32
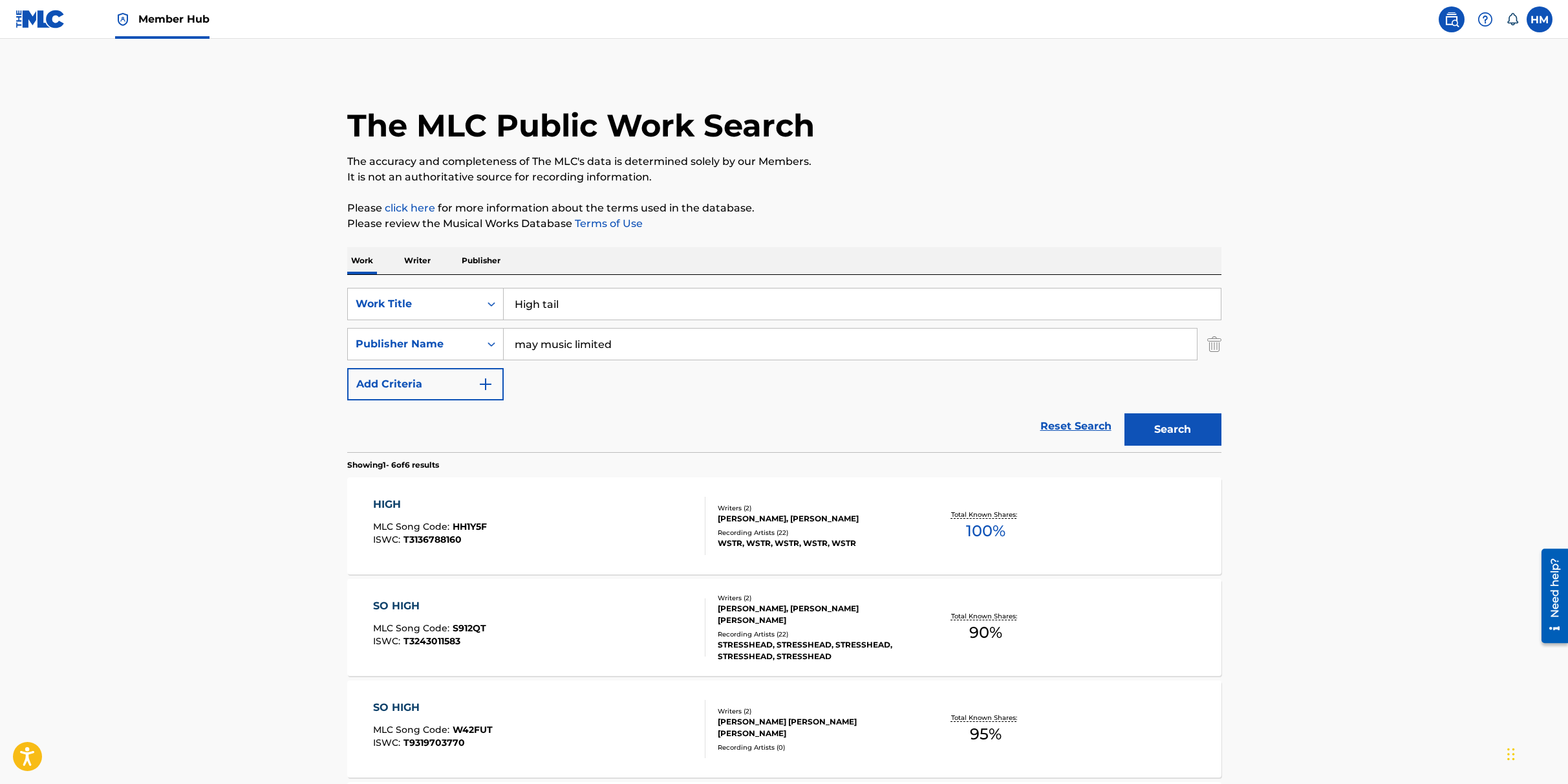
click at [542, 305] on input "High tail" at bounding box center [862, 304] width 717 height 31
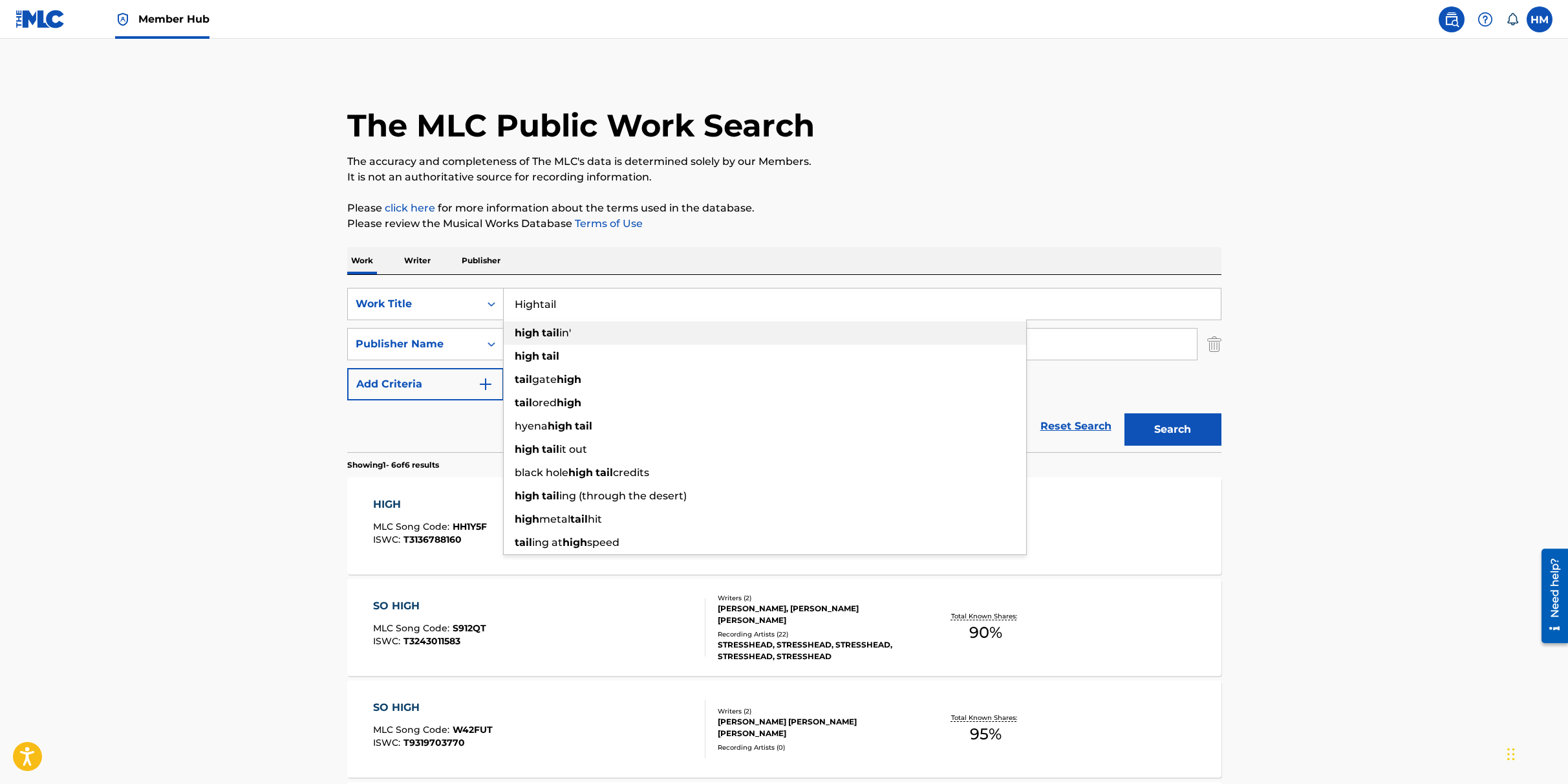
type input "Hightail"
click at [1125, 413] on button "Search" at bounding box center [1173, 429] width 97 height 32
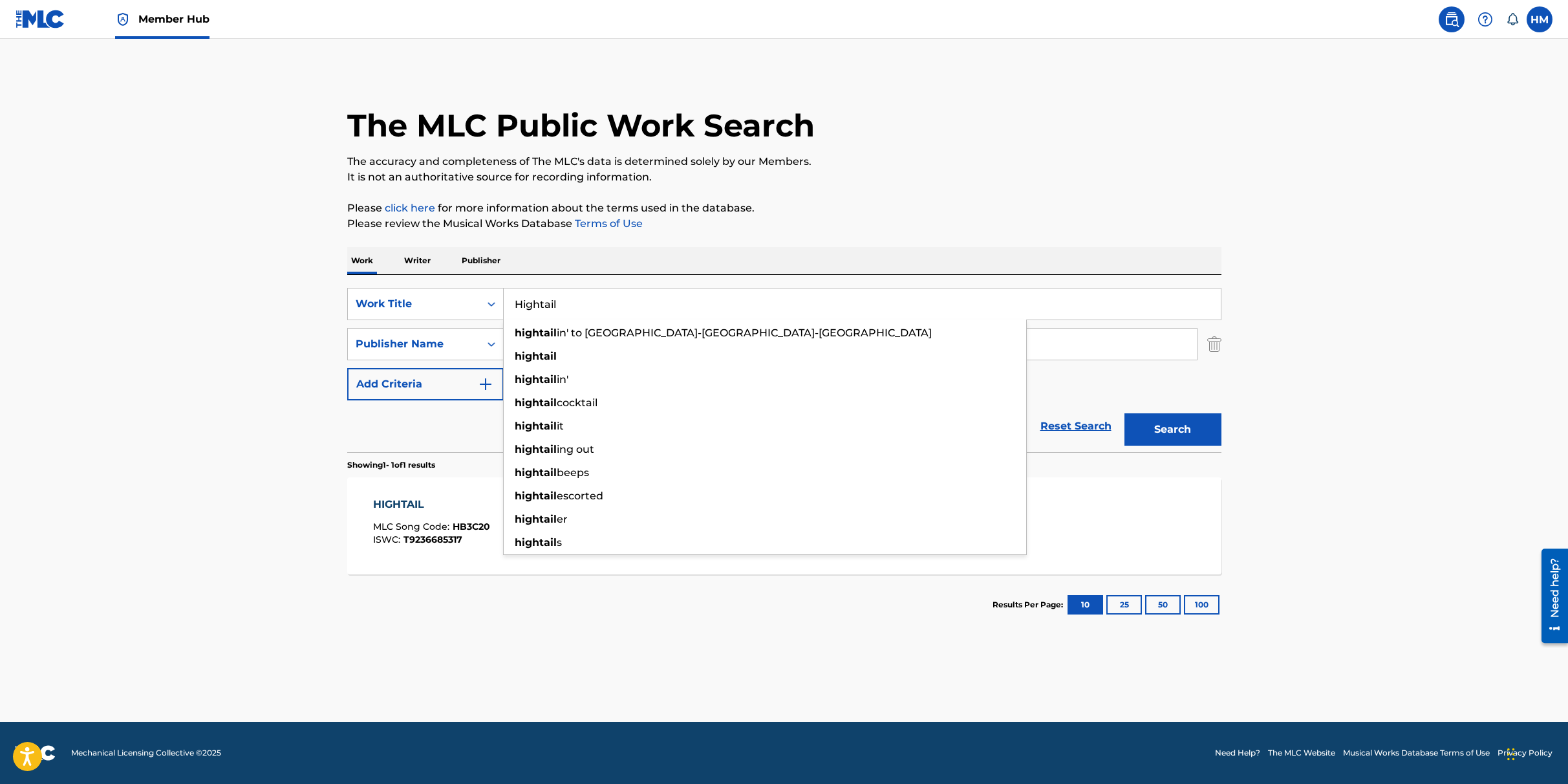
click at [270, 439] on main "The MLC Public Work Search The accuracy and completeness of The MLC's data is d…" at bounding box center [784, 380] width 1568 height 683
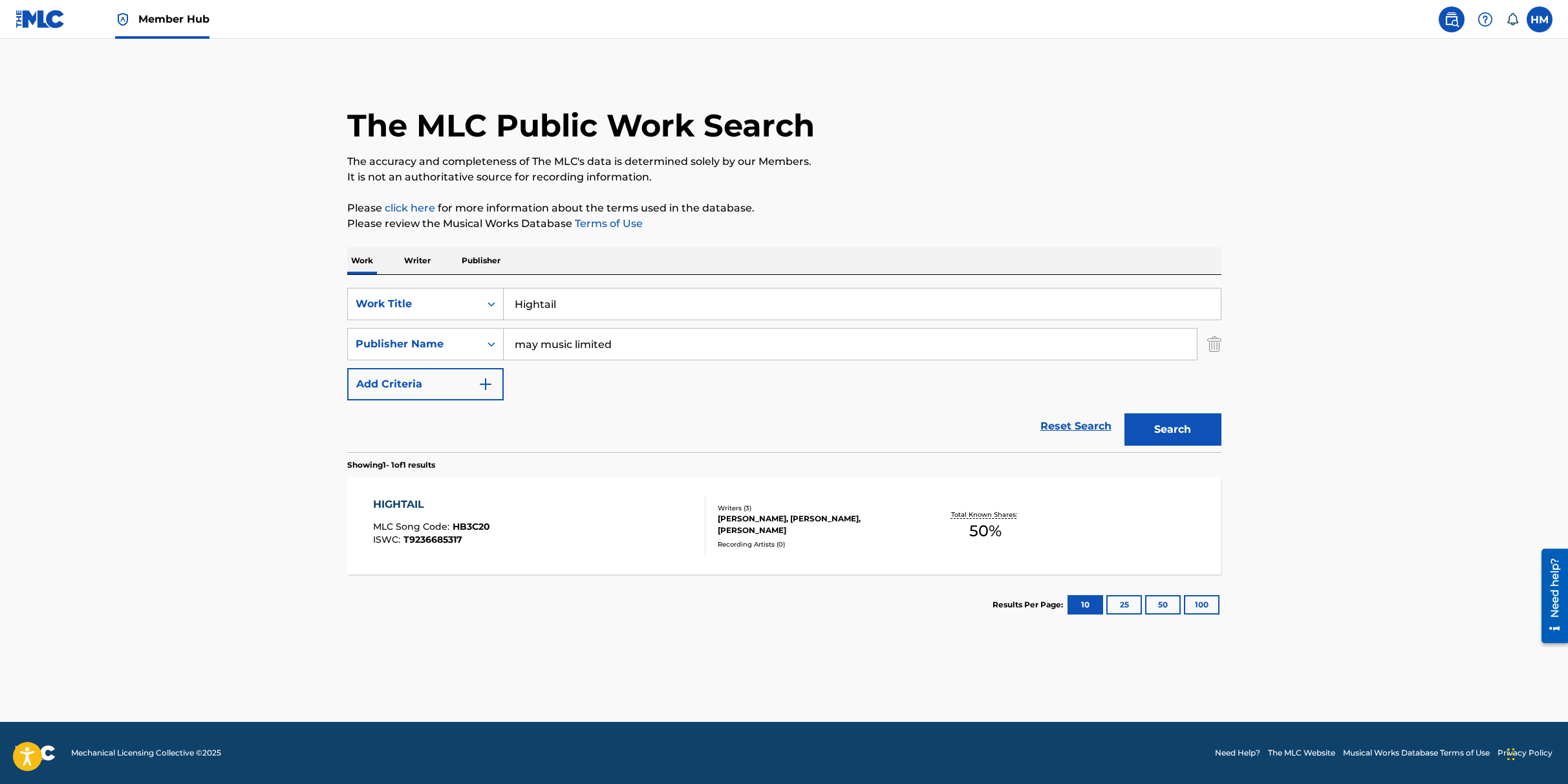
click at [457, 527] on span "HB3C20" at bounding box center [472, 527] width 37 height 12
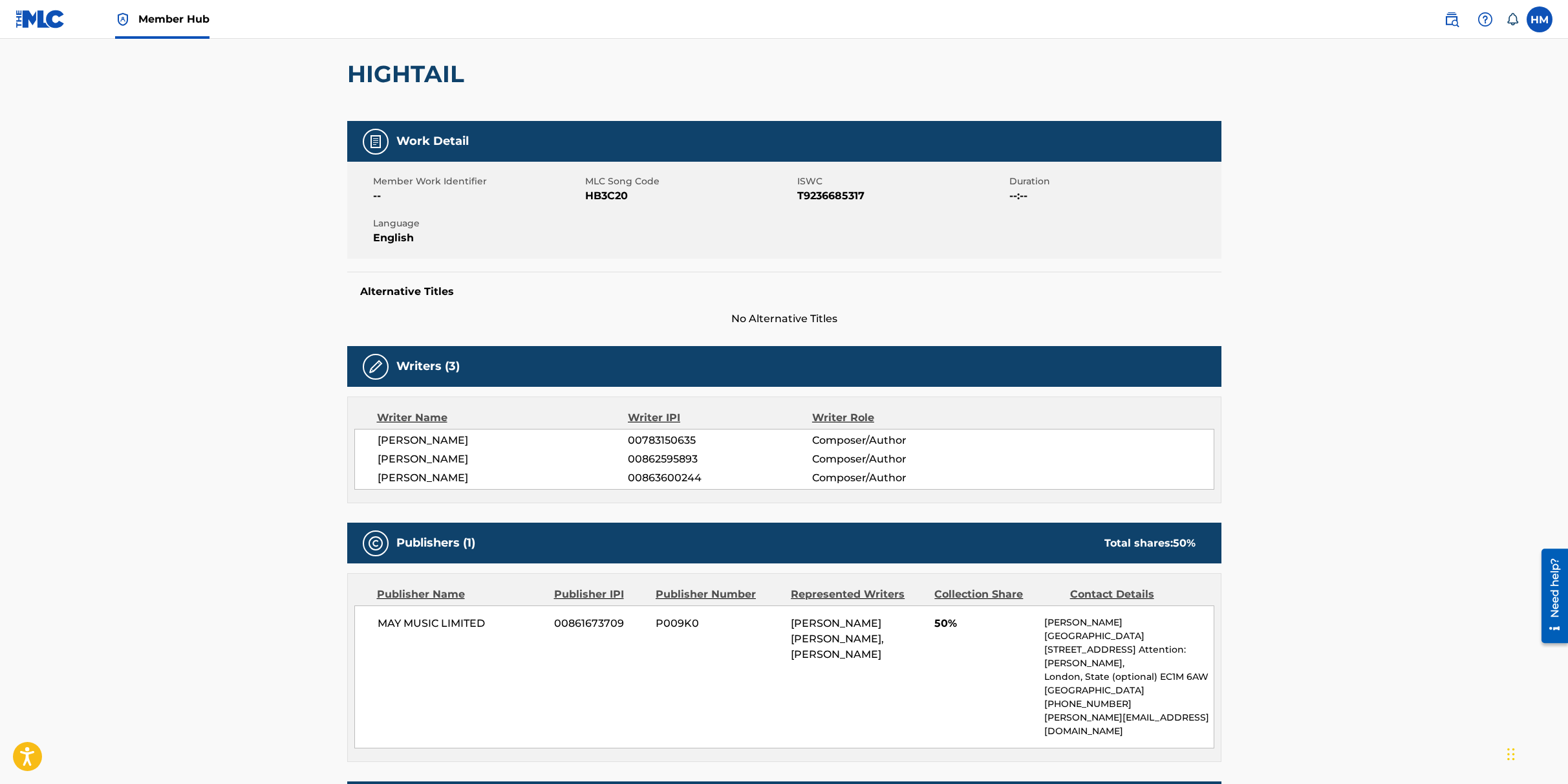
scroll to position [29, 0]
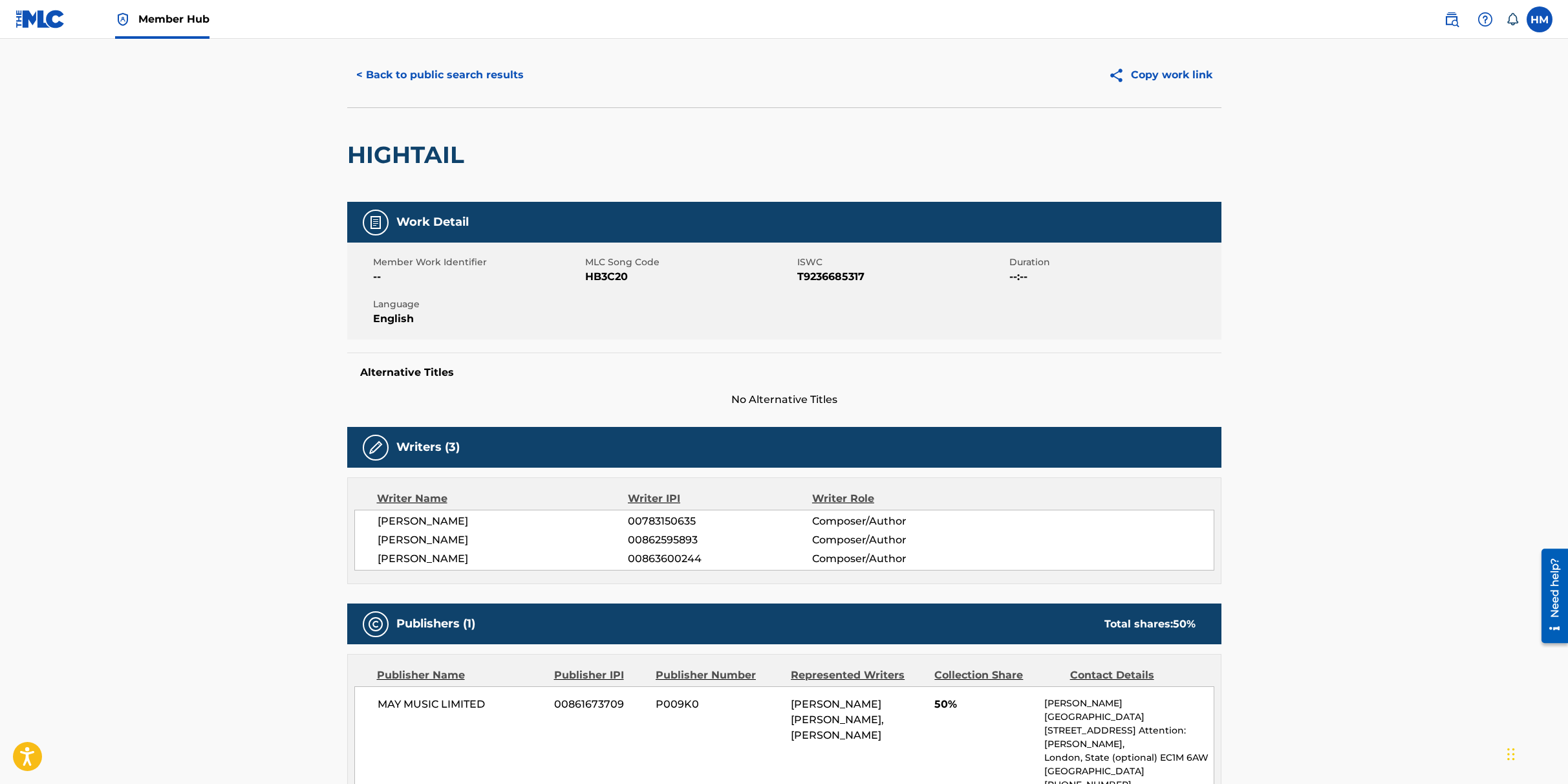
click at [594, 278] on span "HB3C20" at bounding box center [689, 277] width 209 height 16
copy span "HB3C20"
click at [433, 80] on button "< Back to public search results" at bounding box center [439, 74] width 185 height 32
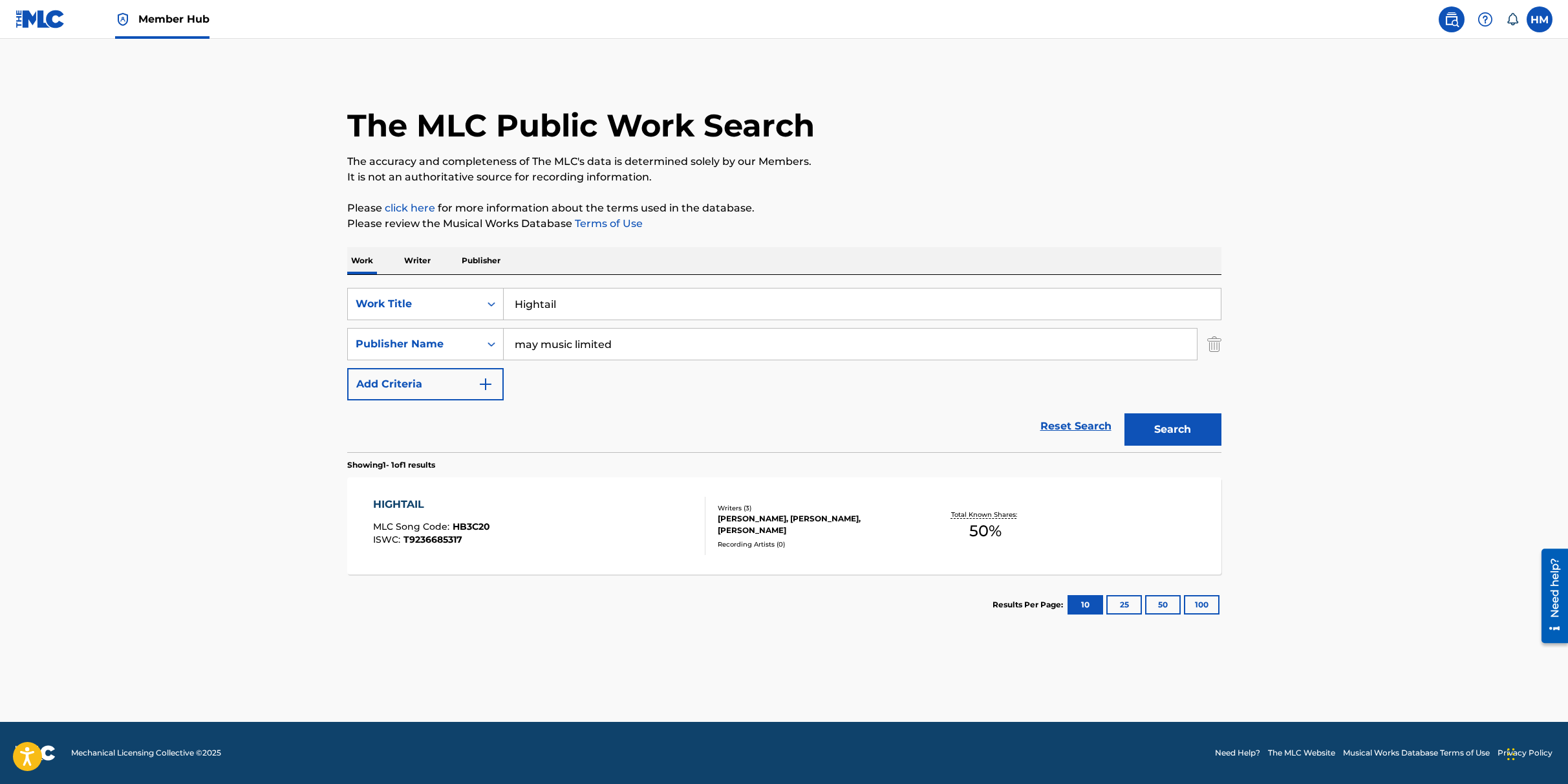
click at [552, 308] on input "Hightail" at bounding box center [862, 304] width 717 height 31
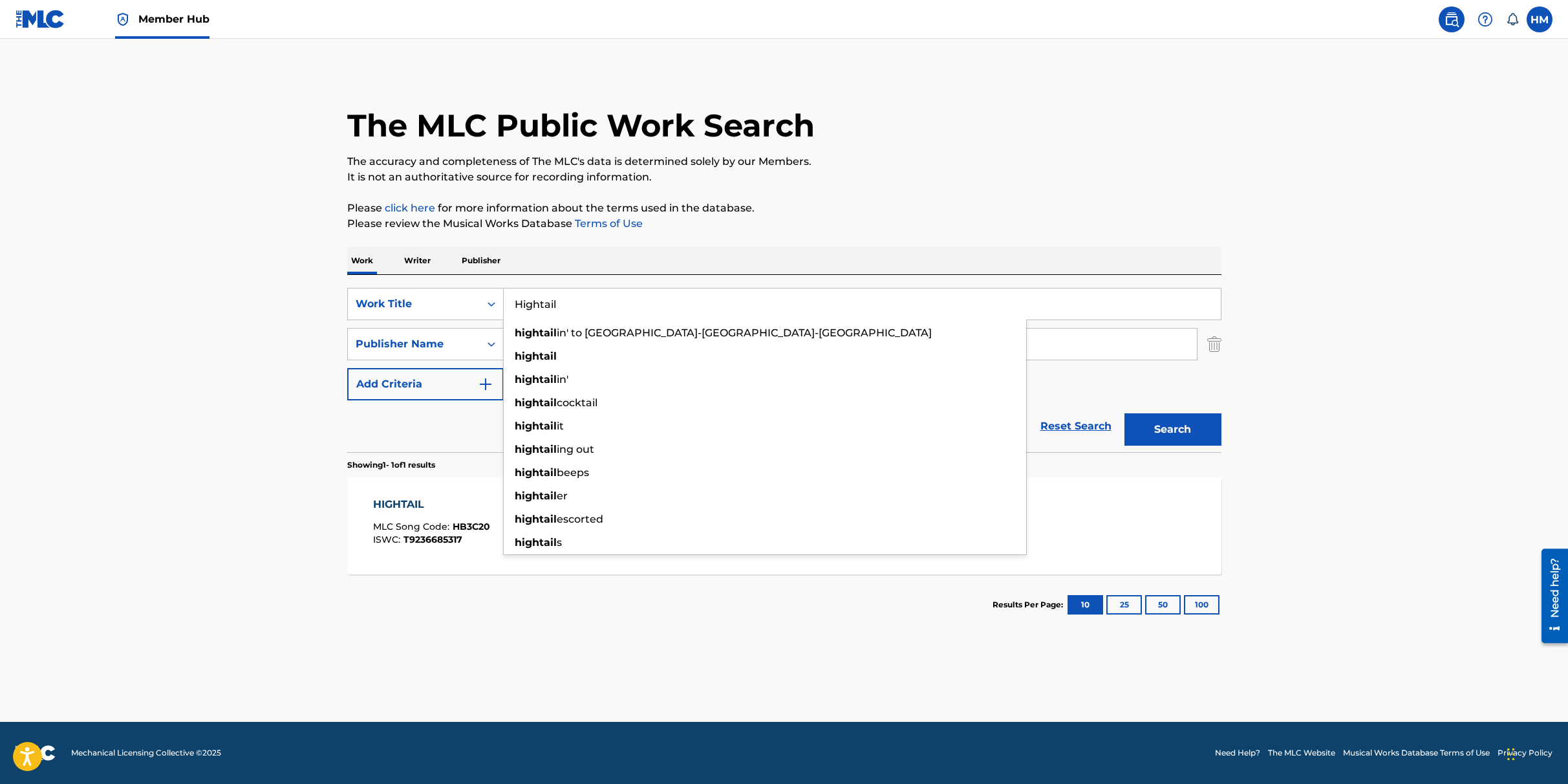
click at [552, 308] on input "Hightail" at bounding box center [862, 304] width 717 height 31
paste input "Penultimate"
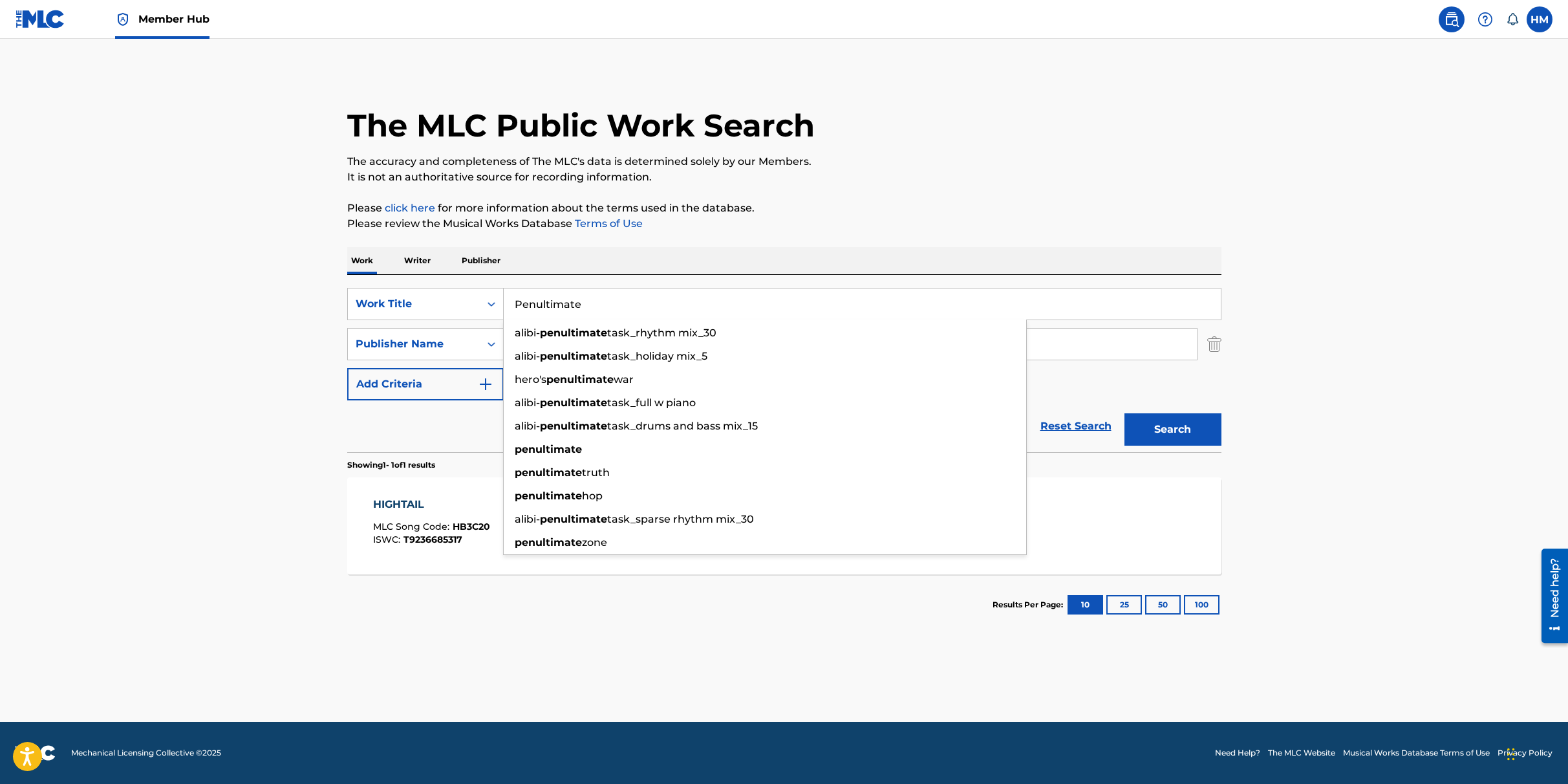
type input "Penultimate"
click at [1174, 410] on div "Search" at bounding box center [1170, 426] width 103 height 52
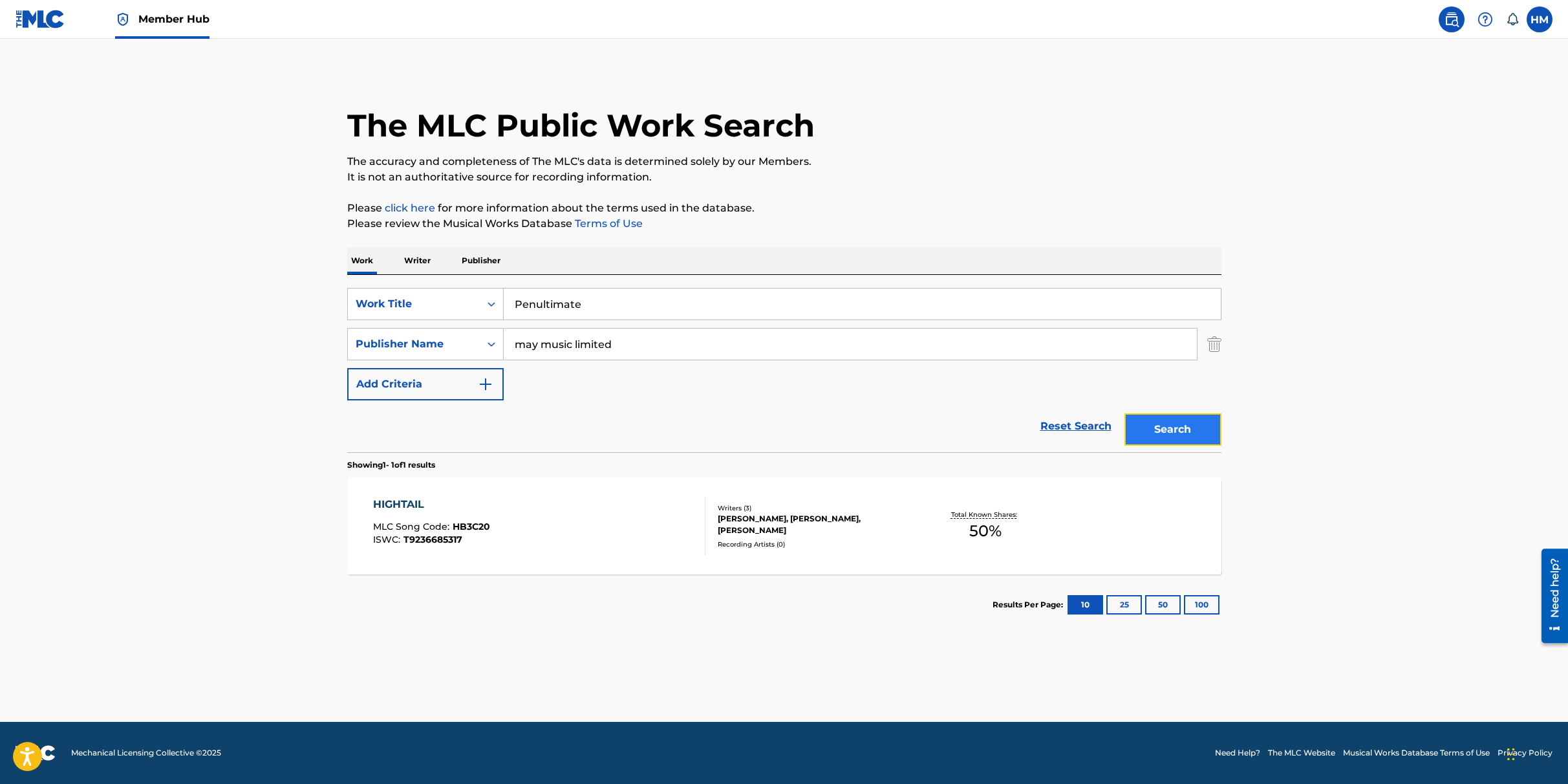
click at [1174, 434] on button "Search" at bounding box center [1173, 429] width 97 height 32
click at [587, 533] on div "PENULTIMATE MLC Song Code : PF10X0 ISWC : T9236685328" at bounding box center [539, 526] width 332 height 59
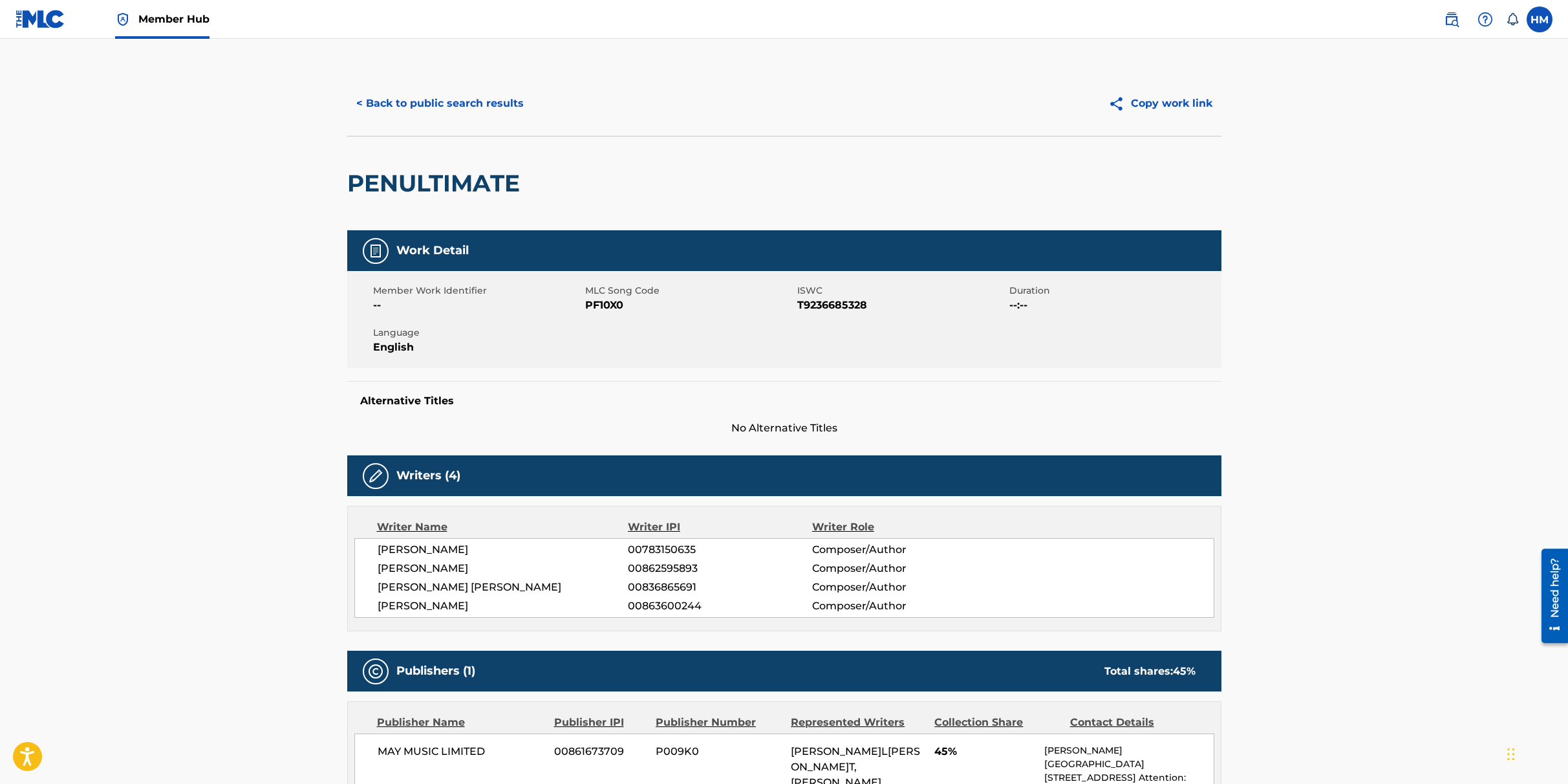
click at [607, 308] on span "PF10X0" at bounding box center [689, 305] width 209 height 16
copy span "PF10X0"
click at [454, 98] on button "< Back to public search results" at bounding box center [439, 103] width 185 height 32
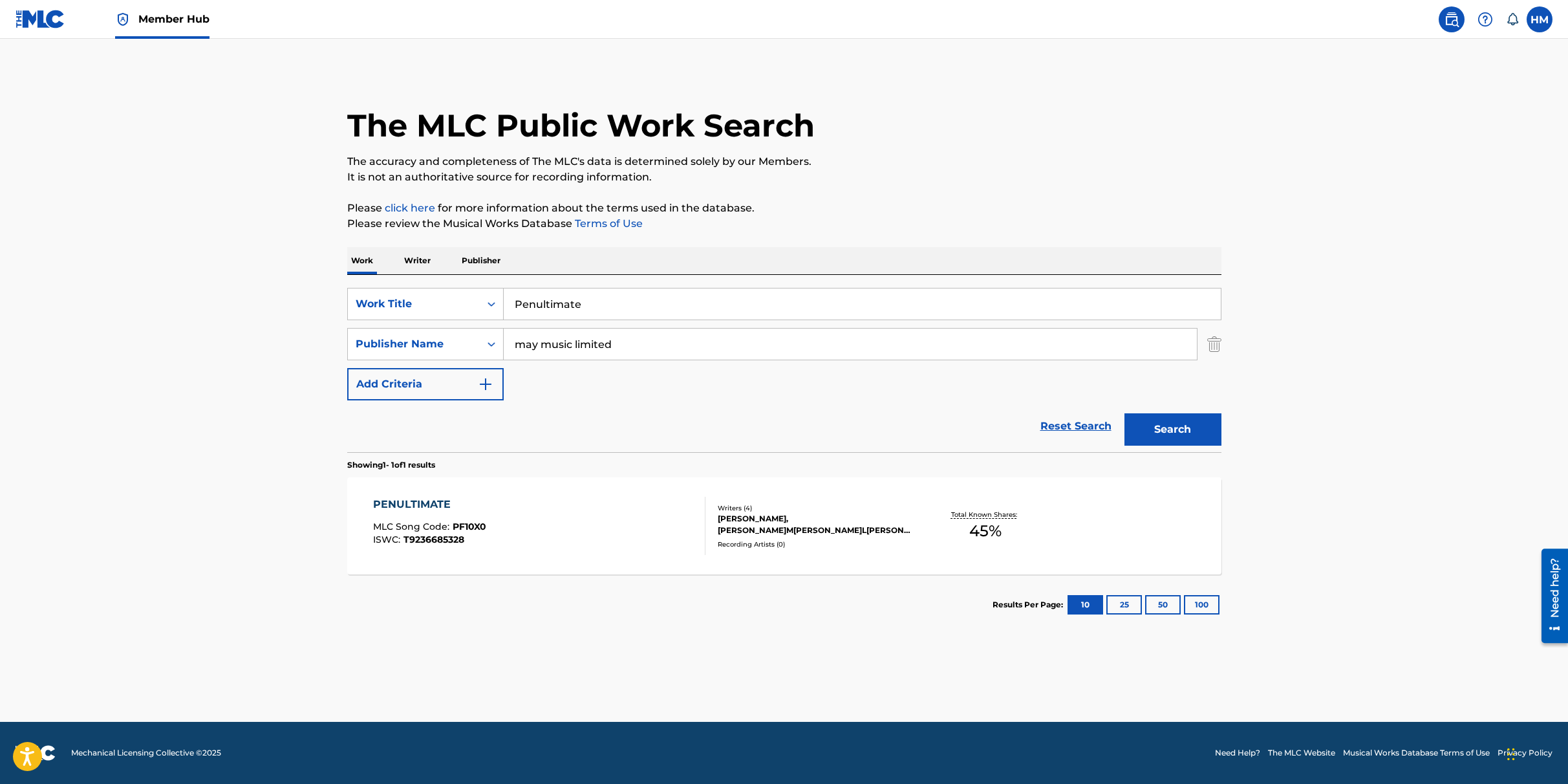
click at [613, 299] on input "Penultimate" at bounding box center [862, 304] width 717 height 31
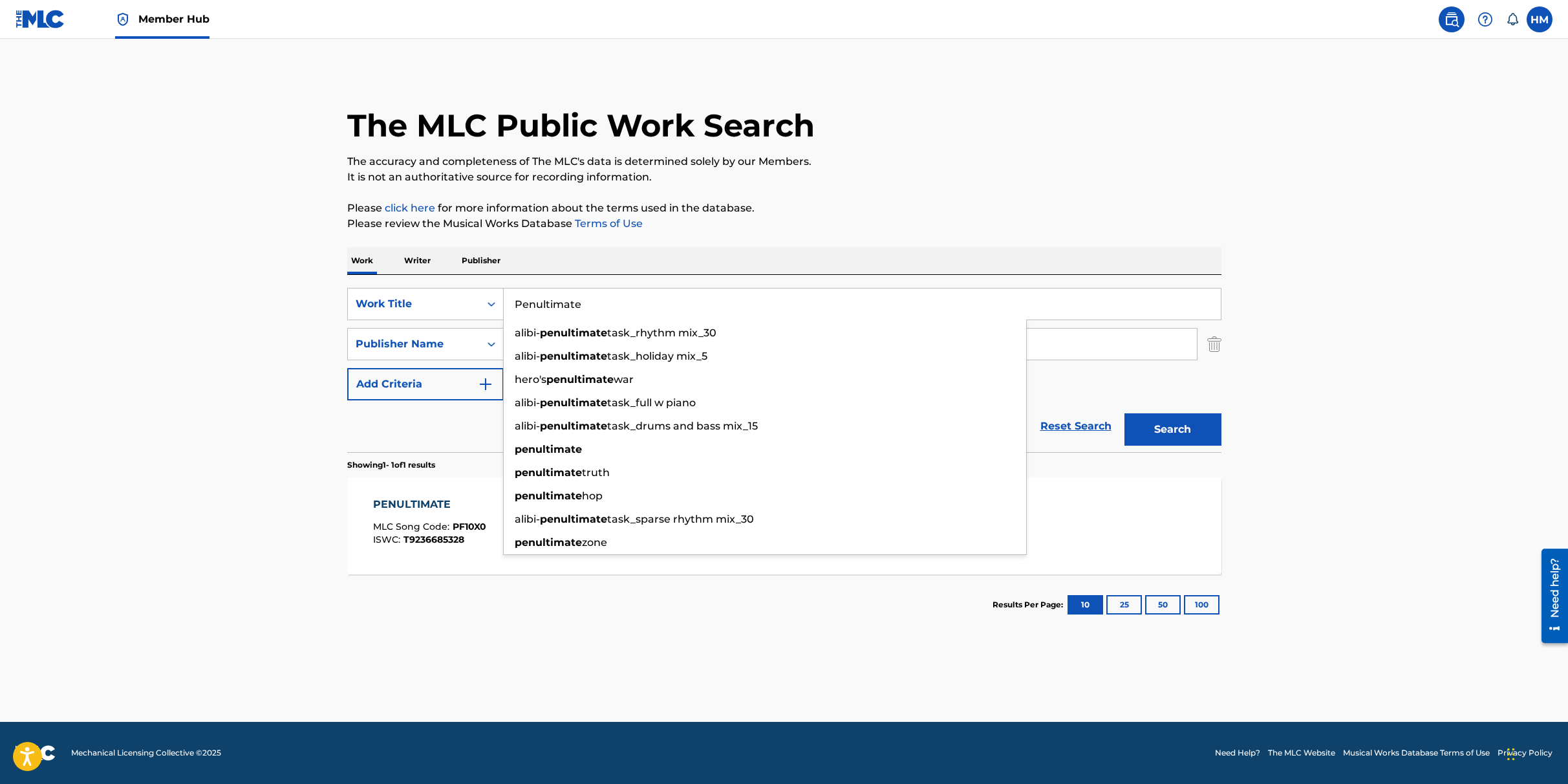
paste input "Give Yourself A Try"
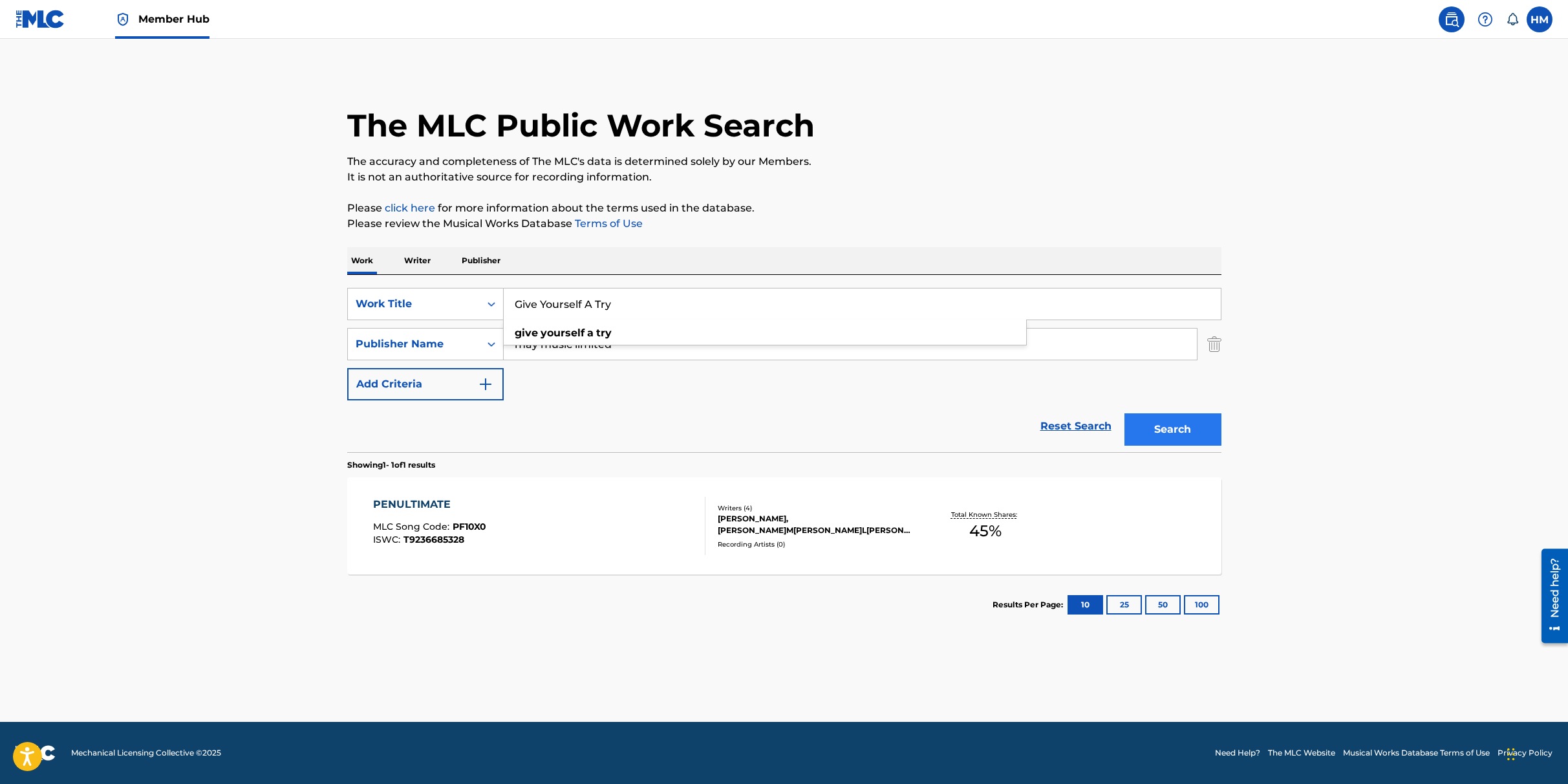
type input "Give Yourself A Try"
click at [1174, 430] on button "Search" at bounding box center [1173, 429] width 97 height 32
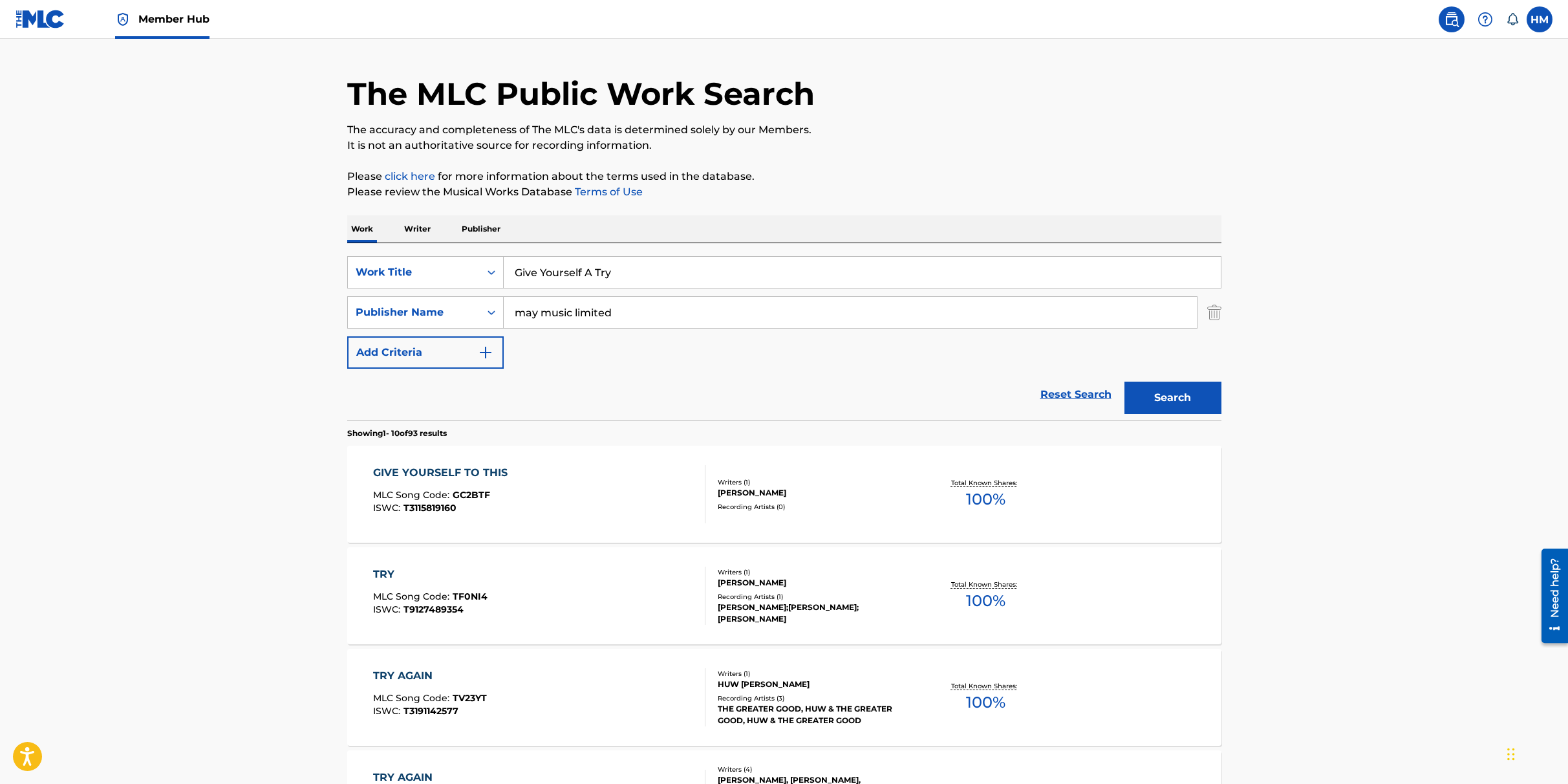
scroll to position [33, 0]
